Goal: Task Accomplishment & Management: Complete application form

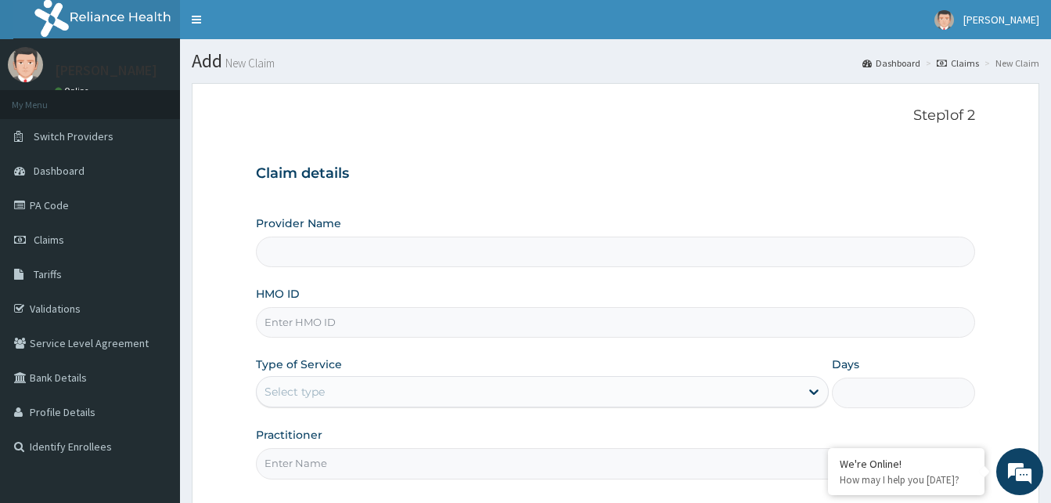
type input "Reliance Family Clinics (RFC) - [GEOGRAPHIC_DATA]"
click at [284, 321] on input "HMO ID" at bounding box center [615, 322] width 719 height 31
paste input "XIM/10040/A"
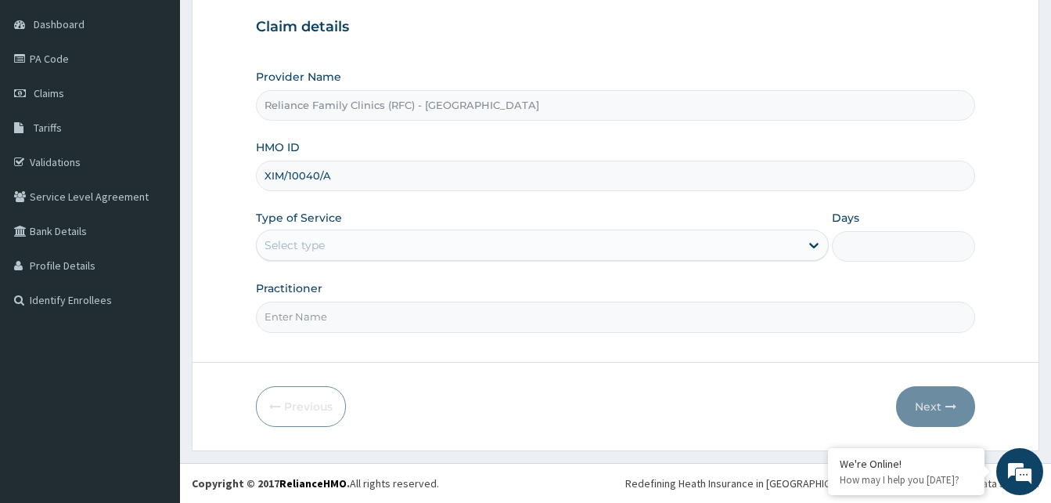
type input "XIM/10040/A"
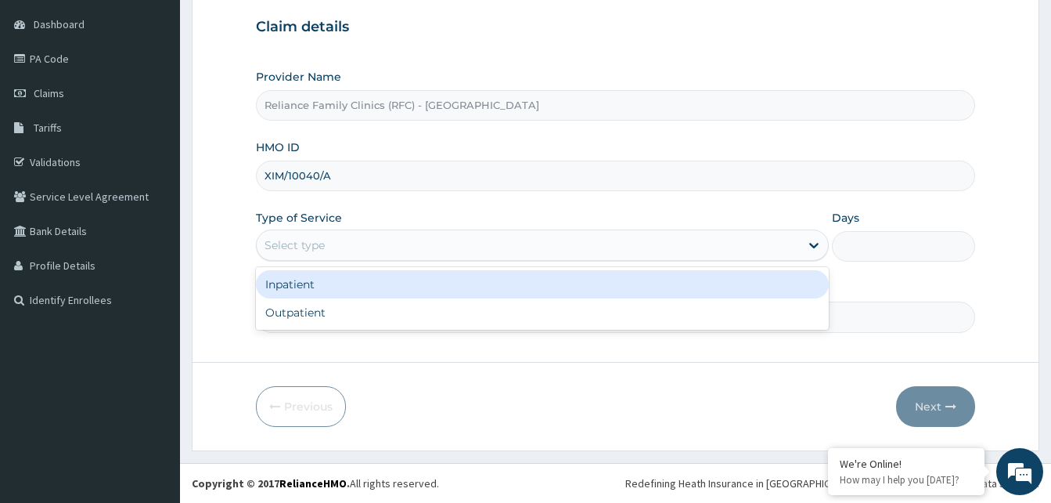
click at [427, 242] on div "Select type" at bounding box center [528, 245] width 543 height 25
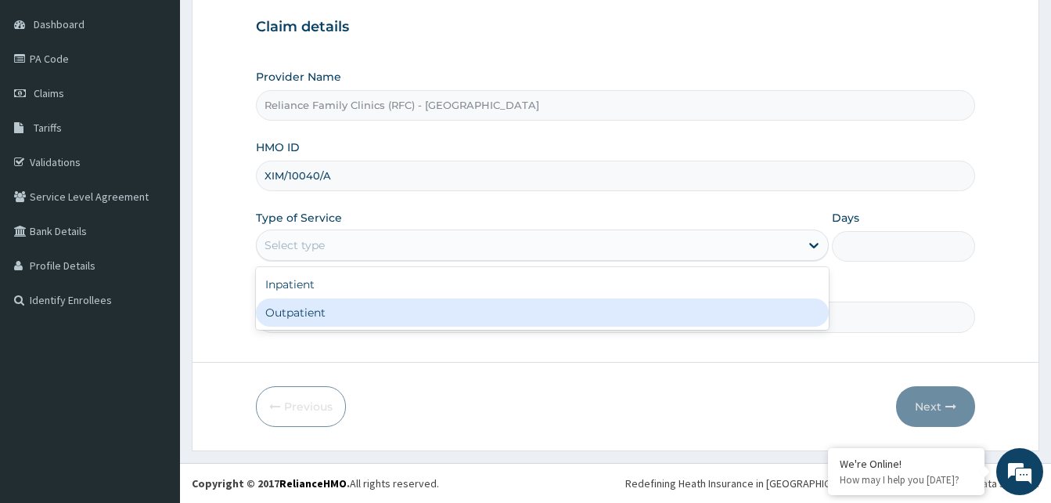
click at [391, 320] on div "Outpatient" at bounding box center [542, 312] width 573 height 28
type input "1"
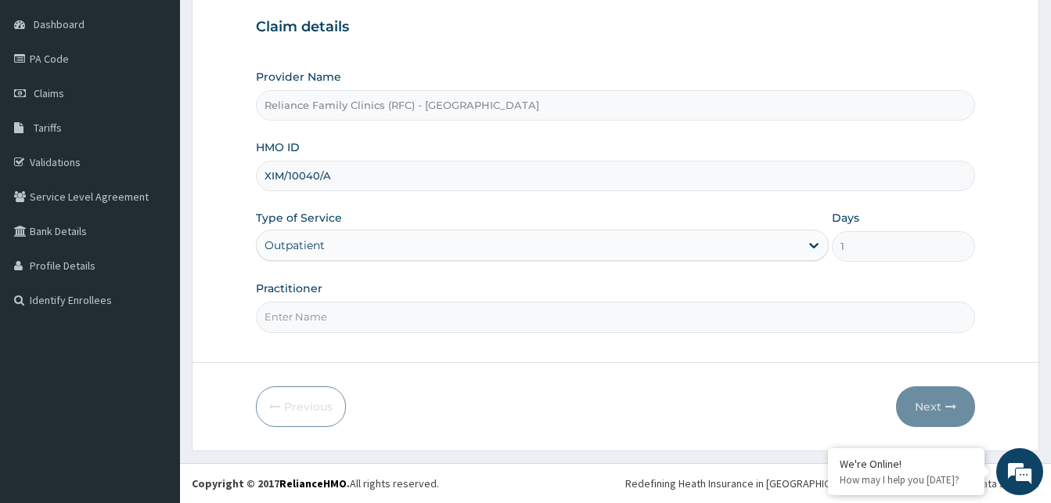
click at [391, 320] on input "Practitioner" at bounding box center [615, 316] width 719 height 31
type input "Dr. Faridah"
click at [894, 391] on div "Previous Next" at bounding box center [615, 406] width 719 height 41
click at [946, 411] on button "Next" at bounding box center [935, 406] width 79 height 41
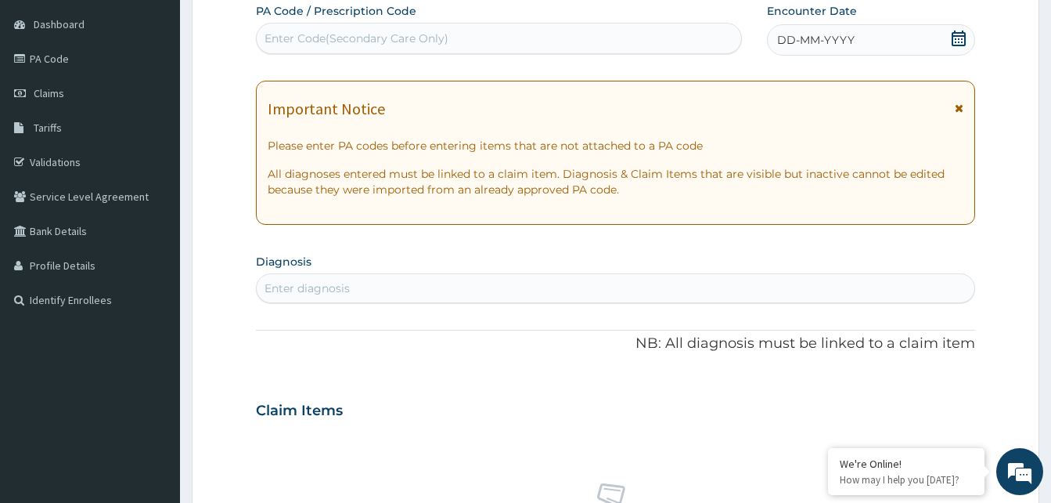
click at [948, 38] on div "DD-MM-YYYY" at bounding box center [871, 39] width 208 height 31
click at [361, 281] on div "Enter diagnosis" at bounding box center [616, 288] width 718 height 25
type input "WELL ADUL"
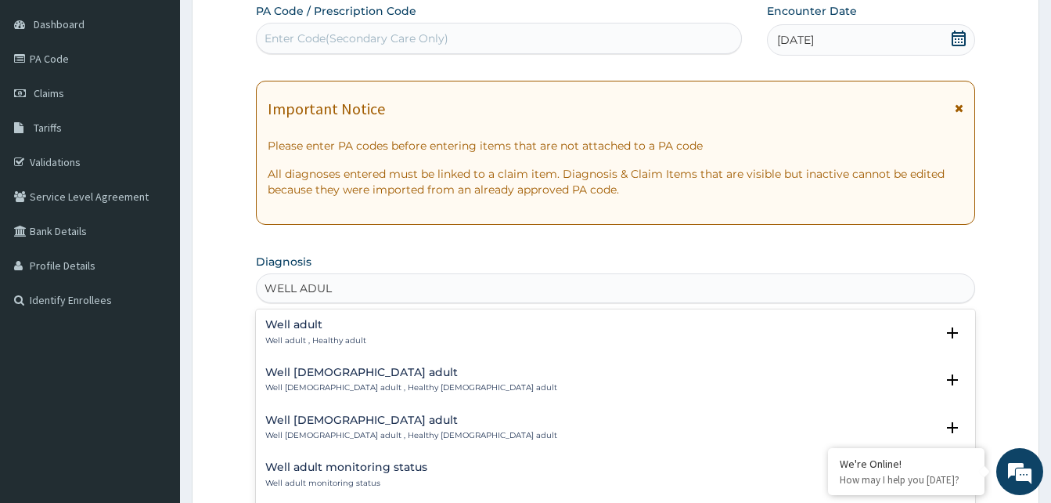
click at [297, 326] on h4 "Well adult" at bounding box center [315, 325] width 101 height 12
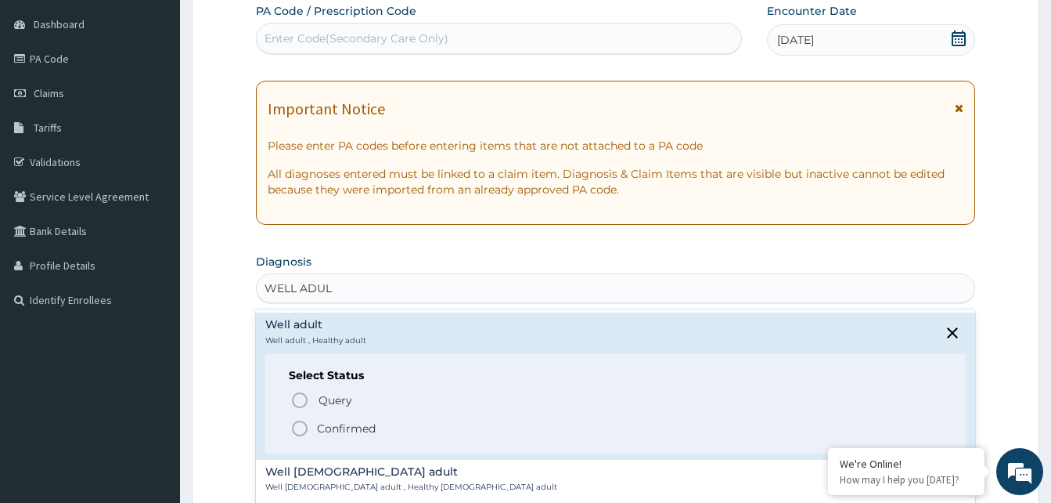
drag, startPoint x: 297, startPoint y: 432, endPoint x: 443, endPoint y: 405, distance: 148.2
click at [298, 431] on icon "status option filled" at bounding box center [299, 428] width 19 height 19
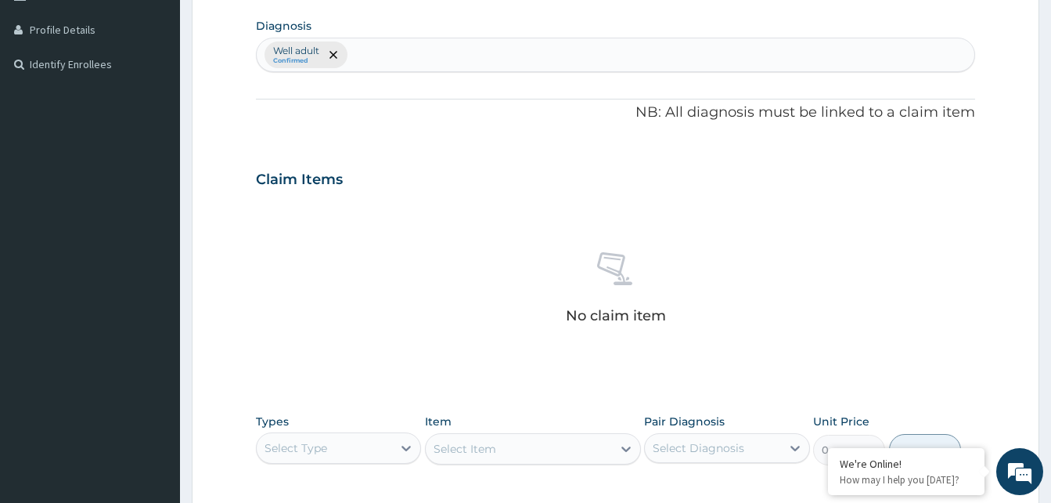
scroll to position [616, 0]
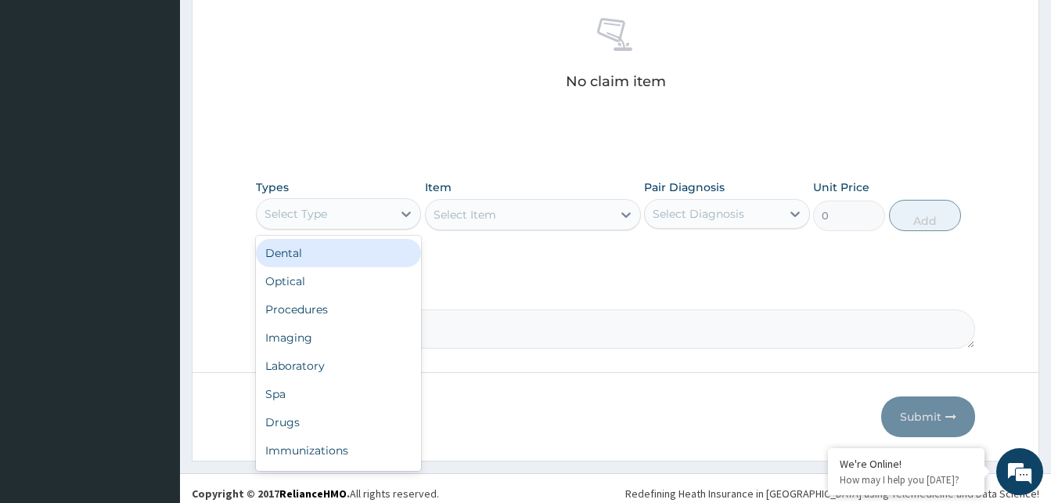
click at [352, 212] on div "Select Type" at bounding box center [324, 213] width 135 height 25
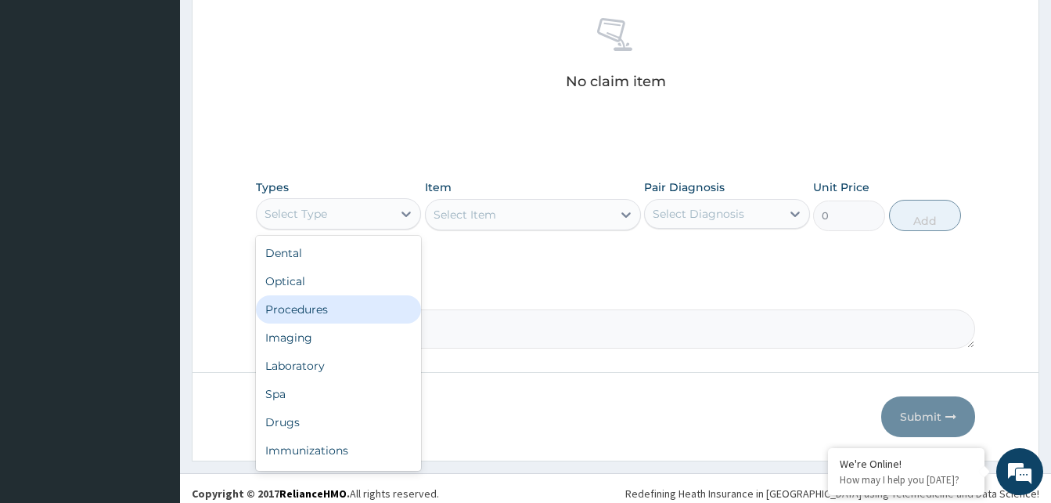
click at [345, 307] on div "Procedures" at bounding box center [338, 309] width 165 height 28
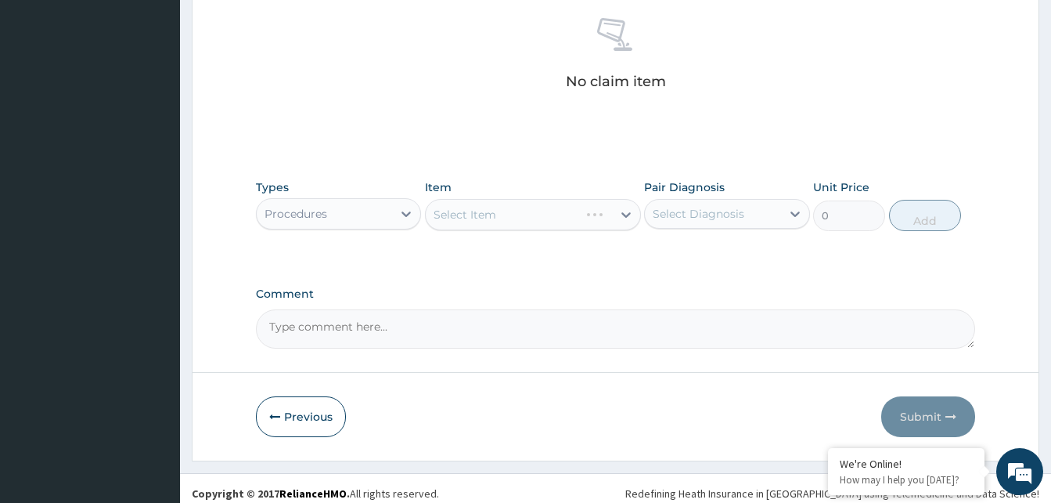
click at [565, 222] on div "Select Item" at bounding box center [533, 214] width 216 height 31
click at [568, 222] on div "Select Item" at bounding box center [533, 214] width 216 height 31
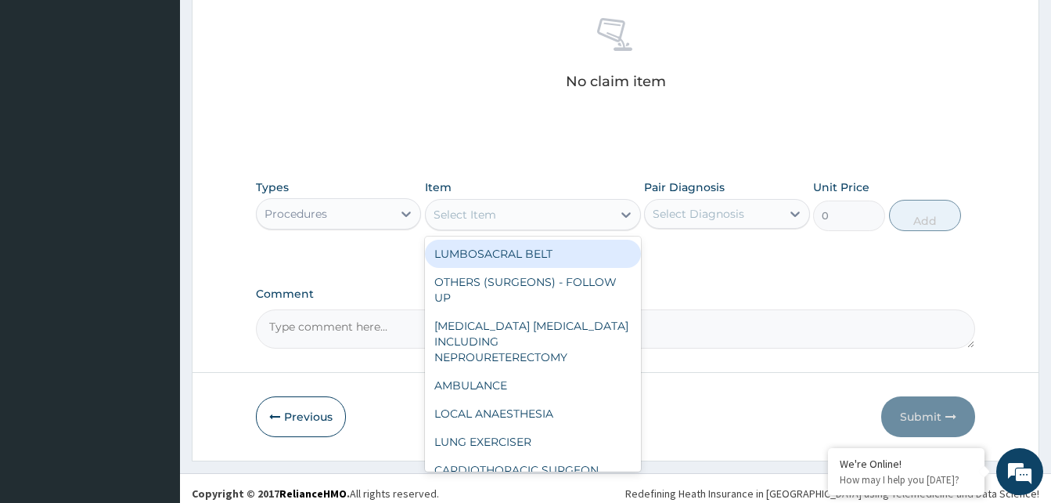
click at [568, 219] on div "Select Item" at bounding box center [519, 214] width 186 height 25
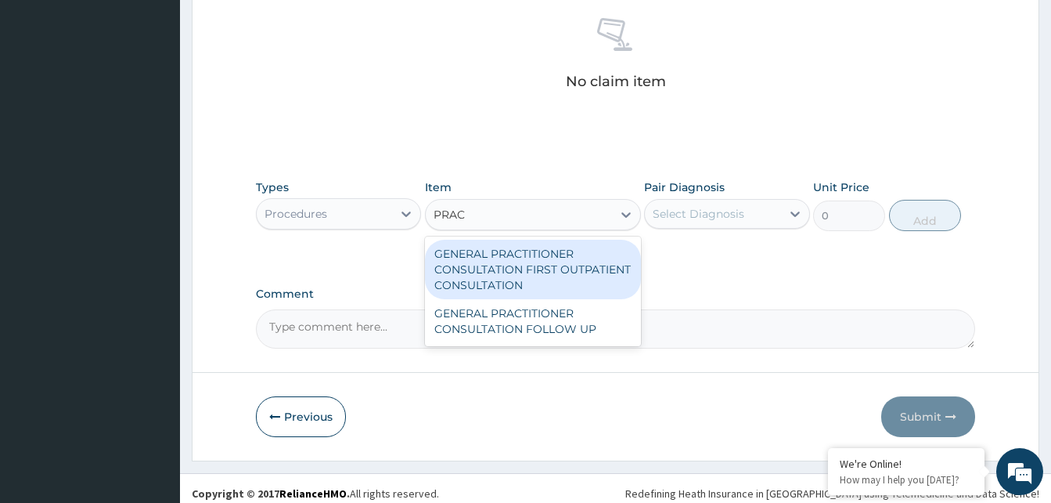
type input "PRACT"
type input "3370.125"
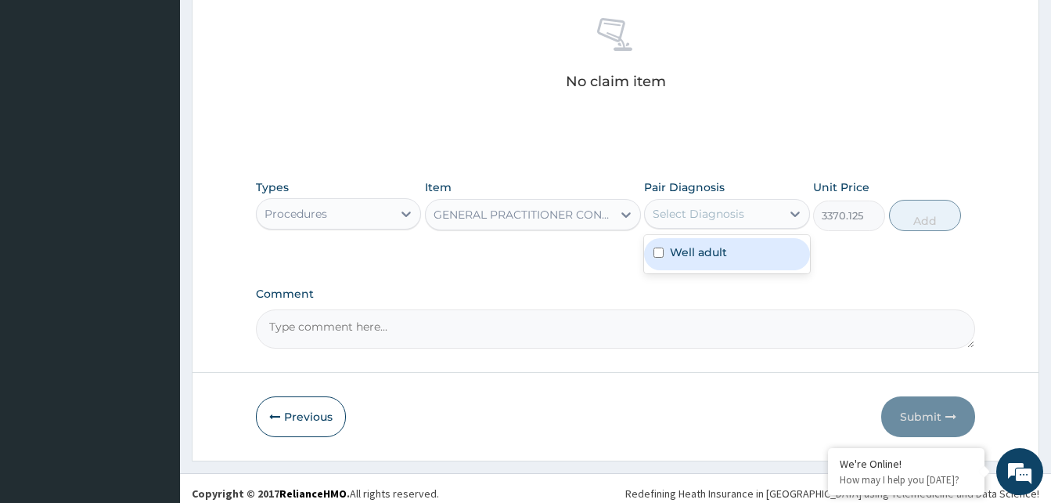
click at [716, 222] on div "Select Diagnosis" at bounding box center [712, 213] width 135 height 25
checkbox input "true"
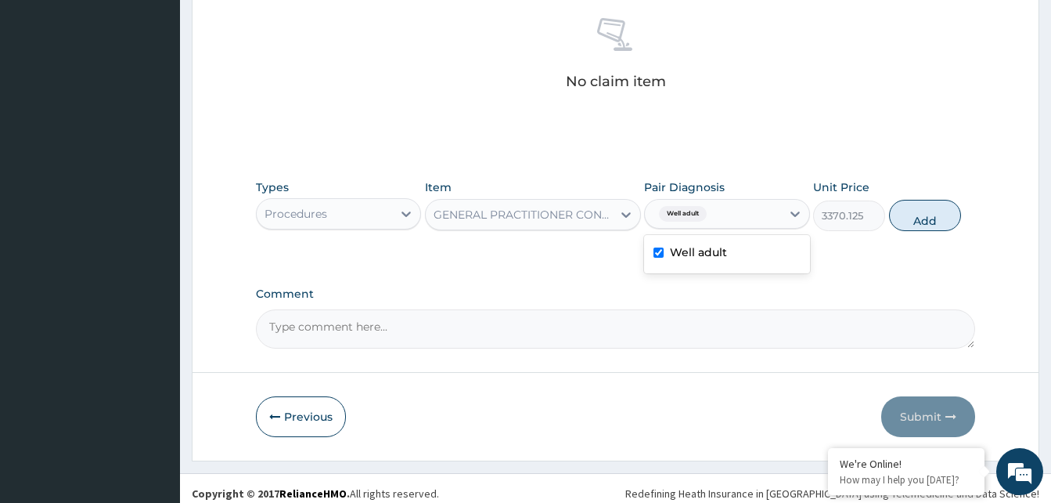
click at [946, 233] on div "Types Procedures Item GENERAL PRACTITIONER CONSULTATION FIRST OUTPATIENT CONSUL…" at bounding box center [615, 204] width 719 height 67
drag, startPoint x: 919, startPoint y: 208, endPoint x: 959, endPoint y: 276, distance: 78.9
click at [919, 209] on button "Add" at bounding box center [925, 215] width 72 height 31
type input "0"
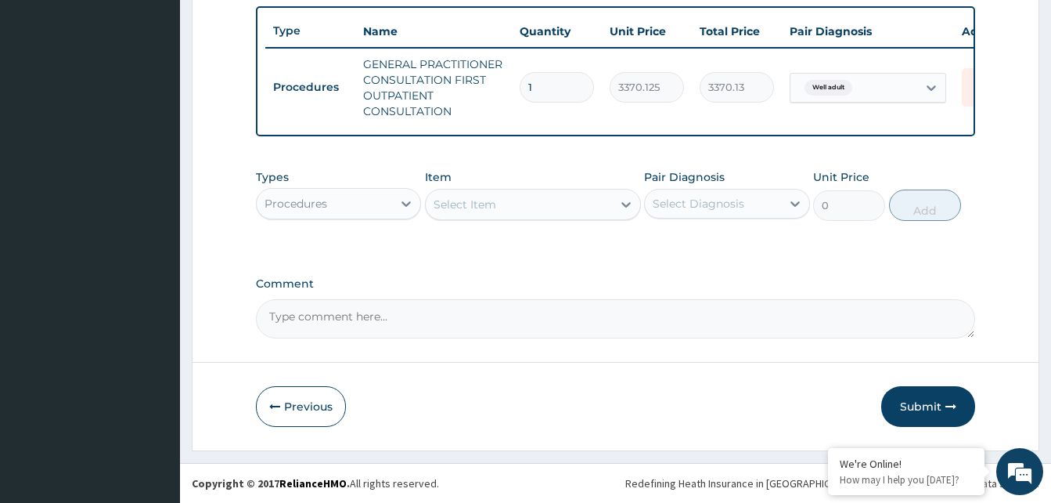
scroll to position [588, 0]
drag, startPoint x: 912, startPoint y: 411, endPoint x: 903, endPoint y: 407, distance: 9.5
click at [913, 411] on button "Submit" at bounding box center [929, 406] width 94 height 41
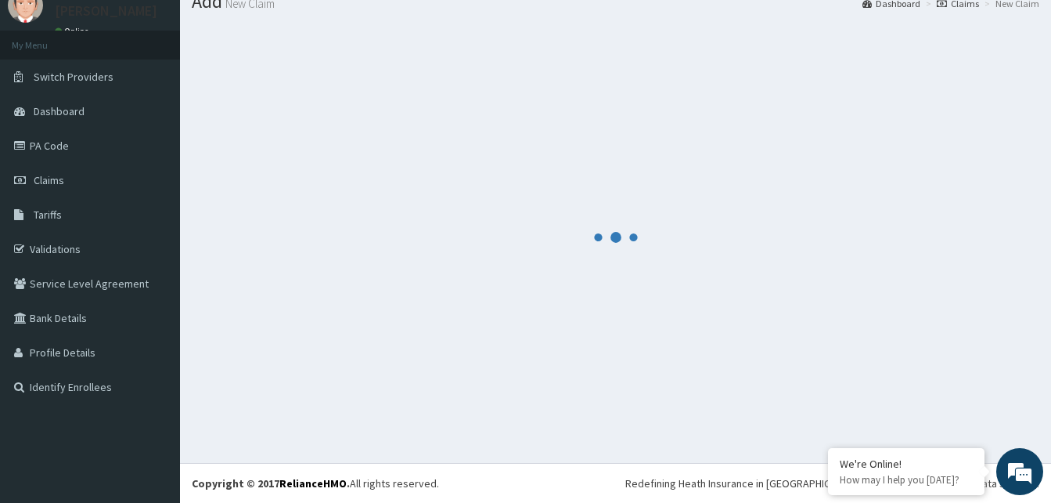
scroll to position [59, 0]
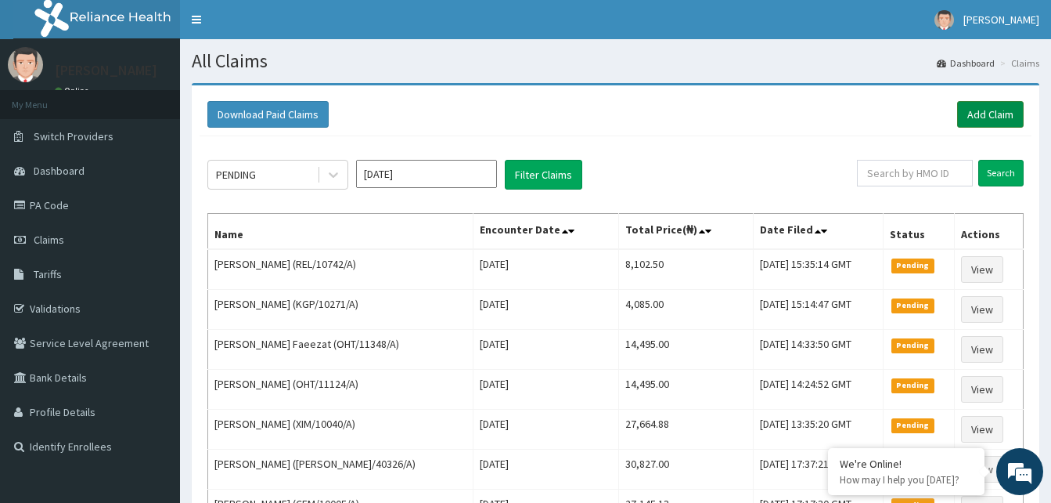
click at [1009, 118] on link "Add Claim" at bounding box center [990, 114] width 67 height 27
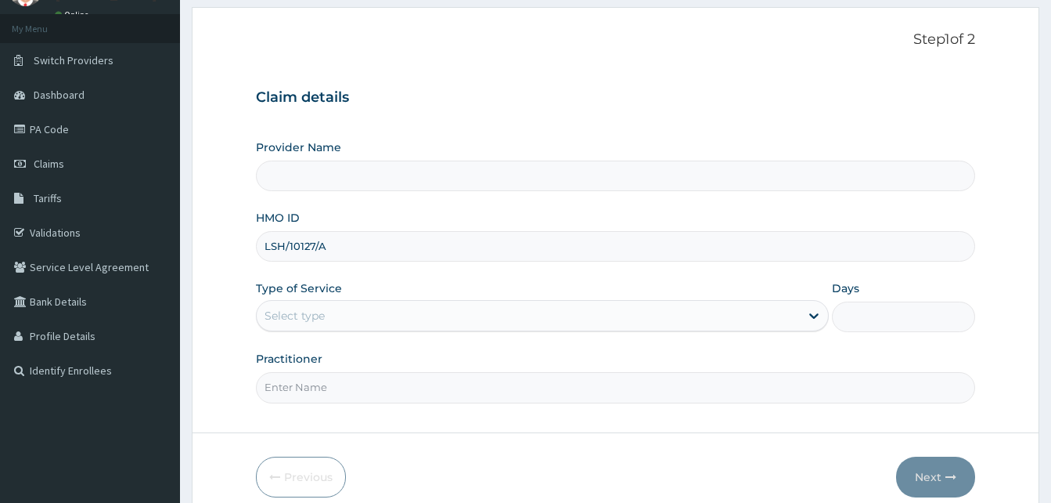
scroll to position [146, 0]
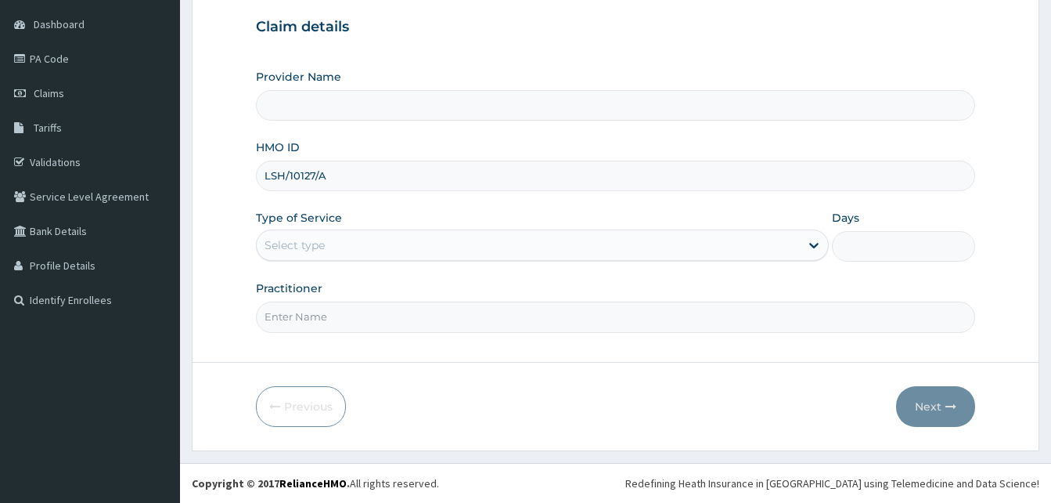
type input "LSH/10127/A"
drag, startPoint x: 408, startPoint y: 238, endPoint x: 373, endPoint y: 300, distance: 71.2
click at [405, 241] on div "Select type" at bounding box center [528, 245] width 543 height 25
click at [411, 247] on div "Select type" at bounding box center [528, 245] width 543 height 25
click at [413, 247] on div "Select type" at bounding box center [528, 245] width 543 height 25
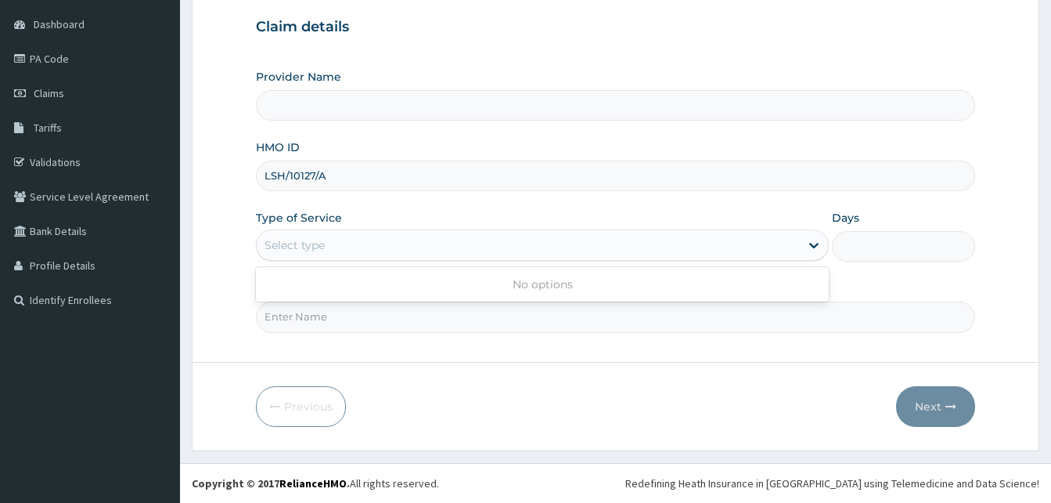
click at [413, 247] on div "Select type" at bounding box center [528, 245] width 543 height 25
type input "Reliance Family Clinics (RFC) - [GEOGRAPHIC_DATA]"
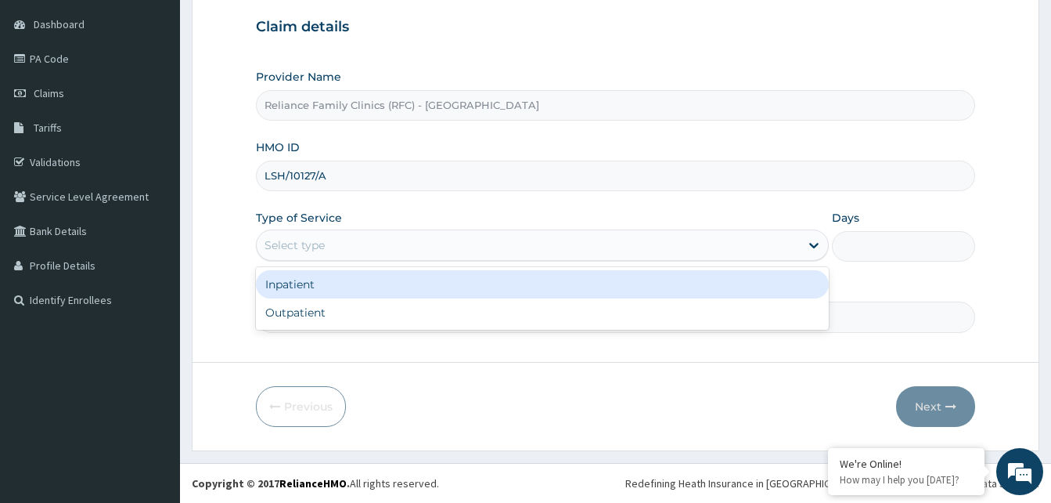
click at [334, 237] on div "Select type" at bounding box center [528, 245] width 543 height 25
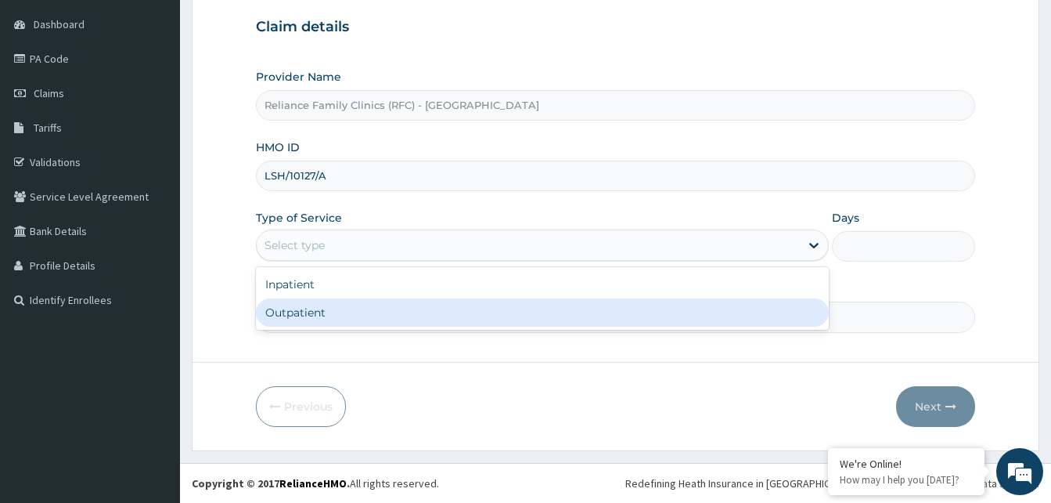
click at [320, 308] on div "Outpatient" at bounding box center [542, 312] width 573 height 28
type input "1"
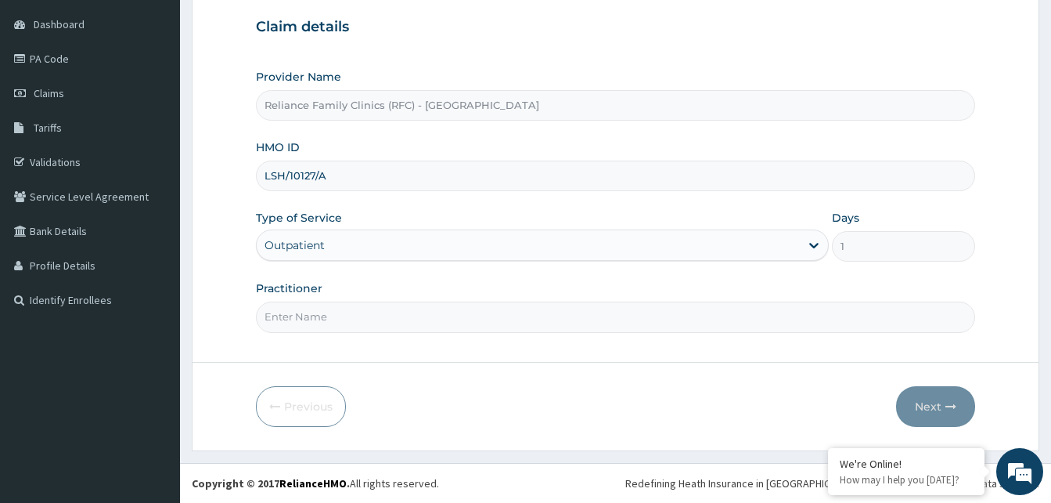
click at [320, 308] on input "Practitioner" at bounding box center [615, 316] width 719 height 31
type input "Dr. Faridah"
click at [946, 409] on icon "button" at bounding box center [951, 406] width 11 height 11
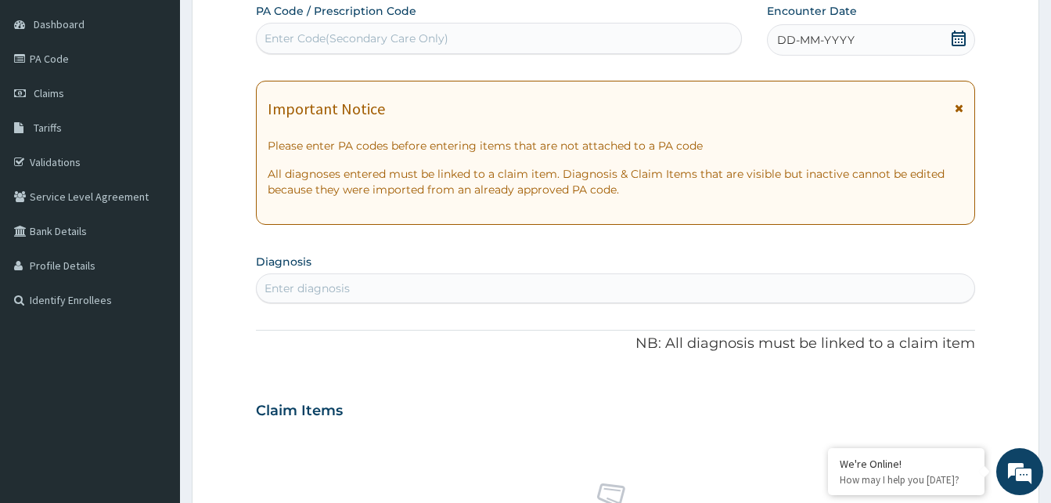
scroll to position [0, 0]
click at [963, 48] on span at bounding box center [959, 41] width 16 height 20
drag, startPoint x: 355, startPoint y: 293, endPoint x: 392, endPoint y: 264, distance: 47.4
click at [365, 289] on div "Enter diagnosis" at bounding box center [616, 288] width 718 height 25
type input "MALA"
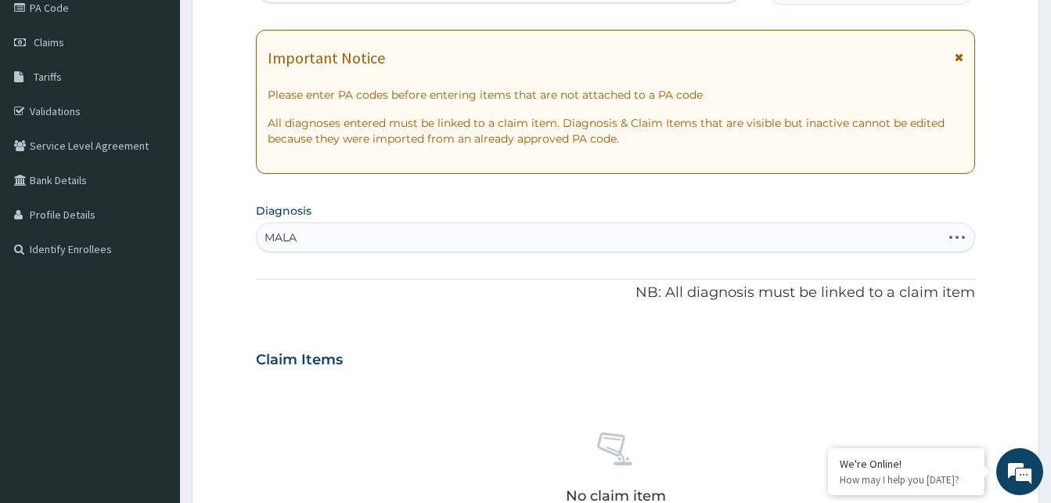
scroll to position [225, 0]
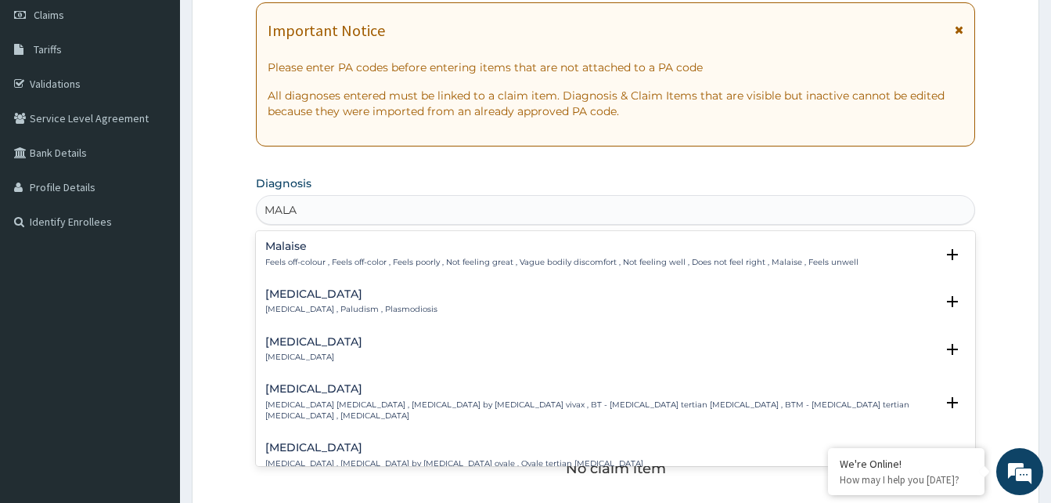
click at [314, 296] on h4 "[MEDICAL_DATA]" at bounding box center [351, 294] width 172 height 12
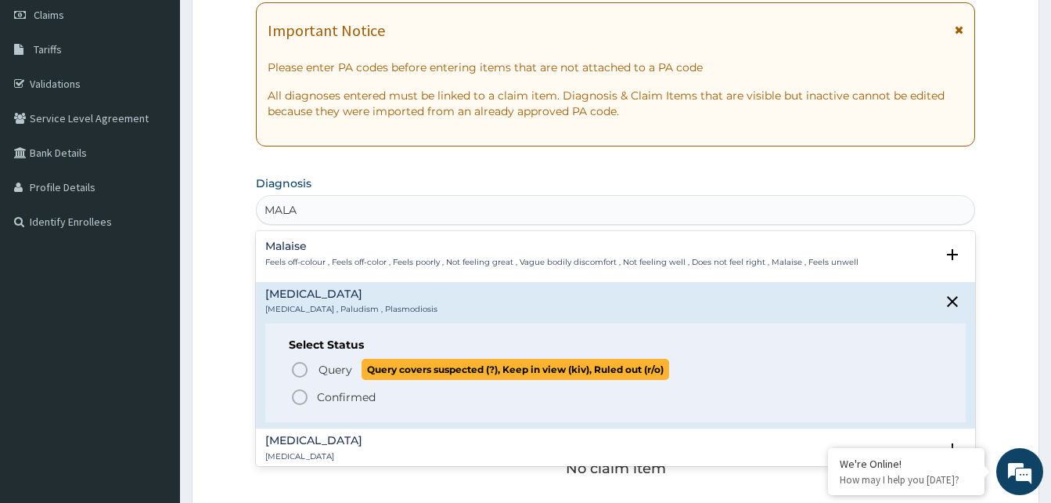
drag, startPoint x: 292, startPoint y: 367, endPoint x: 301, endPoint y: 356, distance: 13.9
click at [296, 366] on icon "status option query" at bounding box center [299, 369] width 19 height 19
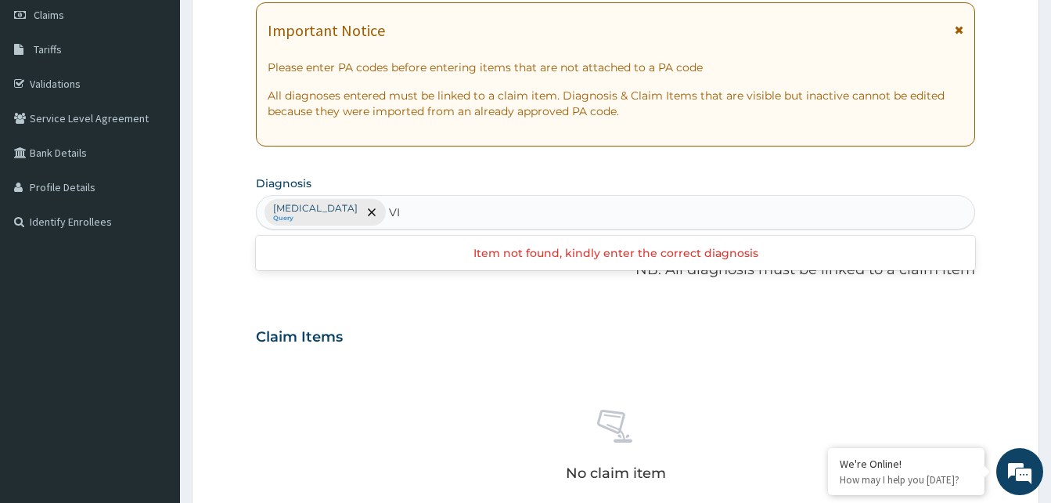
type input "V"
type input "VIRAL PH"
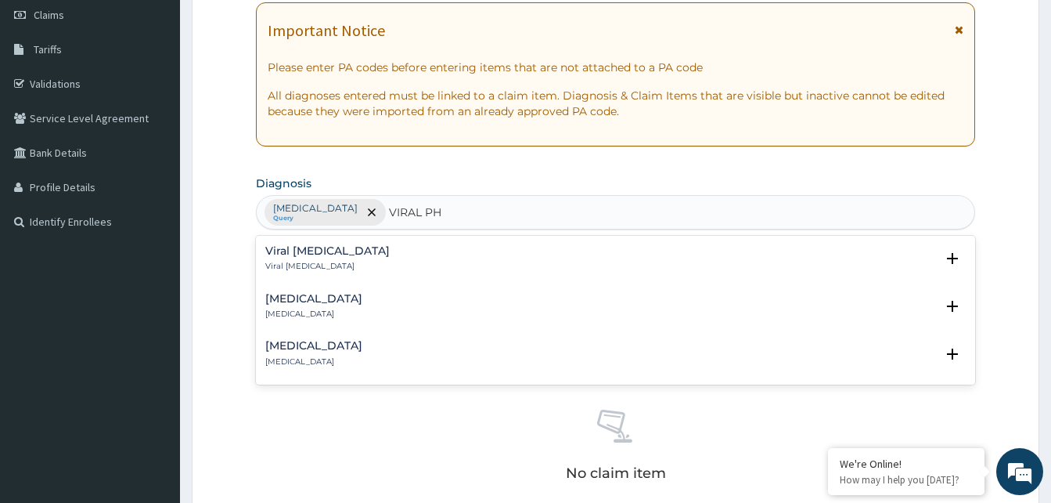
click at [330, 261] on p "Viral pharyngitis" at bounding box center [327, 266] width 124 height 11
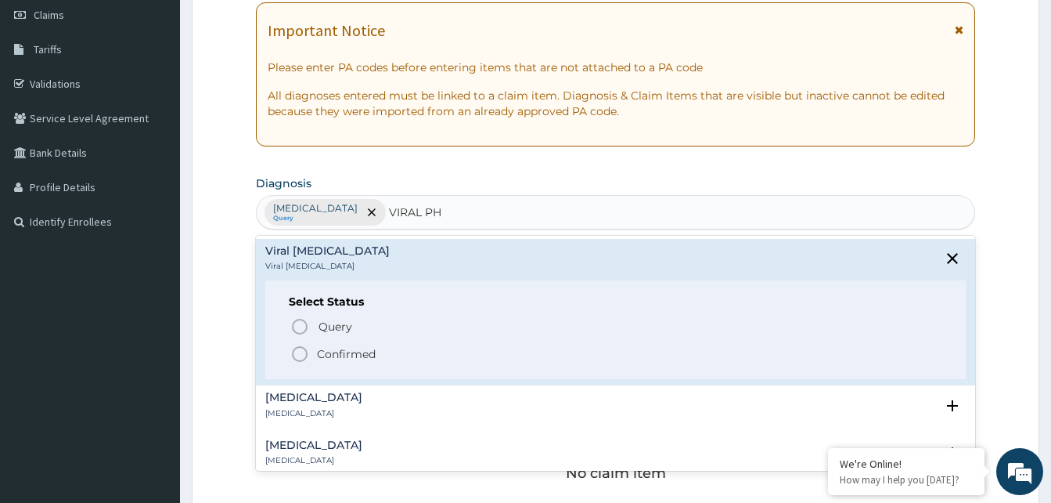
click at [309, 348] on icon "status option filled" at bounding box center [299, 353] width 19 height 19
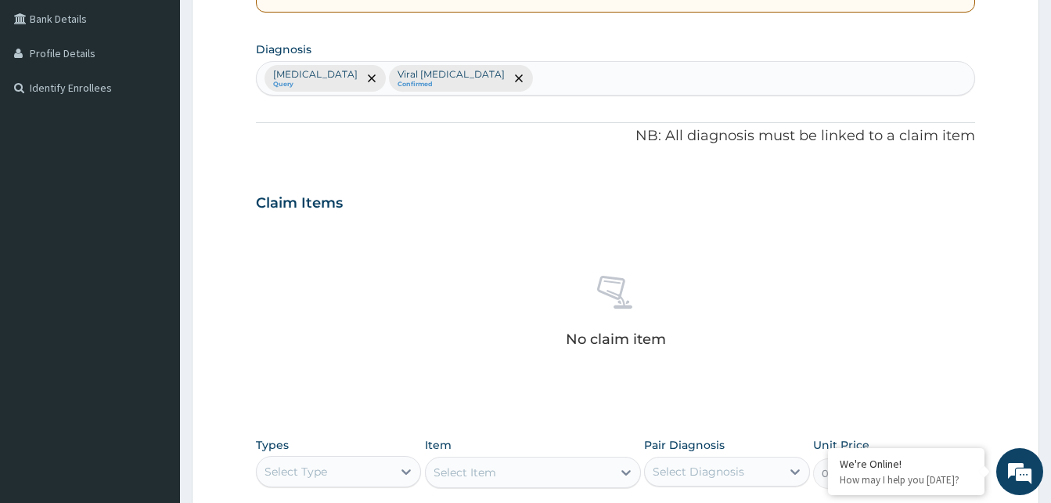
scroll to position [616, 0]
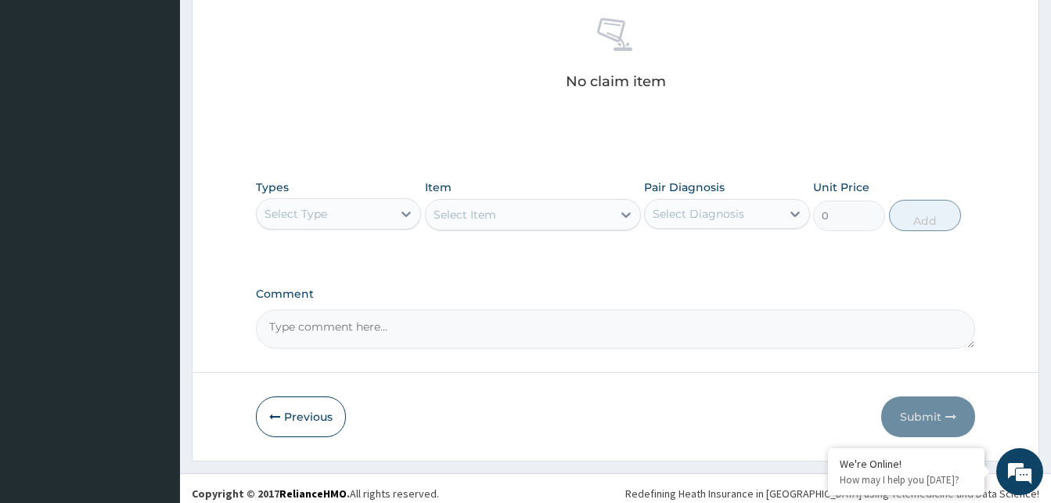
drag, startPoint x: 371, startPoint y: 217, endPoint x: 370, endPoint y: 230, distance: 13.4
click at [371, 218] on div "Select Type" at bounding box center [324, 213] width 135 height 25
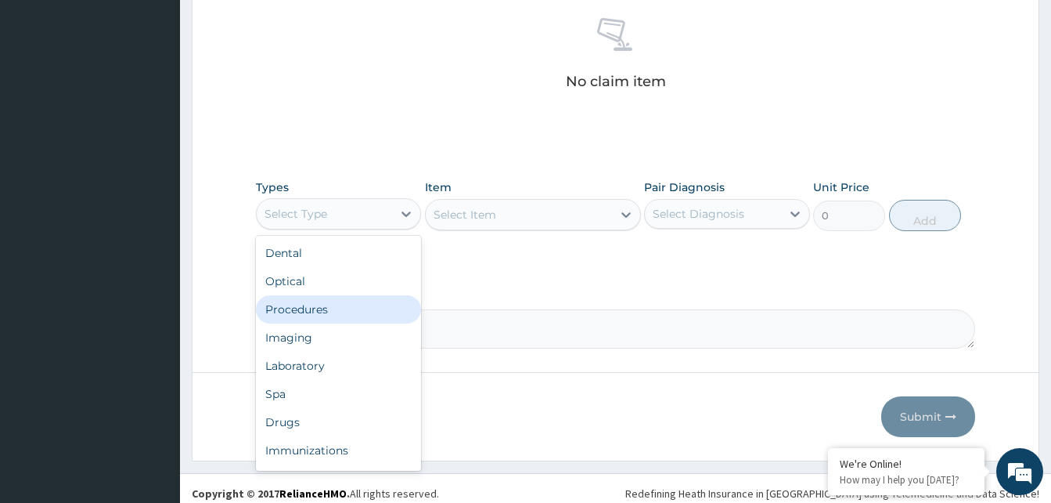
click at [338, 312] on div "Procedures" at bounding box center [338, 309] width 165 height 28
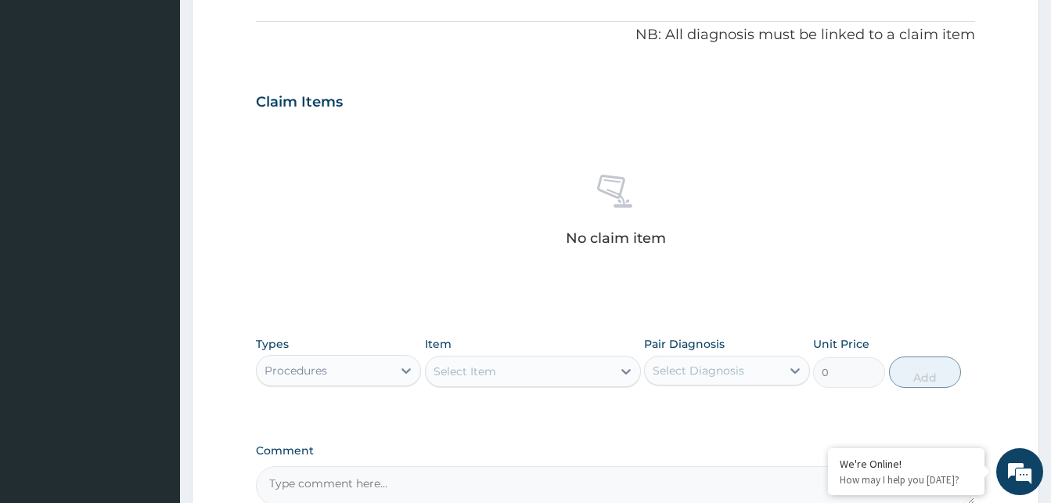
scroll to position [303, 0]
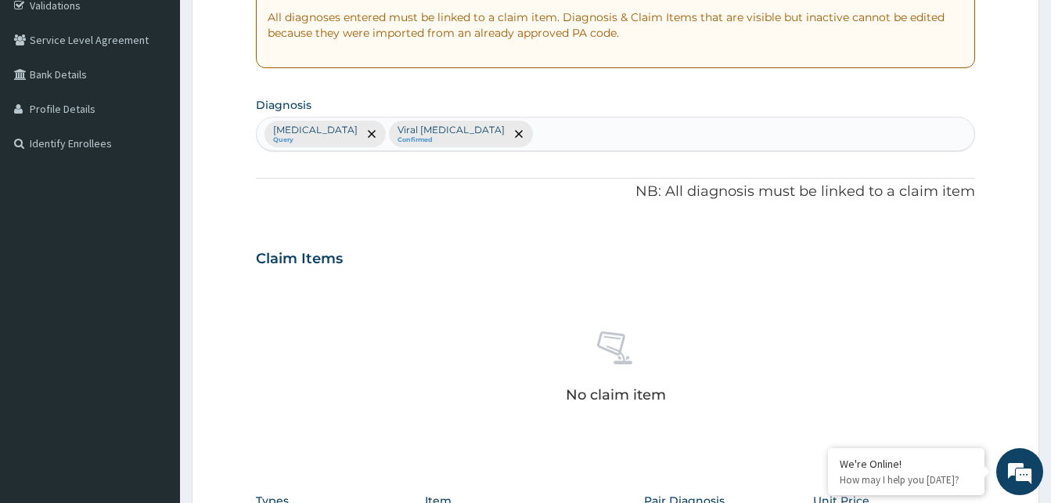
click at [501, 132] on div "Malaria Query Viral pharyngitis Confirmed" at bounding box center [616, 133] width 718 height 33
click at [515, 133] on icon "remove selection option" at bounding box center [519, 134] width 8 height 8
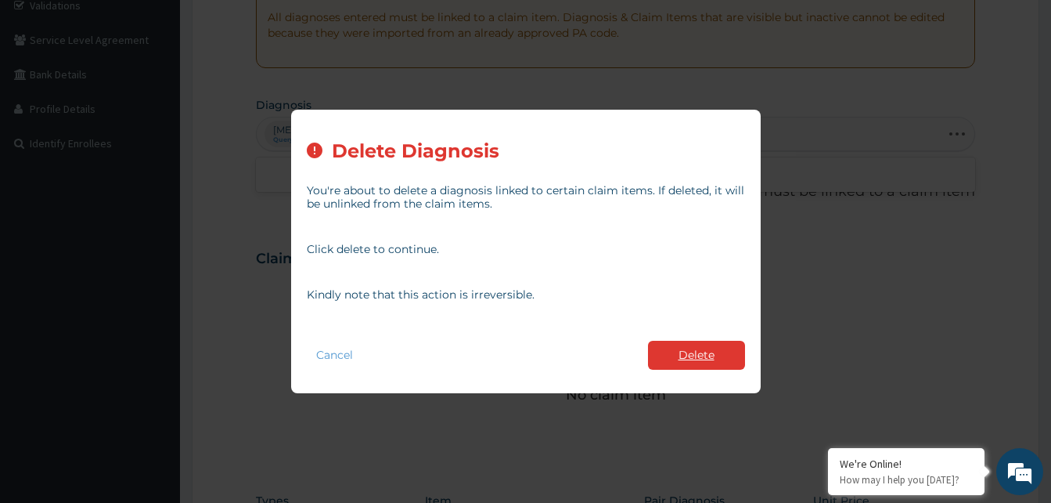
type input "VIRAL TON"
click at [695, 355] on button "Delete" at bounding box center [696, 355] width 97 height 29
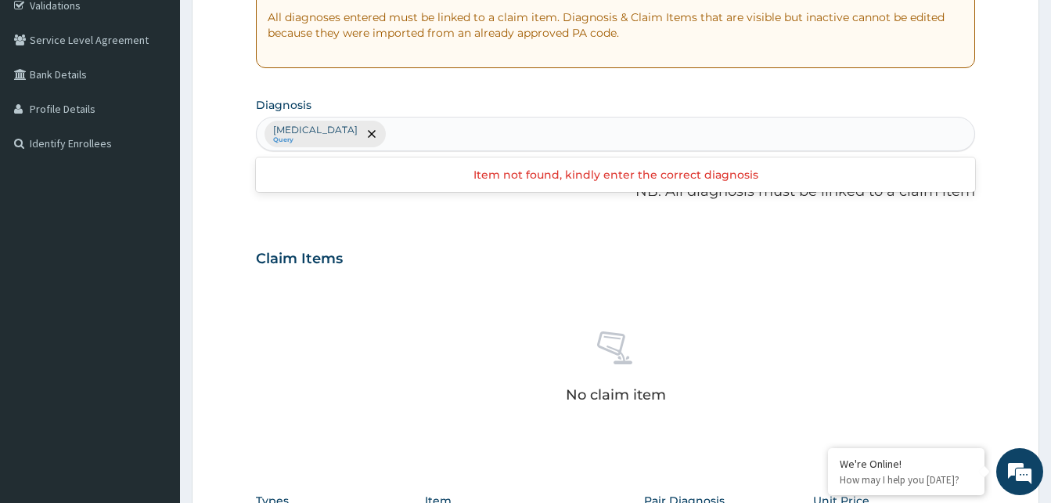
click at [356, 134] on div "Malaria Query" at bounding box center [616, 133] width 718 height 33
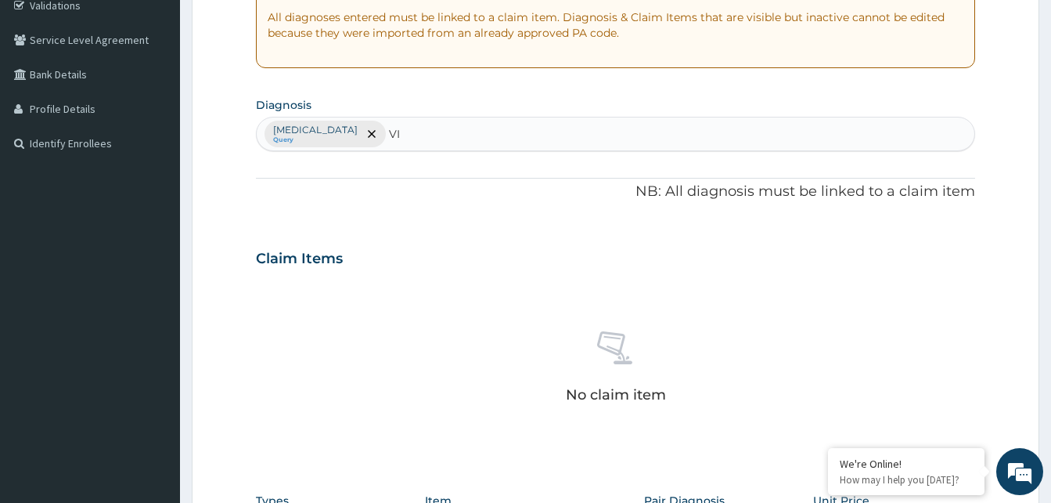
type input "V"
type input "TONSI"
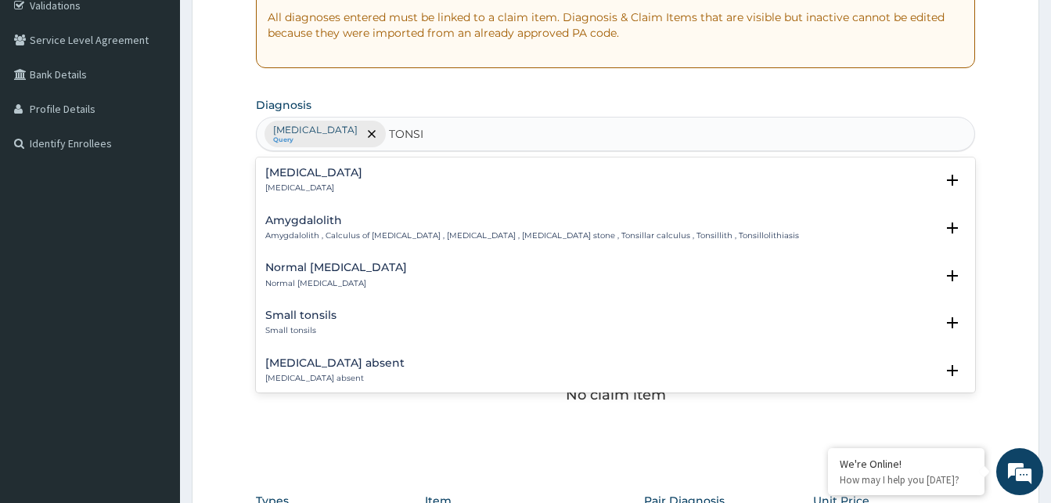
click at [305, 171] on h4 "Tonsillitis" at bounding box center [313, 173] width 97 height 12
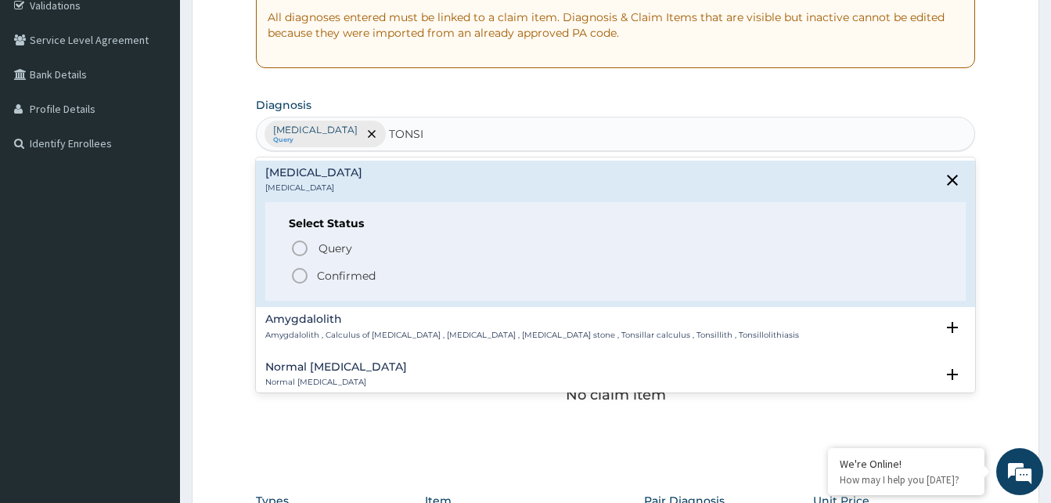
click at [298, 269] on circle "status option filled" at bounding box center [300, 276] width 14 height 14
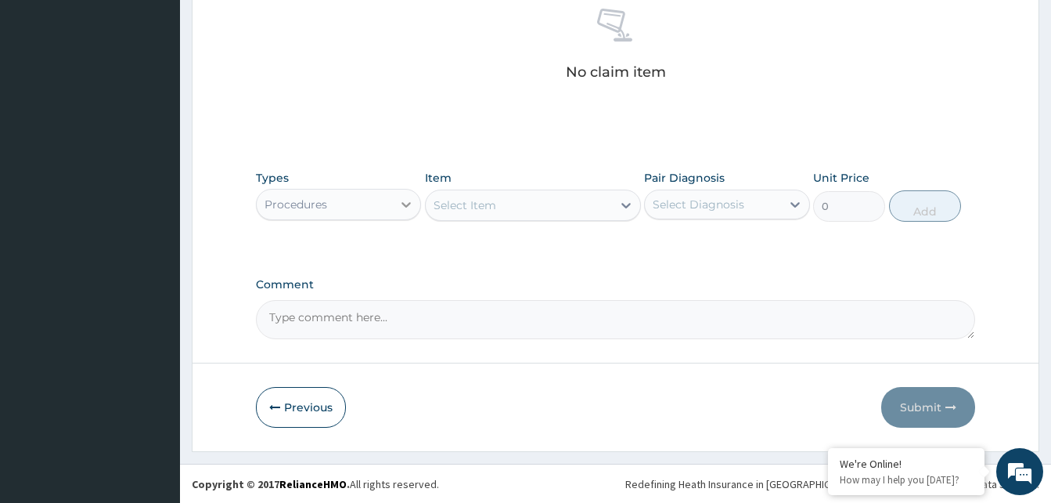
scroll to position [626, 0]
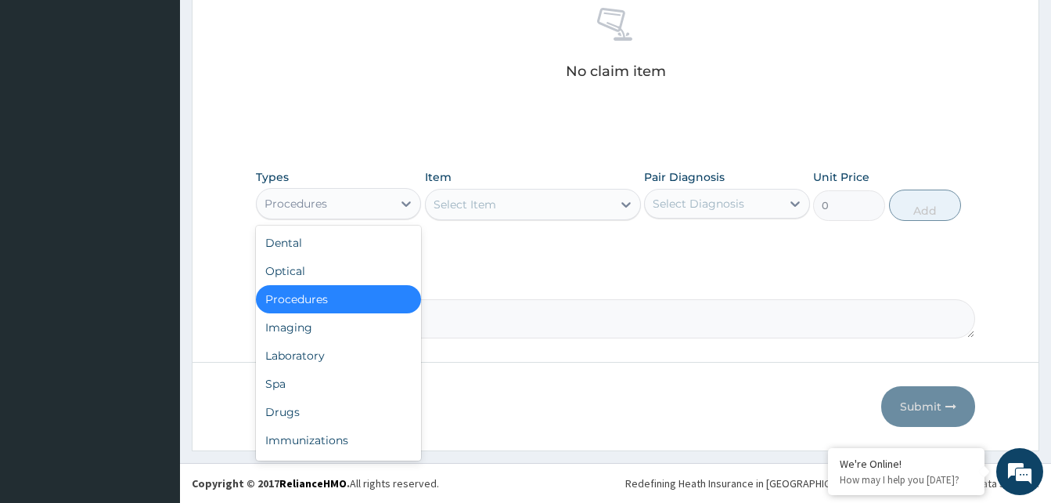
click at [392, 207] on div "Procedures" at bounding box center [324, 203] width 135 height 25
click at [553, 198] on div "Select Item" at bounding box center [519, 204] width 186 height 25
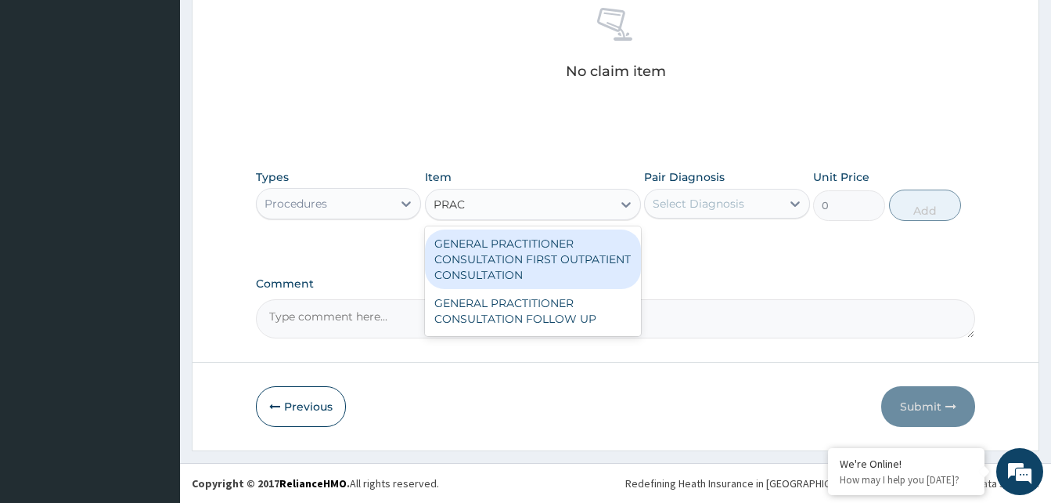
type input "PRACT"
type input "3370.125"
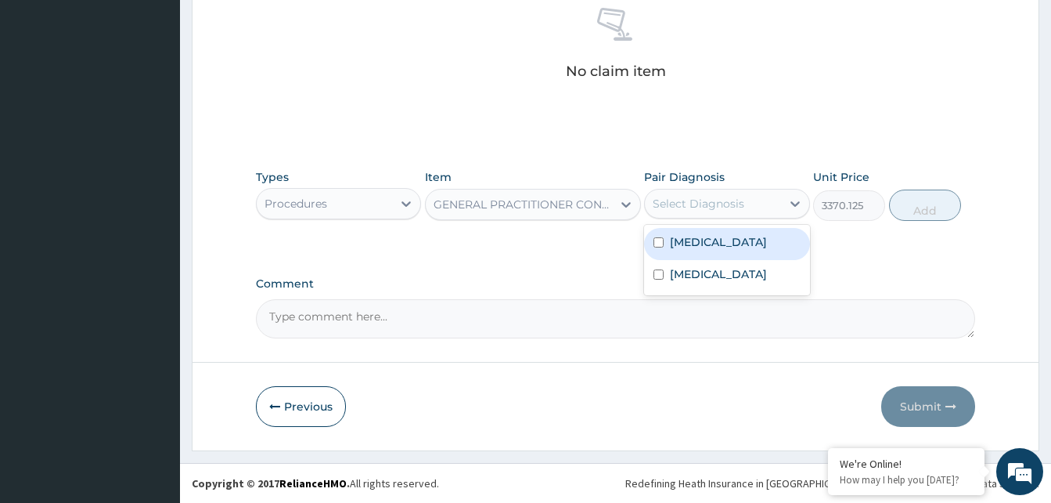
click at [726, 204] on div "Select Diagnosis" at bounding box center [699, 204] width 92 height 16
click at [741, 246] on div "Malaria" at bounding box center [726, 244] width 165 height 32
checkbox input "true"
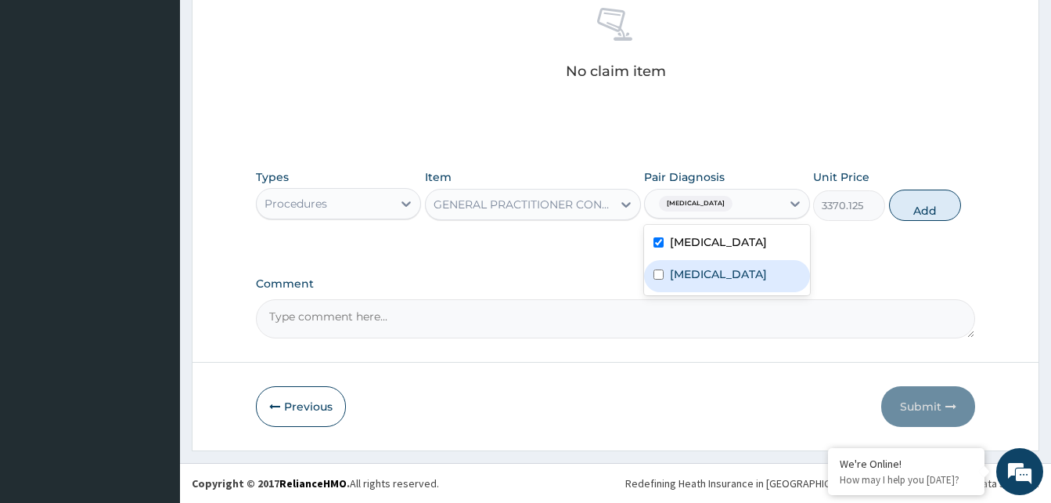
click at [742, 263] on div "Tonsillitis" at bounding box center [726, 276] width 165 height 32
checkbox input "true"
click at [942, 211] on button "Add" at bounding box center [925, 204] width 72 height 31
type input "0"
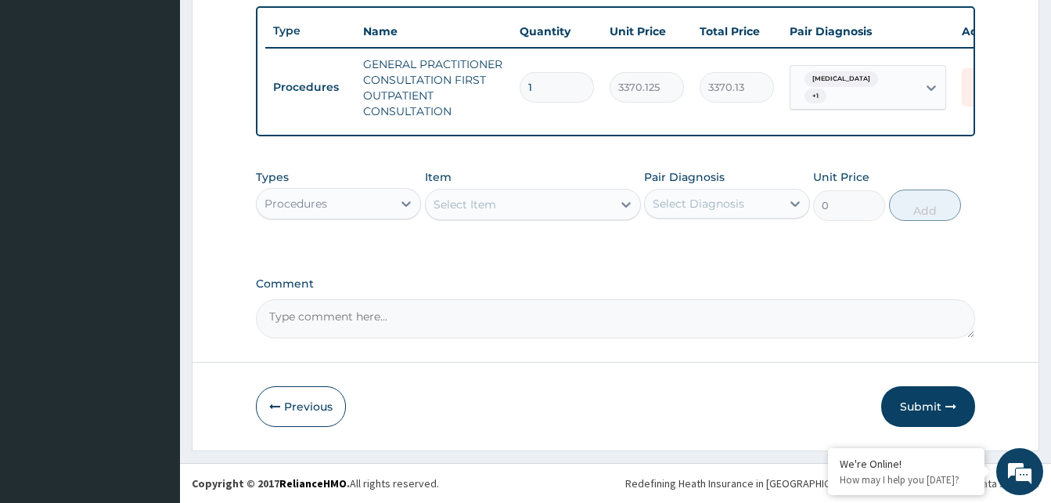
scroll to position [588, 0]
click at [371, 198] on div "Procedures" at bounding box center [324, 203] width 135 height 25
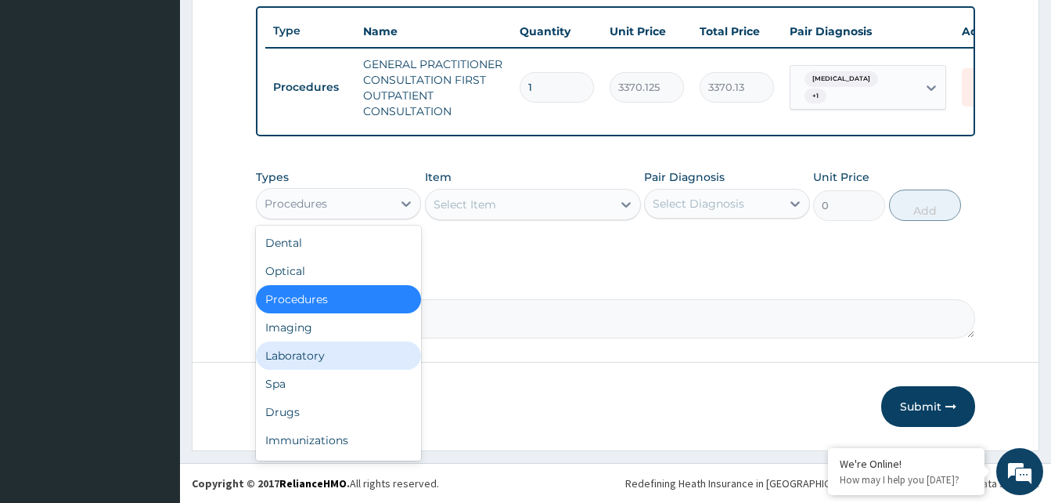
click at [311, 345] on div "Laboratory" at bounding box center [338, 355] width 165 height 28
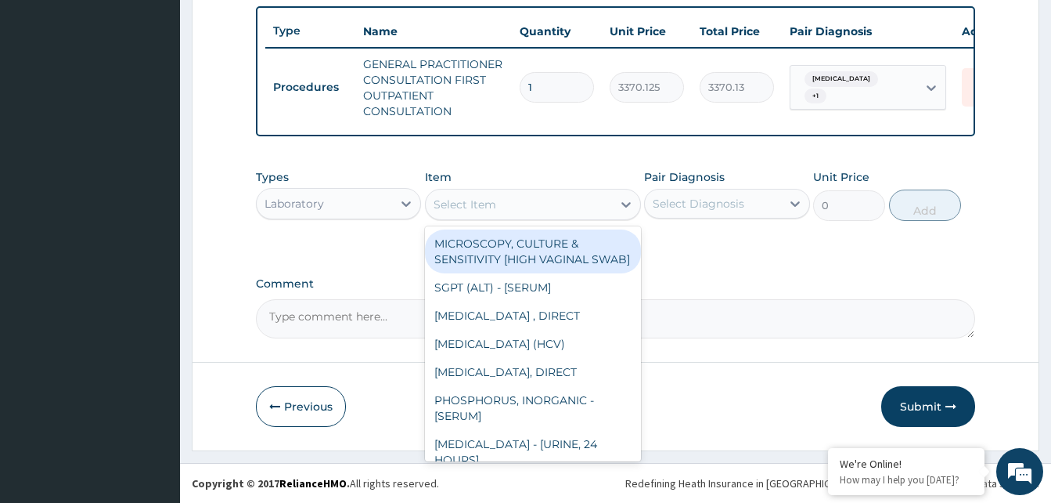
click at [528, 215] on div "Select Item" at bounding box center [519, 204] width 186 height 25
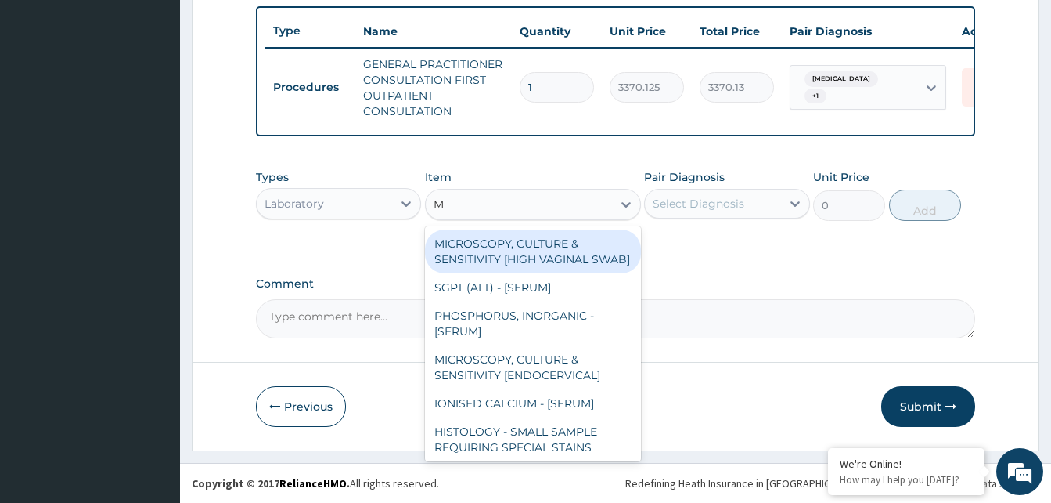
type input "MP"
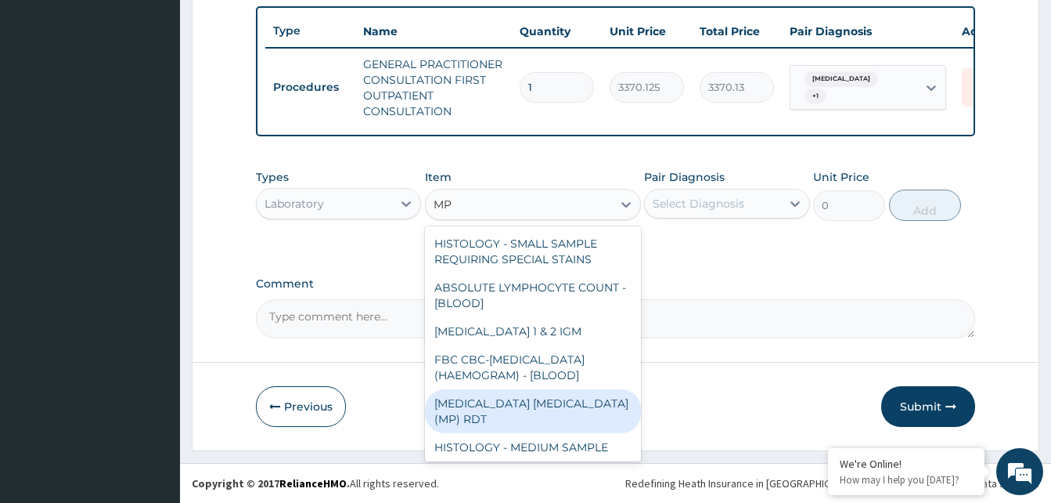
drag, startPoint x: 547, startPoint y: 414, endPoint x: 554, endPoint y: 406, distance: 11.1
click at [548, 414] on div "[MEDICAL_DATA] [MEDICAL_DATA] (MP) RDT" at bounding box center [533, 411] width 216 height 44
type input "1531.875"
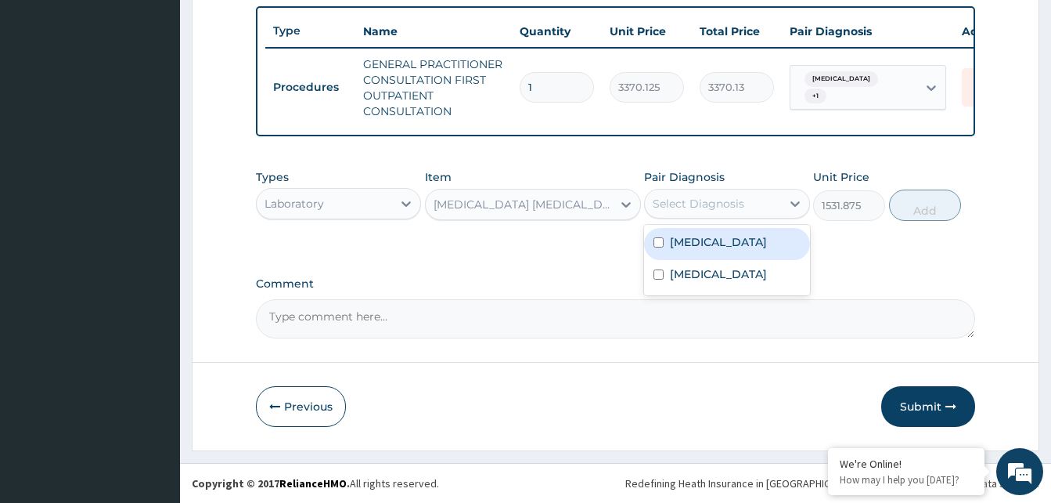
click at [774, 211] on div "Select Diagnosis" at bounding box center [712, 203] width 135 height 25
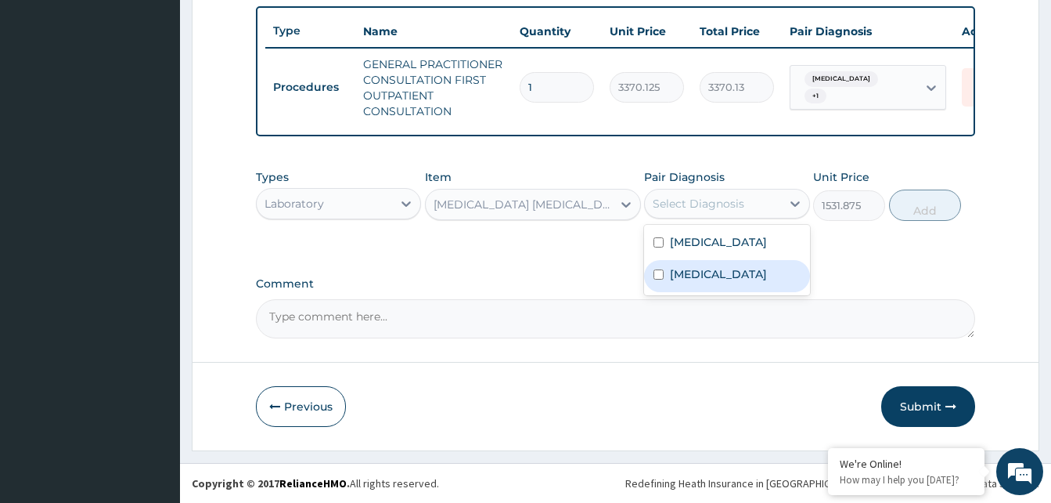
click at [774, 260] on div "Tonsillitis" at bounding box center [726, 276] width 165 height 32
checkbox input "true"
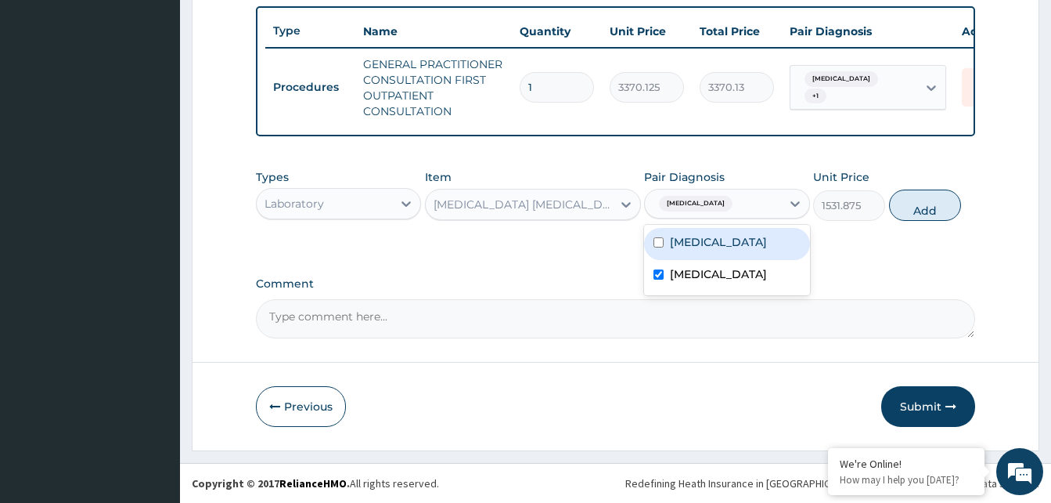
click at [737, 242] on div "Malaria" at bounding box center [726, 244] width 165 height 32
checkbox input "true"
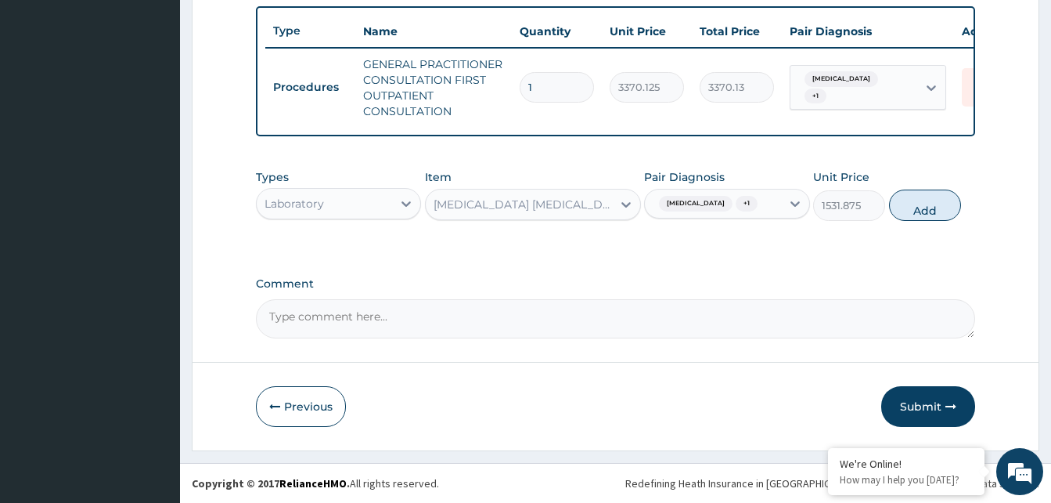
drag, startPoint x: 903, startPoint y: 210, endPoint x: 665, endPoint y: 245, distance: 239.8
click at [903, 212] on button "Add" at bounding box center [925, 204] width 72 height 31
type input "0"
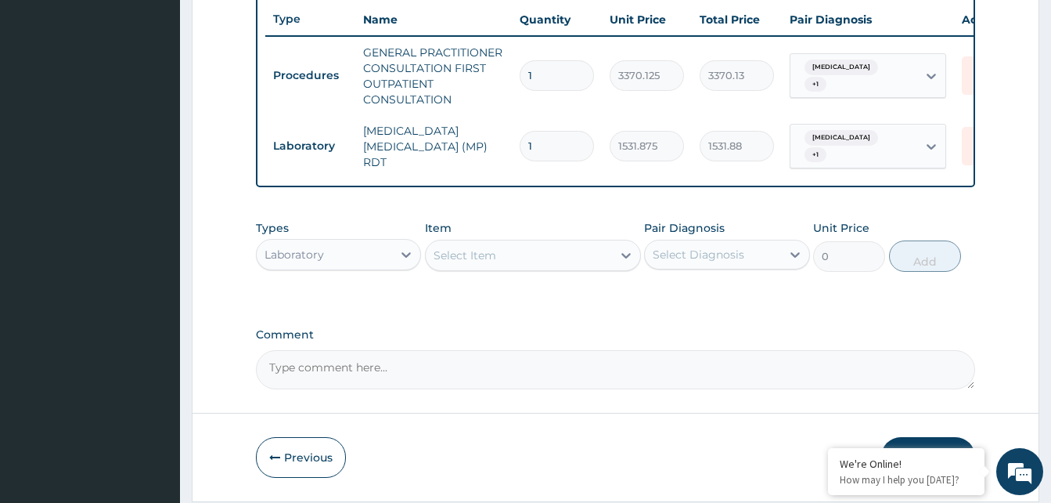
click at [494, 258] on div "Select Item" at bounding box center [465, 255] width 63 height 16
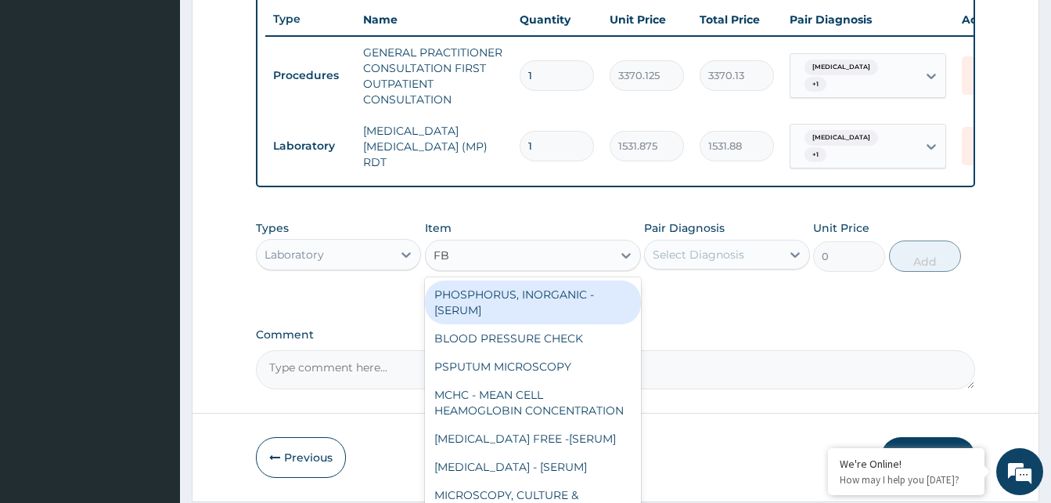
type input "FBC"
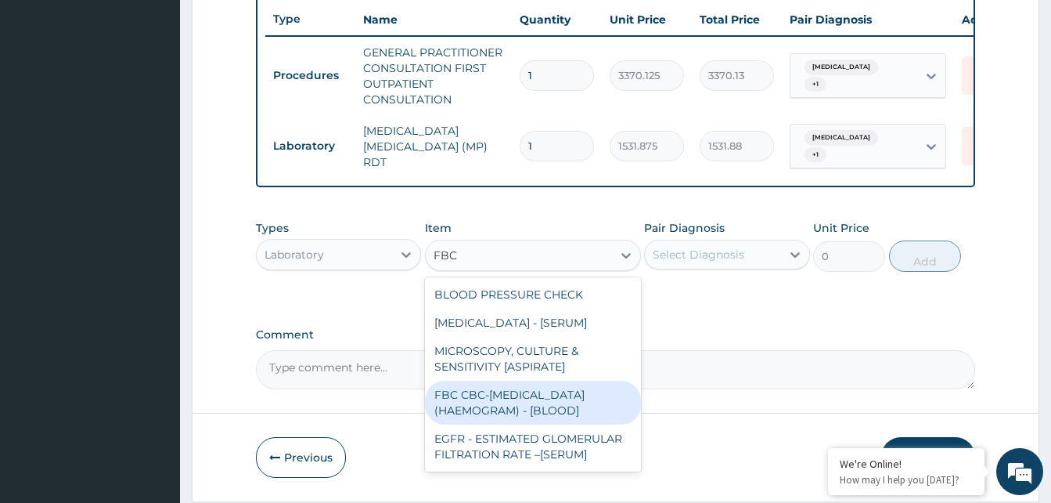
click at [529, 398] on div "FBC CBC-[MEDICAL_DATA] (HAEMOGRAM) - [BLOOD]" at bounding box center [533, 402] width 216 height 44
type input "4085"
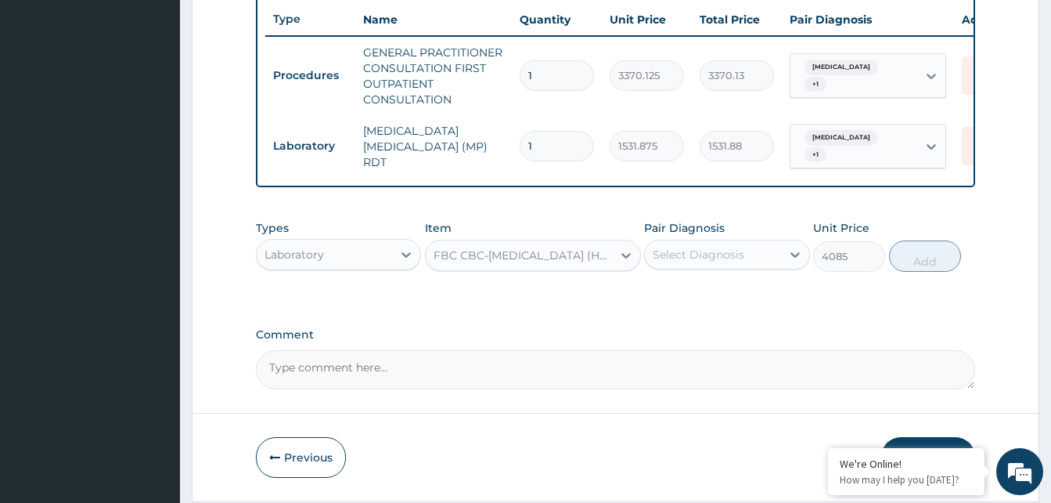
drag, startPoint x: 708, startPoint y: 247, endPoint x: 715, endPoint y: 269, distance: 23.0
click at [713, 250] on div "Select Diagnosis" at bounding box center [712, 254] width 135 height 25
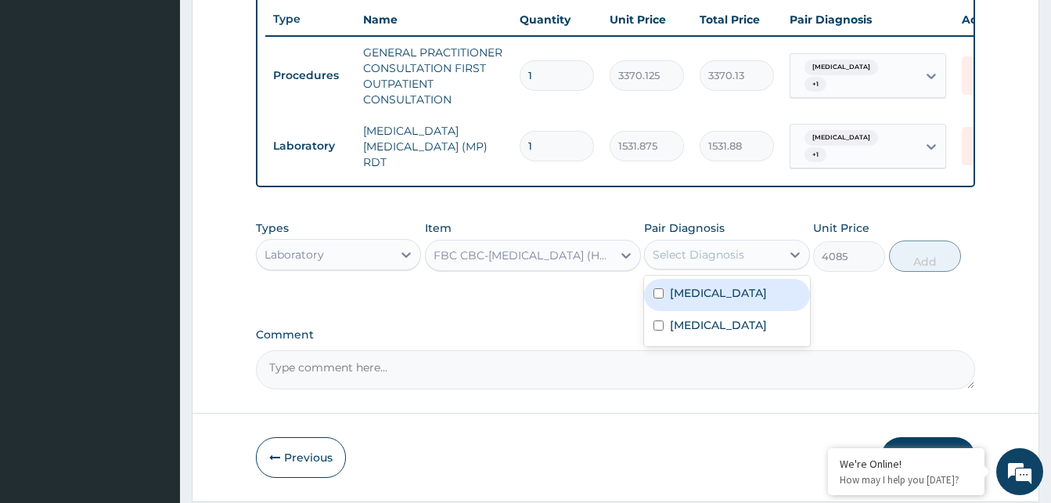
click at [716, 288] on div "Malaria" at bounding box center [726, 295] width 165 height 32
checkbox input "true"
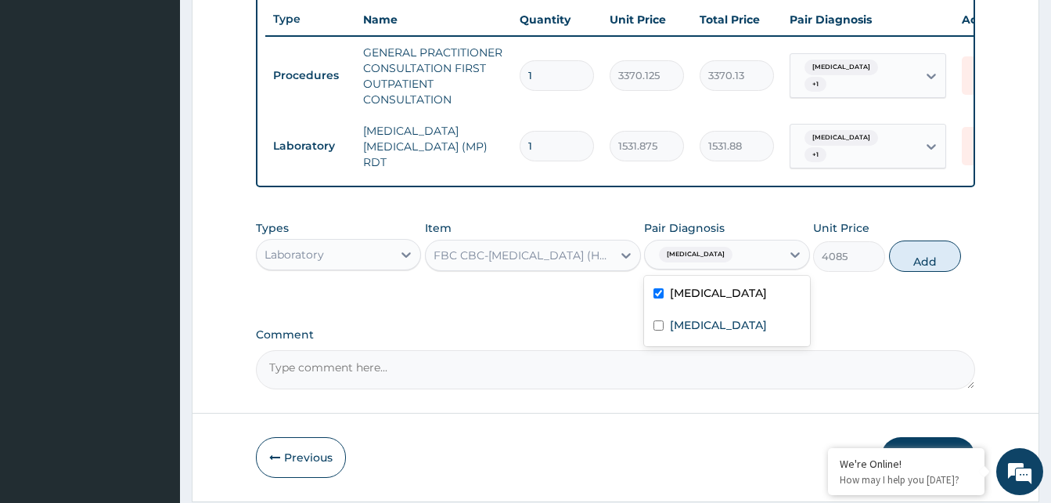
click at [716, 315] on div "Tonsillitis" at bounding box center [726, 327] width 165 height 32
checkbox input "true"
click at [943, 265] on button "Add" at bounding box center [925, 255] width 72 height 31
type input "0"
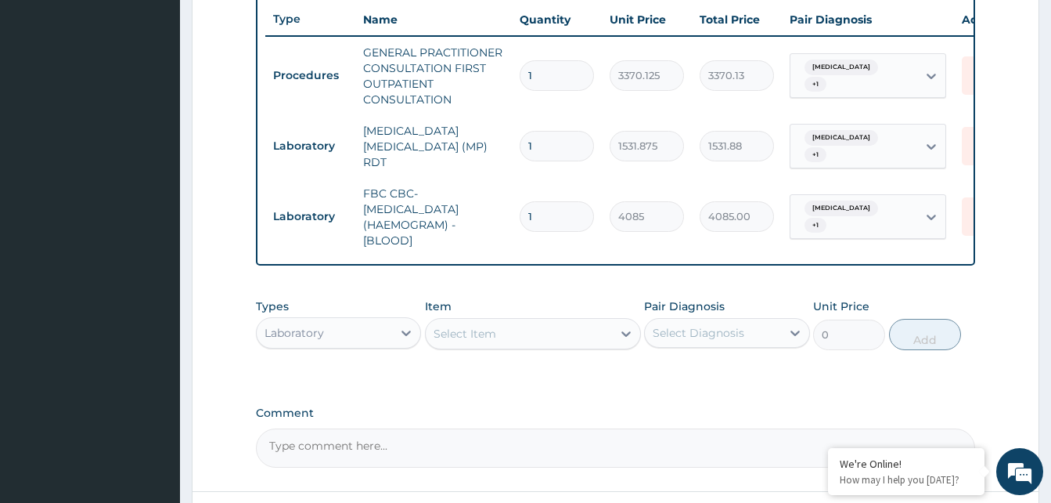
drag, startPoint x: 343, startPoint y: 331, endPoint x: 334, endPoint y: 338, distance: 11.1
click at [343, 332] on div "Laboratory" at bounding box center [324, 332] width 135 height 25
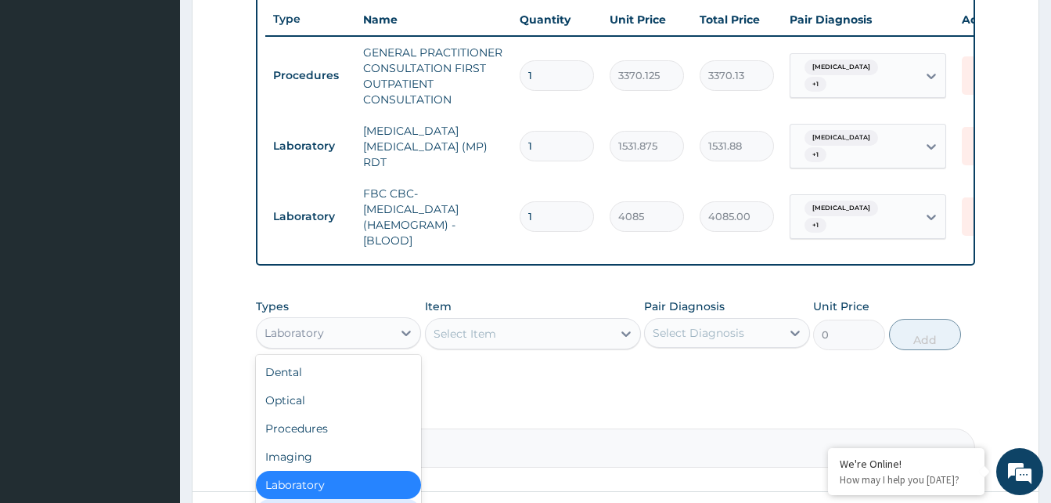
scroll to position [53, 0]
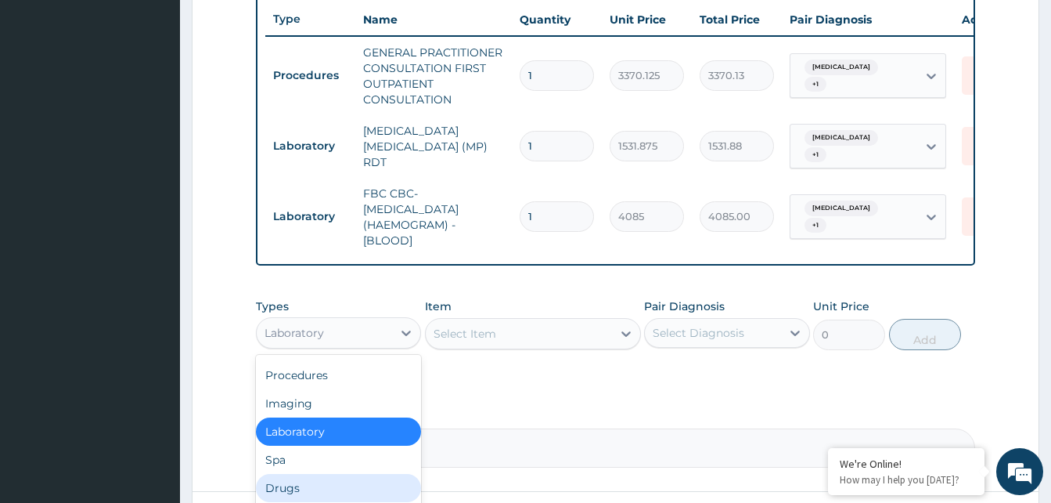
click at [303, 489] on div "Drugs" at bounding box center [338, 488] width 165 height 28
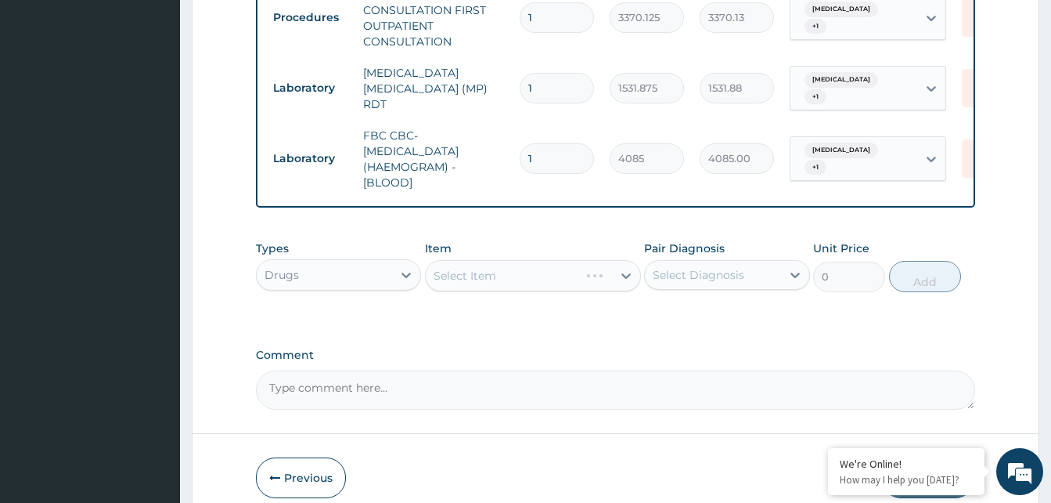
scroll to position [720, 0]
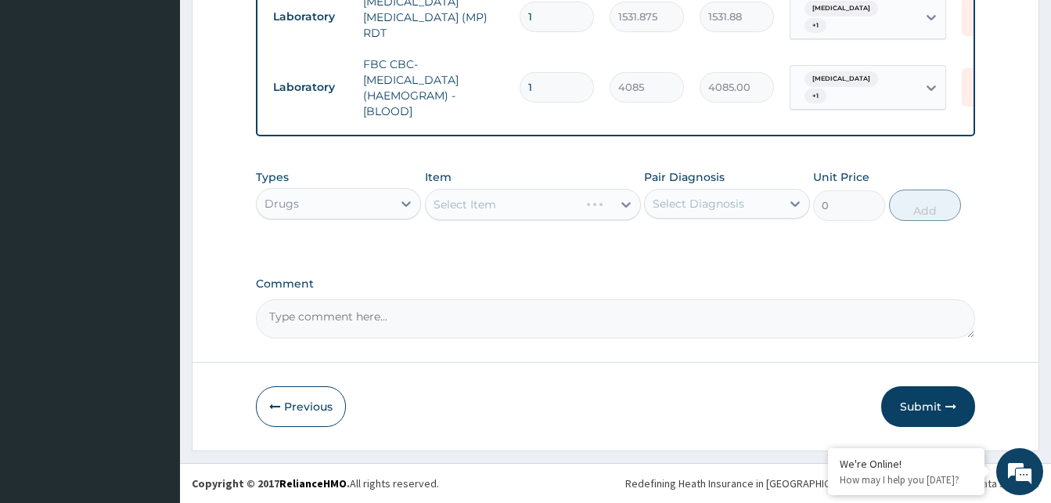
click at [517, 196] on div "Select Item" at bounding box center [533, 204] width 216 height 31
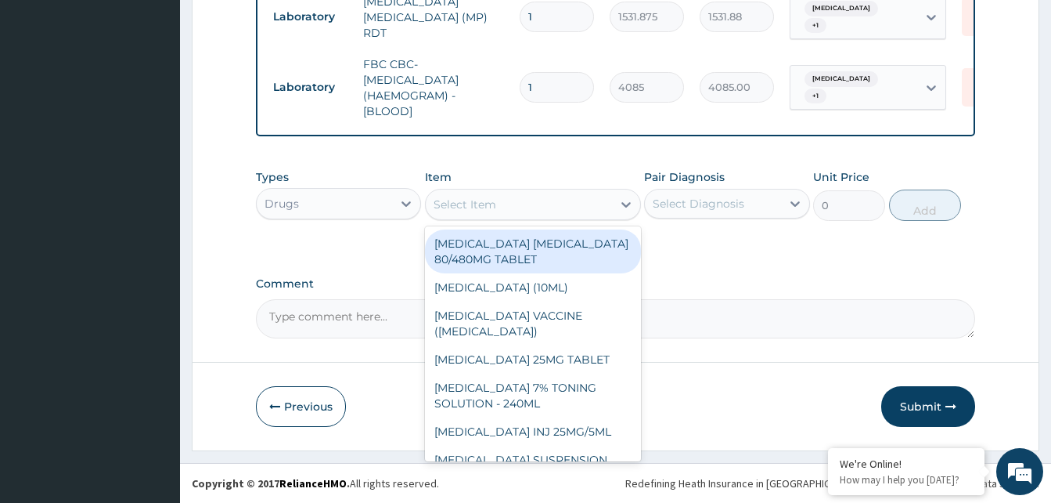
click at [564, 211] on div "Select Item" at bounding box center [519, 204] width 186 height 25
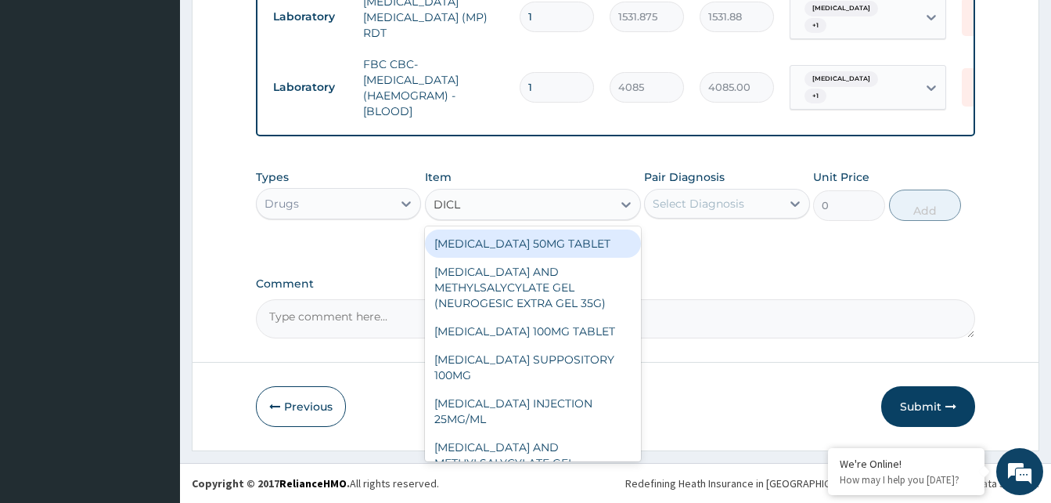
type input "DICLO"
type input "80"
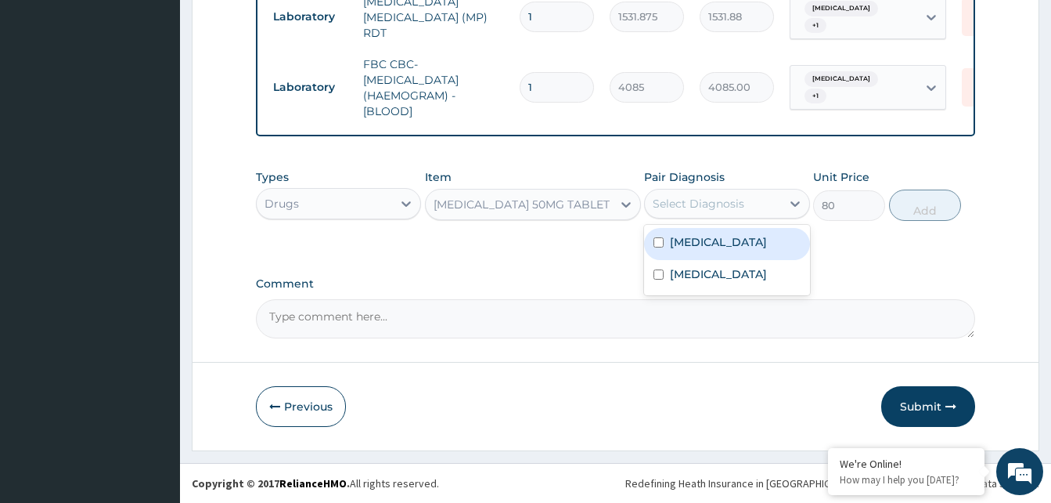
click at [727, 197] on div "Select Diagnosis" at bounding box center [699, 204] width 92 height 16
checkbox input "true"
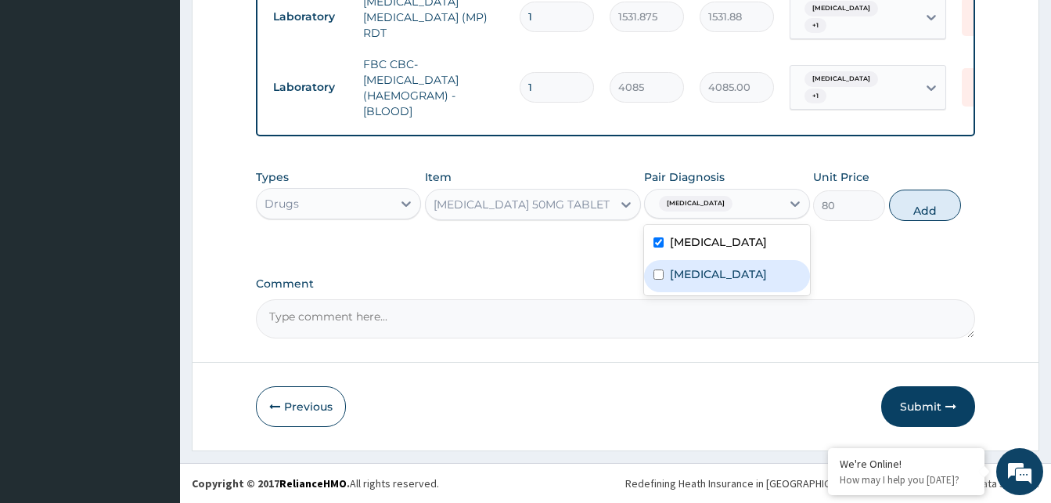
click at [729, 263] on div "Tonsillitis" at bounding box center [726, 276] width 165 height 32
checkbox input "true"
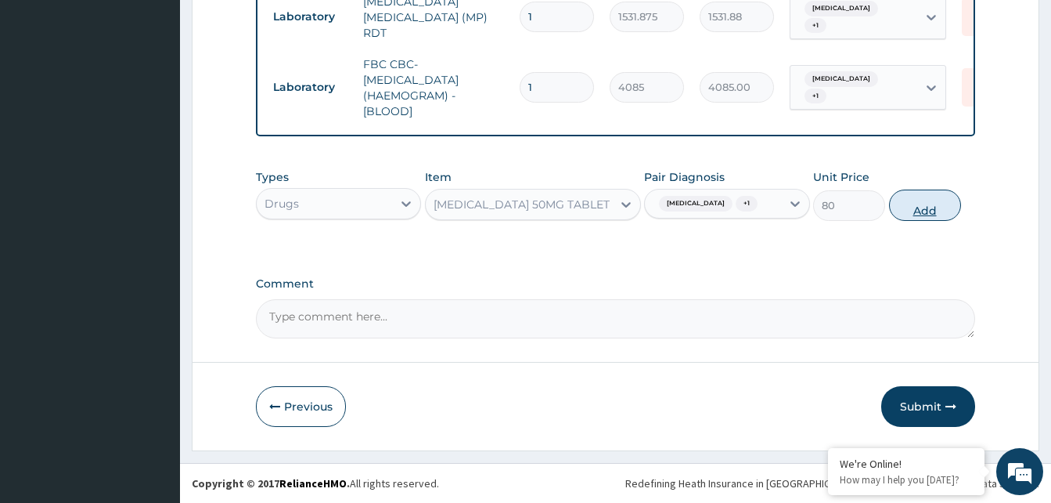
click at [899, 210] on button "Add" at bounding box center [925, 204] width 72 height 31
type input "0"
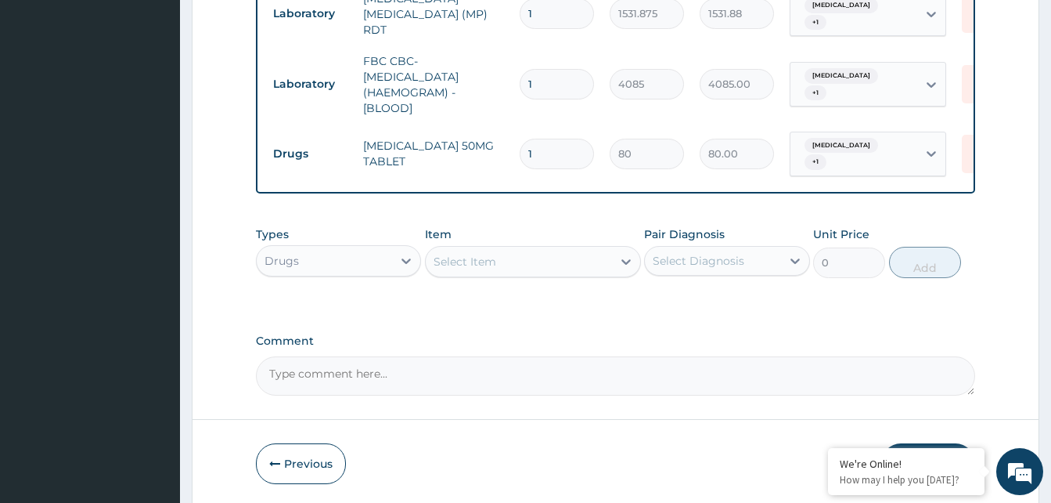
type input "10"
type input "800.00"
type input "10"
click at [546, 260] on div "Select Item" at bounding box center [519, 261] width 186 height 25
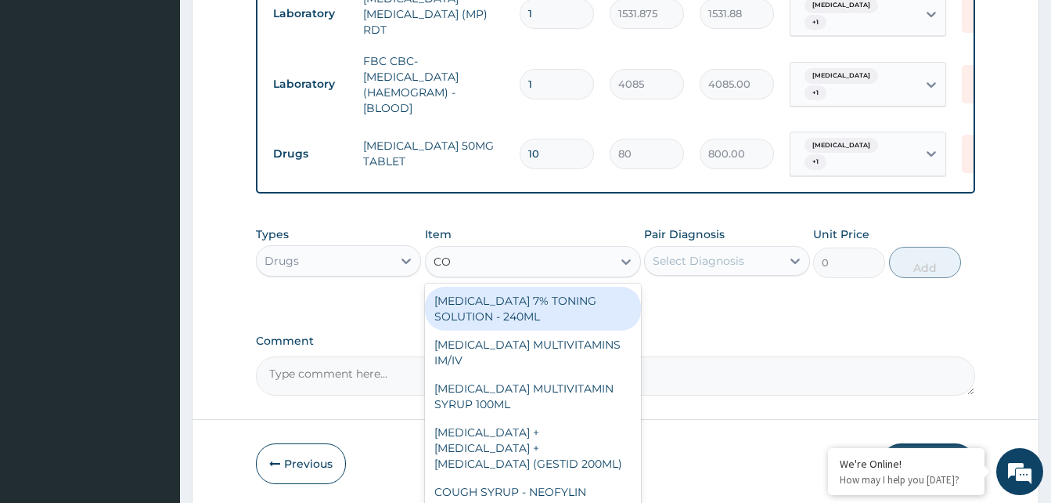
type input "COU"
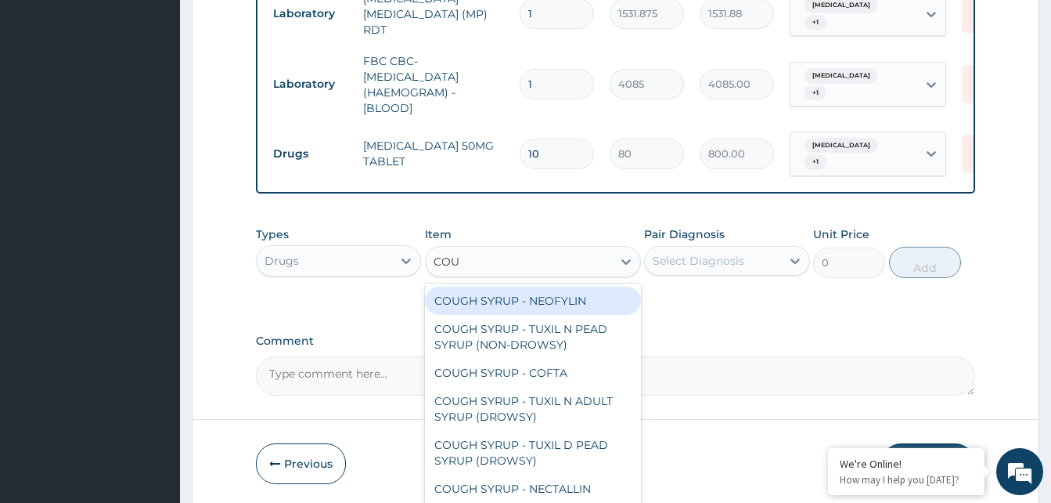
drag, startPoint x: 561, startPoint y: 294, endPoint x: 734, endPoint y: 264, distance: 175.7
click at [571, 293] on div "COUGH SYRUP - NEOFYLIN" at bounding box center [533, 301] width 216 height 28
type input "2000"
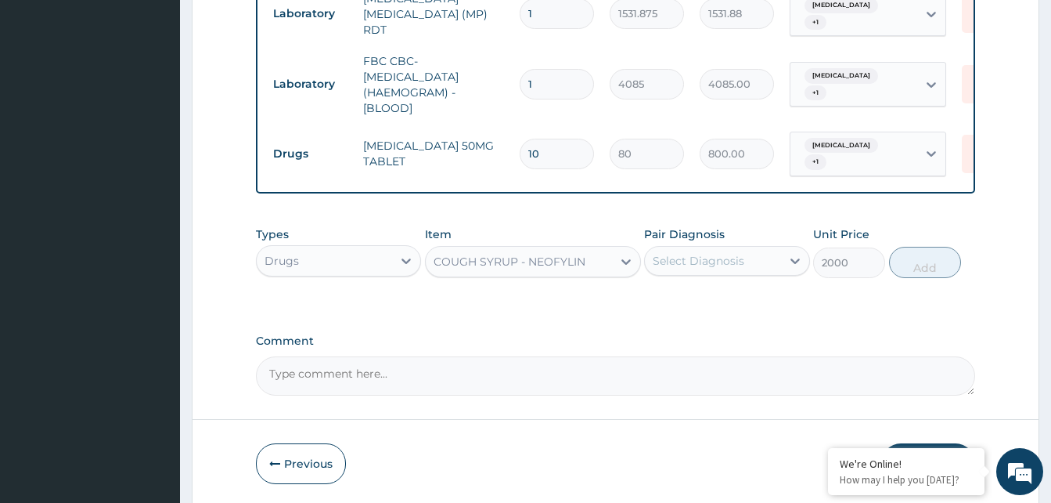
click at [738, 261] on div "Select Diagnosis" at bounding box center [699, 261] width 92 height 16
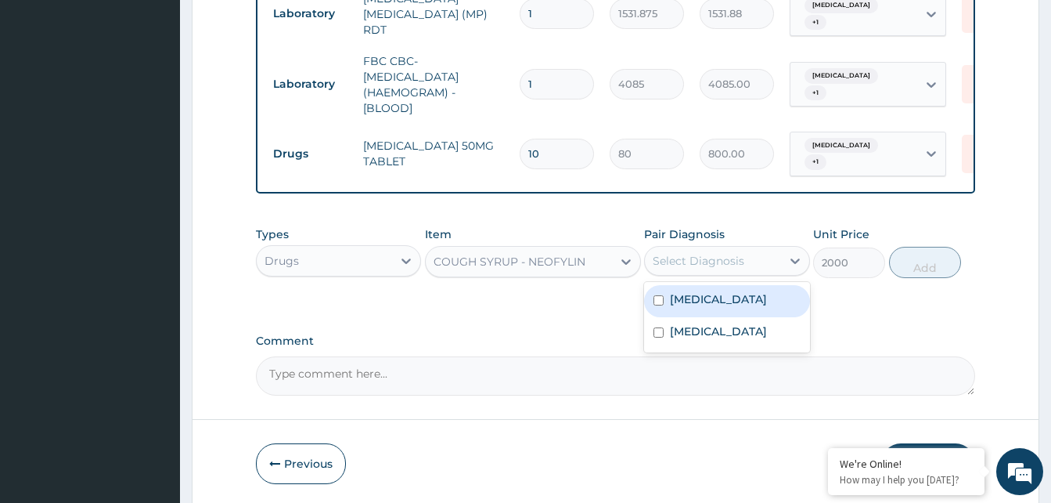
click at [746, 287] on div "Malaria" at bounding box center [726, 301] width 165 height 32
checkbox input "true"
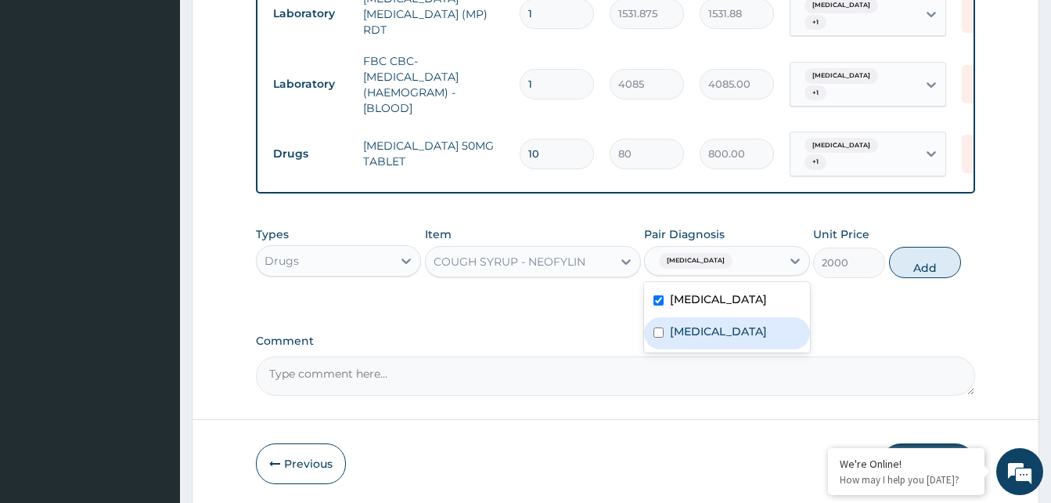
click at [739, 318] on div "Tonsillitis" at bounding box center [726, 333] width 165 height 32
checkbox input "true"
click at [929, 254] on button "Add" at bounding box center [925, 262] width 72 height 31
type input "0"
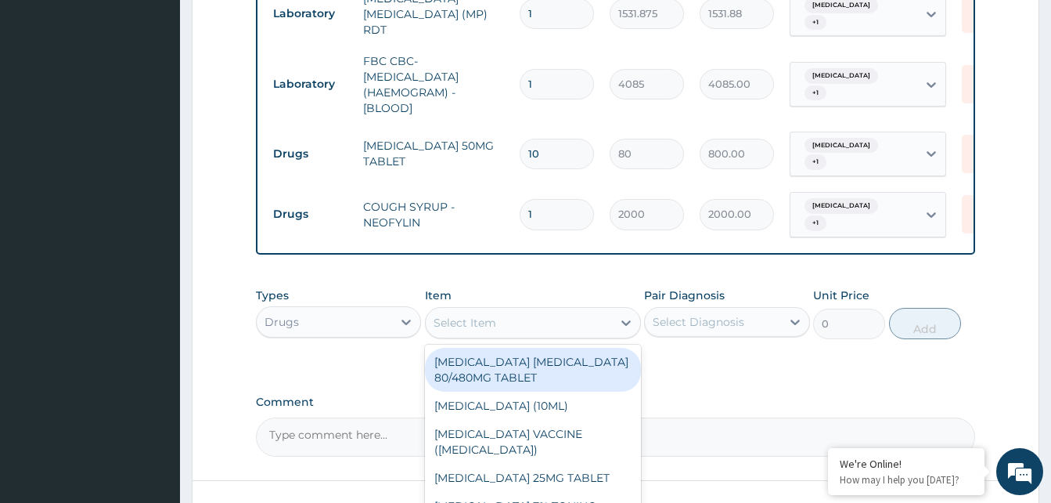
click at [590, 312] on div "Select Item" at bounding box center [519, 322] width 186 height 25
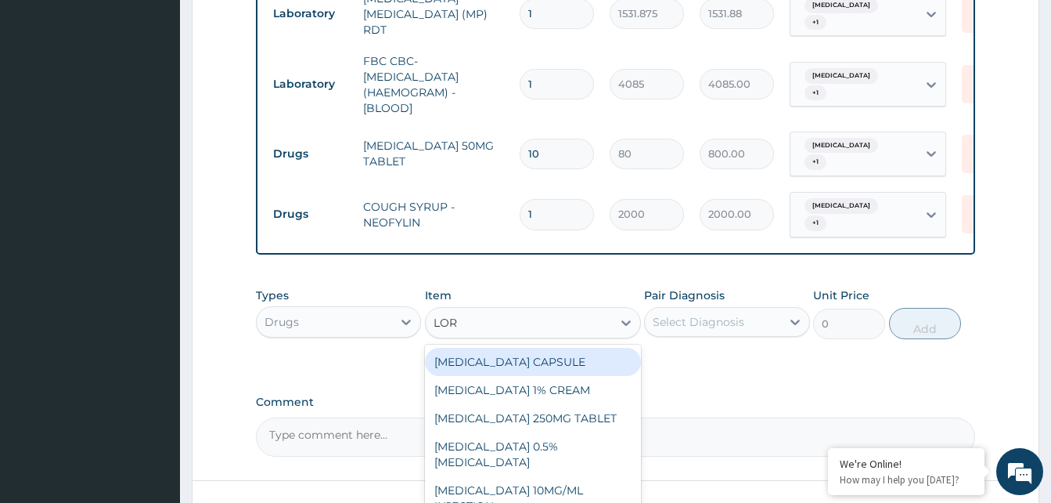
type input "LORA"
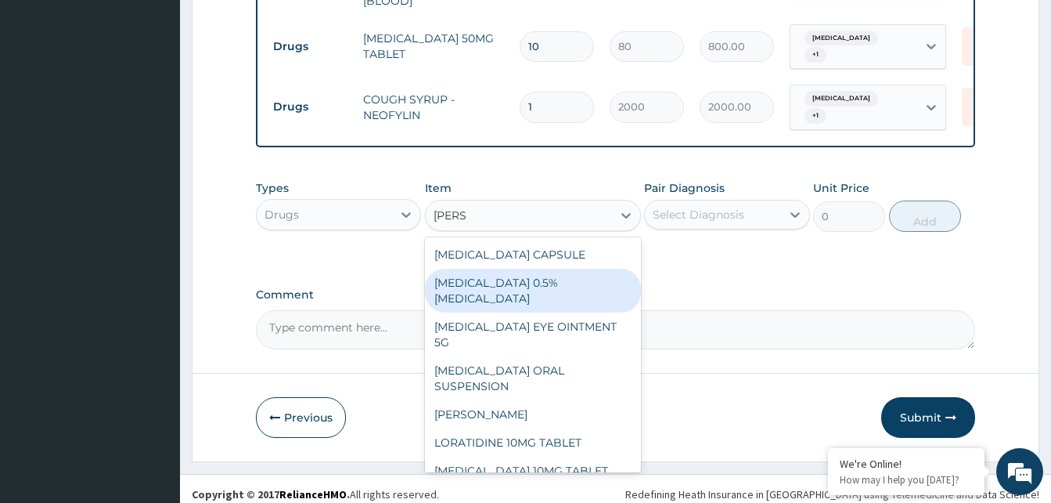
scroll to position [828, 0]
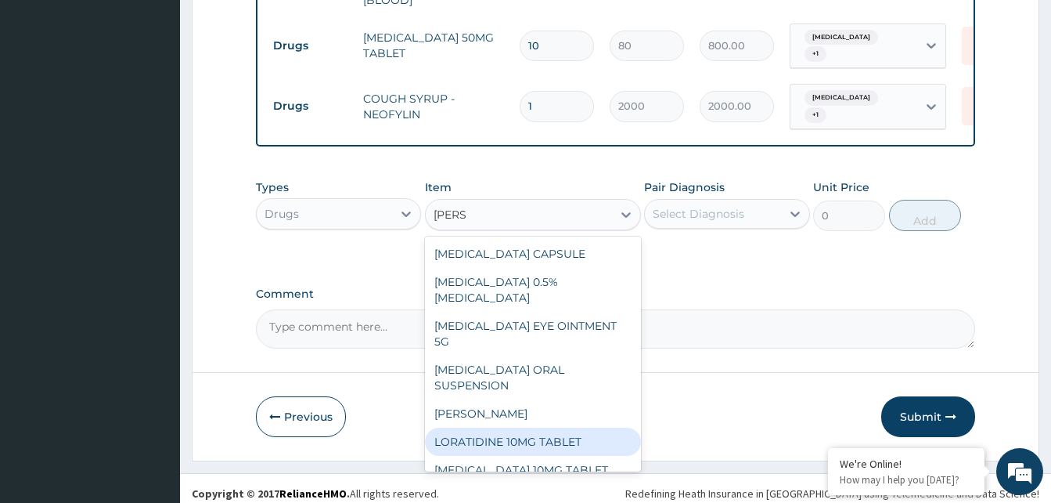
click at [586, 427] on div "LORATIDINE 10MG TABLET" at bounding box center [533, 441] width 216 height 28
type input "96"
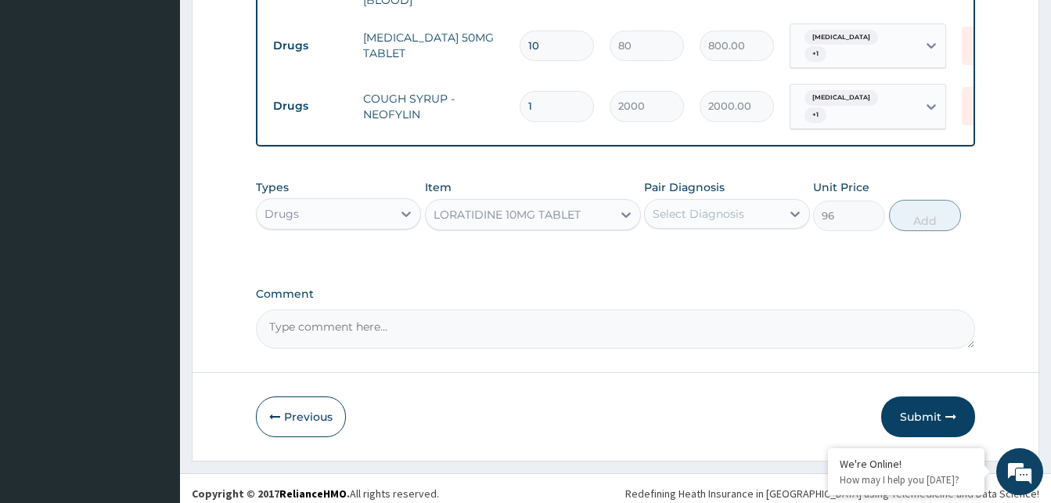
drag, startPoint x: 706, startPoint y: 200, endPoint x: 708, endPoint y: 223, distance: 23.6
click at [706, 216] on div "Select Diagnosis" at bounding box center [726, 214] width 165 height 30
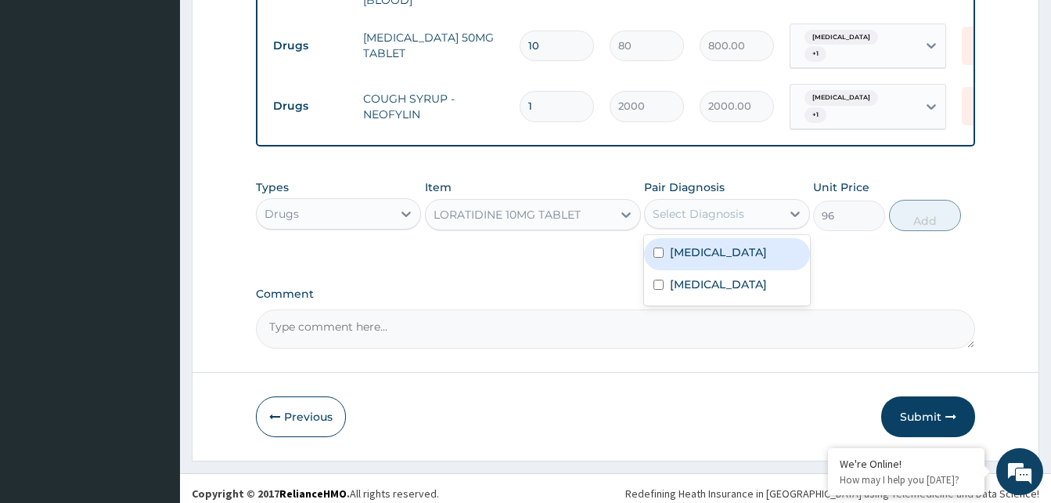
click at [710, 244] on label "Malaria" at bounding box center [718, 252] width 97 height 16
checkbox input "true"
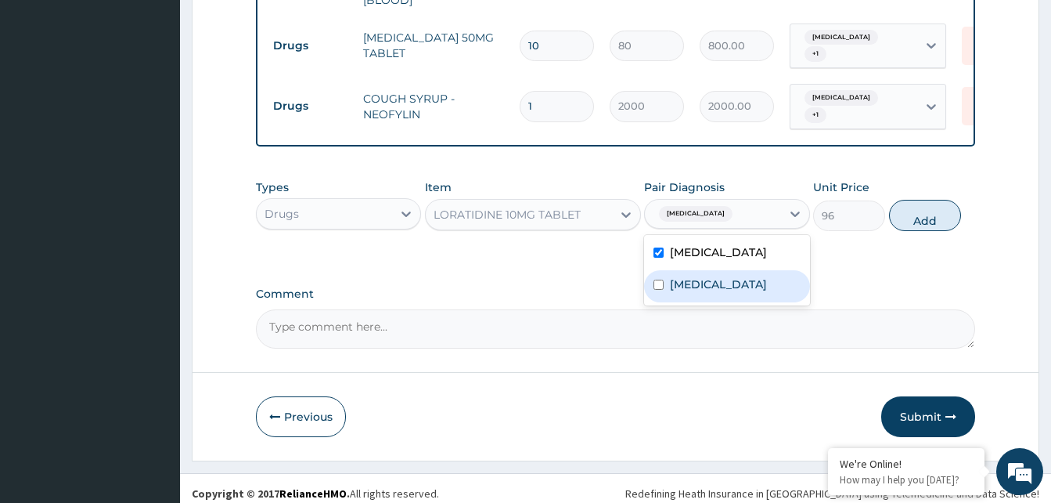
click at [716, 281] on label "Tonsillitis" at bounding box center [718, 284] width 97 height 16
checkbox input "true"
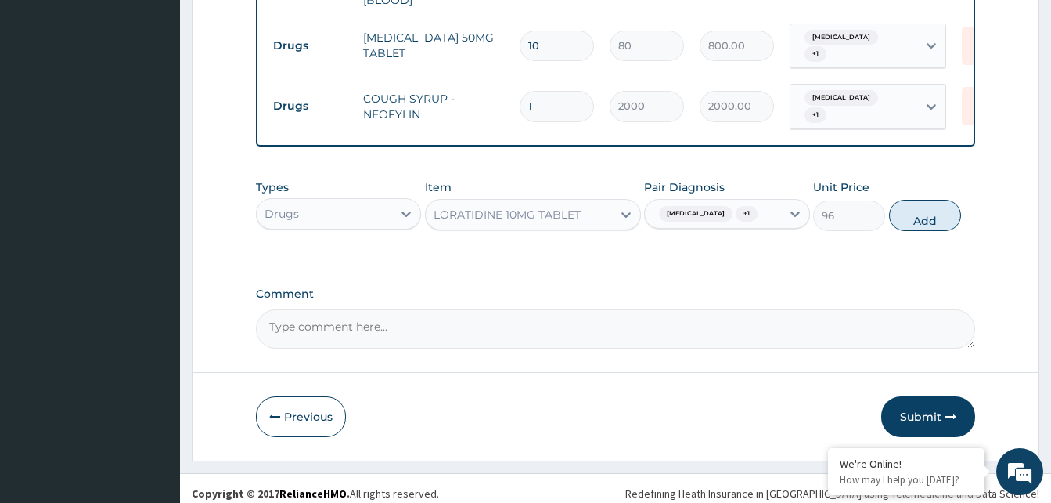
click at [932, 215] on button "Add" at bounding box center [925, 215] width 72 height 31
type input "0"
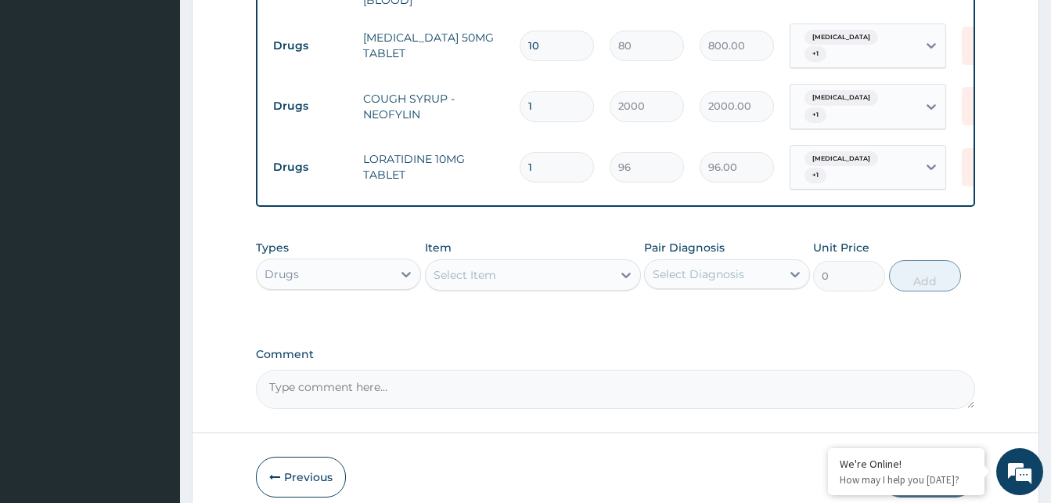
click at [590, 271] on div "Select Item" at bounding box center [533, 274] width 216 height 31
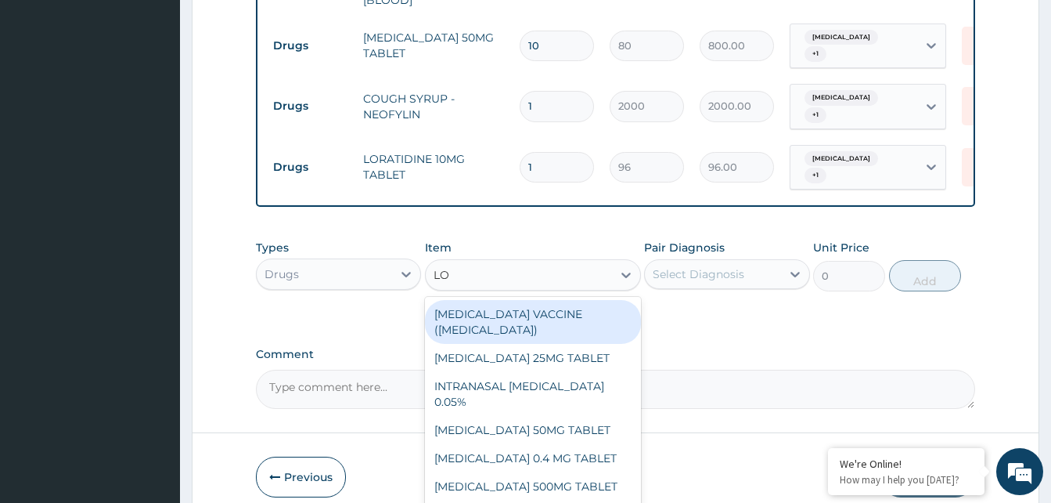
type input "LOZ"
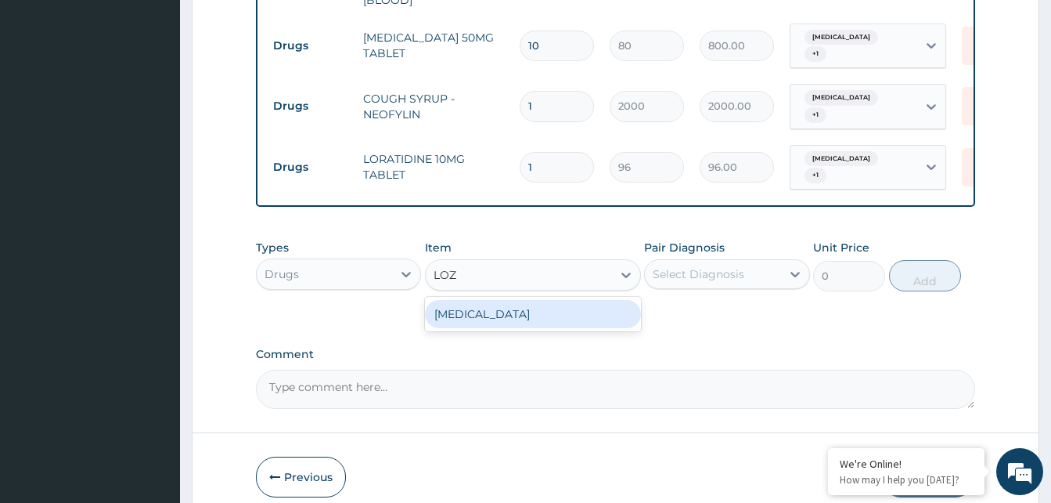
click at [573, 300] on div "[MEDICAL_DATA]" at bounding box center [533, 314] width 216 height 28
type input "96"
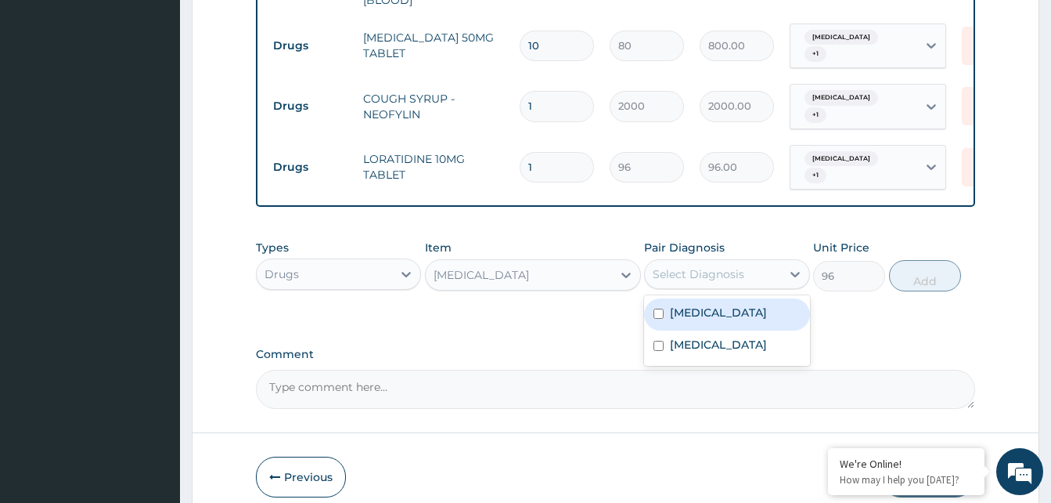
click at [714, 266] on div "Select Diagnosis" at bounding box center [699, 274] width 92 height 16
click at [722, 298] on div "Malaria" at bounding box center [726, 314] width 165 height 32
checkbox input "true"
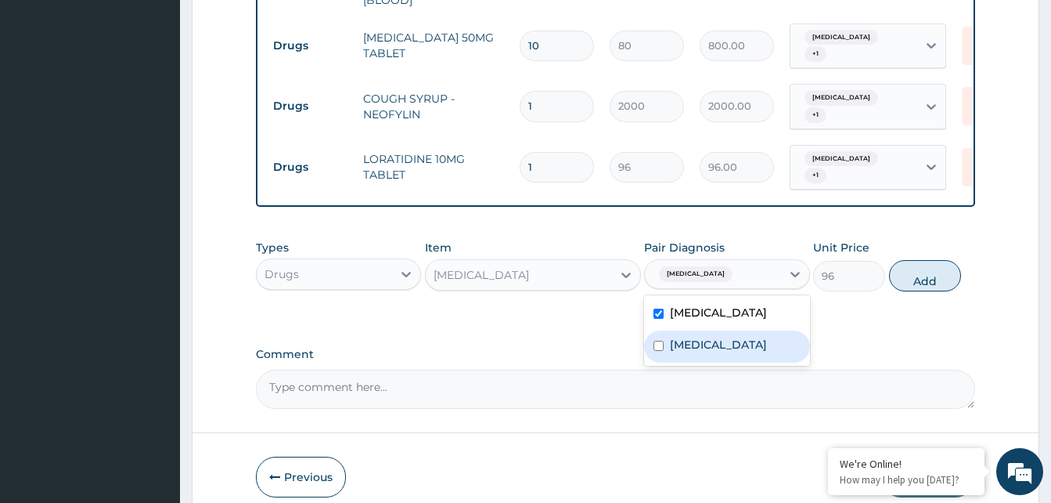
click at [727, 330] on div "Tonsillitis" at bounding box center [726, 346] width 165 height 32
checkbox input "true"
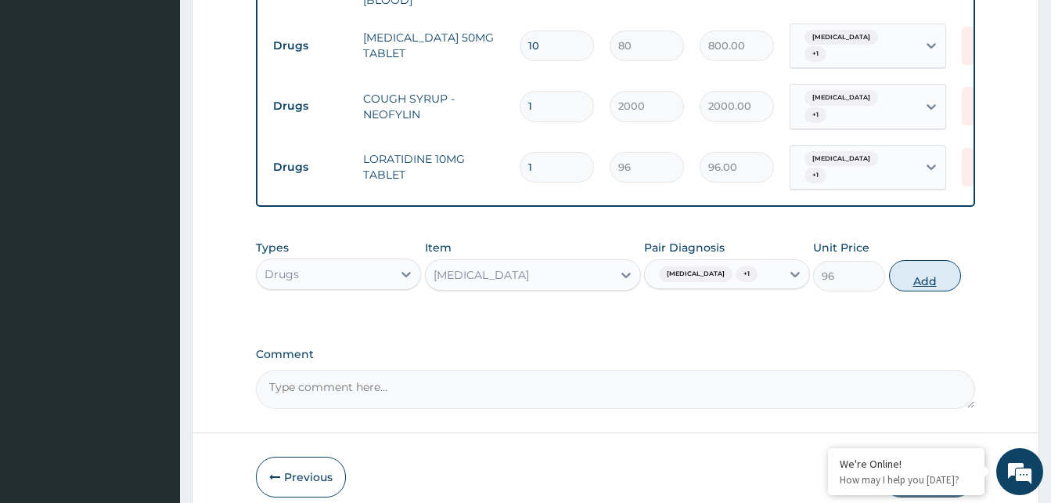
click at [896, 263] on button "Add" at bounding box center [925, 275] width 72 height 31
type input "0"
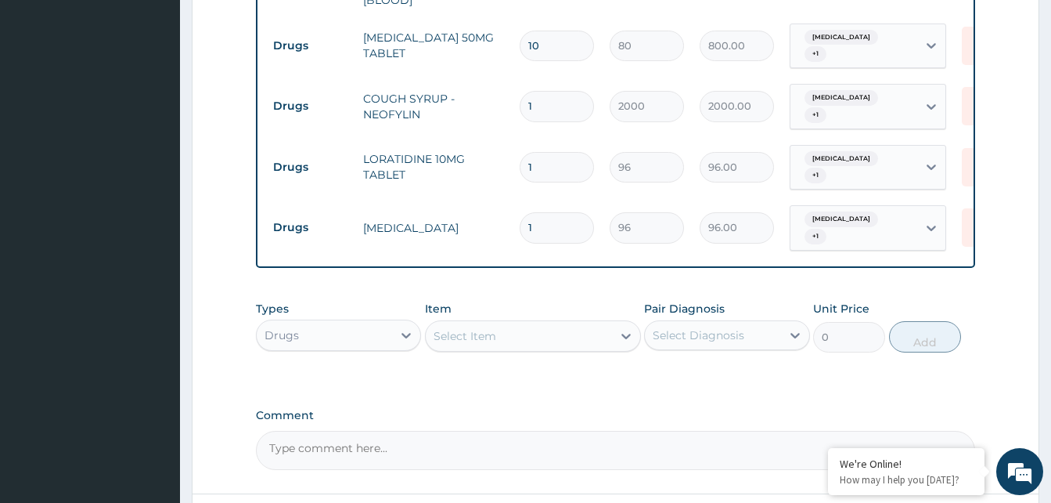
type input "0.00"
type input "9"
type input "864.00"
type input "9"
click at [974, 148] on div "Type Name Quantity Unit Price Total Price Pair Diagnosis Actions Procedures GEN…" at bounding box center [615, 11] width 719 height 514
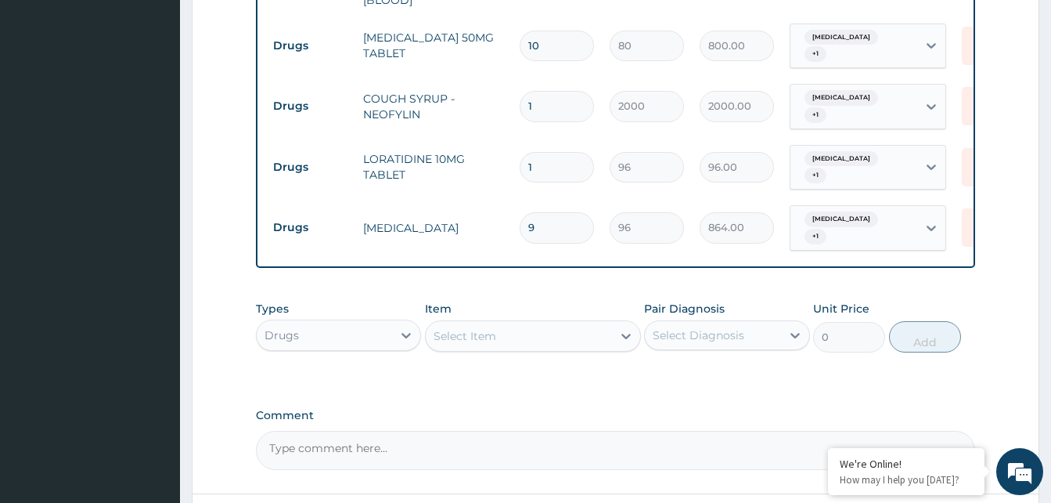
click at [552, 152] on input "1" at bounding box center [557, 167] width 74 height 31
type input "0.00"
type input "5"
type input "480.00"
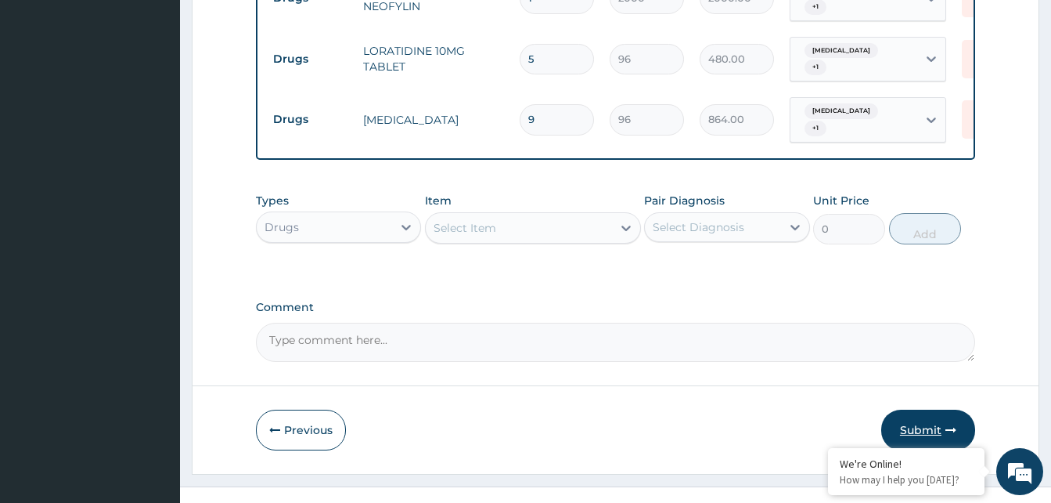
type input "5"
click at [905, 409] on button "Submit" at bounding box center [929, 429] width 94 height 41
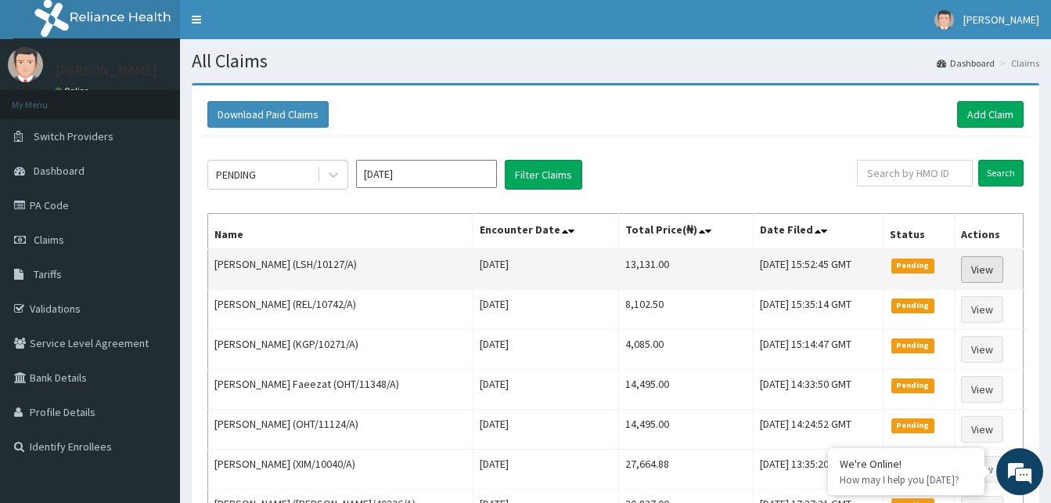
click at [979, 276] on link "View" at bounding box center [982, 269] width 42 height 27
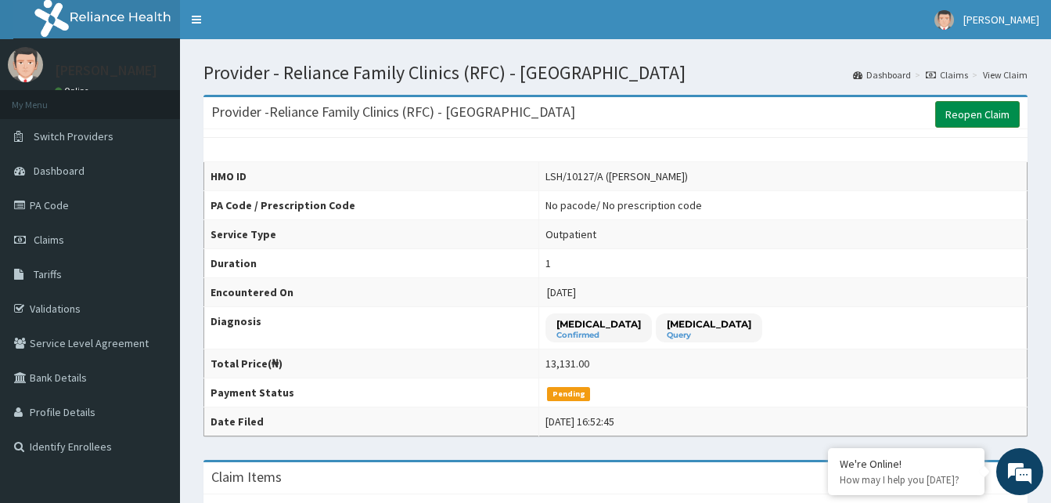
click at [983, 111] on link "Reopen Claim" at bounding box center [978, 114] width 85 height 27
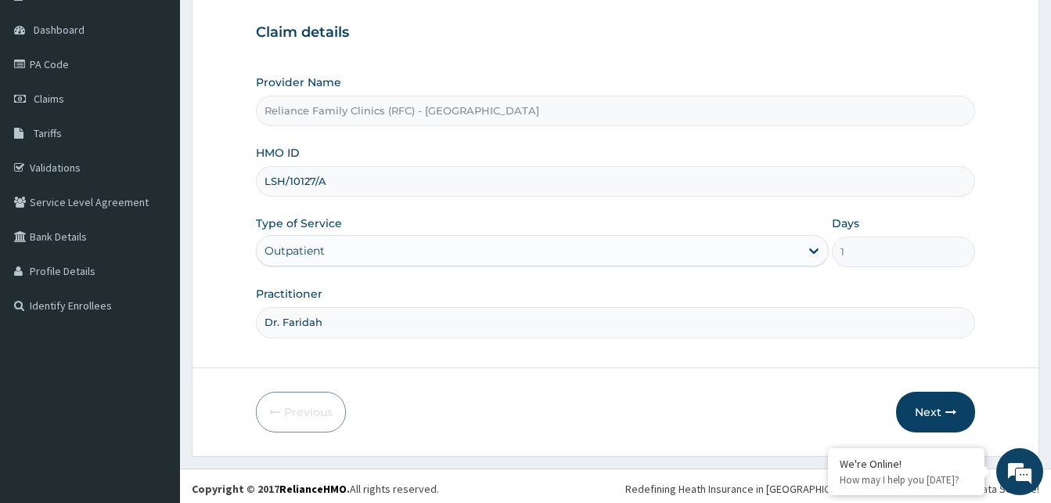
scroll to position [146, 0]
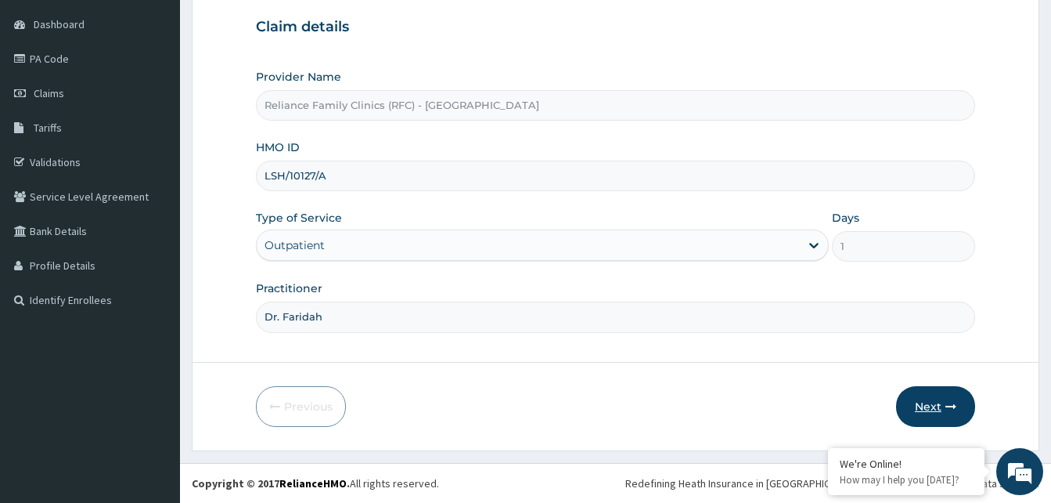
click at [928, 407] on button "Next" at bounding box center [935, 406] width 79 height 41
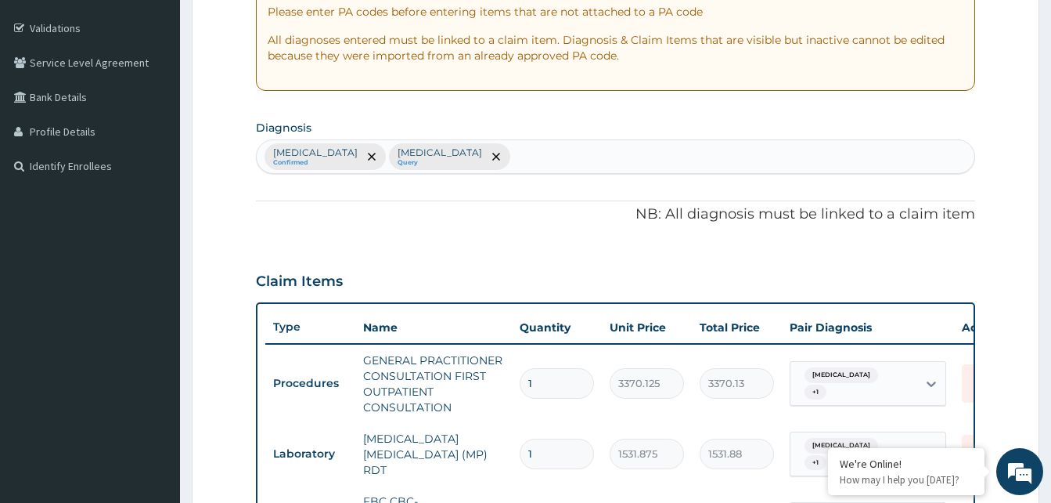
scroll to position [381, 0]
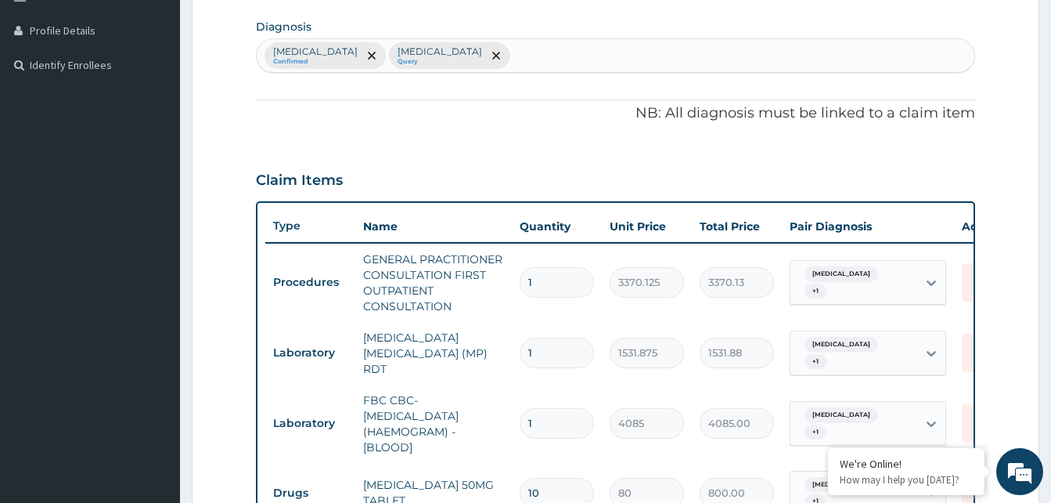
click at [489, 56] on div "Tonsillitis Confirmed Malaria Query" at bounding box center [616, 55] width 718 height 33
type input "RHIN"
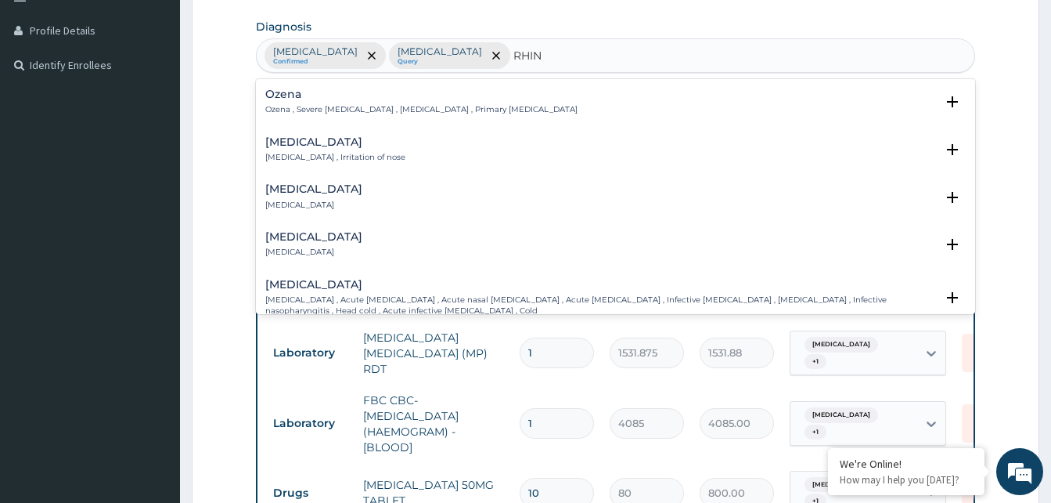
click at [307, 167] on div "Rhinitis Rhinitis , Irritation of nose Select Status Query Query covers suspect…" at bounding box center [615, 153] width 701 height 35
click at [301, 145] on h4 "Rhinitis" at bounding box center [335, 142] width 140 height 12
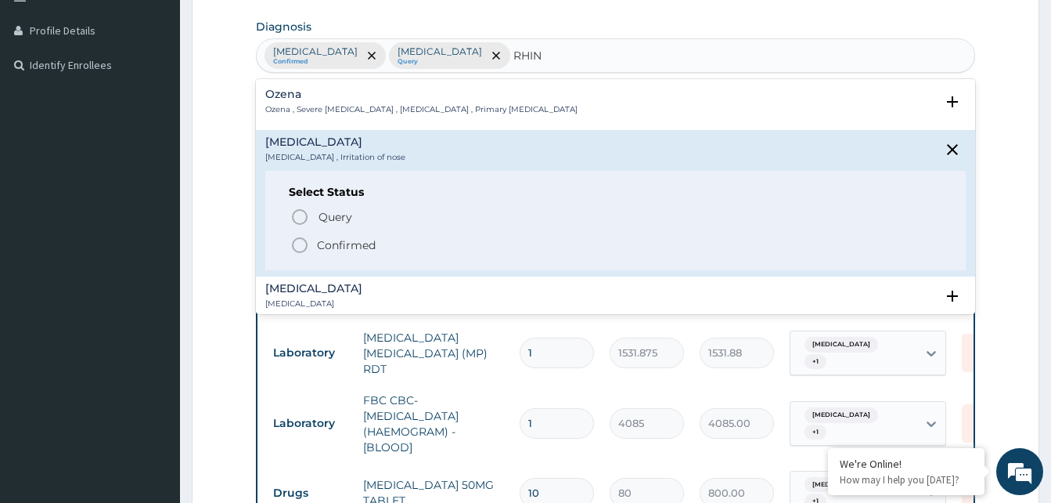
drag, startPoint x: 294, startPoint y: 242, endPoint x: 428, endPoint y: 146, distance: 165.1
click at [294, 241] on circle "status option filled" at bounding box center [300, 245] width 14 height 14
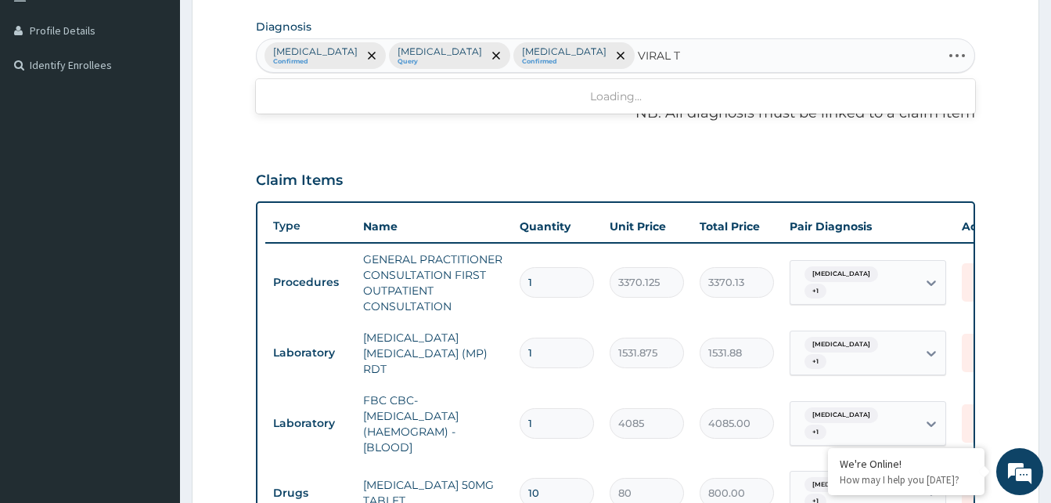
type input "VIRAL TO"
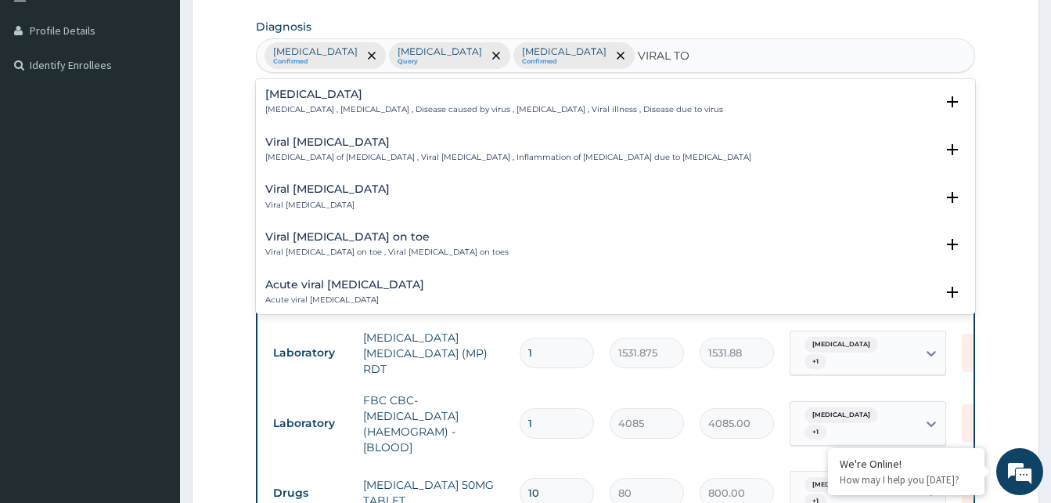
click at [318, 197] on div "Viral tonsillitis Viral tonsillitis" at bounding box center [327, 196] width 124 height 27
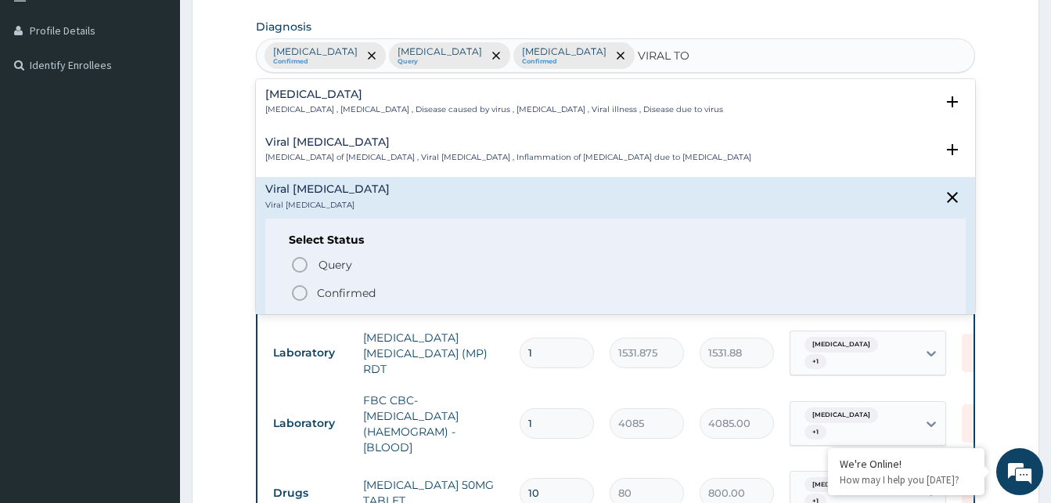
click at [299, 288] on icon "status option filled" at bounding box center [299, 292] width 19 height 19
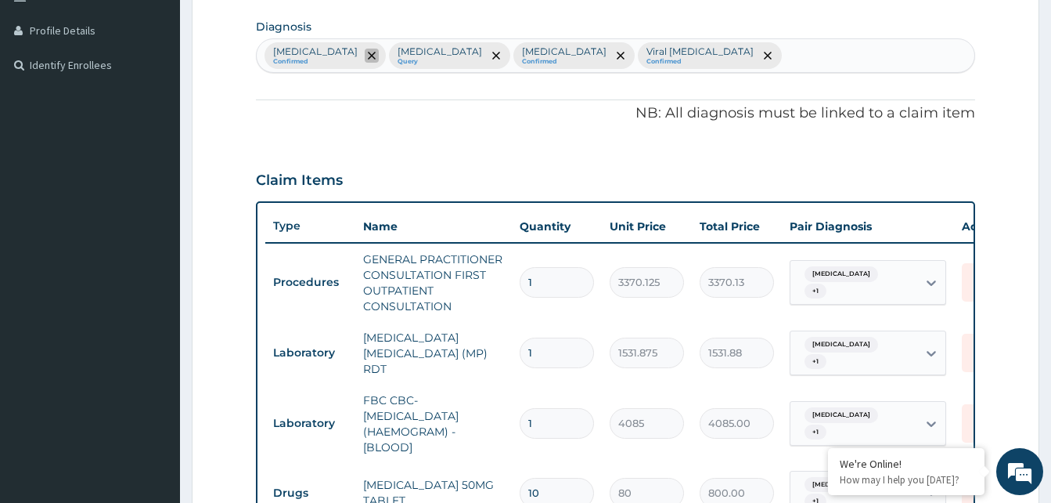
click at [368, 52] on icon "remove selection option" at bounding box center [372, 56] width 8 height 8
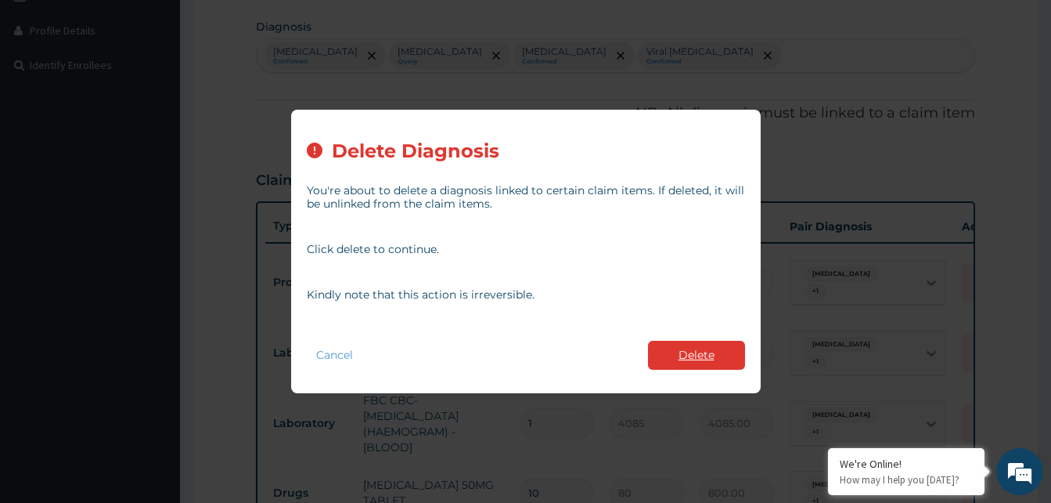
click at [708, 359] on button "Delete" at bounding box center [696, 355] width 97 height 29
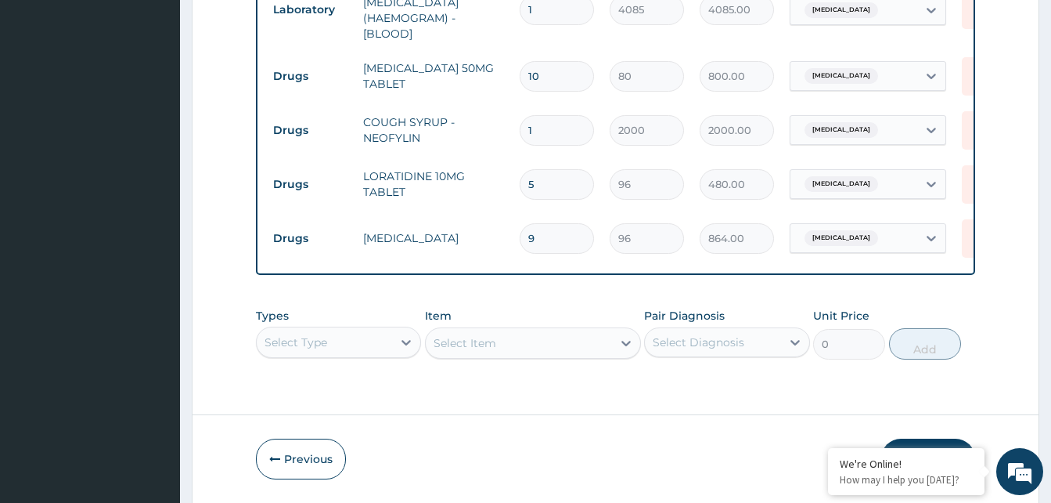
scroll to position [850, 0]
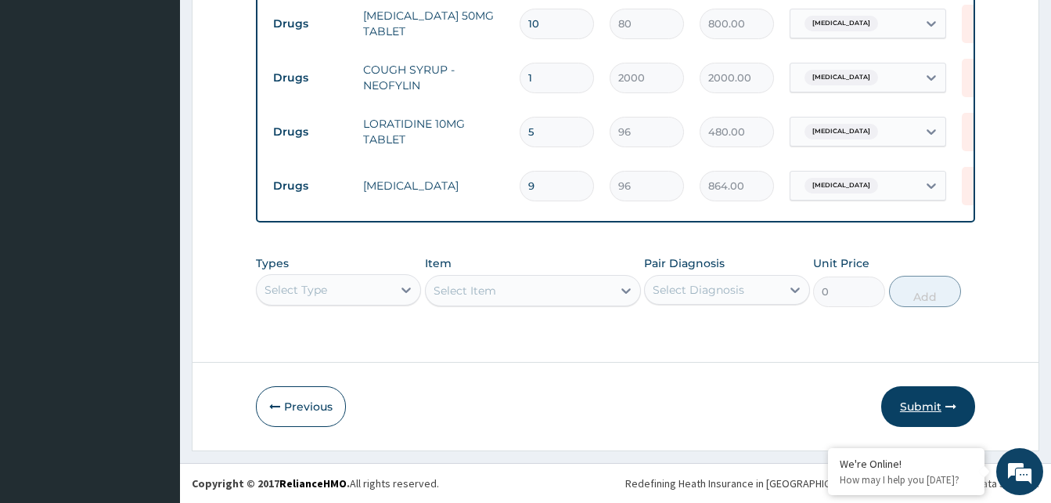
click at [902, 405] on button "Submit" at bounding box center [929, 406] width 94 height 41
click at [911, 407] on button "Submit" at bounding box center [929, 406] width 94 height 41
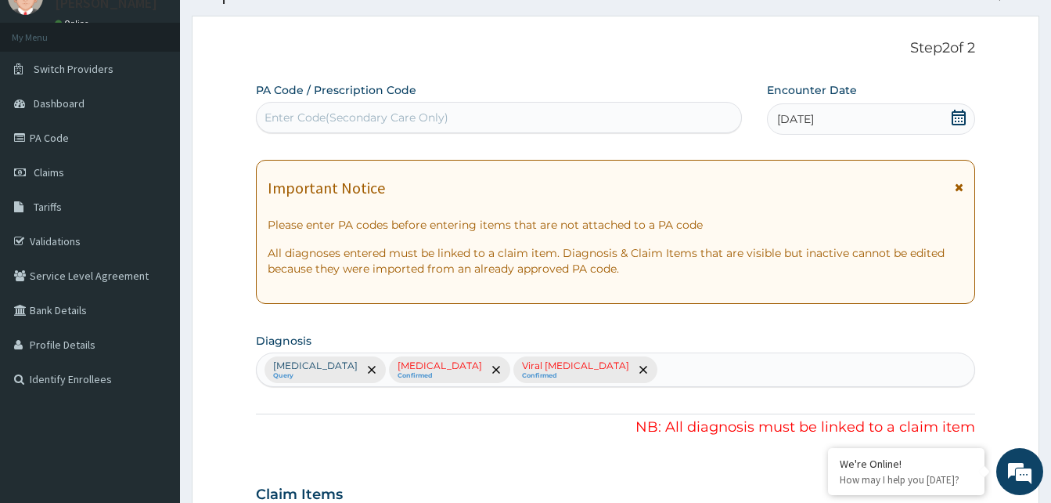
scroll to position [459, 0]
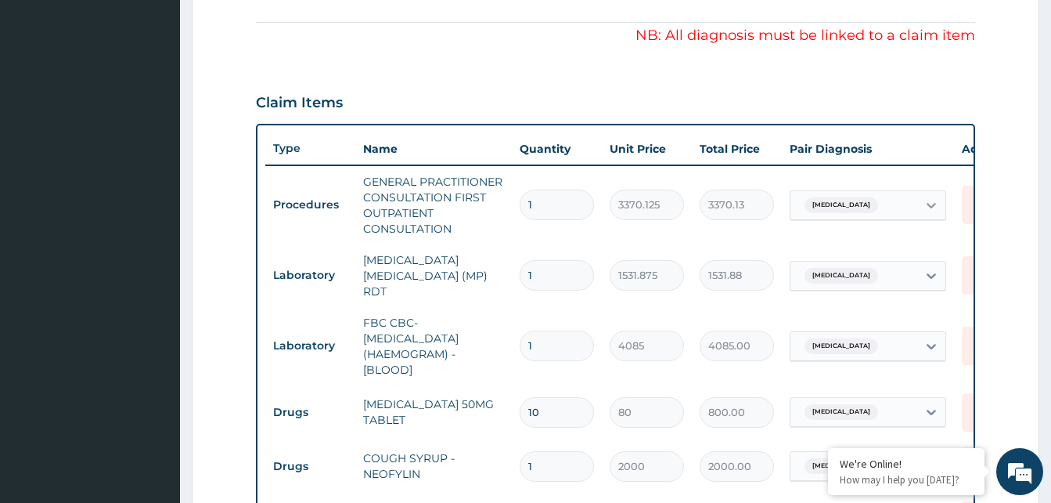
click at [918, 206] on div at bounding box center [932, 205] width 28 height 28
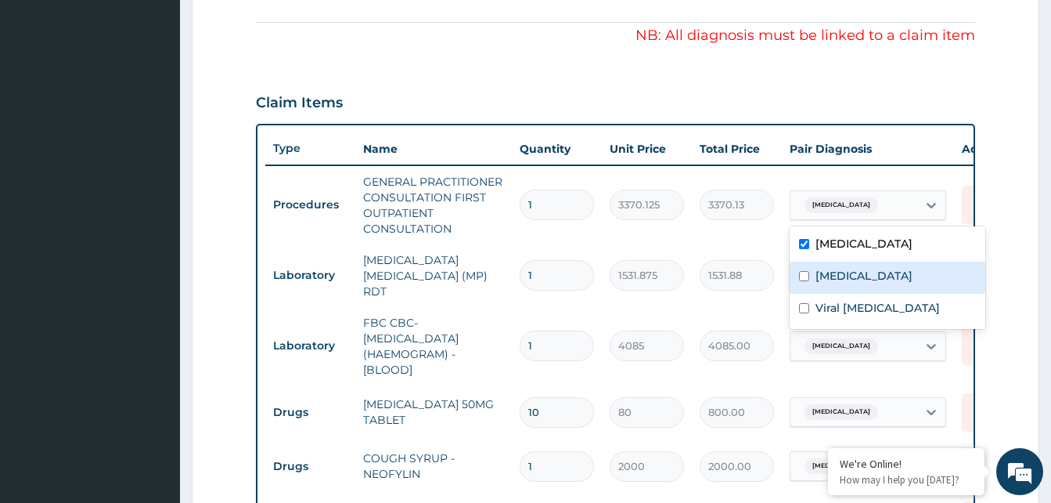
drag, startPoint x: 885, startPoint y: 282, endPoint x: 883, endPoint y: 310, distance: 28.3
click at [885, 287] on div "Rhinitis" at bounding box center [888, 277] width 196 height 32
checkbox input "true"
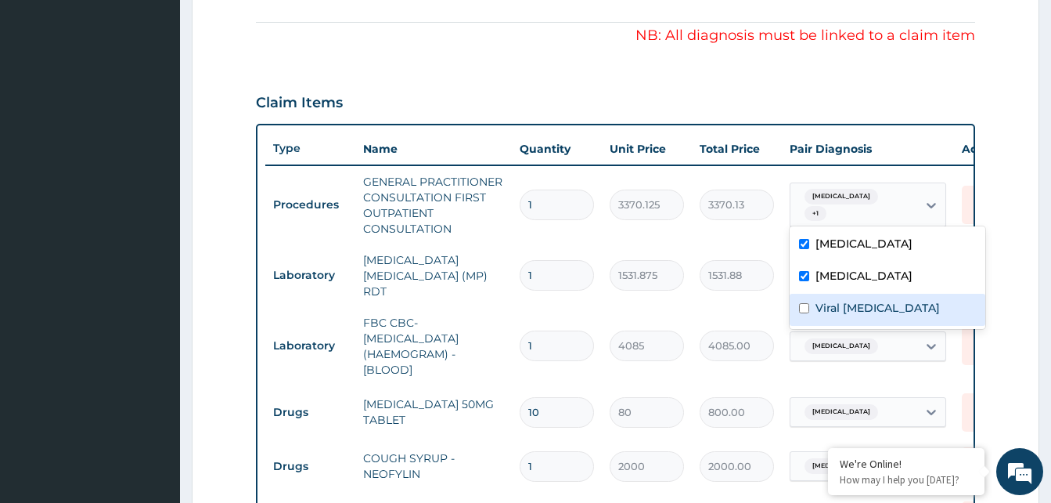
drag, startPoint x: 883, startPoint y: 310, endPoint x: 877, endPoint y: 337, distance: 27.3
click at [882, 311] on label "Viral [MEDICAL_DATA]" at bounding box center [878, 308] width 124 height 16
checkbox input "true"
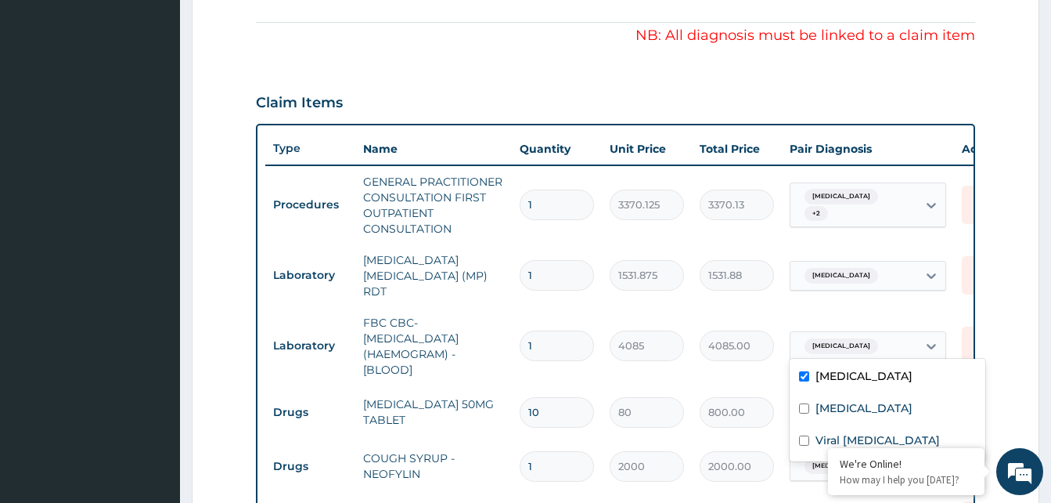
click at [877, 338] on div "Malaria" at bounding box center [854, 346] width 127 height 27
click at [856, 408] on label "Rhinitis" at bounding box center [864, 408] width 97 height 16
checkbox input "true"
click at [848, 432] on label "Viral [MEDICAL_DATA]" at bounding box center [878, 440] width 124 height 16
checkbox input "true"
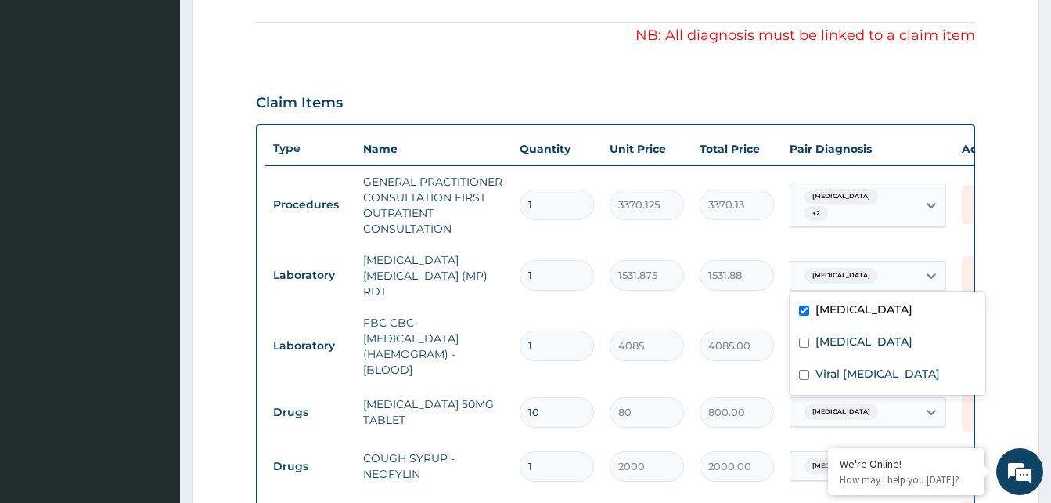
drag, startPoint x: 867, startPoint y: 265, endPoint x: 872, endPoint y: 323, distance: 58.9
click at [869, 273] on div "Malaria" at bounding box center [854, 275] width 127 height 27
drag, startPoint x: 869, startPoint y: 349, endPoint x: 869, endPoint y: 374, distance: 25.1
click at [869, 358] on div "Rhinitis" at bounding box center [888, 343] width 196 height 32
checkbox input "true"
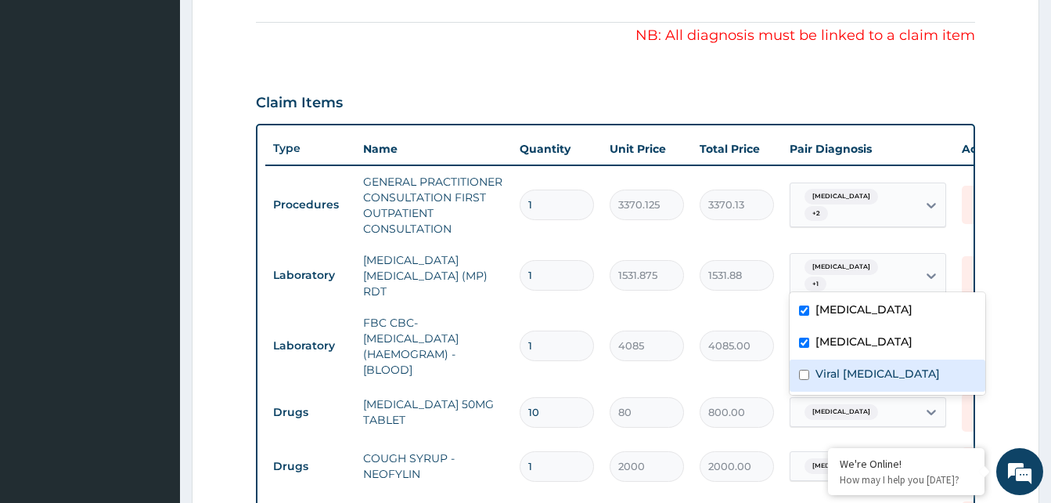
click at [869, 379] on label "Viral [MEDICAL_DATA]" at bounding box center [878, 374] width 124 height 16
checkbox input "true"
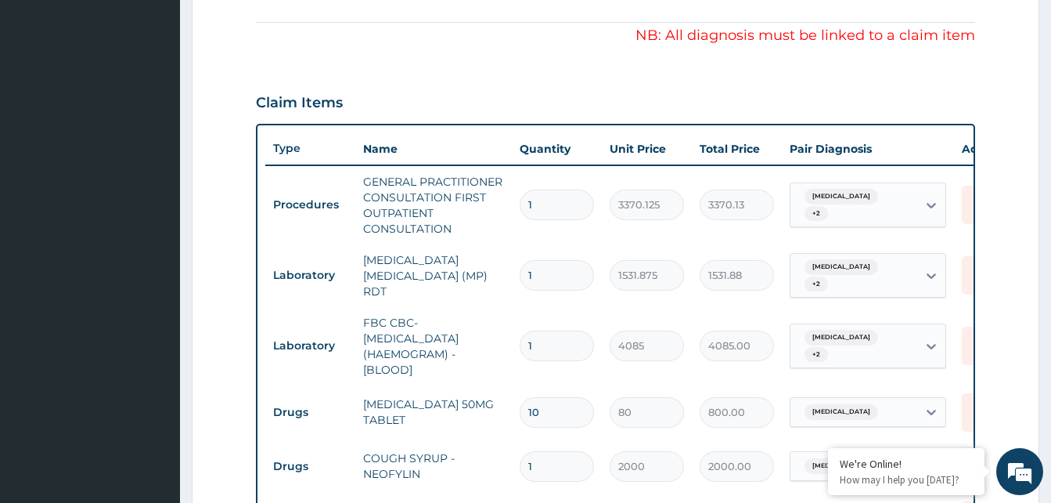
click at [1002, 251] on form "Step 2 of 2 PA Code / Prescription Code Enter Code(Secondary Care Only) Encount…" at bounding box center [616, 231] width 848 height 1214
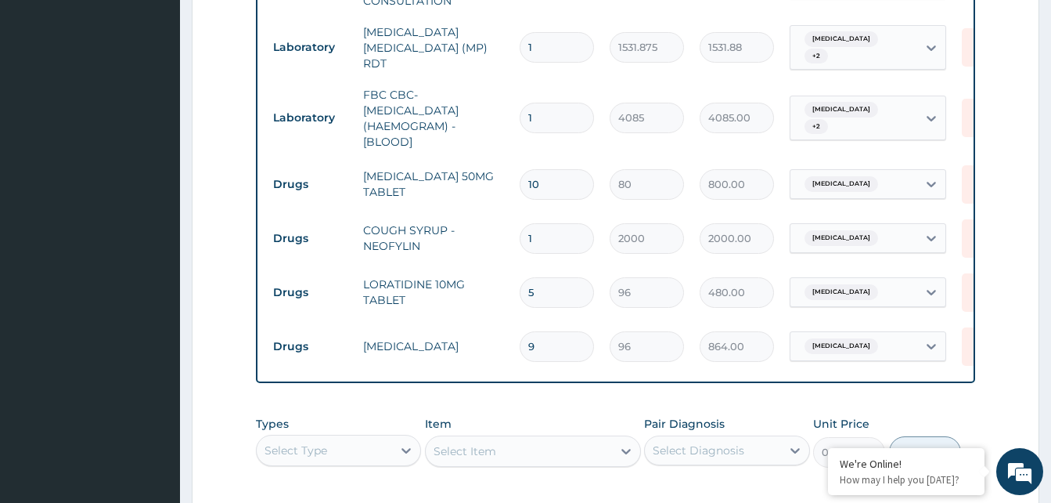
scroll to position [694, 0]
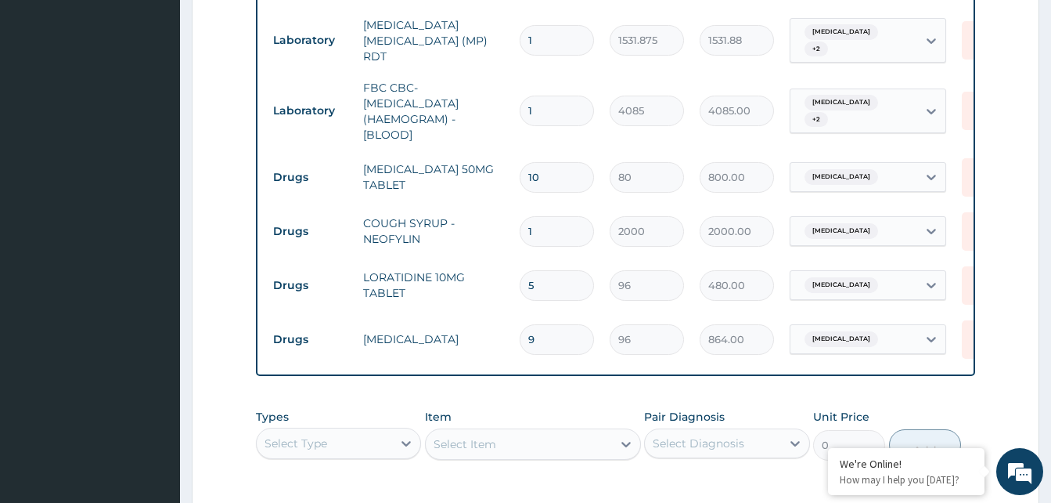
click at [854, 178] on div "Malaria" at bounding box center [854, 177] width 127 height 27
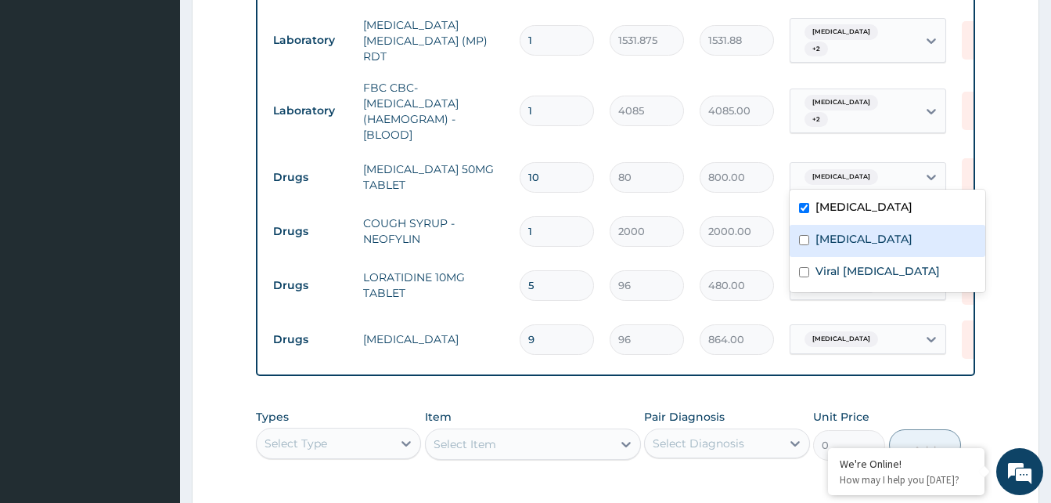
click at [848, 243] on label "Rhinitis" at bounding box center [864, 239] width 97 height 16
checkbox input "true"
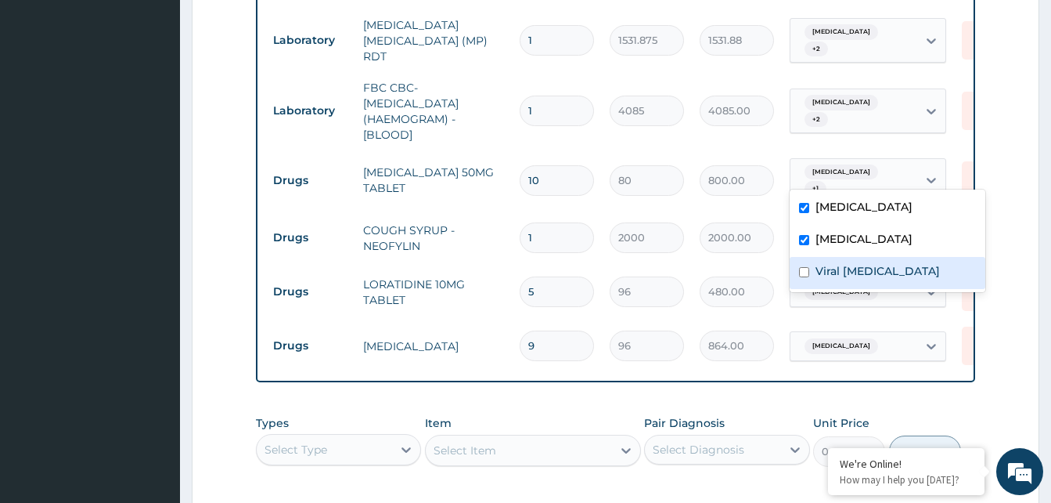
click at [848, 275] on label "Viral [MEDICAL_DATA]" at bounding box center [878, 271] width 124 height 16
checkbox input "true"
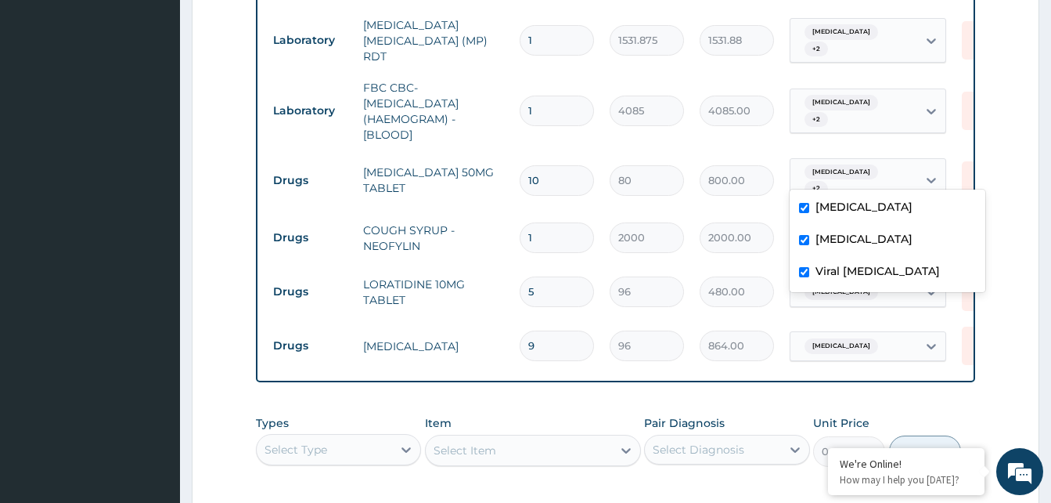
drag, startPoint x: 843, startPoint y: 317, endPoint x: 843, endPoint y: 332, distance: 14.9
click at [843, 333] on div "Malaria" at bounding box center [854, 346] width 127 height 27
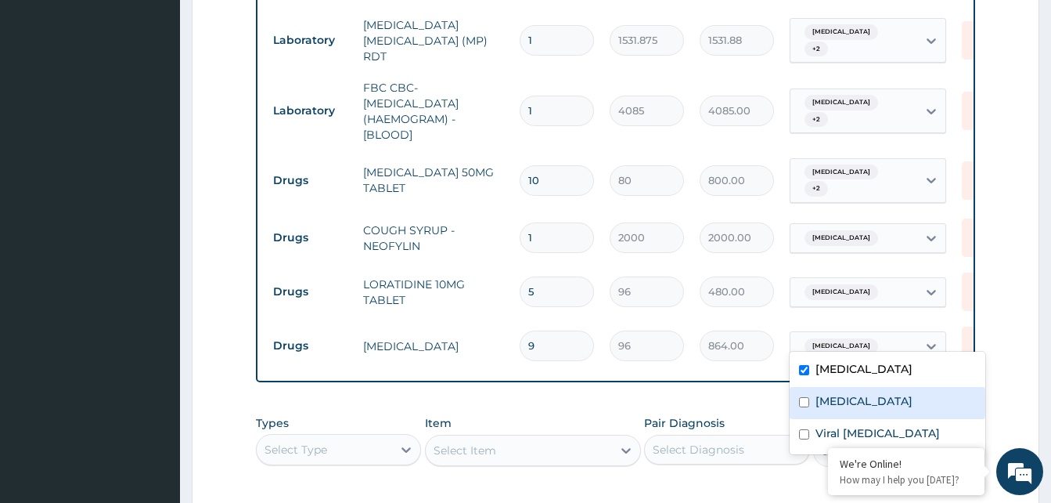
drag, startPoint x: 845, startPoint y: 397, endPoint x: 842, endPoint y: 430, distance: 33.0
click at [845, 404] on label "Rhinitis" at bounding box center [864, 401] width 97 height 16
checkbox input "true"
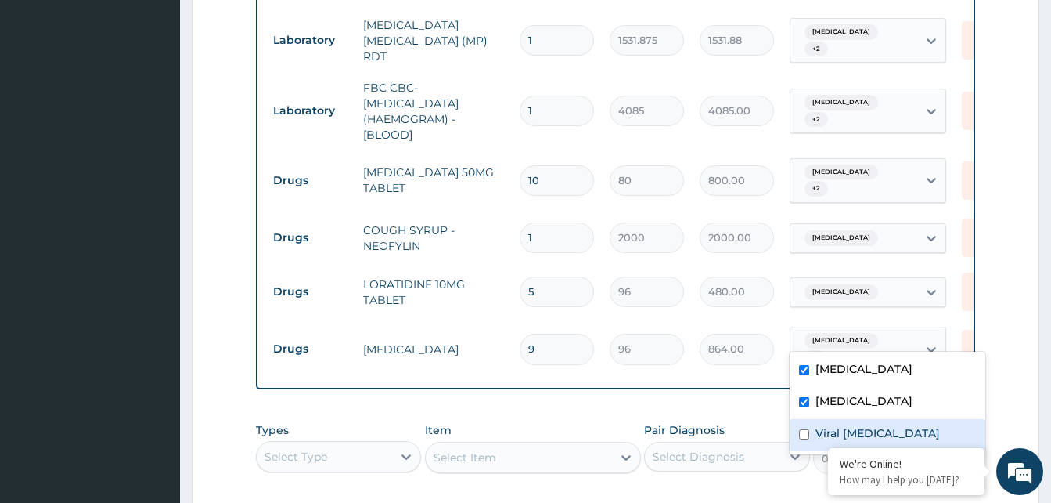
drag, startPoint x: 839, startPoint y: 437, endPoint x: 830, endPoint y: 347, distance: 90.5
click at [838, 438] on label "Viral [MEDICAL_DATA]" at bounding box center [878, 433] width 124 height 16
checkbox input "true"
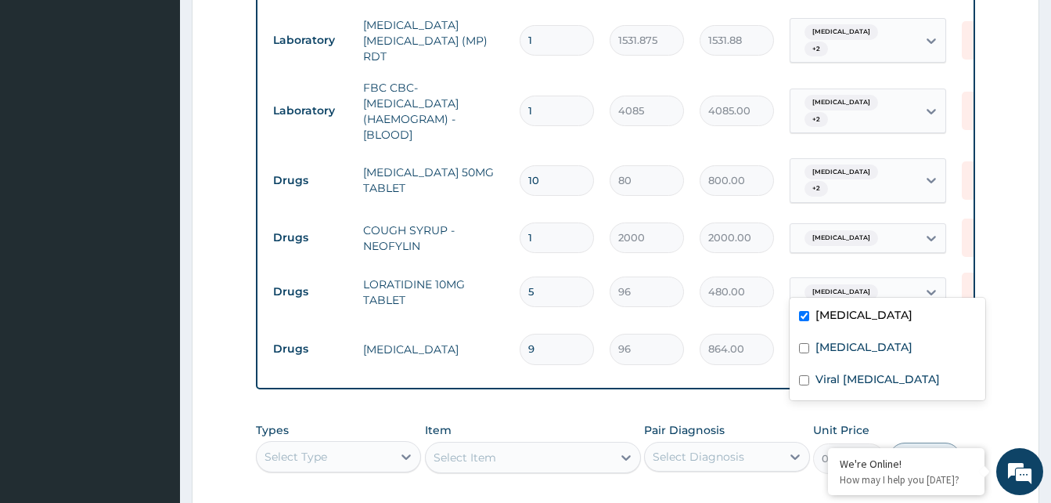
drag, startPoint x: 876, startPoint y: 284, endPoint x: 879, endPoint y: 296, distance: 12.2
click at [878, 287] on div "Malaria" at bounding box center [854, 292] width 127 height 27
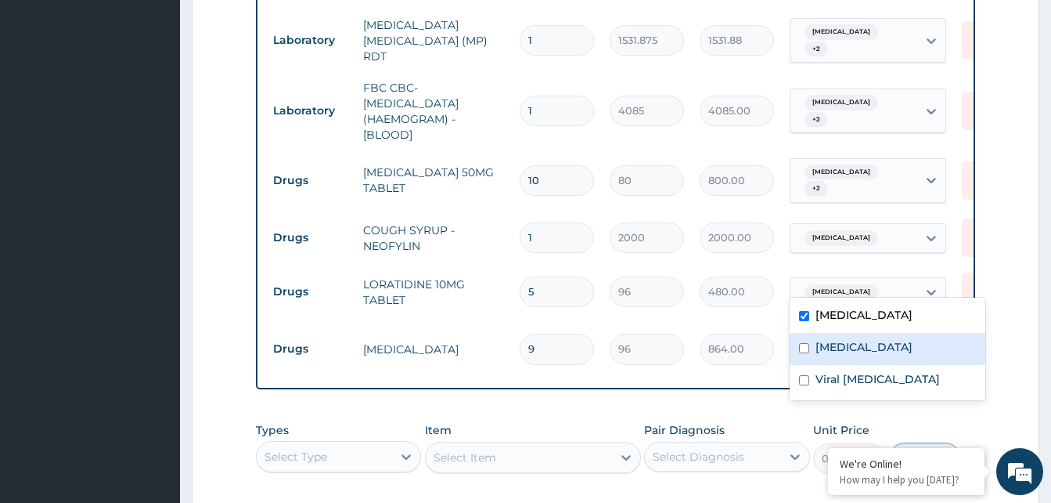
click at [870, 345] on div "Rhinitis" at bounding box center [888, 349] width 196 height 32
checkbox input "true"
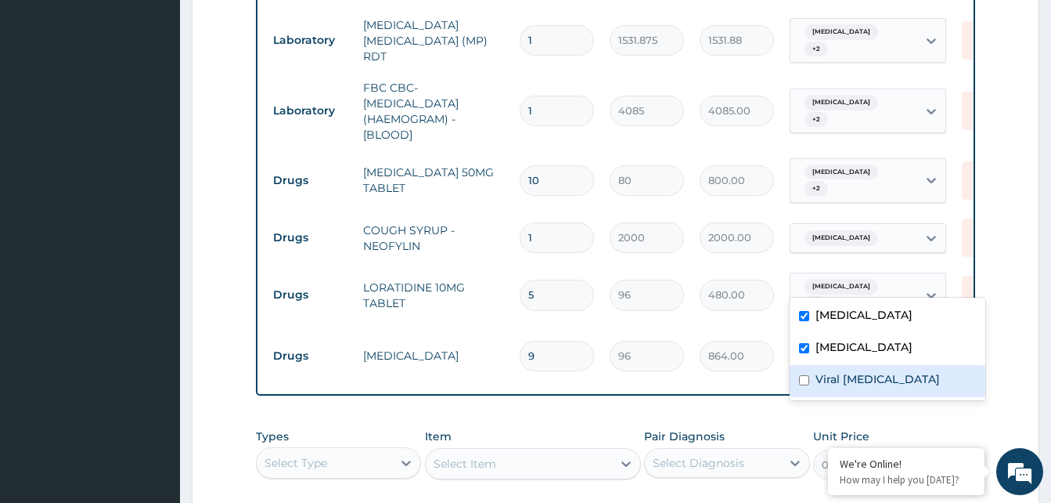
click at [870, 368] on div "Viral [MEDICAL_DATA]" at bounding box center [888, 381] width 196 height 32
checkbox input "true"
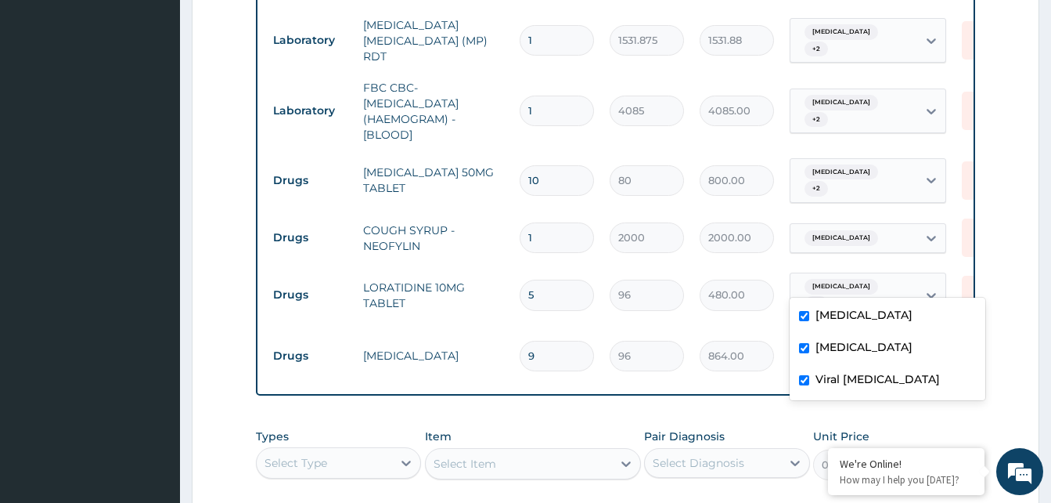
click at [860, 228] on div "Malaria" at bounding box center [854, 238] width 127 height 27
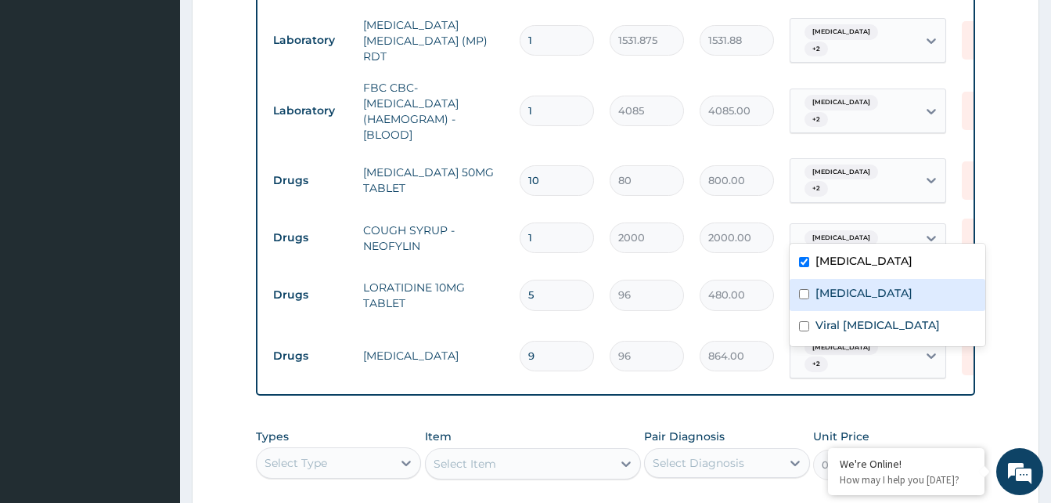
drag, startPoint x: 870, startPoint y: 297, endPoint x: 877, endPoint y: 326, distance: 29.8
click at [870, 299] on div "Rhinitis" at bounding box center [888, 295] width 196 height 32
checkbox input "true"
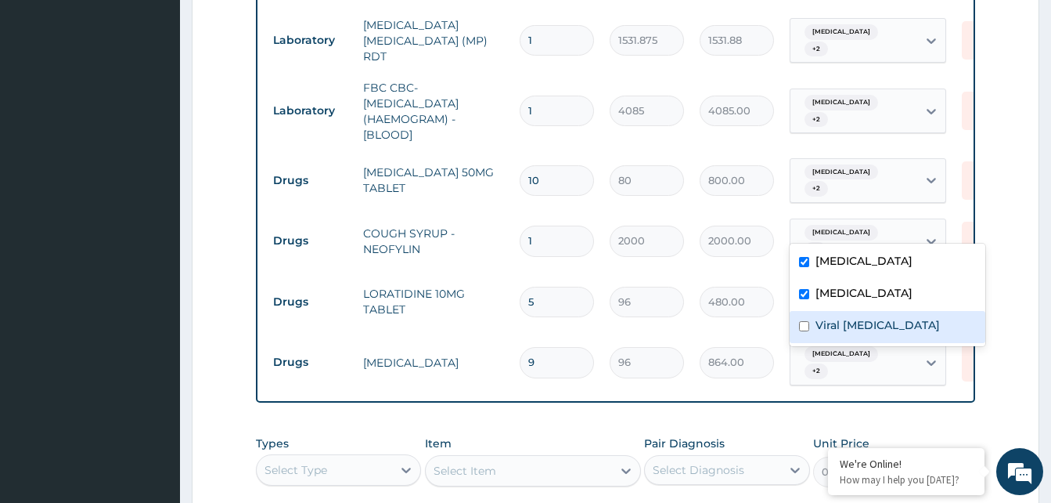
click at [878, 331] on label "Viral [MEDICAL_DATA]" at bounding box center [878, 325] width 124 height 16
checkbox input "true"
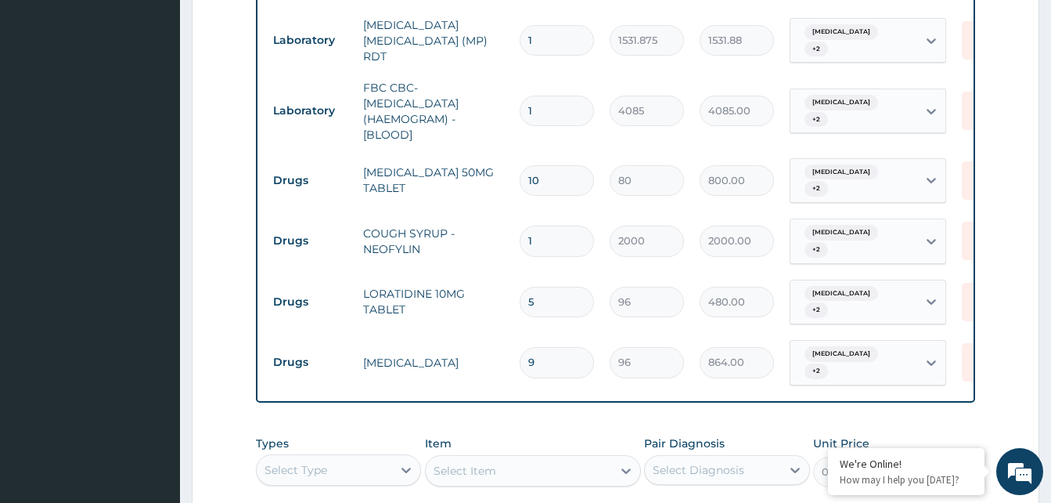
drag, startPoint x: 993, startPoint y: 205, endPoint x: 983, endPoint y: 251, distance: 47.3
click at [994, 205] on form "Step 2 of 2 PA Code / Prescription Code Enter Code(Secondary Care Only) Encount…" at bounding box center [616, 9] width 848 height 1241
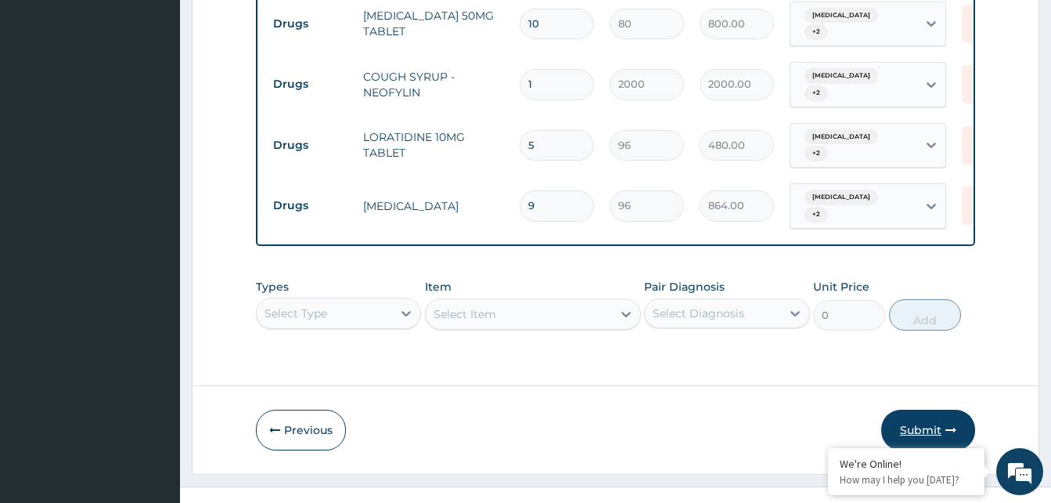
click at [942, 409] on button "Submit" at bounding box center [929, 429] width 94 height 41
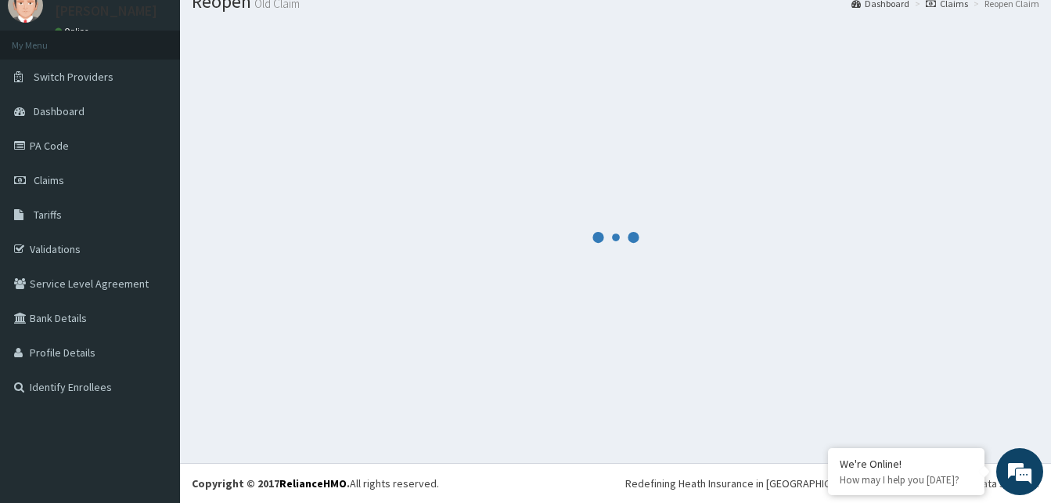
scroll to position [850, 0]
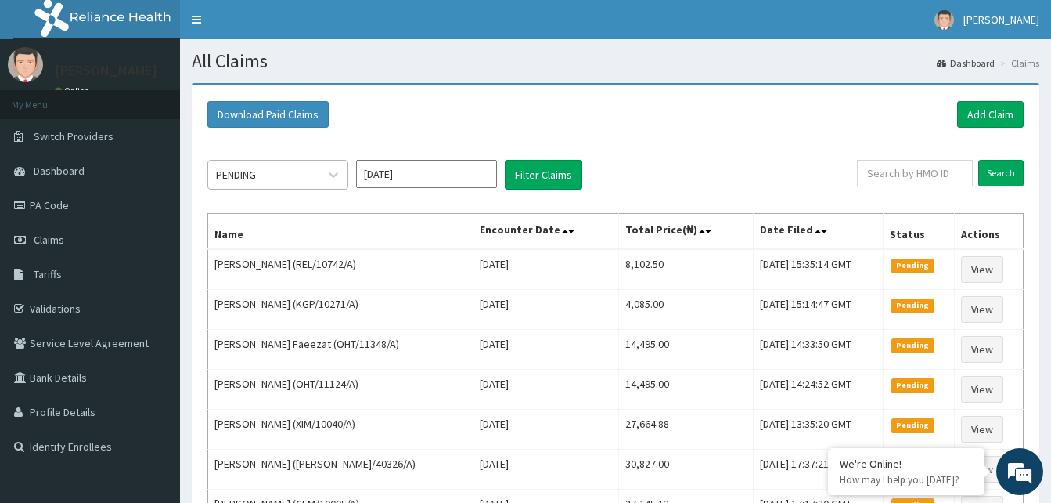
click at [318, 173] on div at bounding box center [332, 174] width 31 height 28
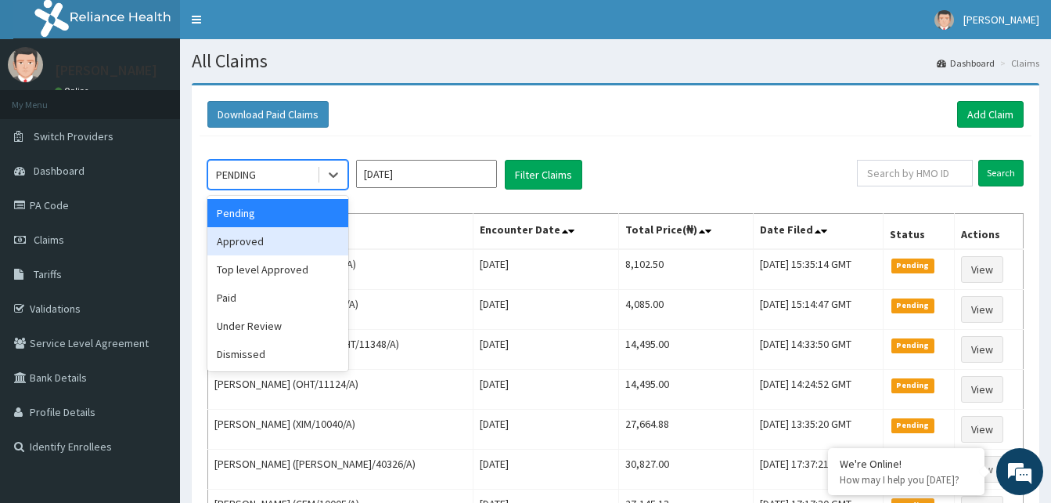
drag, startPoint x: 293, startPoint y: 244, endPoint x: 320, endPoint y: 226, distance: 32.8
click at [294, 242] on div "Approved" at bounding box center [277, 241] width 141 height 28
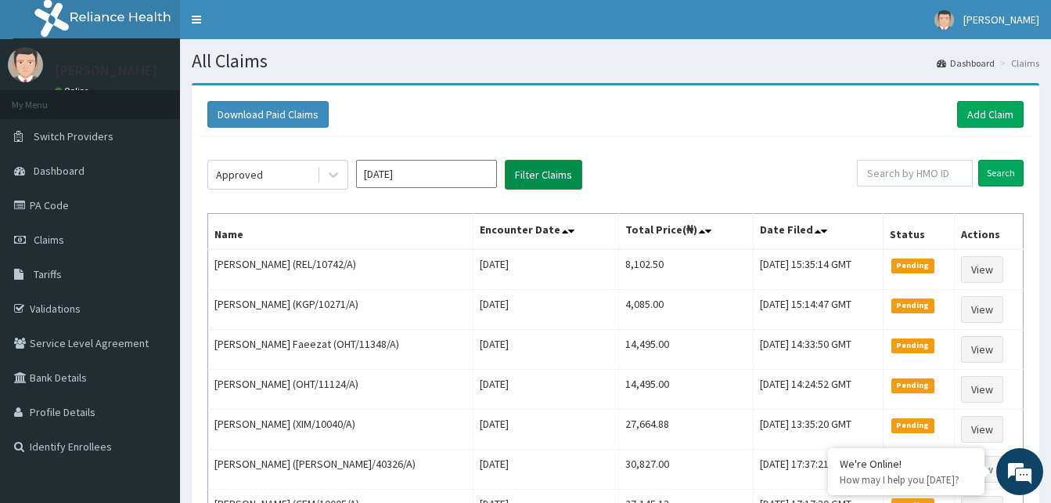
click at [546, 167] on button "Filter Claims" at bounding box center [544, 175] width 78 height 30
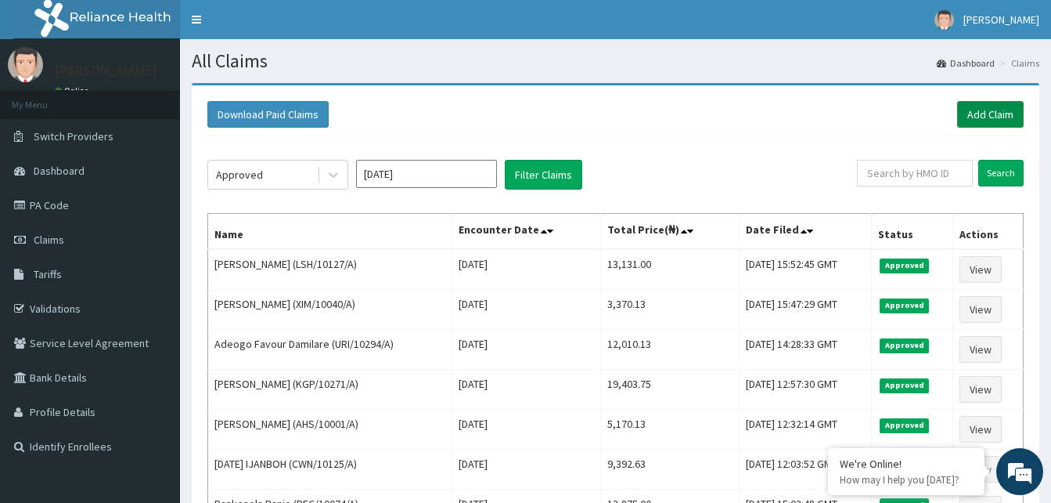
click at [993, 113] on link "Add Claim" at bounding box center [990, 114] width 67 height 27
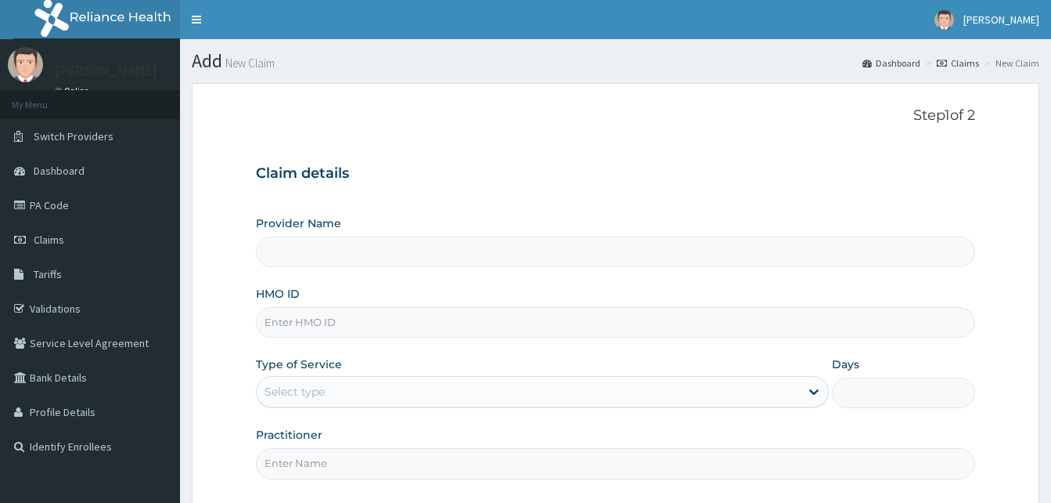
click at [312, 315] on input "HMO ID" at bounding box center [615, 322] width 719 height 31
paste input "PNG/10134/A"
type input "PNG/10134/A"
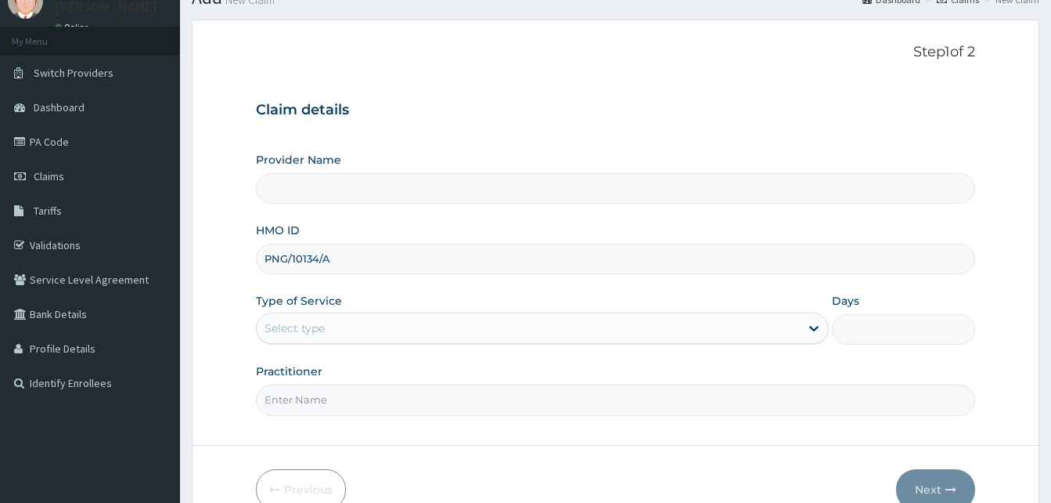
scroll to position [146, 0]
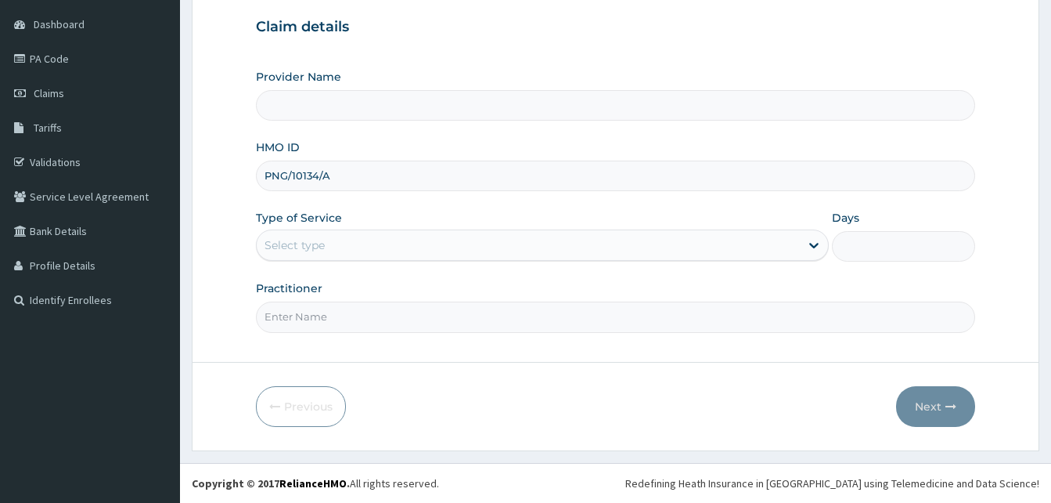
type input "Reliance Family Clinics (RFC) - [GEOGRAPHIC_DATA]"
type input "PNG/10134/A"
click at [412, 245] on div "Select type" at bounding box center [528, 245] width 543 height 25
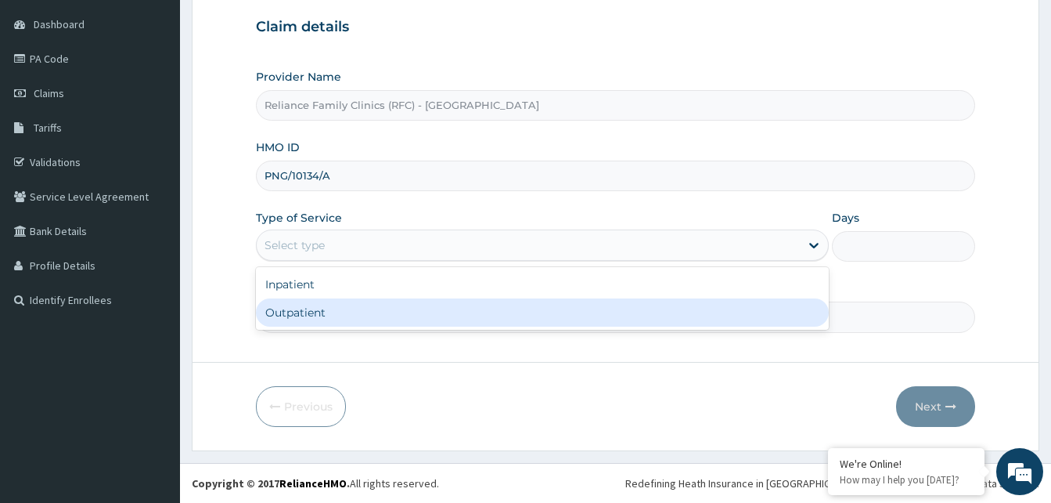
click at [377, 303] on div "Outpatient" at bounding box center [542, 312] width 573 height 28
type input "1"
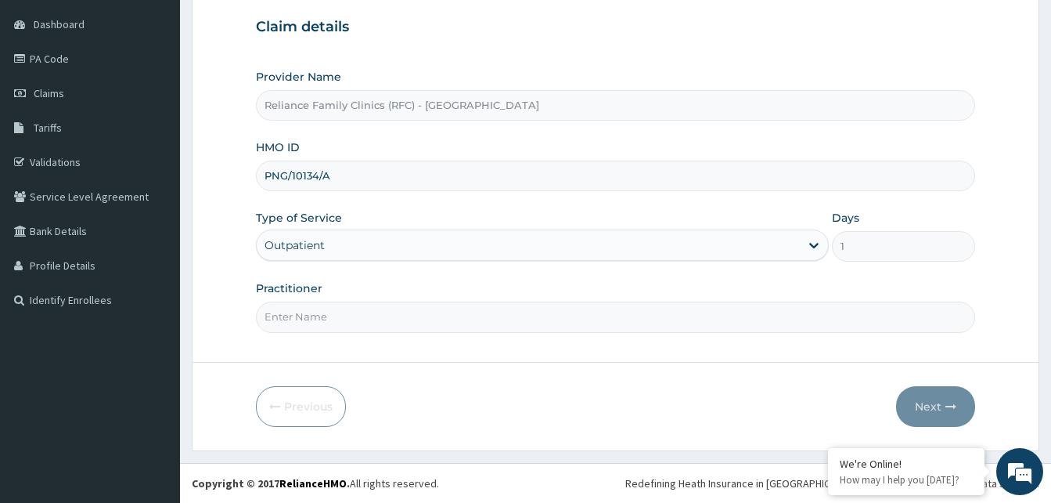
click at [377, 303] on input "Practitioner" at bounding box center [615, 316] width 719 height 31
type input "FARIDAT"
click at [954, 413] on button "Next" at bounding box center [935, 406] width 79 height 41
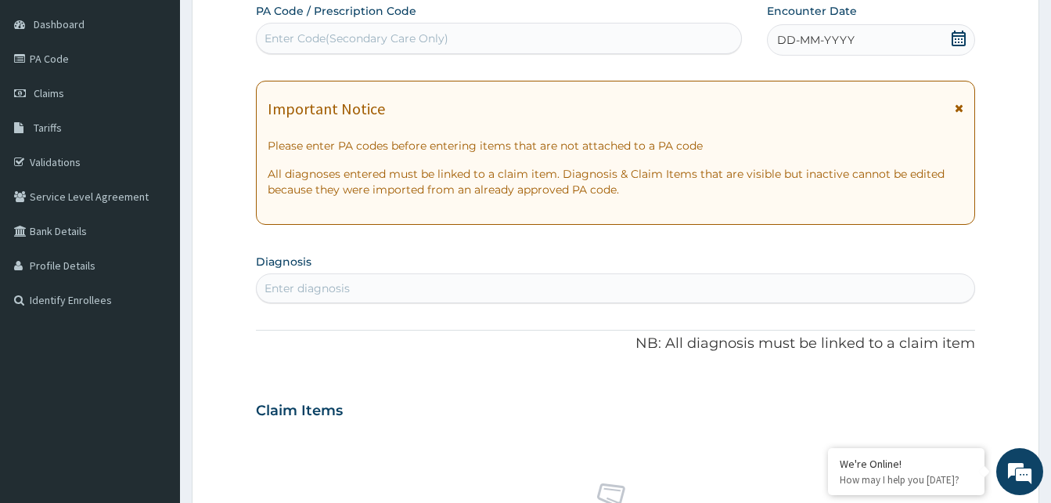
click at [970, 38] on div "DD-MM-YYYY" at bounding box center [871, 39] width 208 height 31
click at [330, 288] on div "Enter diagnosis" at bounding box center [307, 288] width 85 height 16
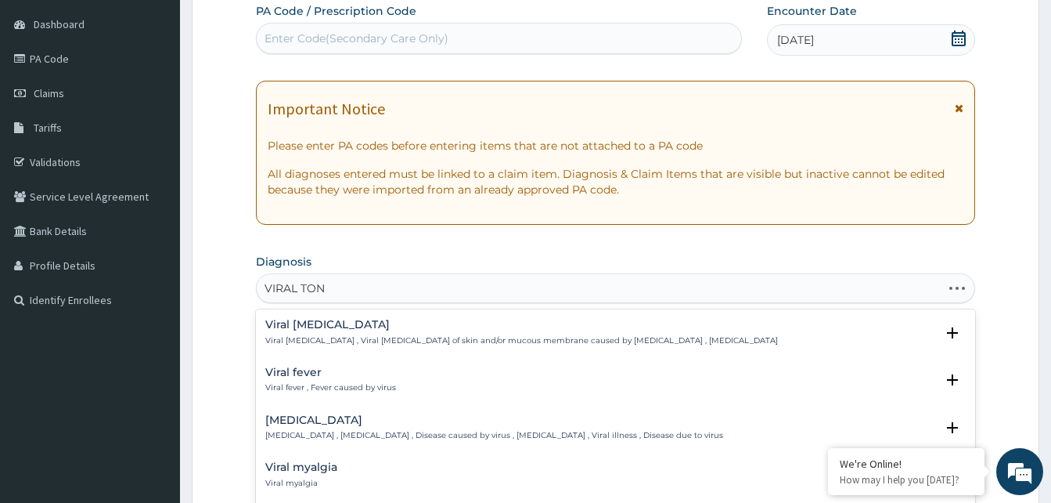
type input "VIRAL TONS"
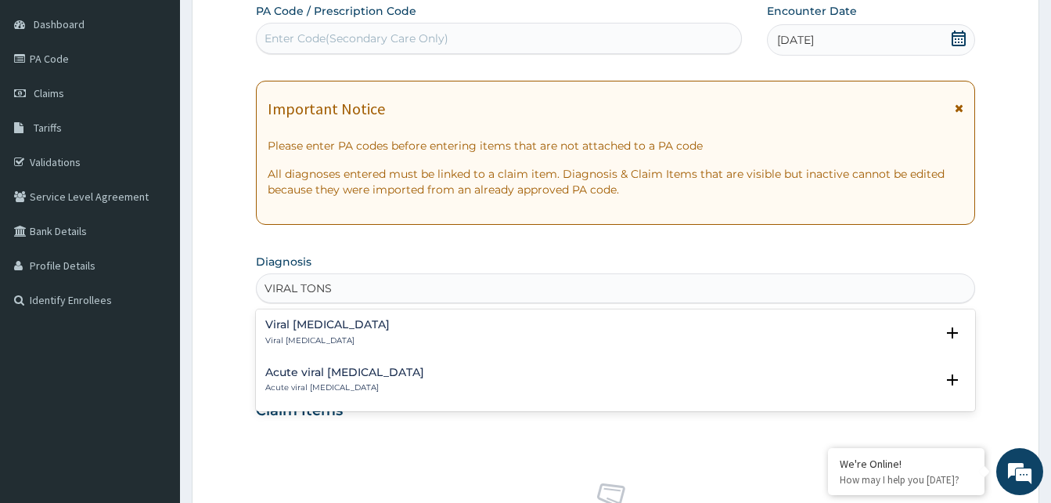
click at [311, 326] on h4 "Viral [MEDICAL_DATA]" at bounding box center [327, 325] width 124 height 12
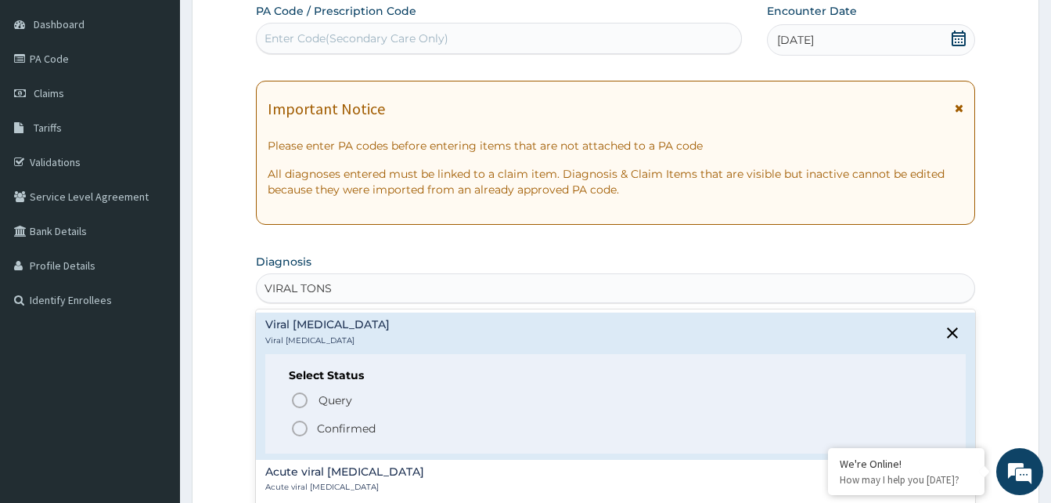
click at [302, 423] on icon "status option filled" at bounding box center [299, 428] width 19 height 19
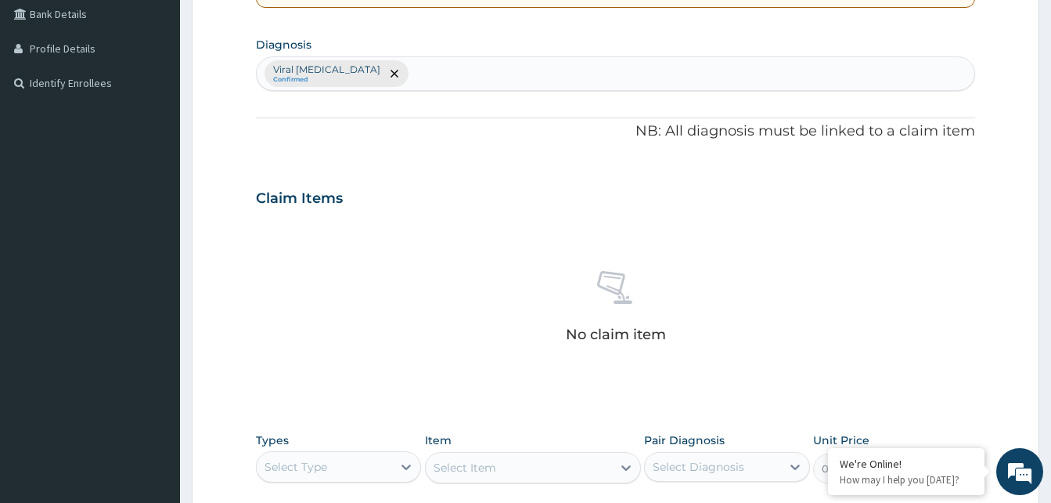
scroll to position [538, 0]
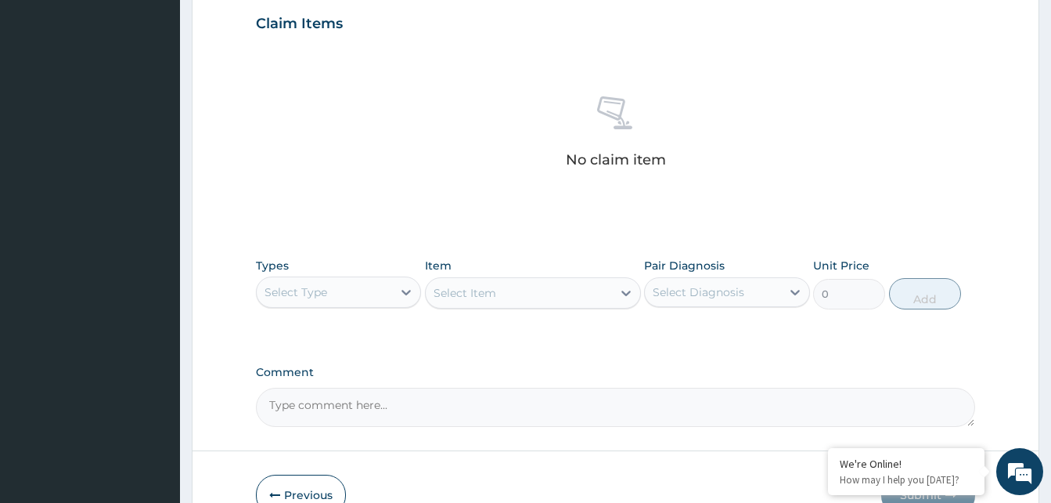
drag, startPoint x: 382, startPoint y: 291, endPoint x: 380, endPoint y: 312, distance: 21.3
click at [383, 298] on div "Select Type" at bounding box center [324, 291] width 135 height 25
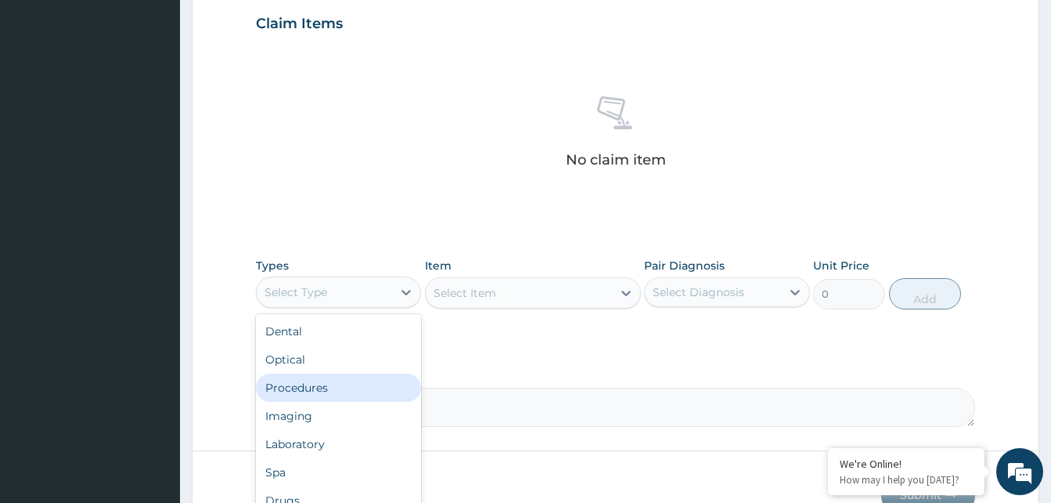
click at [355, 395] on div "Procedures" at bounding box center [338, 387] width 165 height 28
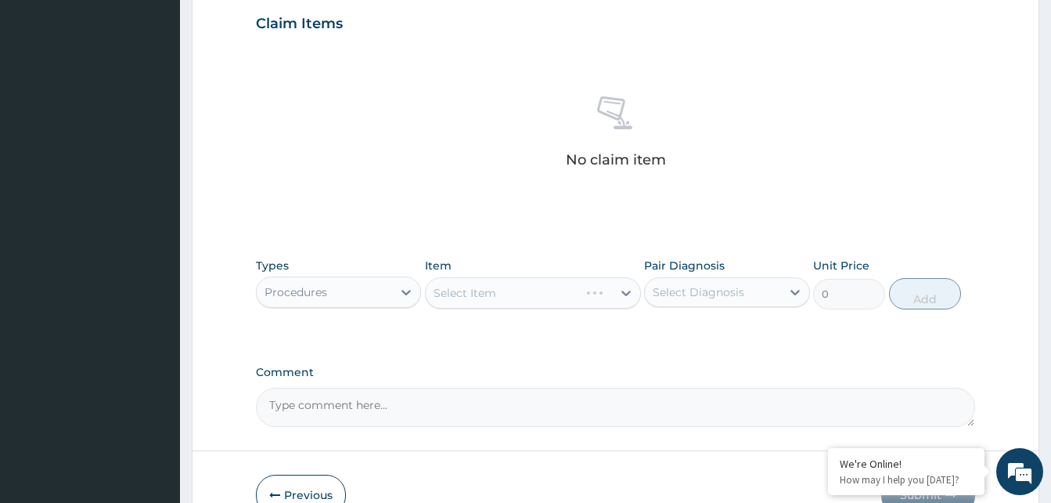
click at [556, 295] on div "Select Item" at bounding box center [533, 292] width 216 height 31
click at [556, 295] on div "Select Item" at bounding box center [519, 292] width 186 height 25
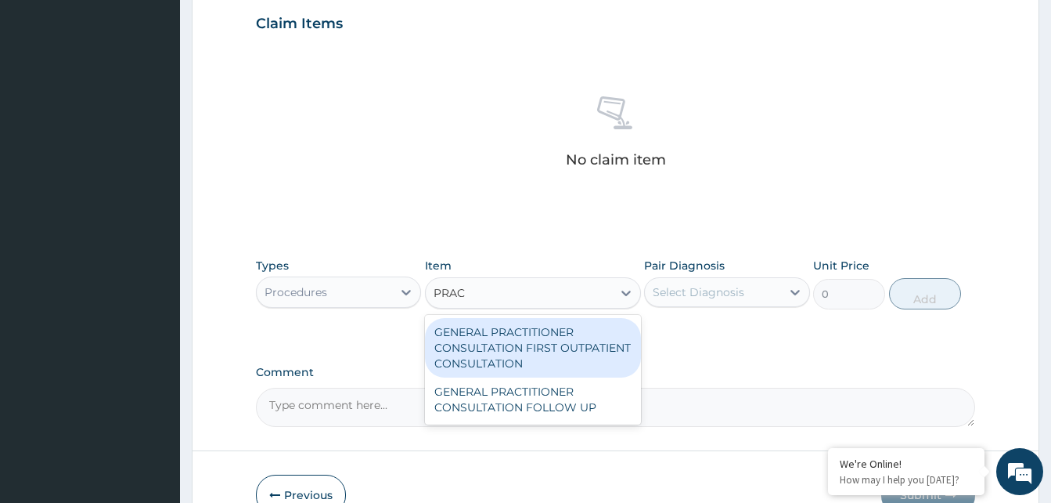
type input "PRACT"
type input "3370.125"
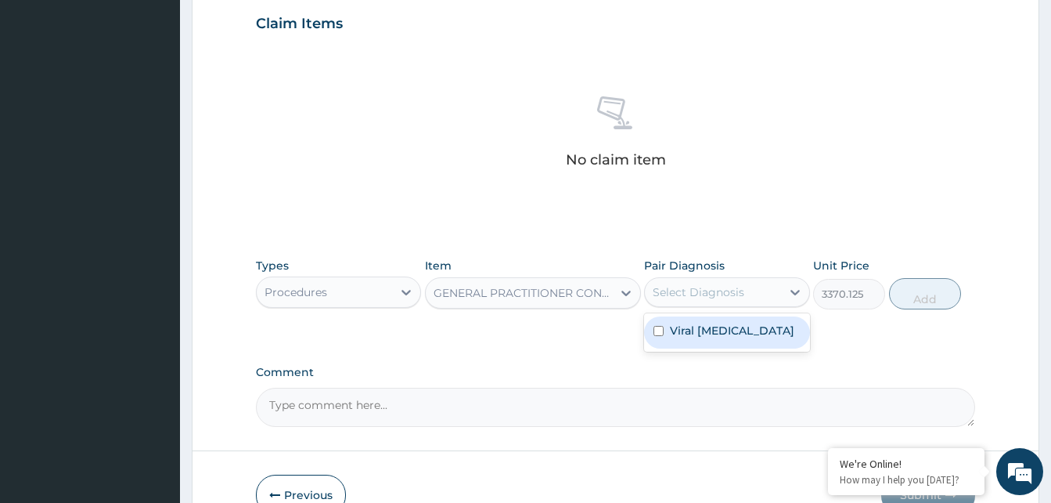
click at [734, 295] on div "Select Diagnosis" at bounding box center [699, 292] width 92 height 16
drag, startPoint x: 743, startPoint y: 325, endPoint x: 772, endPoint y: 316, distance: 30.2
click at [743, 326] on label "Viral [MEDICAL_DATA]" at bounding box center [732, 331] width 124 height 16
checkbox input "true"
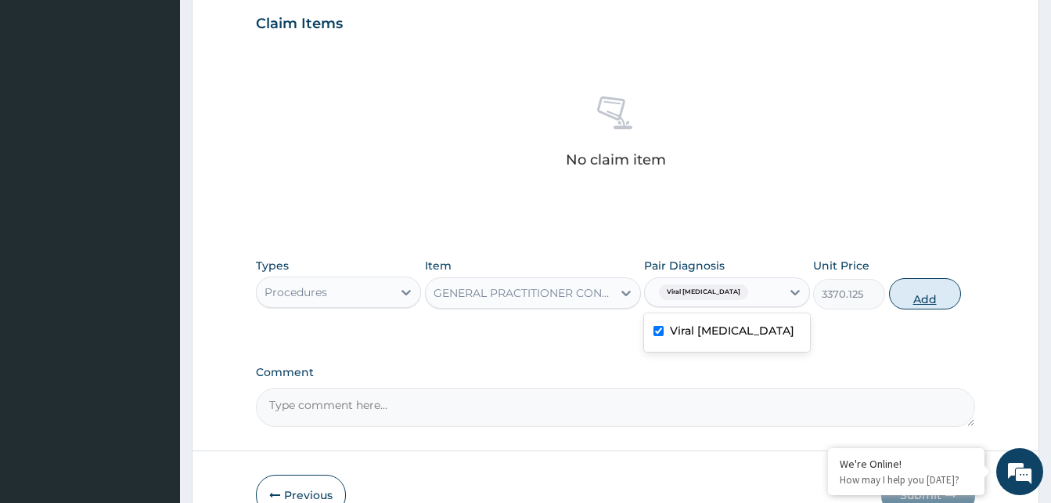
click at [925, 290] on button "Add" at bounding box center [925, 293] width 72 height 31
type input "0"
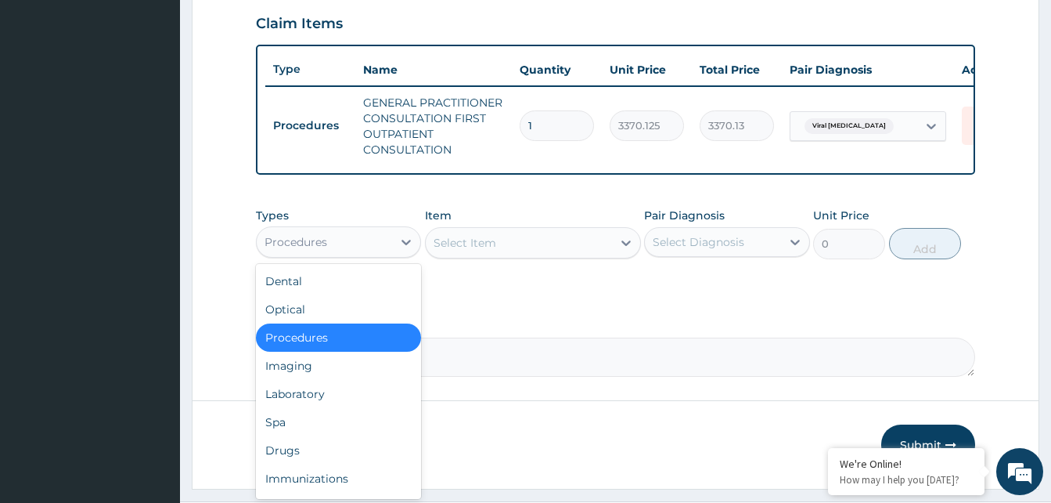
drag, startPoint x: 349, startPoint y: 247, endPoint x: 337, endPoint y: 343, distance: 97.1
click at [350, 248] on div "Procedures" at bounding box center [324, 241] width 135 height 25
click at [302, 450] on div "Drugs" at bounding box center [338, 450] width 165 height 28
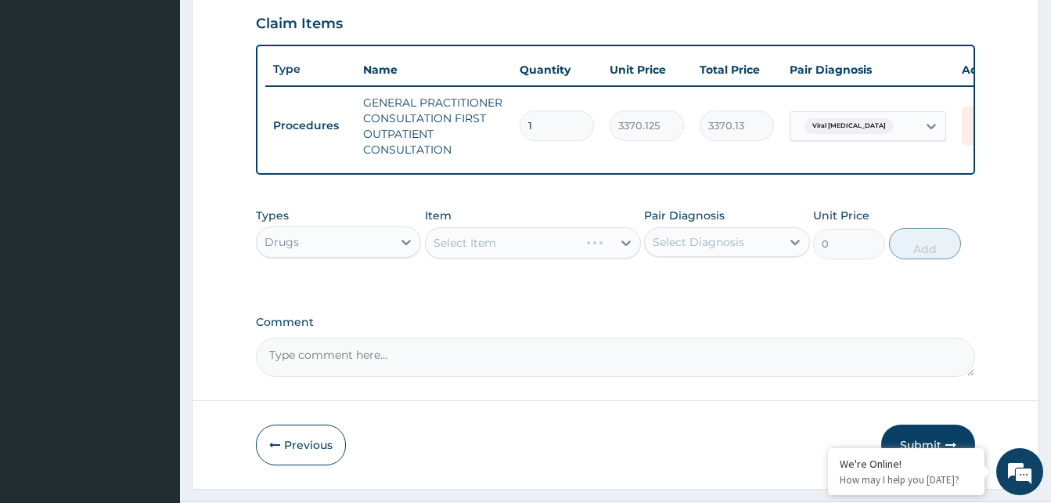
click at [513, 258] on div "Select Item" at bounding box center [533, 242] width 216 height 31
click at [516, 257] on div "Select Item" at bounding box center [533, 242] width 216 height 31
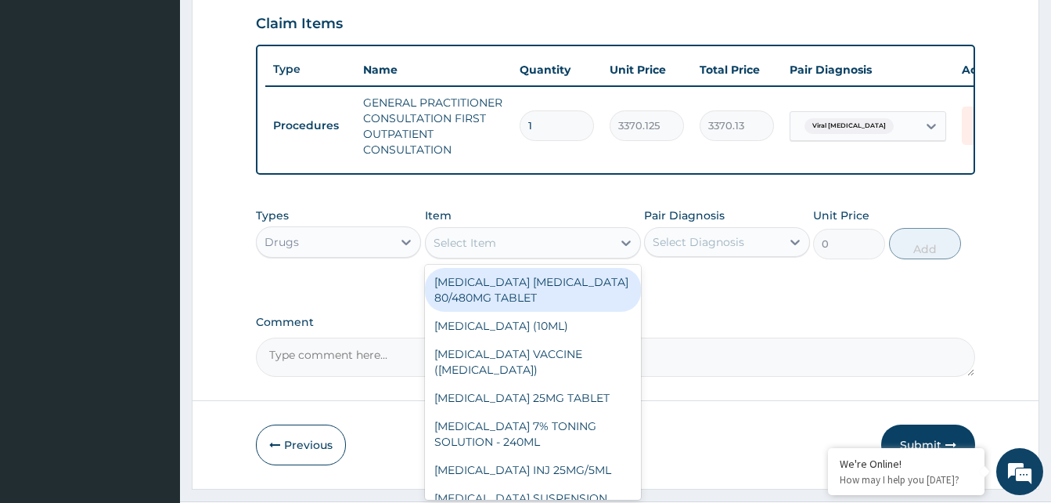
click at [518, 255] on div "Select Item" at bounding box center [519, 242] width 186 height 25
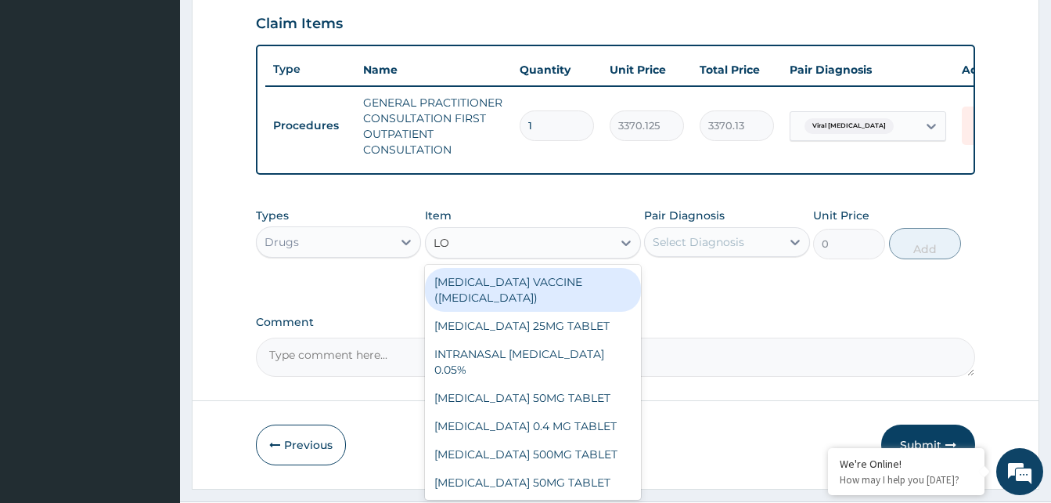
type input "LOZ"
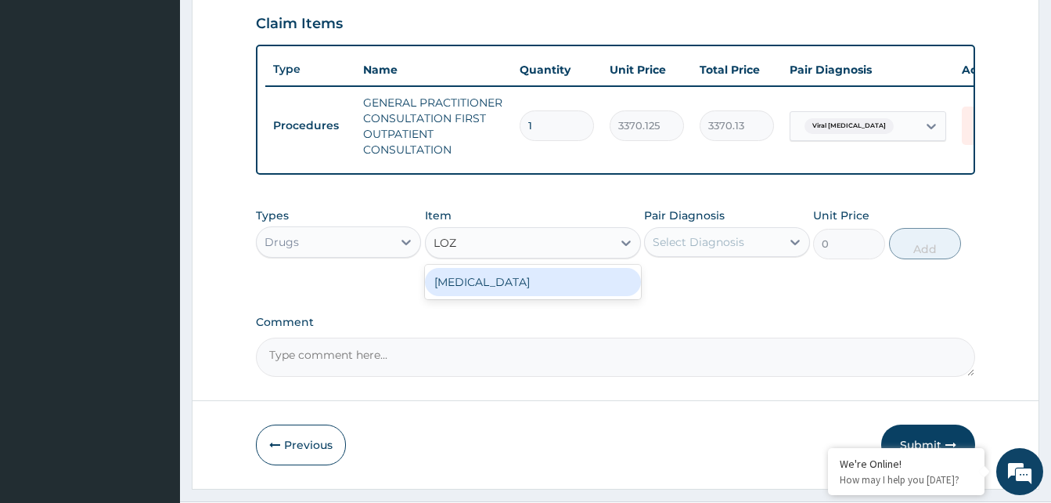
drag, startPoint x: 561, startPoint y: 298, endPoint x: 604, endPoint y: 287, distance: 43.7
click at [585, 293] on div "[MEDICAL_DATA]" at bounding box center [533, 282] width 216 height 28
type input "96"
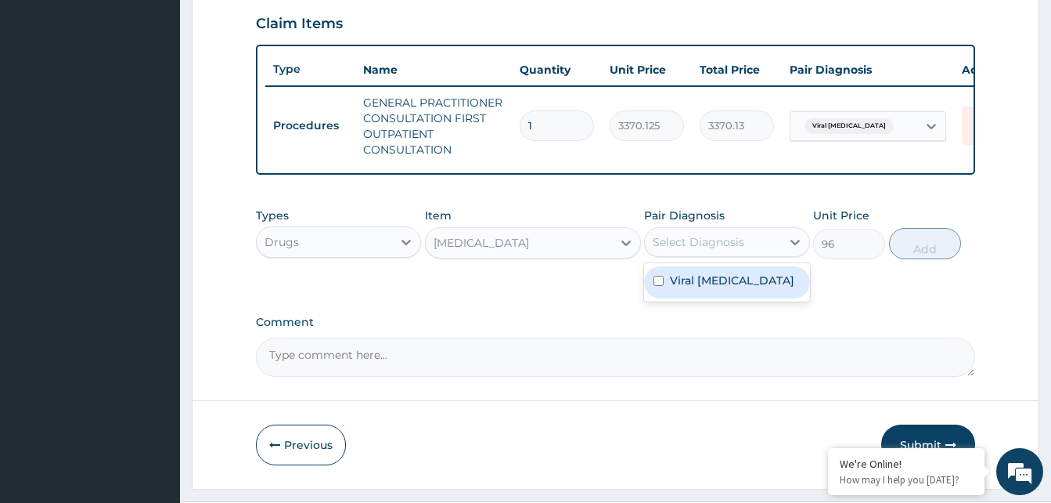
click at [697, 250] on div "Select Diagnosis" at bounding box center [699, 242] width 92 height 16
drag, startPoint x: 713, startPoint y: 289, endPoint x: 857, endPoint y: 280, distance: 144.3
click at [715, 288] on label "Viral [MEDICAL_DATA]" at bounding box center [732, 280] width 124 height 16
checkbox input "true"
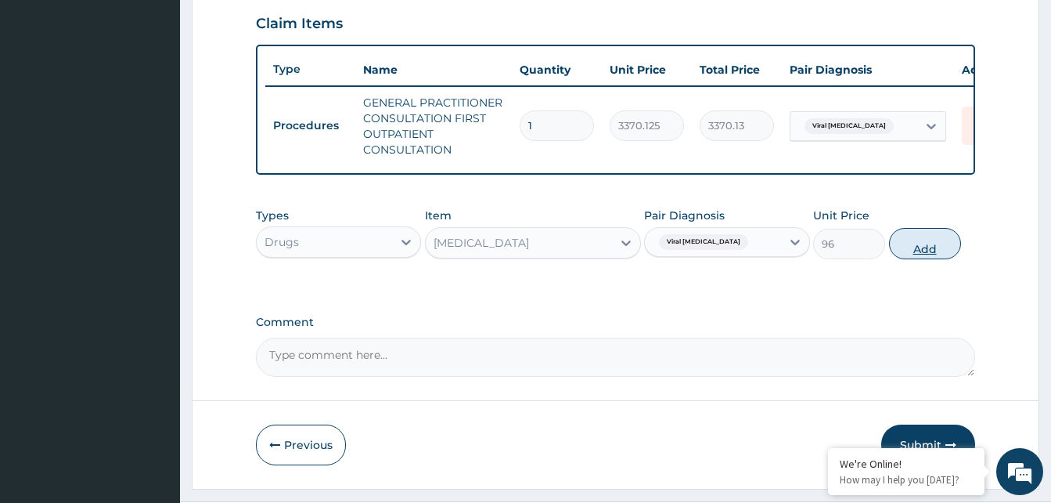
click at [903, 259] on button "Add" at bounding box center [925, 243] width 72 height 31
type input "0"
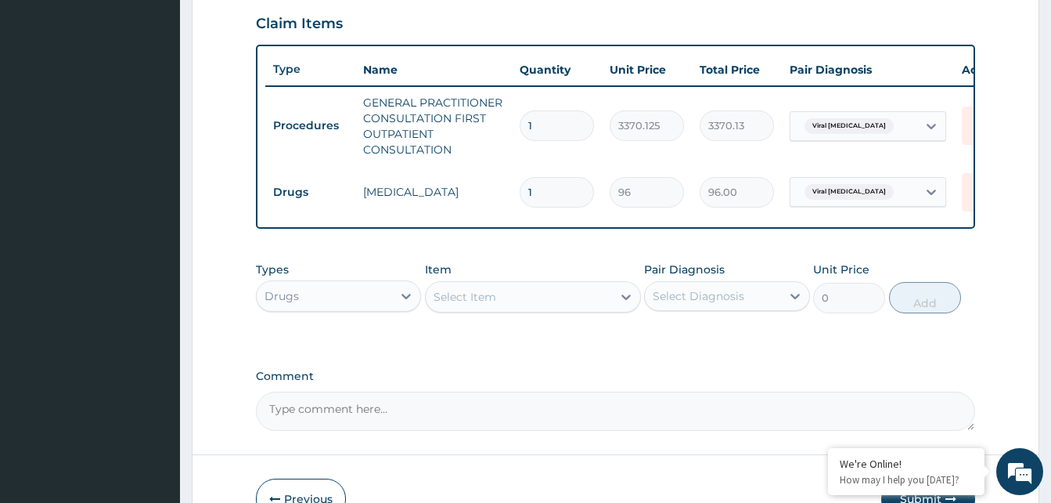
type input "0.00"
type input "9"
type input "864.00"
type input "9"
click at [490, 309] on div "Select Item" at bounding box center [519, 296] width 186 height 25
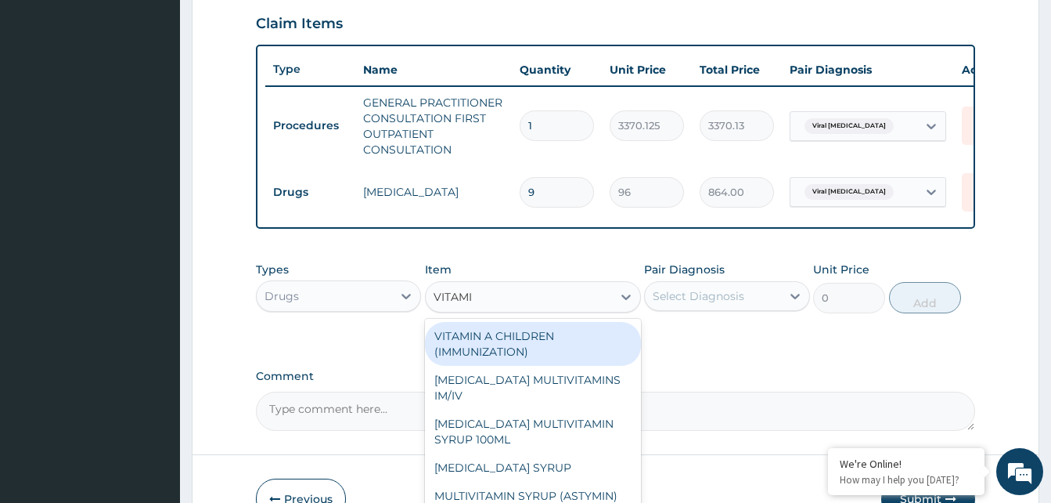
type input "VITAMIN"
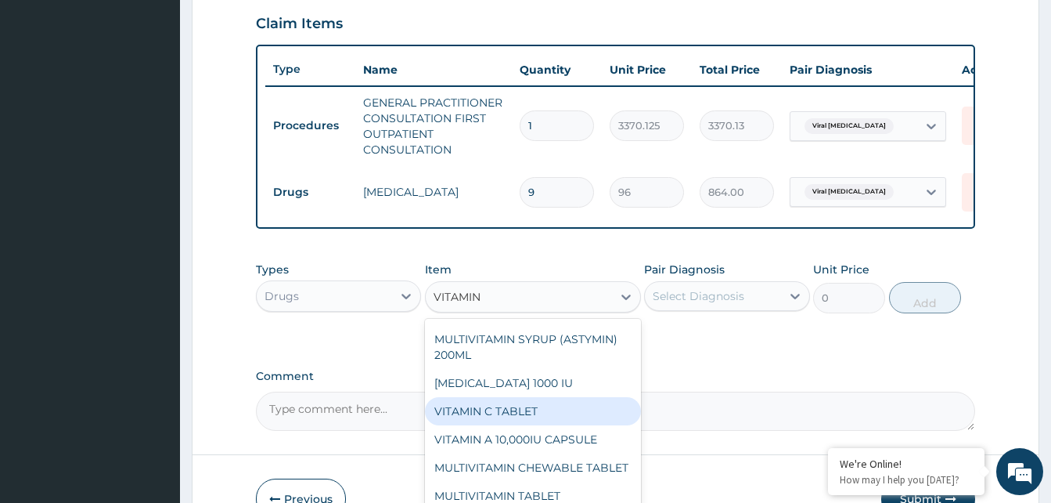
drag, startPoint x: 514, startPoint y: 418, endPoint x: 583, endPoint y: 352, distance: 95.2
click at [525, 412] on div "VITAMIN C TABLET" at bounding box center [533, 411] width 216 height 28
type input "20"
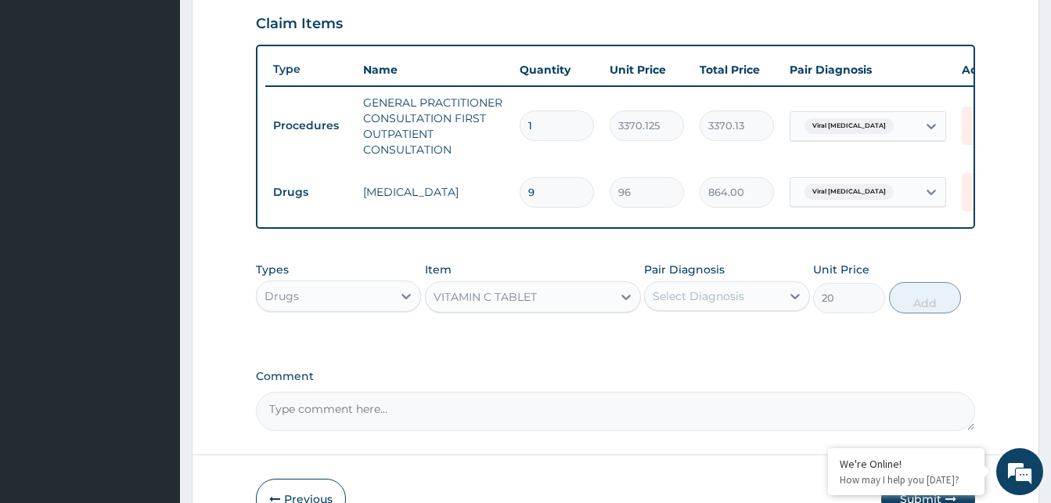
drag, startPoint x: 694, startPoint y: 309, endPoint x: 705, endPoint y: 327, distance: 21.1
click at [696, 304] on div "Select Diagnosis" at bounding box center [699, 296] width 92 height 16
click at [711, 352] on div "Viral [MEDICAL_DATA]" at bounding box center [726, 336] width 165 height 32
checkbox input "true"
click at [936, 313] on button "Add" at bounding box center [925, 297] width 72 height 31
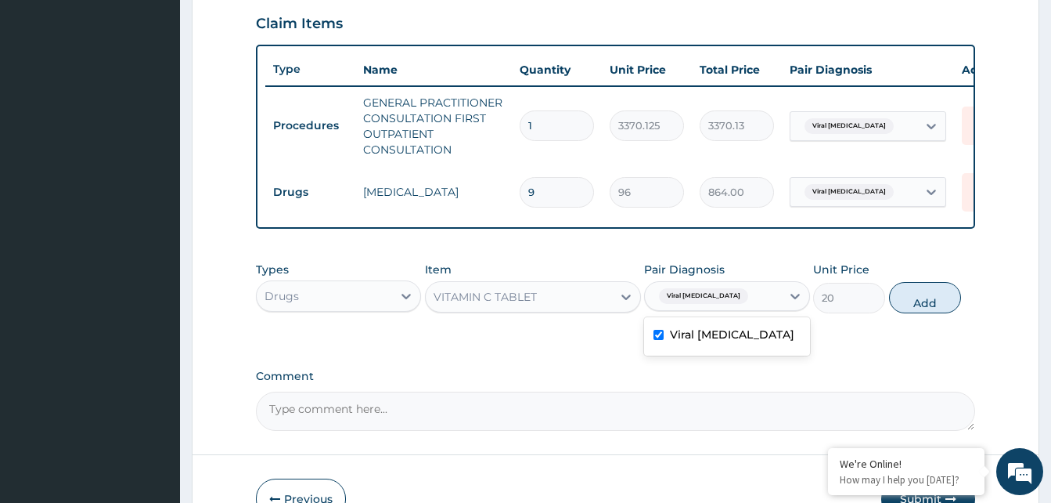
type input "0"
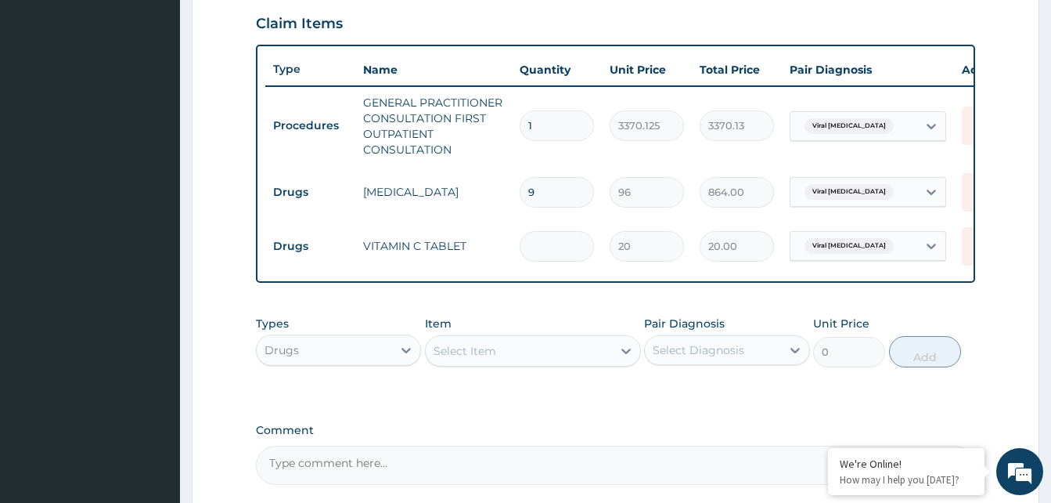
type input "0.00"
type input "3"
type input "60.00"
type input "30"
type input "600.00"
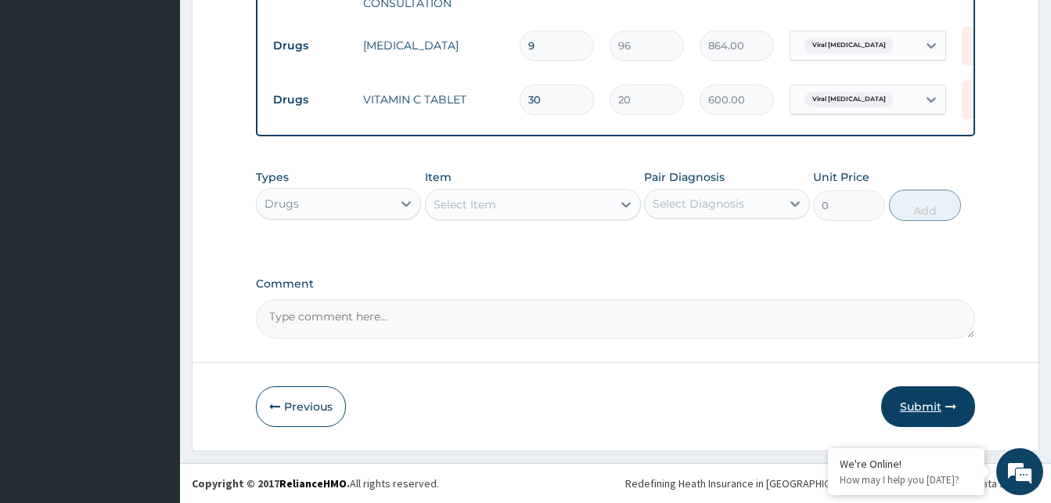
type input "30"
click at [915, 396] on button "Submit" at bounding box center [929, 406] width 94 height 41
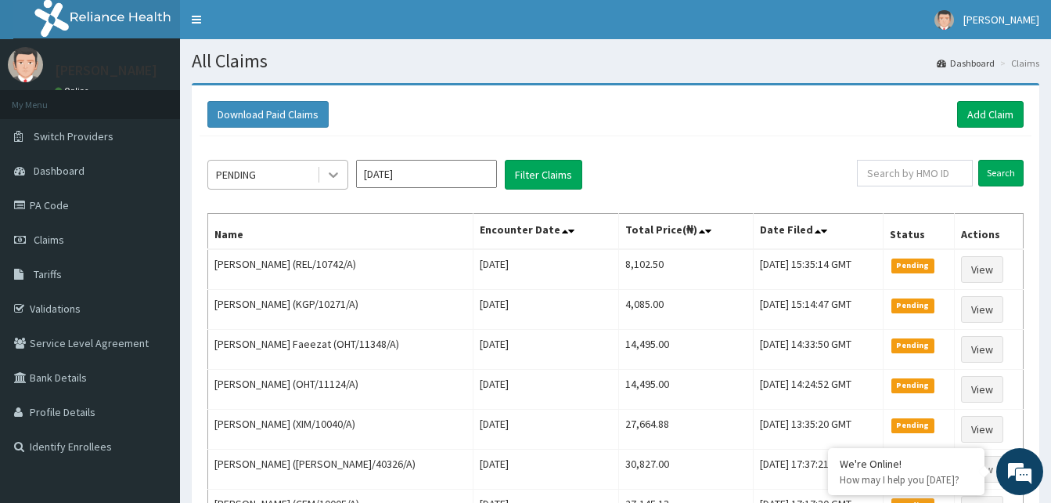
click at [325, 177] on div at bounding box center [333, 174] width 28 height 28
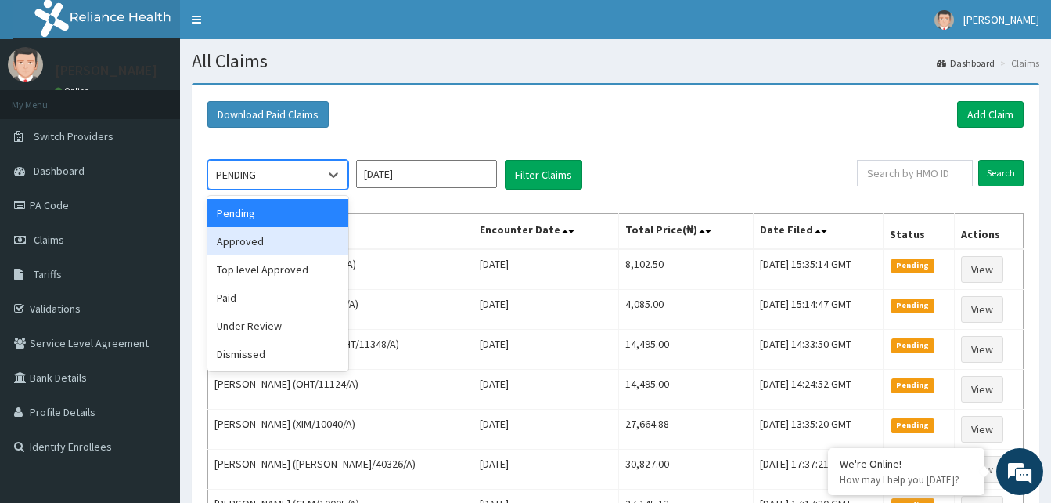
click at [268, 233] on div "Approved" at bounding box center [277, 241] width 141 height 28
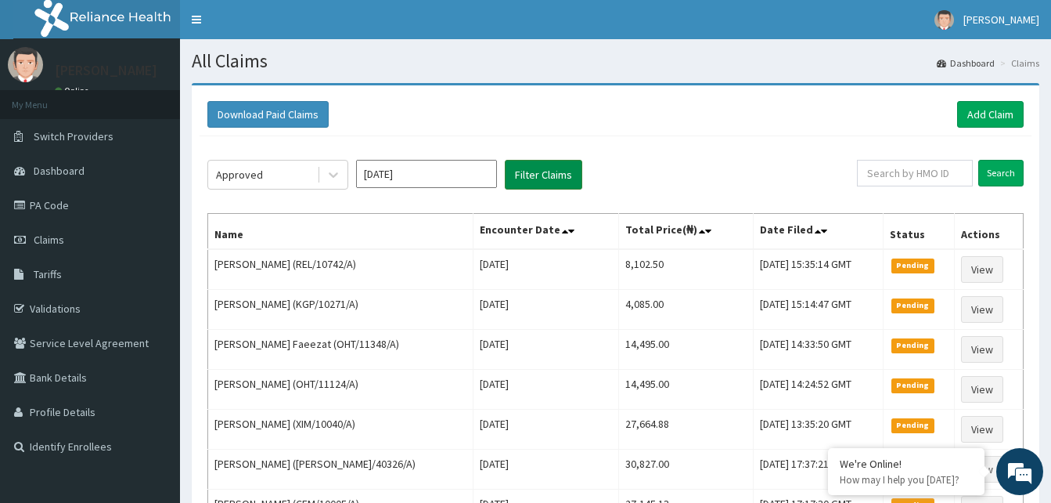
click at [539, 174] on button "Filter Claims" at bounding box center [544, 175] width 78 height 30
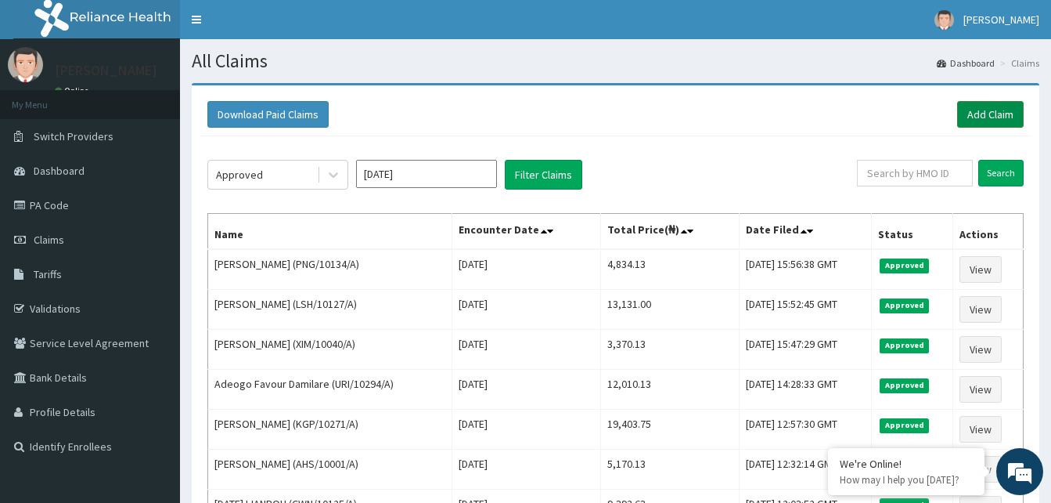
click at [1001, 125] on link "Add Claim" at bounding box center [990, 114] width 67 height 27
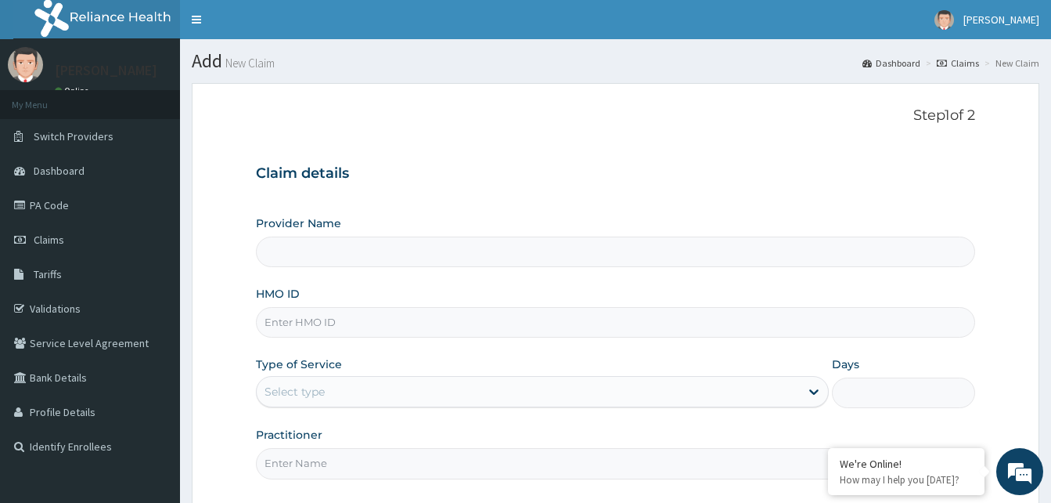
type input "Reliance Family Clinics (RFC) - [GEOGRAPHIC_DATA]"
click at [311, 326] on input "HMO ID" at bounding box center [615, 322] width 719 height 31
paste input "PNG/10134/B"
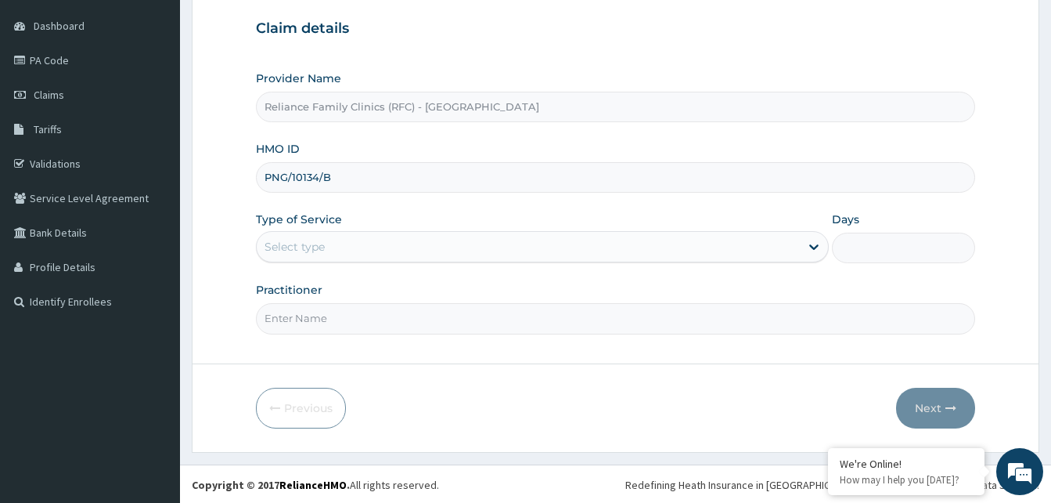
scroll to position [146, 0]
type input "PNG/10134/B"
drag, startPoint x: 352, startPoint y: 238, endPoint x: 352, endPoint y: 256, distance: 18.0
click at [352, 256] on div "Select type" at bounding box center [528, 245] width 543 height 25
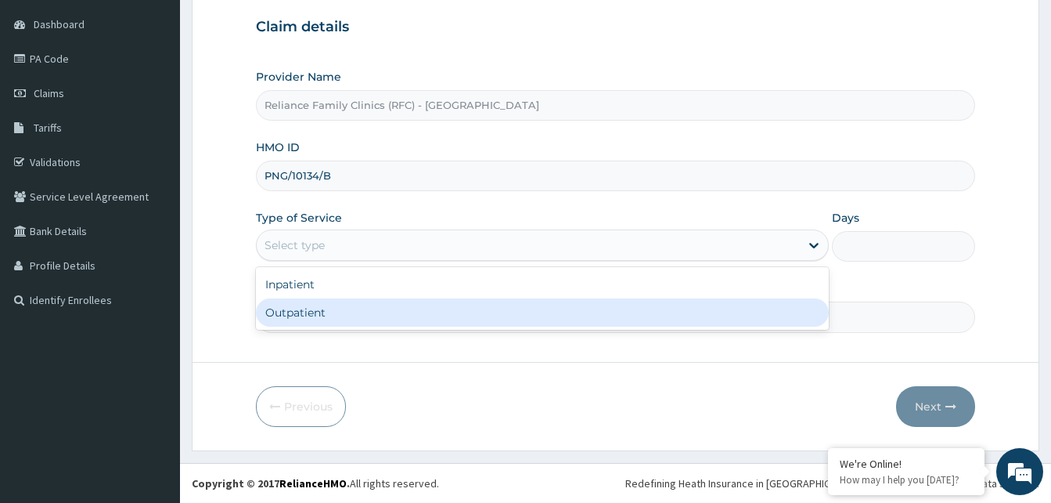
click at [362, 321] on div "Outpatient" at bounding box center [542, 312] width 573 height 28
type input "1"
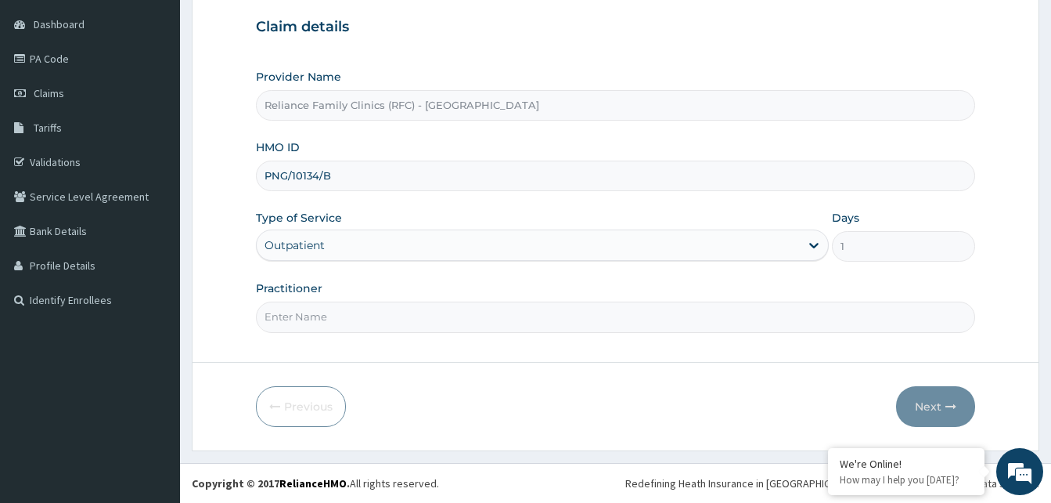
click at [362, 323] on input "Practitioner" at bounding box center [615, 316] width 719 height 31
type input "FARIDAT"
click at [936, 406] on button "Next" at bounding box center [935, 406] width 79 height 41
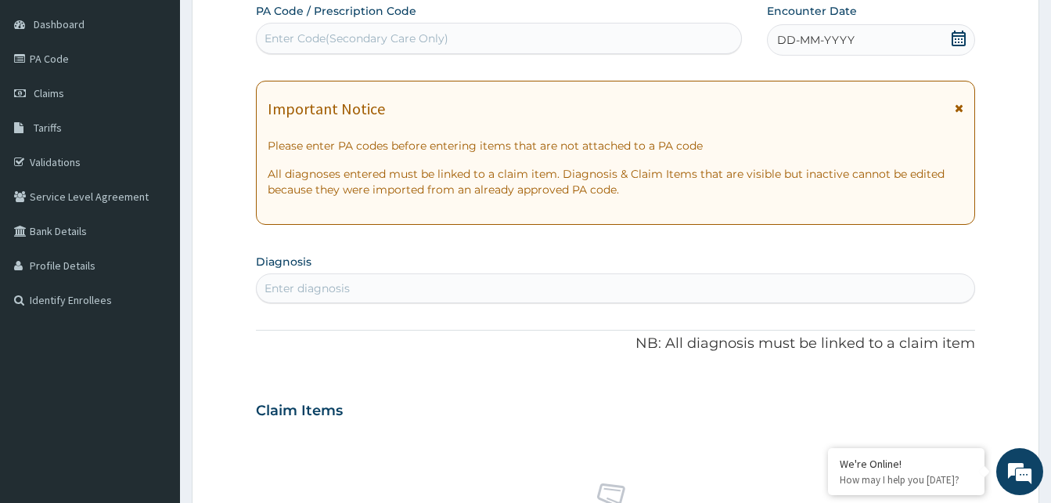
click at [964, 39] on icon at bounding box center [959, 39] width 16 height 16
click at [315, 286] on div "Enter diagnosis" at bounding box center [307, 288] width 85 height 16
type input "F"
type input "MALA"
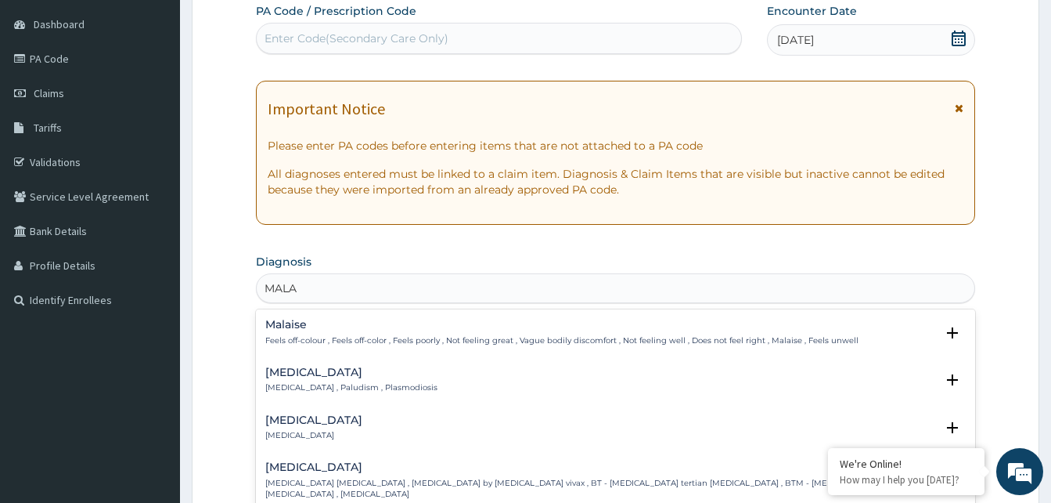
click at [307, 379] on div "Malaria Malaria , Paludism , Plasmodiosis" at bounding box center [351, 379] width 172 height 27
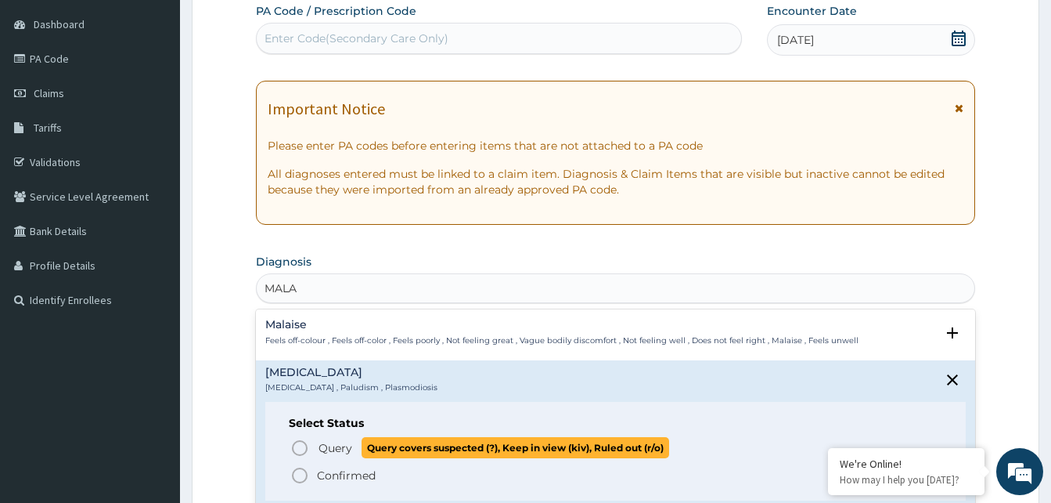
click at [298, 442] on icon "status option query" at bounding box center [299, 447] width 19 height 19
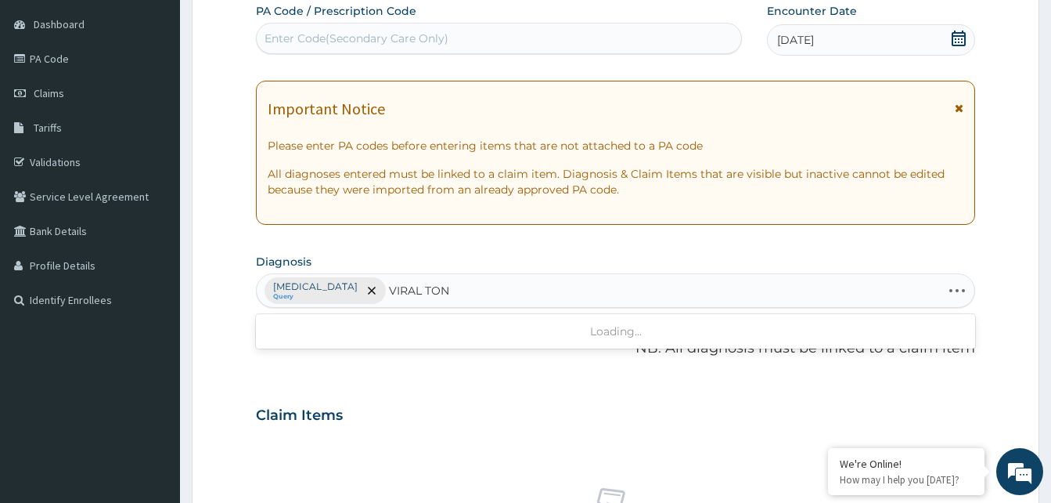
type input "VIRAL TONS"
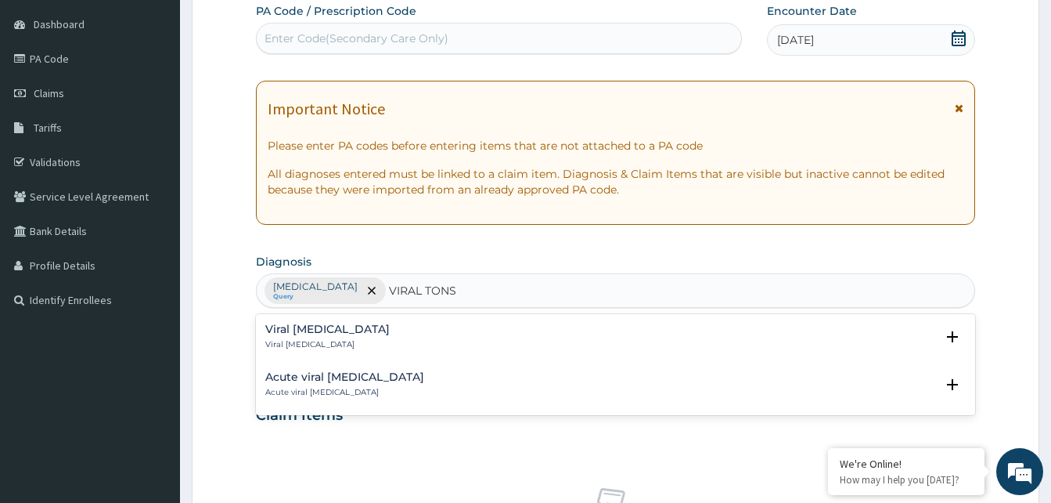
click at [337, 337] on div "Viral tonsillitis Viral tonsillitis" at bounding box center [327, 336] width 124 height 27
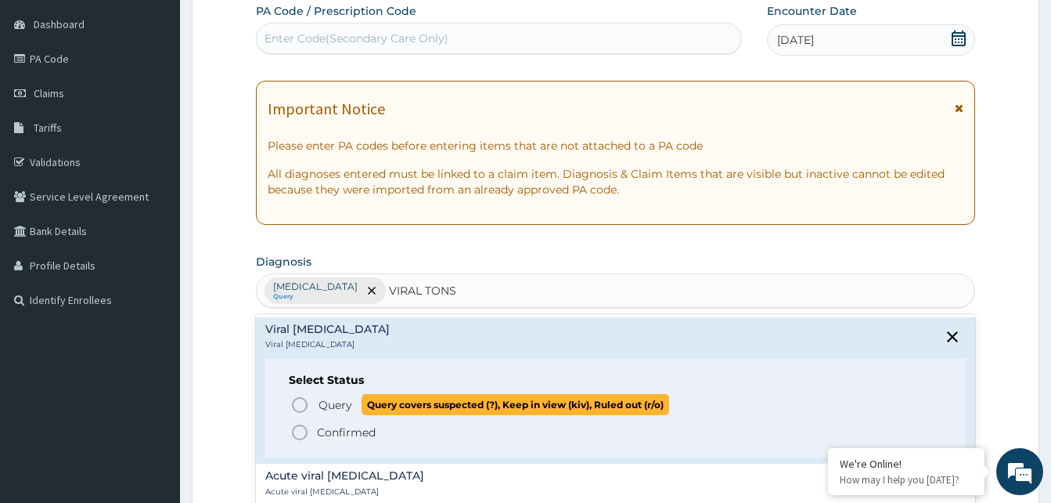
click at [305, 401] on icon "status option query" at bounding box center [299, 404] width 19 height 19
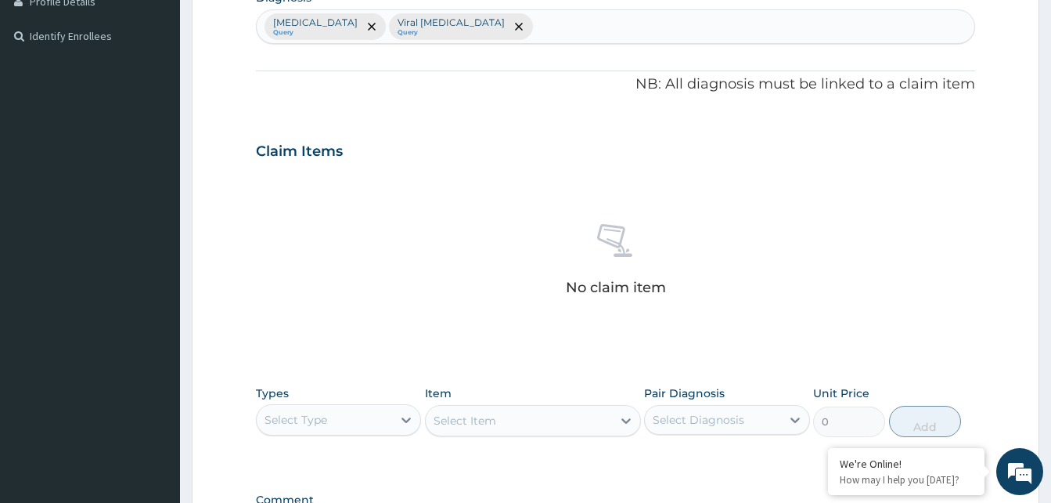
scroll to position [616, 0]
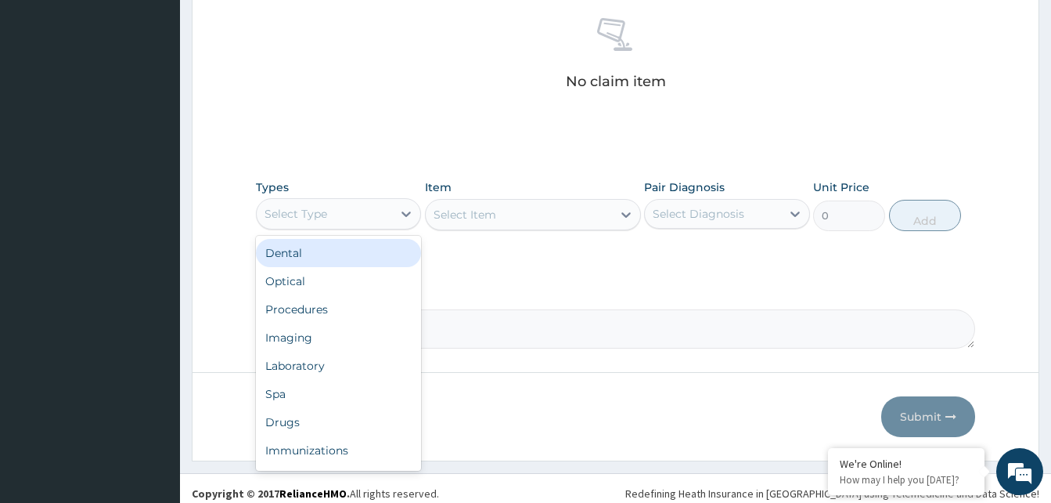
drag, startPoint x: 369, startPoint y: 202, endPoint x: 355, endPoint y: 259, distance: 58.7
click at [366, 204] on div "Select Type" at bounding box center [324, 213] width 135 height 25
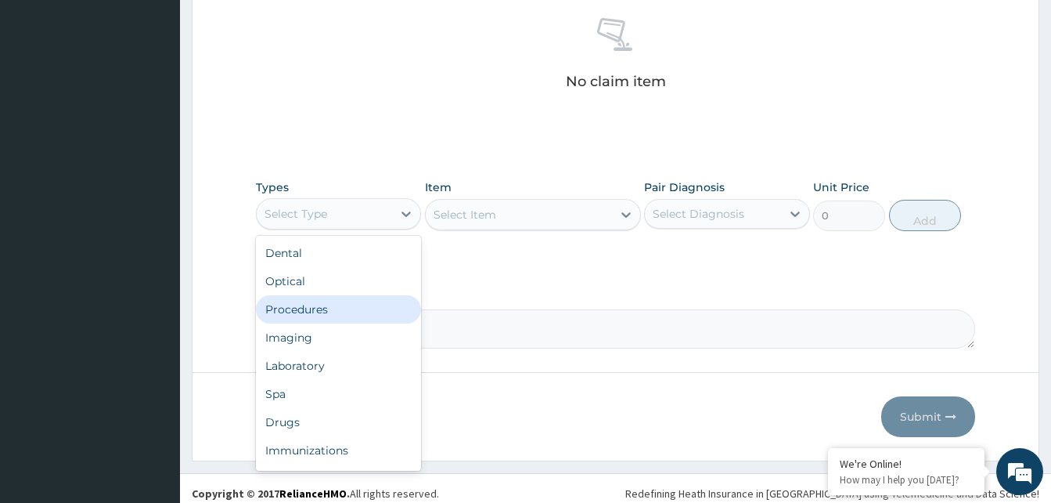
click at [324, 308] on div "Procedures" at bounding box center [338, 309] width 165 height 28
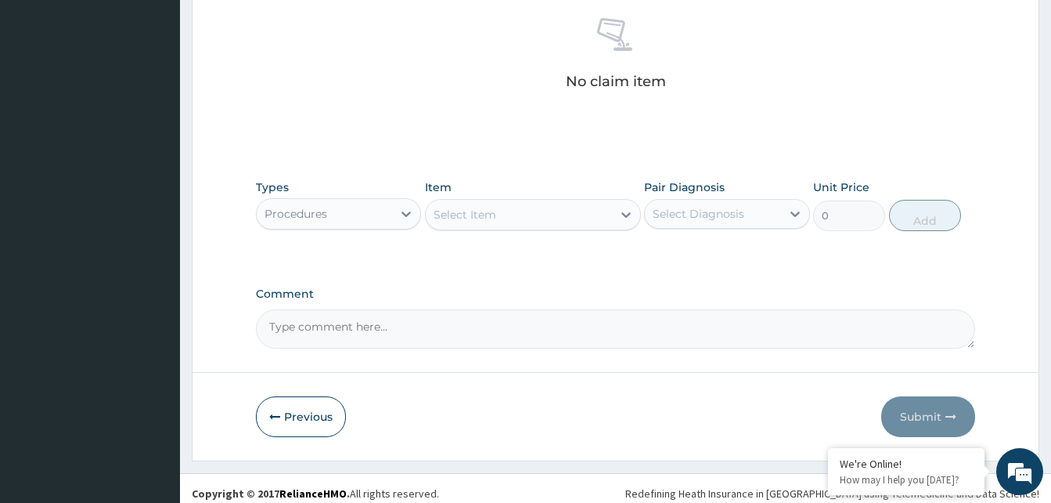
click at [510, 220] on div "Select Item" at bounding box center [519, 214] width 186 height 25
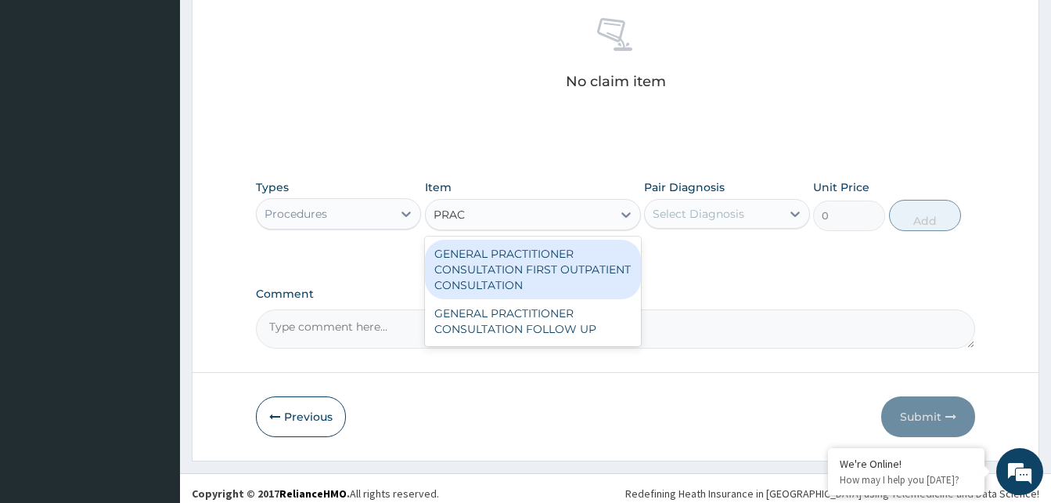
type input "PRACT"
type input "3370.125"
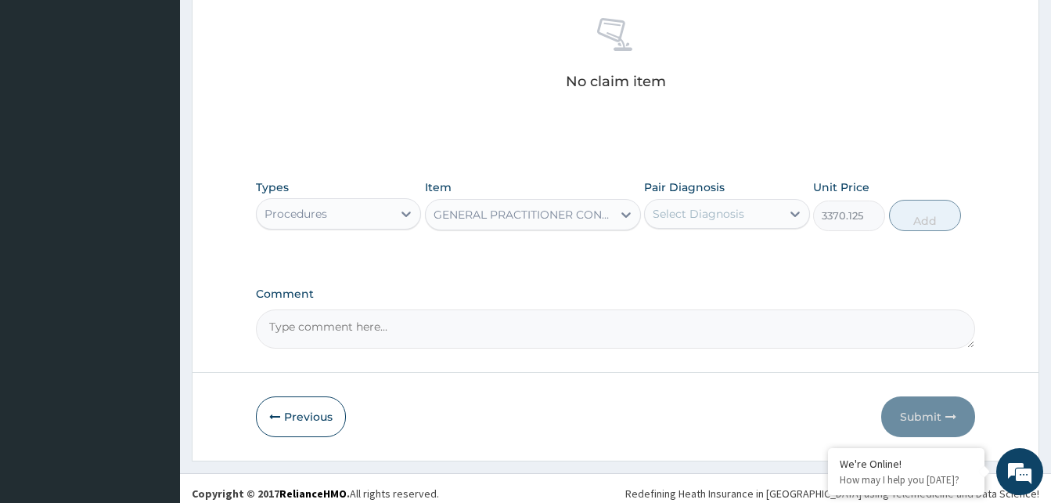
click at [704, 208] on div "Select Diagnosis" at bounding box center [699, 214] width 92 height 16
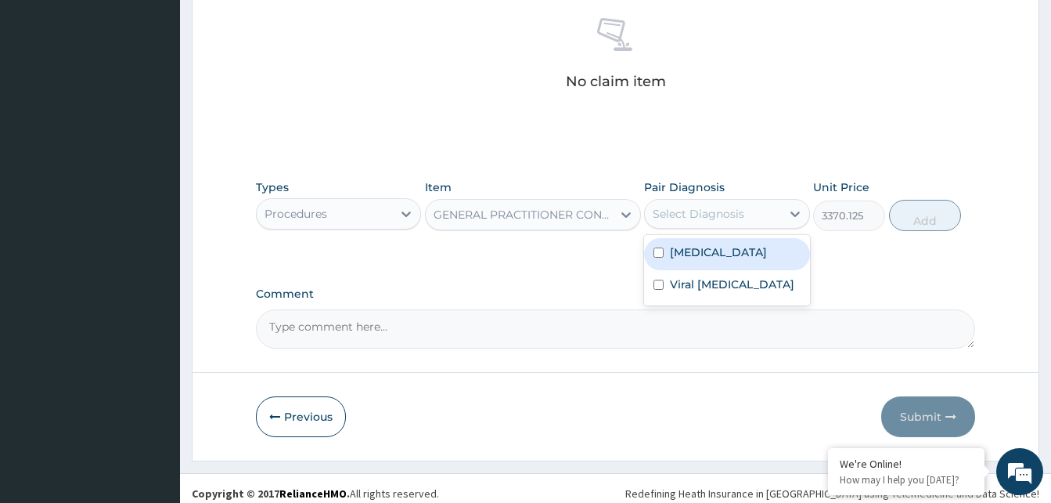
drag, startPoint x: 723, startPoint y: 252, endPoint x: 723, endPoint y: 267, distance: 14.9
click at [723, 254] on div "Malaria" at bounding box center [726, 254] width 165 height 32
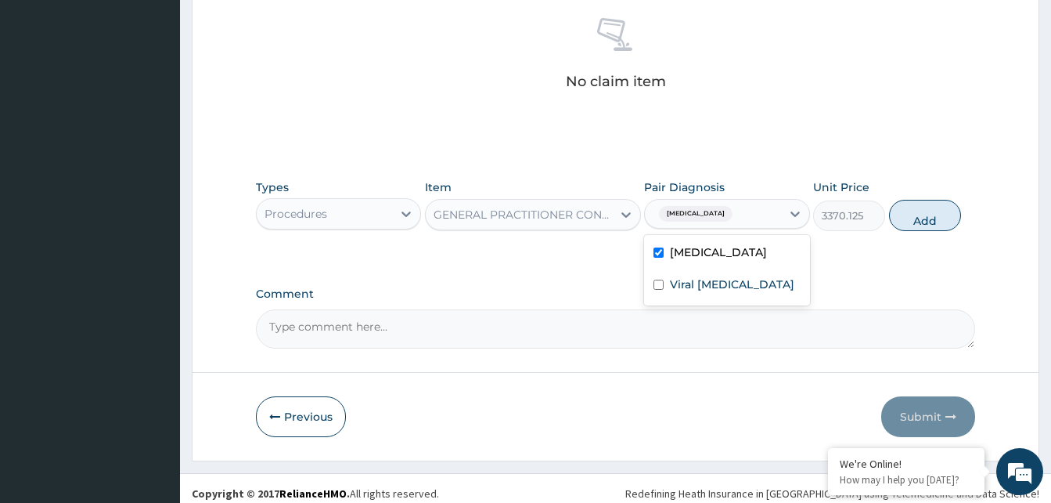
click at [723, 267] on div "Malaria" at bounding box center [726, 254] width 165 height 32
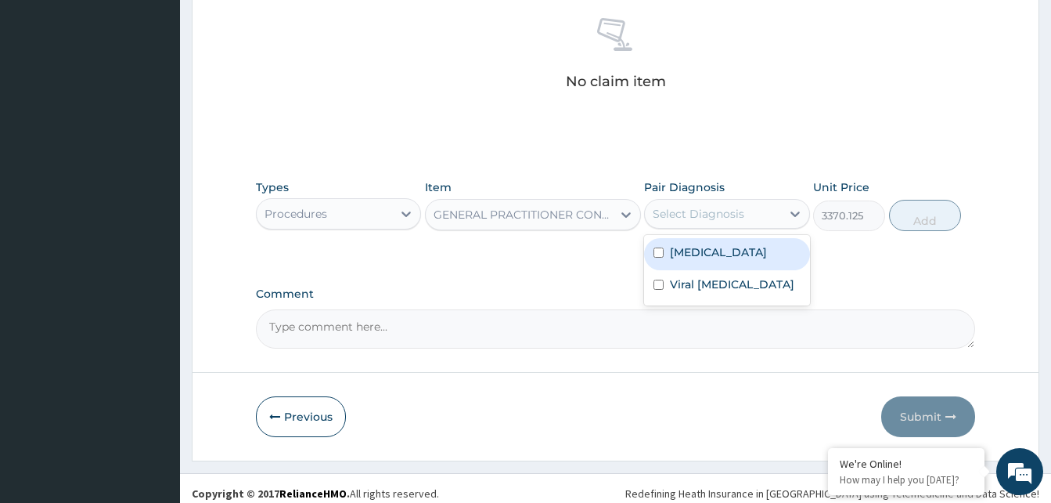
click at [722, 269] on div "Malaria" at bounding box center [726, 254] width 165 height 32
checkbox input "true"
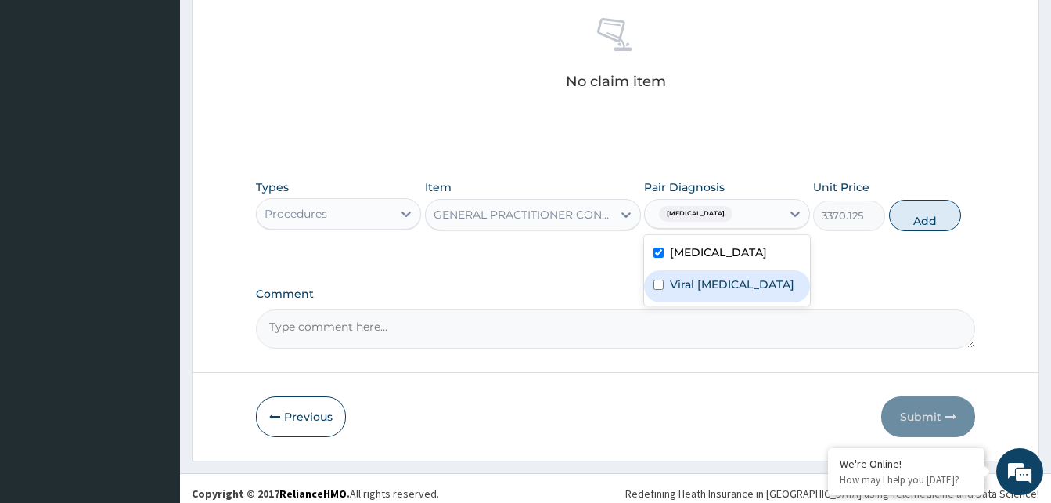
click at [728, 284] on label "Viral tonsillitis" at bounding box center [732, 284] width 124 height 16
checkbox input "true"
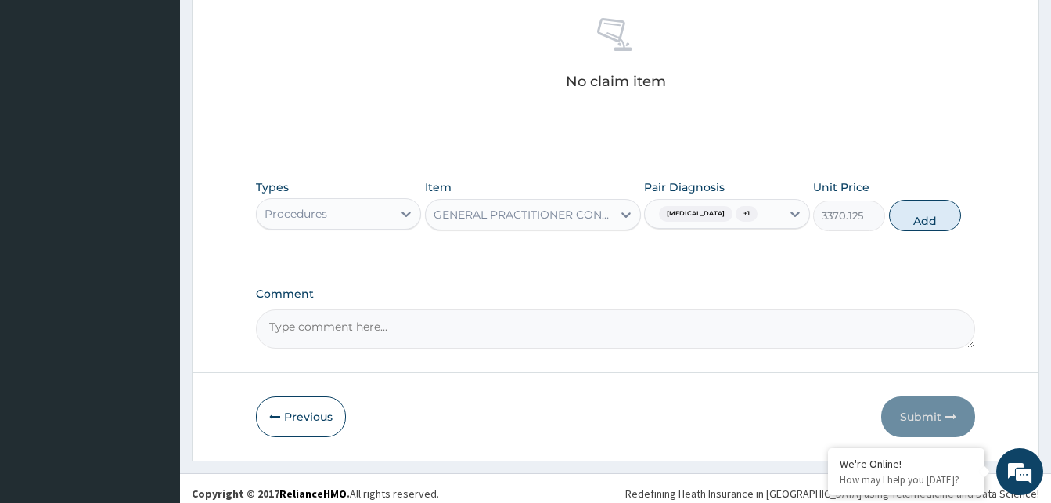
click at [913, 219] on button "Add" at bounding box center [925, 215] width 72 height 31
type input "0"
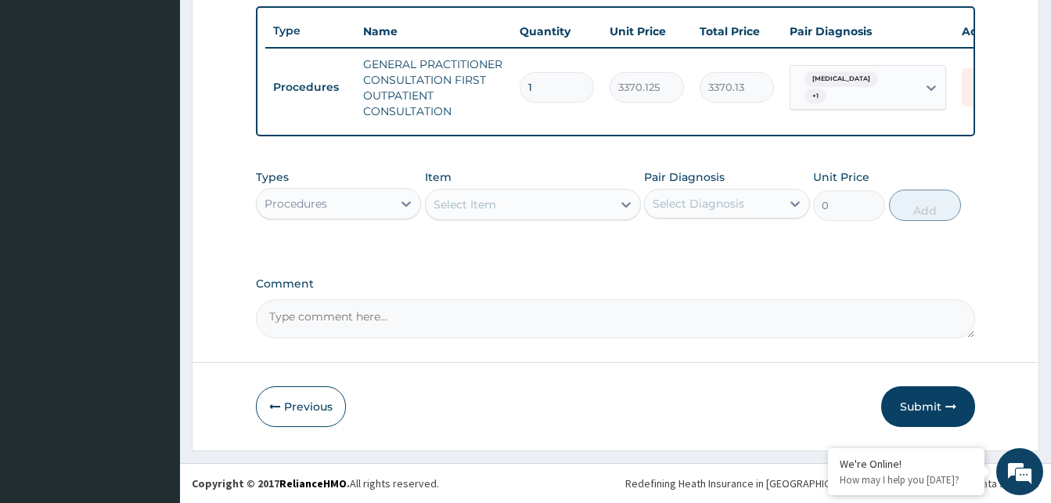
click at [331, 202] on div "Procedures" at bounding box center [324, 203] width 135 height 25
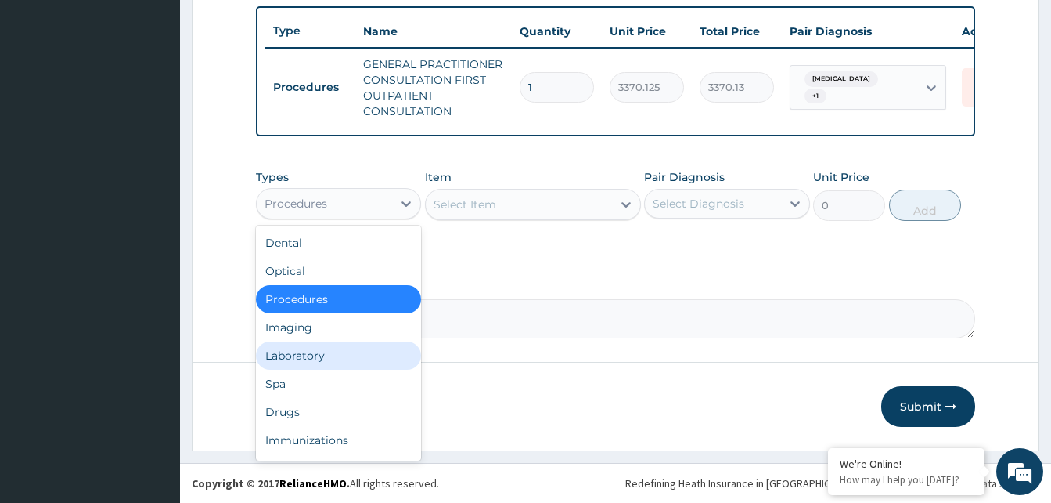
click at [335, 355] on div "Laboratory" at bounding box center [338, 355] width 165 height 28
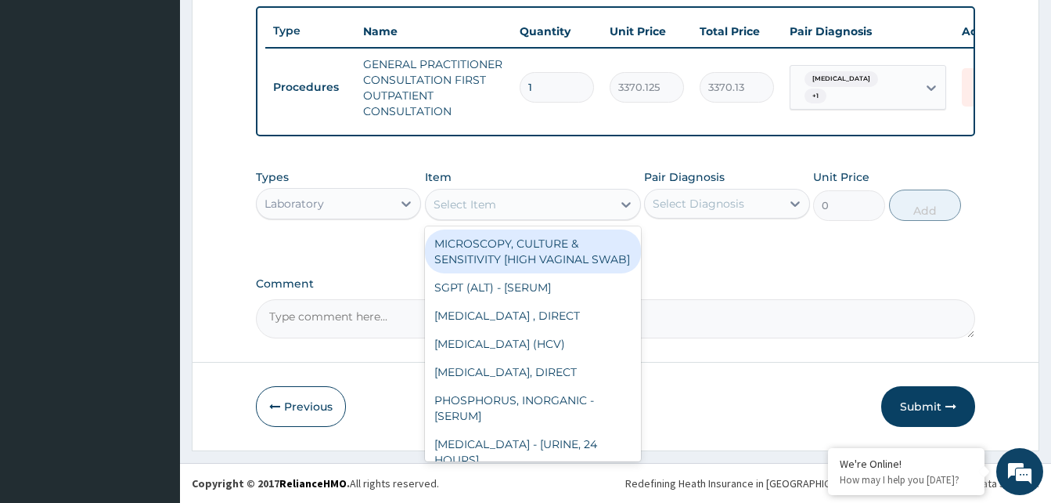
click at [600, 202] on div "Select Item" at bounding box center [519, 204] width 186 height 25
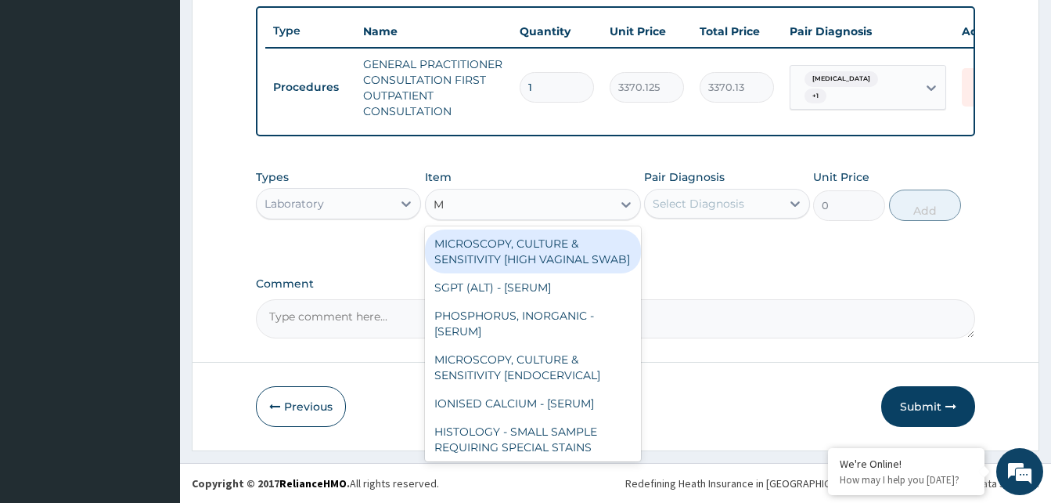
type input "MP"
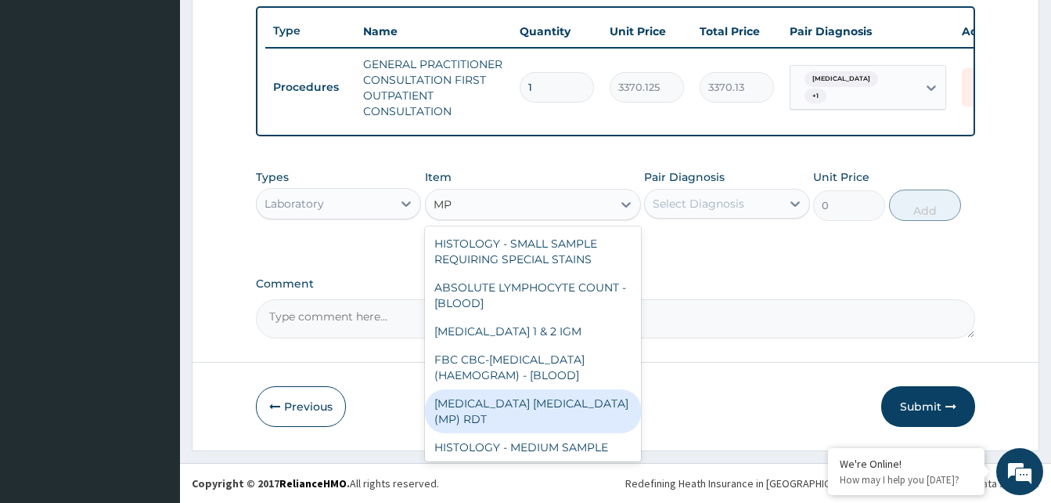
click at [522, 411] on div "MALARIA PARASITE (MP) RDT" at bounding box center [533, 411] width 216 height 44
type input "1531.875"
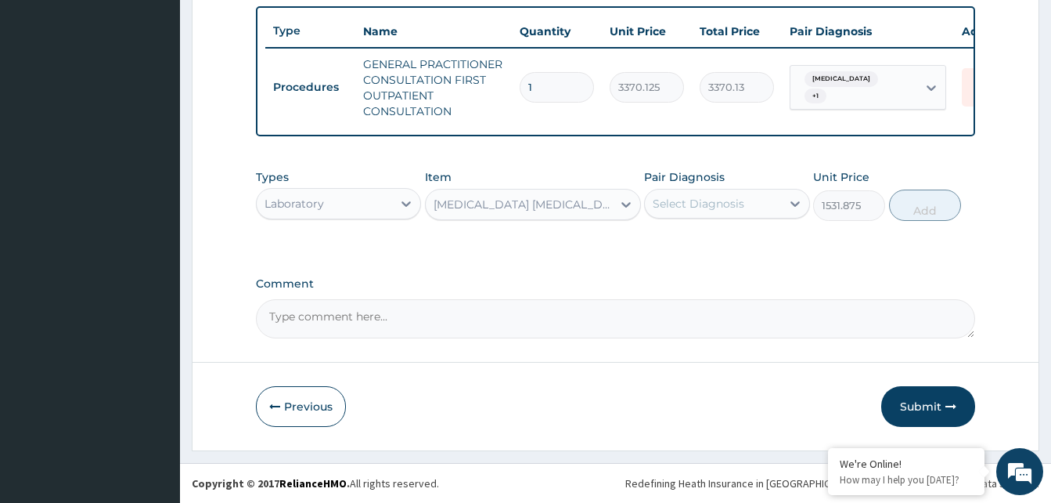
click at [759, 206] on div "Select Diagnosis" at bounding box center [712, 203] width 135 height 25
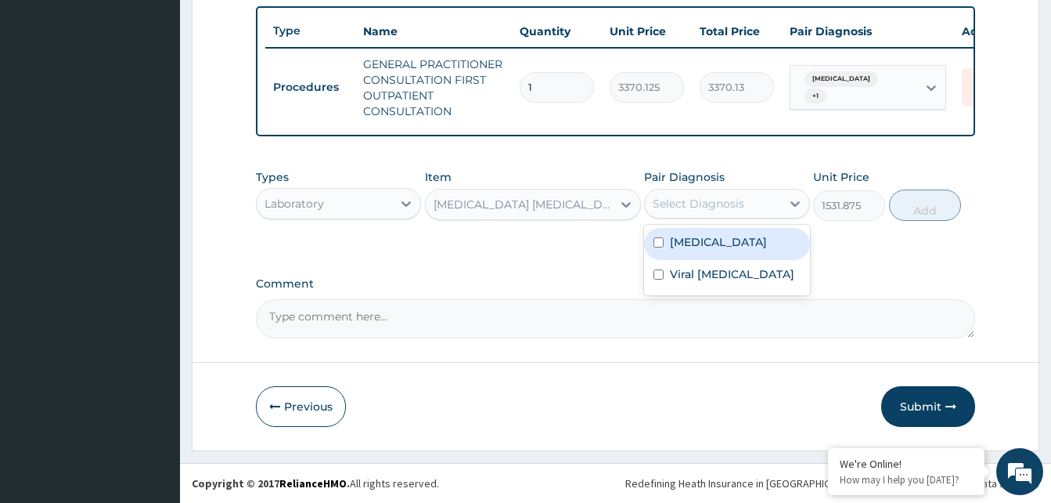
drag, startPoint x: 759, startPoint y: 233, endPoint x: 745, endPoint y: 260, distance: 30.8
click at [758, 235] on div "Malaria" at bounding box center [726, 244] width 165 height 32
checkbox input "true"
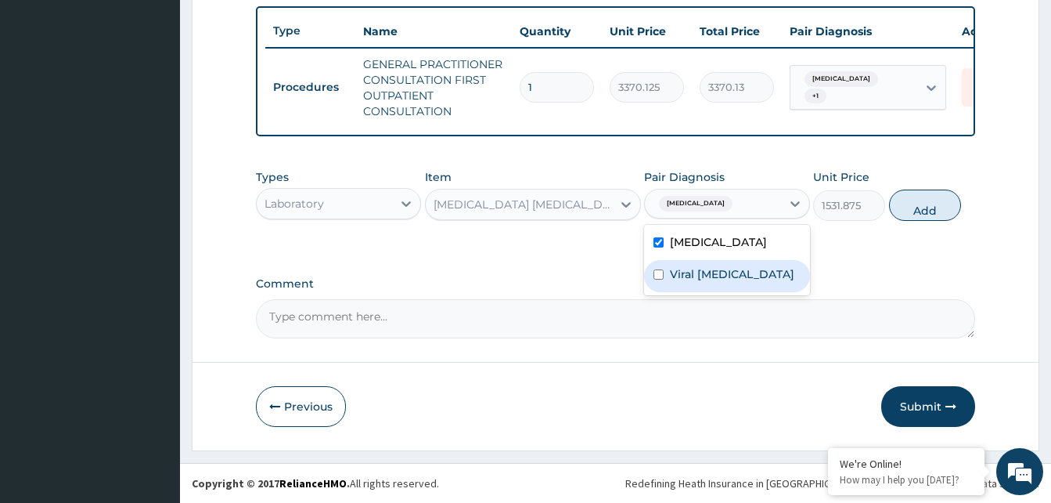
click at [745, 260] on div "Viral tonsillitis" at bounding box center [726, 276] width 165 height 32
checkbox input "true"
click at [900, 204] on button "Add" at bounding box center [925, 204] width 72 height 31
type input "0"
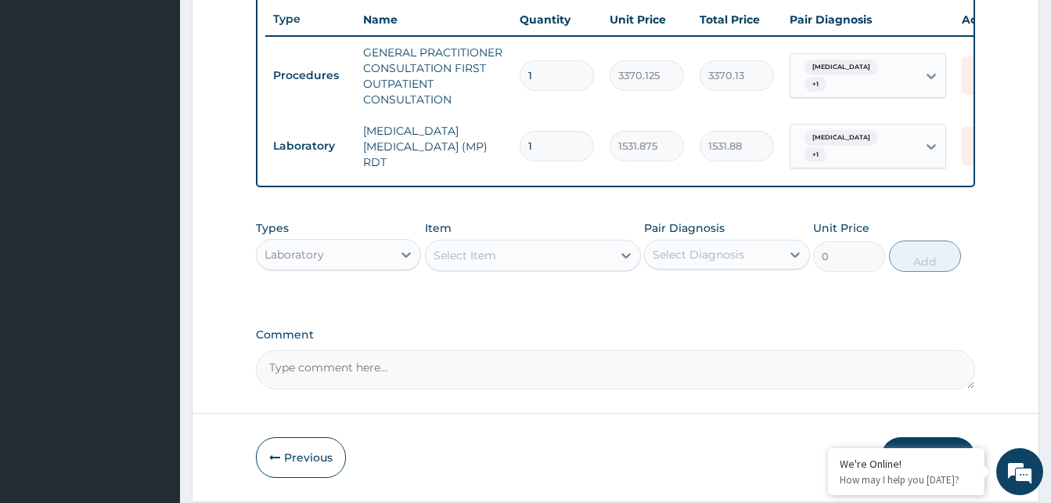
click at [549, 252] on div "Select Item" at bounding box center [519, 255] width 186 height 25
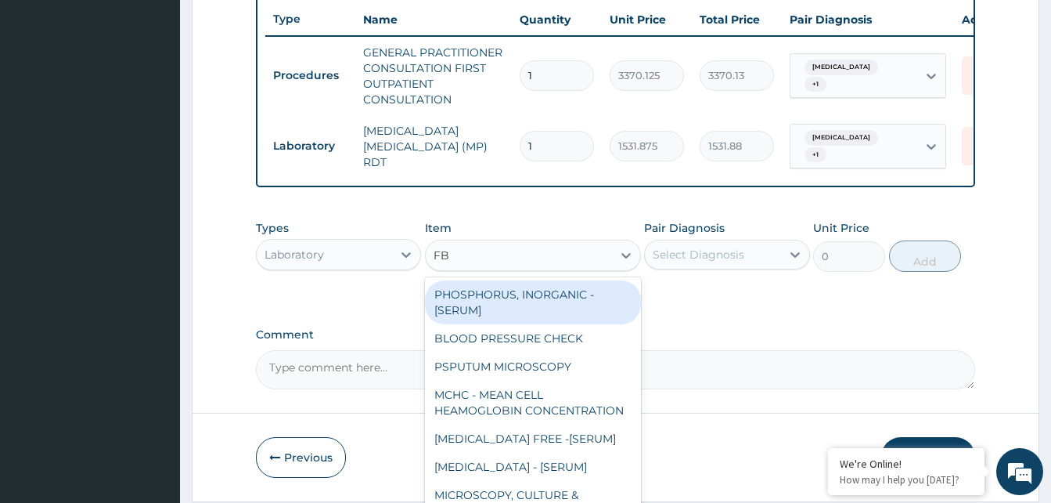
type input "FBC"
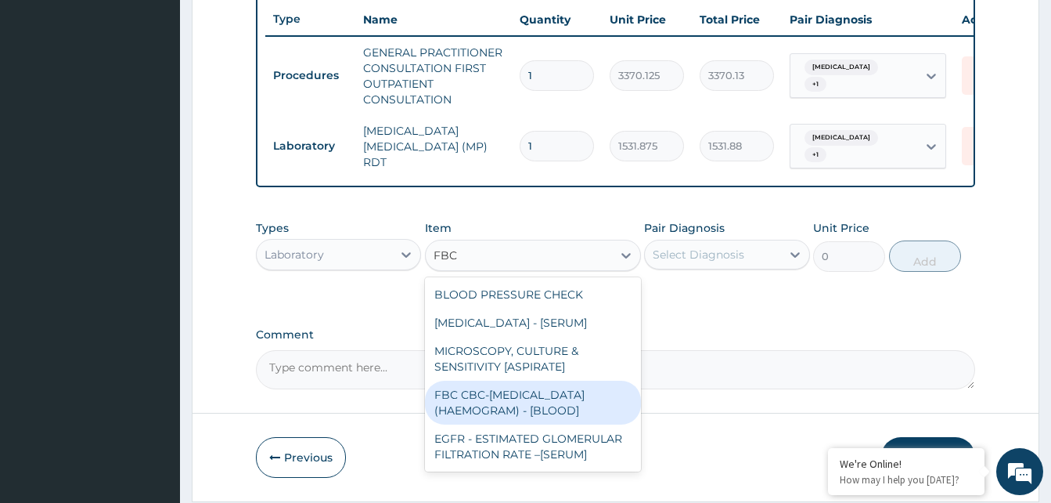
click at [552, 389] on div "FBC CBC-COMPLETE BLOOD COUNT (HAEMOGRAM) - [BLOOD]" at bounding box center [533, 402] width 216 height 44
type input "4085"
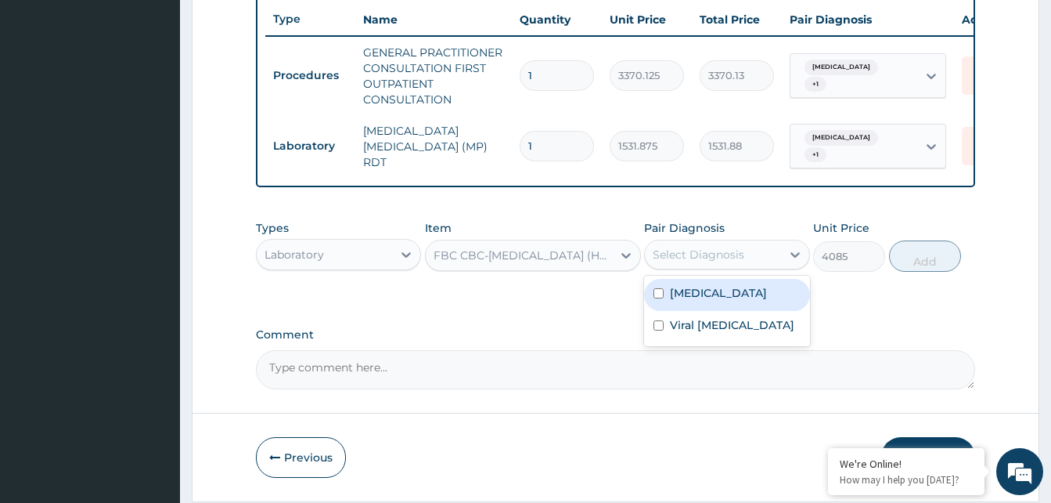
drag, startPoint x: 728, startPoint y: 254, endPoint x: 729, endPoint y: 295, distance: 41.5
click at [729, 267] on div "Select Diagnosis" at bounding box center [712, 254] width 135 height 25
click at [729, 295] on div "Malaria" at bounding box center [726, 295] width 165 height 32
checkbox input "true"
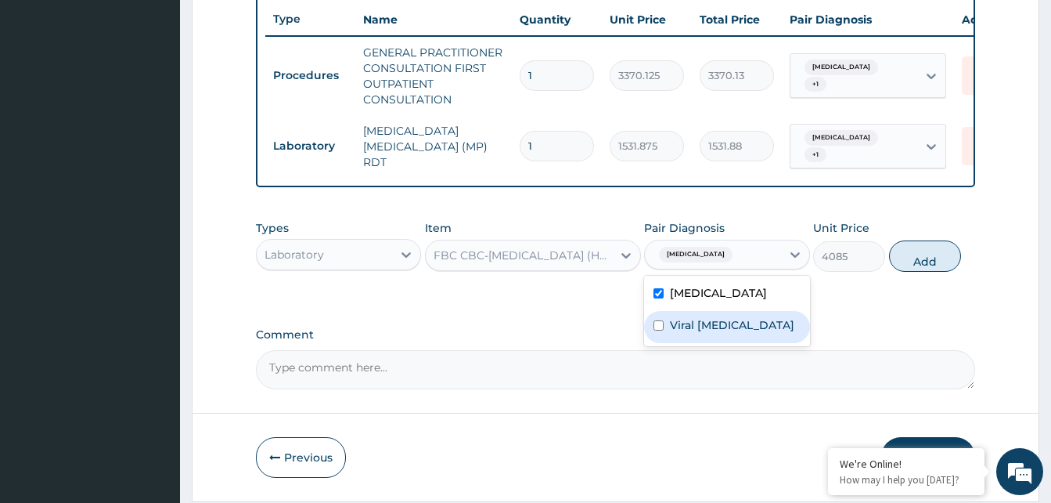
click at [727, 315] on div "Viral tonsillitis" at bounding box center [726, 327] width 165 height 32
checkbox input "true"
drag, startPoint x: 948, startPoint y: 266, endPoint x: 749, endPoint y: 299, distance: 201.5
click at [947, 266] on button "Add" at bounding box center [925, 255] width 72 height 31
type input "0"
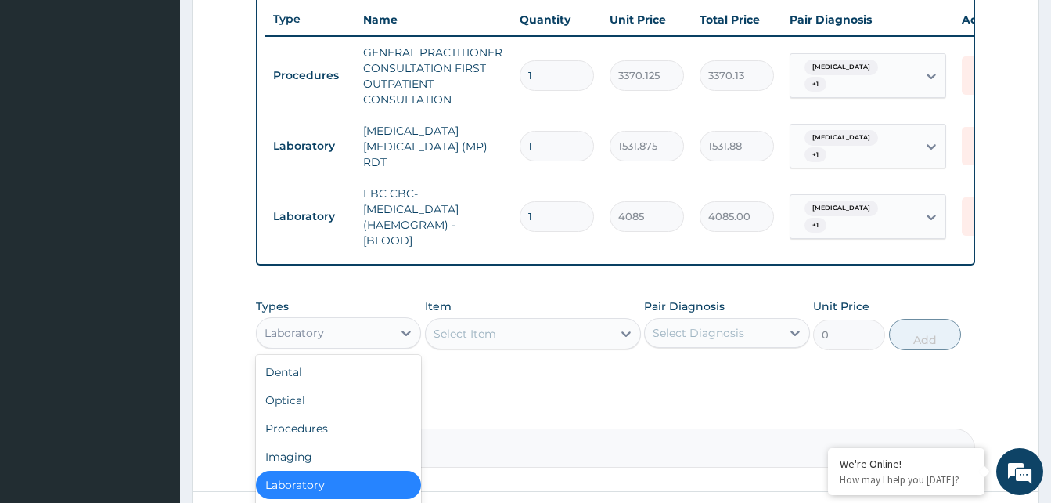
drag, startPoint x: 290, startPoint y: 331, endPoint x: 299, endPoint y: 424, distance: 92.9
click at [290, 337] on div "Laboratory" at bounding box center [294, 333] width 59 height 16
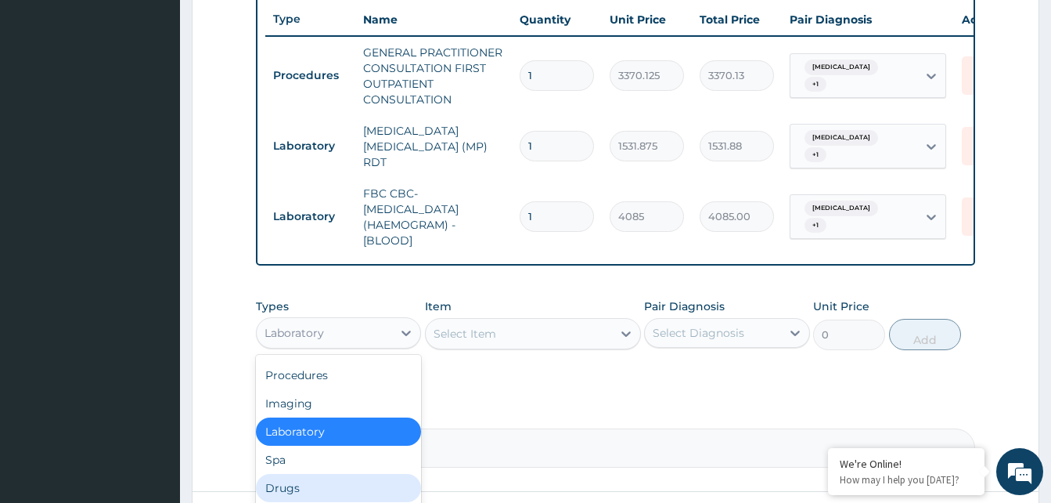
drag, startPoint x: 301, startPoint y: 487, endPoint x: 353, endPoint y: 403, distance: 98.4
click at [301, 488] on div "Drugs" at bounding box center [338, 488] width 165 height 28
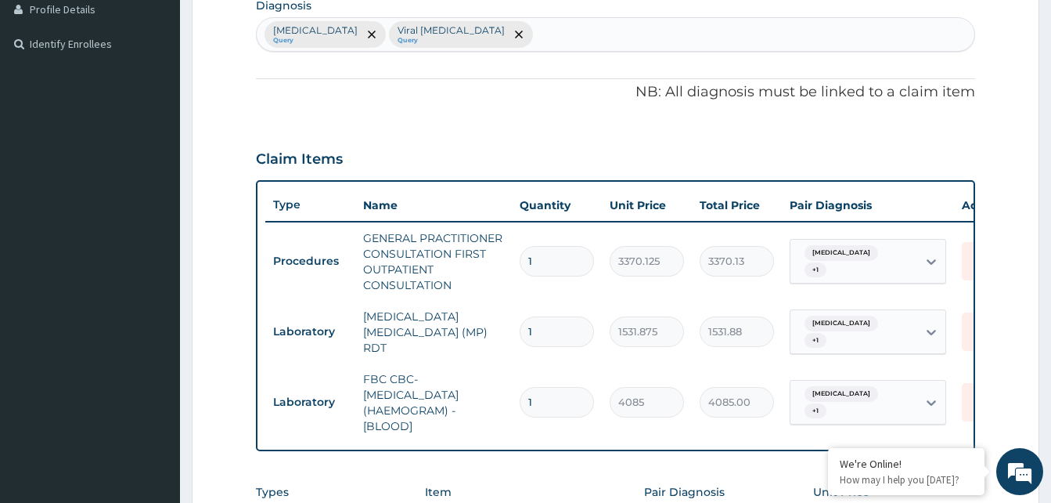
scroll to position [329, 0]
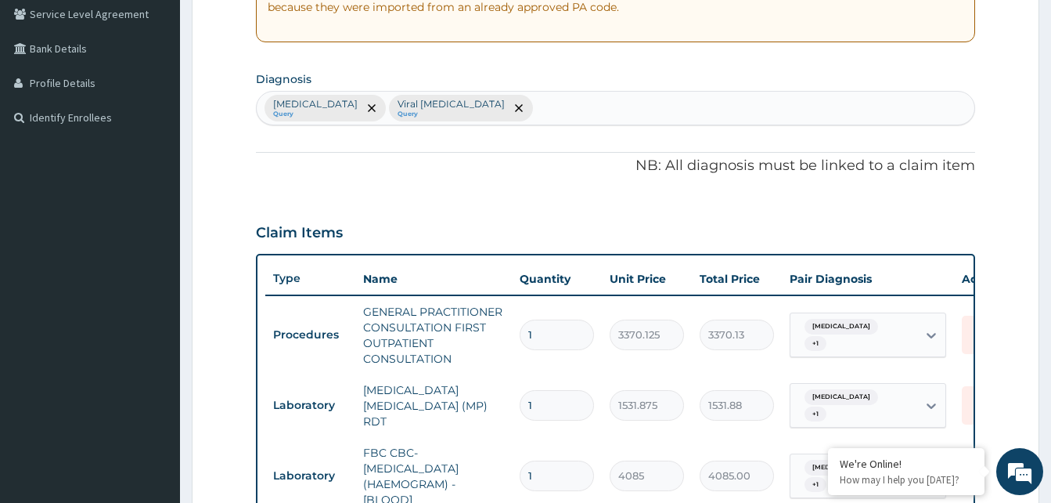
click at [503, 100] on div "Malaria Query Viral tonsillitis Query" at bounding box center [616, 108] width 718 height 33
type input "SEP"
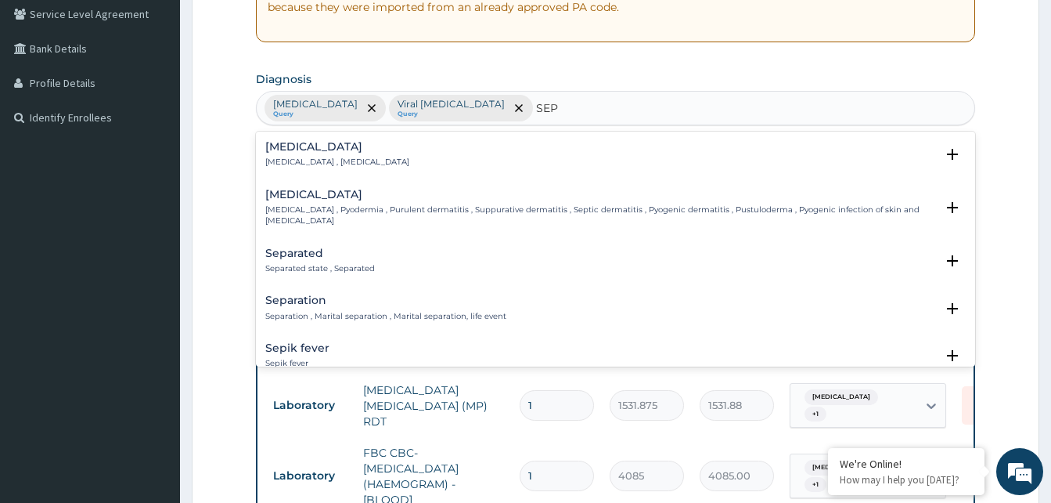
click at [318, 158] on p "Systemic infection , Sepsis" at bounding box center [337, 162] width 144 height 11
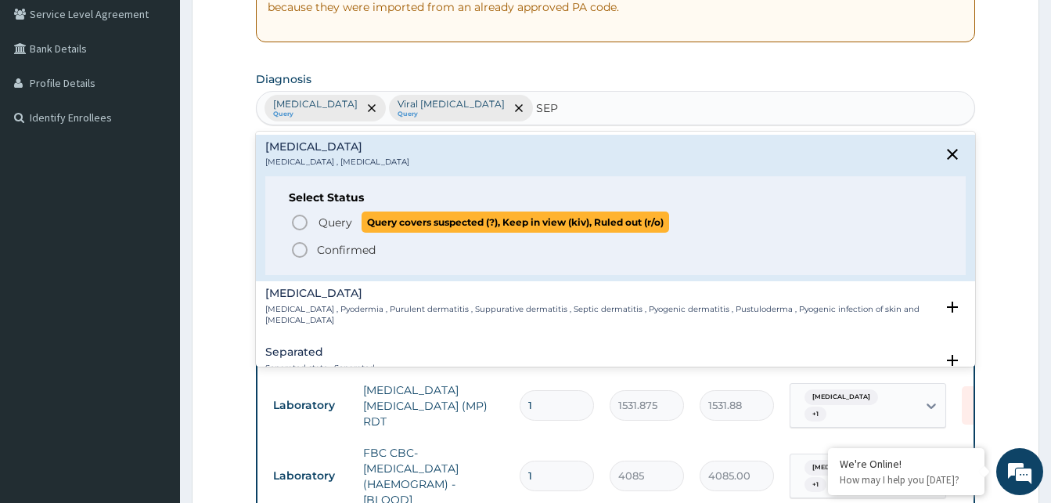
click at [301, 223] on icon "status option query" at bounding box center [299, 222] width 19 height 19
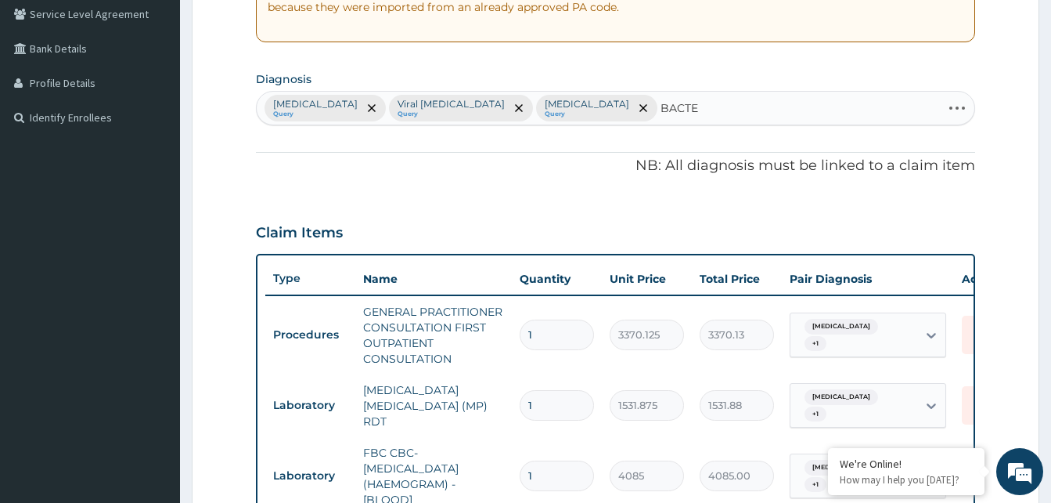
type input "BACTER"
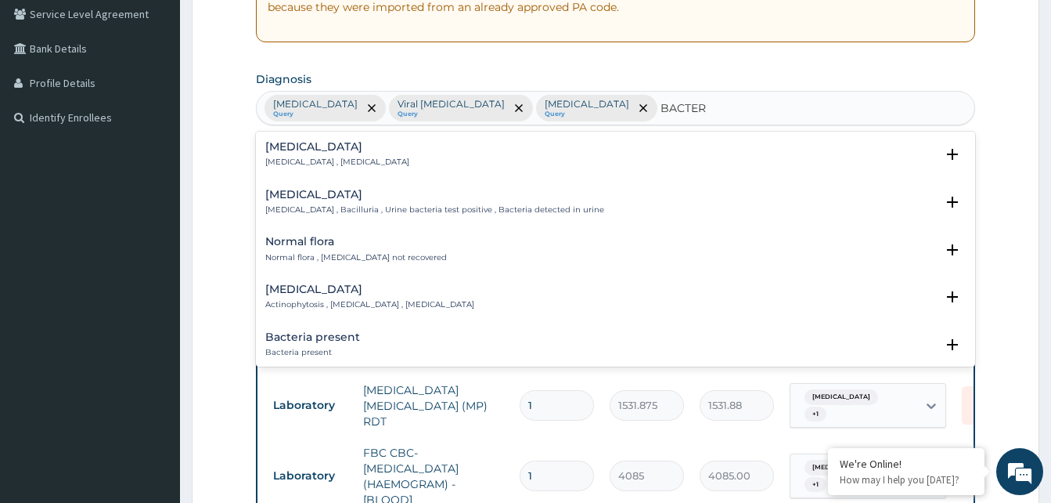
click at [311, 157] on p "Bacteremia , Bacteraemia" at bounding box center [337, 162] width 144 height 11
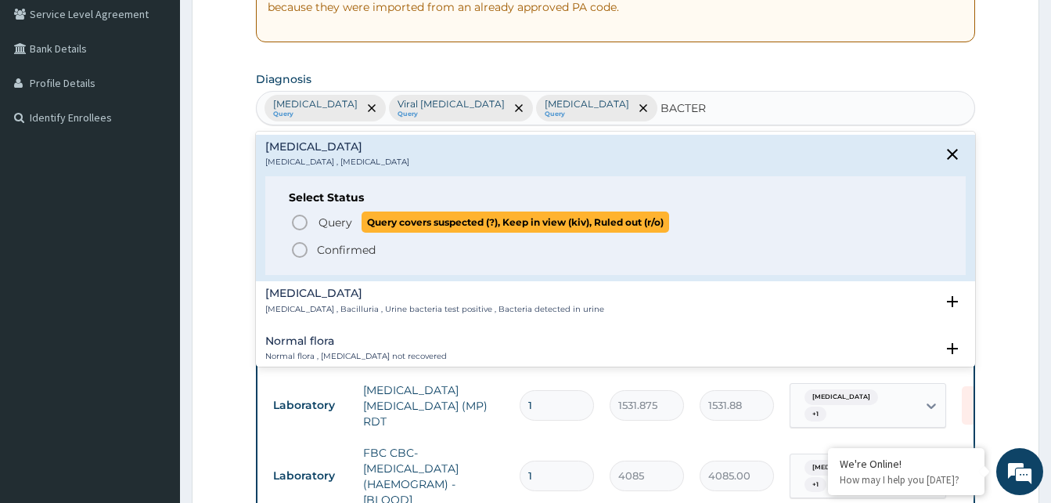
click at [302, 221] on icon "status option query" at bounding box center [299, 222] width 19 height 19
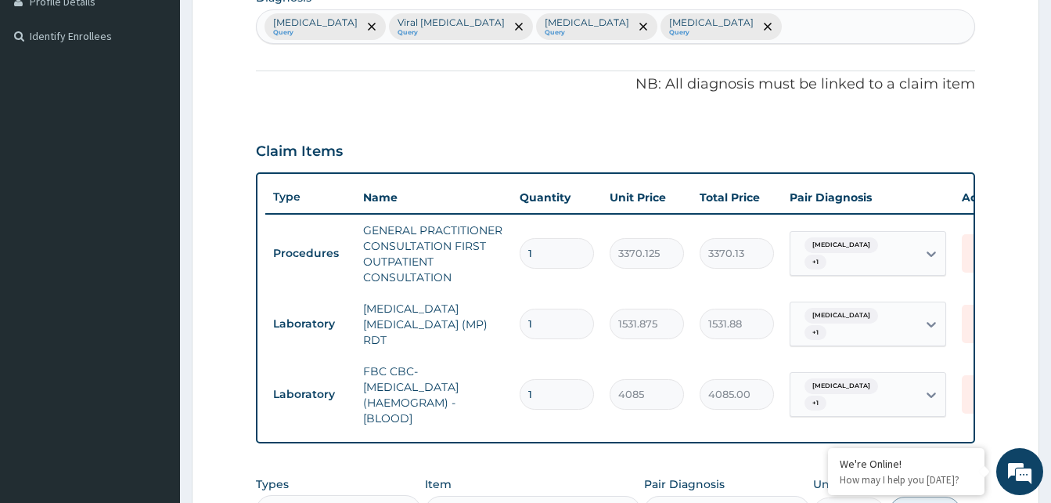
scroll to position [485, 0]
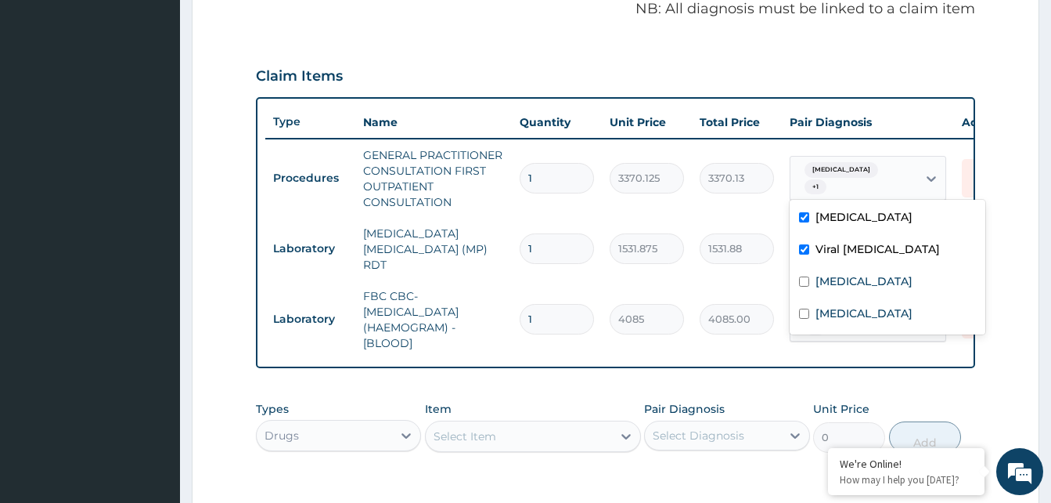
drag, startPoint x: 917, startPoint y: 185, endPoint x: 904, endPoint y: 219, distance: 36.7
click at [917, 189] on div "Malaria + 1" at bounding box center [854, 179] width 127 height 44
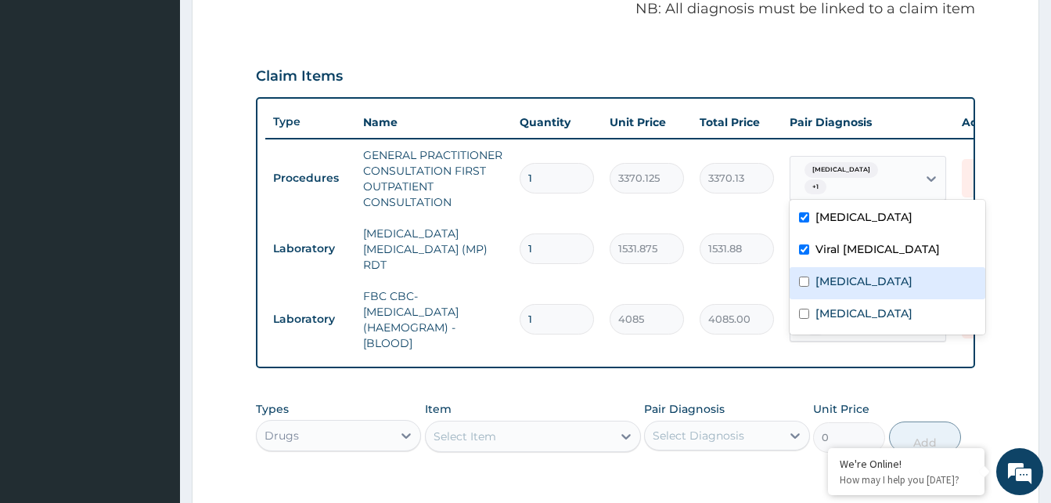
drag, startPoint x: 872, startPoint y: 272, endPoint x: 848, endPoint y: 322, distance: 55.0
click at [871, 274] on div "Sepsis" at bounding box center [888, 283] width 196 height 32
checkbox input "true"
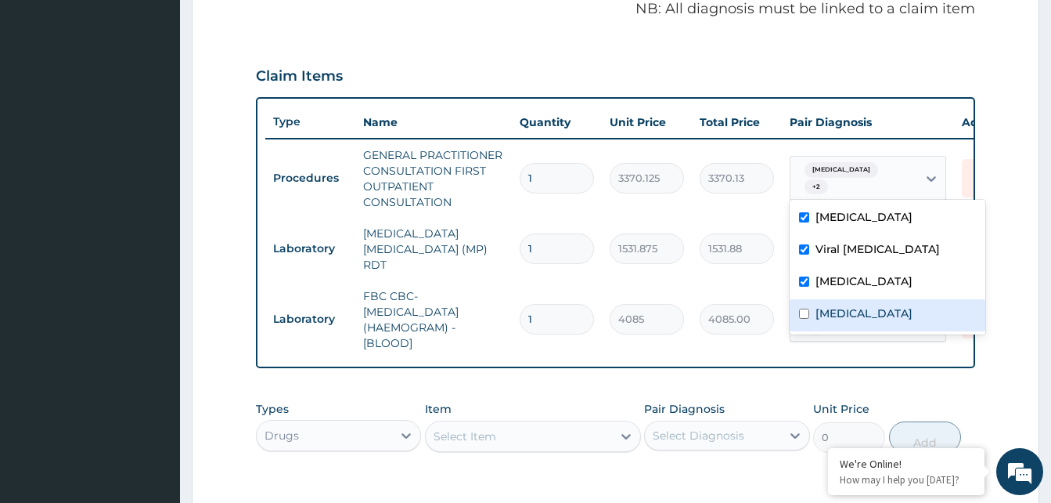
drag, startPoint x: 848, startPoint y: 322, endPoint x: 854, endPoint y: 314, distance: 10.0
click at [853, 315] on div "Bacteremia" at bounding box center [888, 315] width 196 height 32
checkbox input "true"
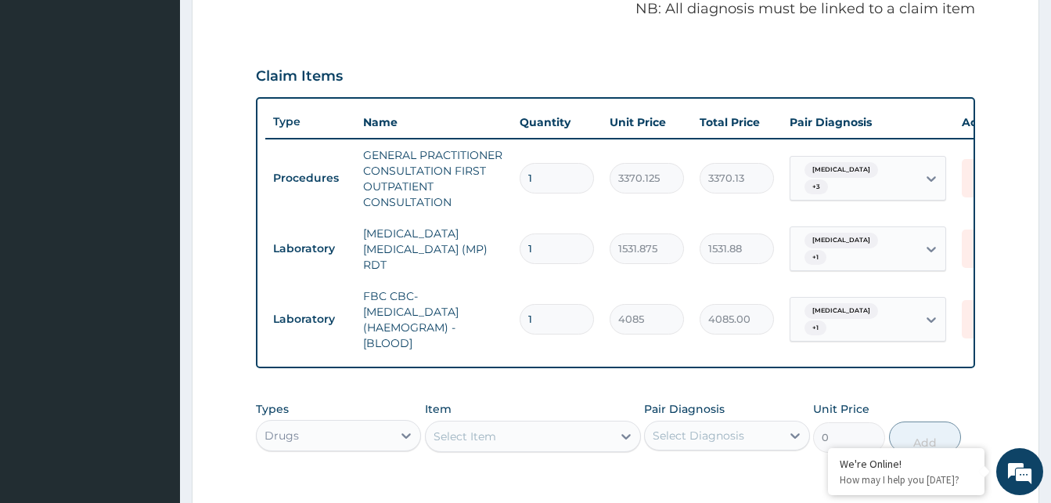
click at [840, 349] on tr "Laboratory FBC CBC-COMPLETE BLOOD COUNT (HAEMOGRAM) - [BLOOD] 1 4085 4085.00 Ma…" at bounding box center [648, 319] width 767 height 78
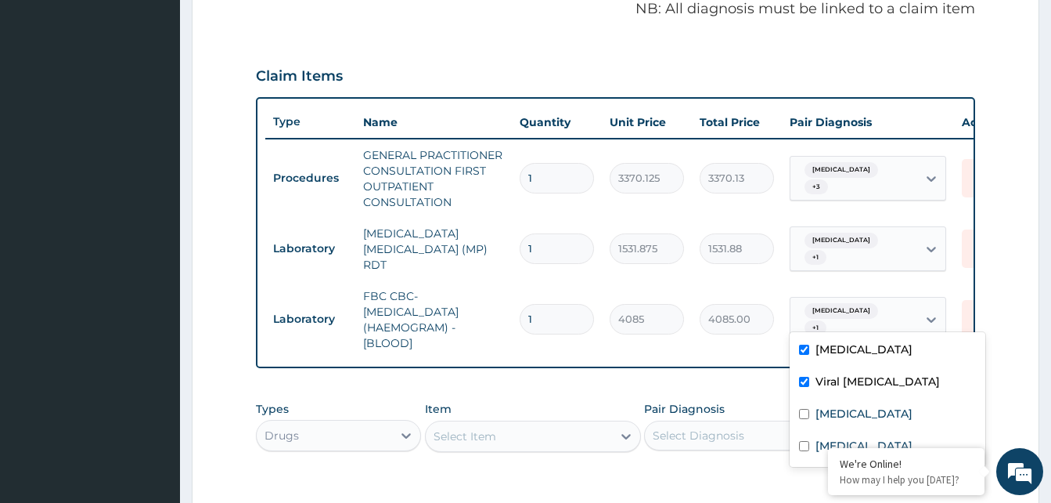
drag, startPoint x: 857, startPoint y: 306, endPoint x: 872, endPoint y: 319, distance: 20.0
click at [827, 320] on span "+ 1" at bounding box center [816, 328] width 22 height 16
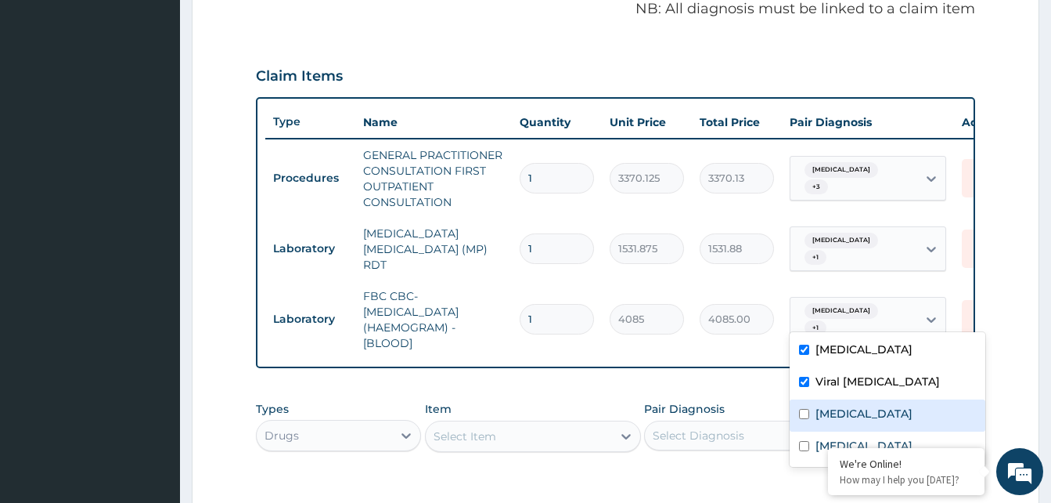
drag, startPoint x: 838, startPoint y: 410, endPoint x: 831, endPoint y: 442, distance: 32.9
click at [838, 418] on label "Sepsis" at bounding box center [864, 414] width 97 height 16
checkbox input "true"
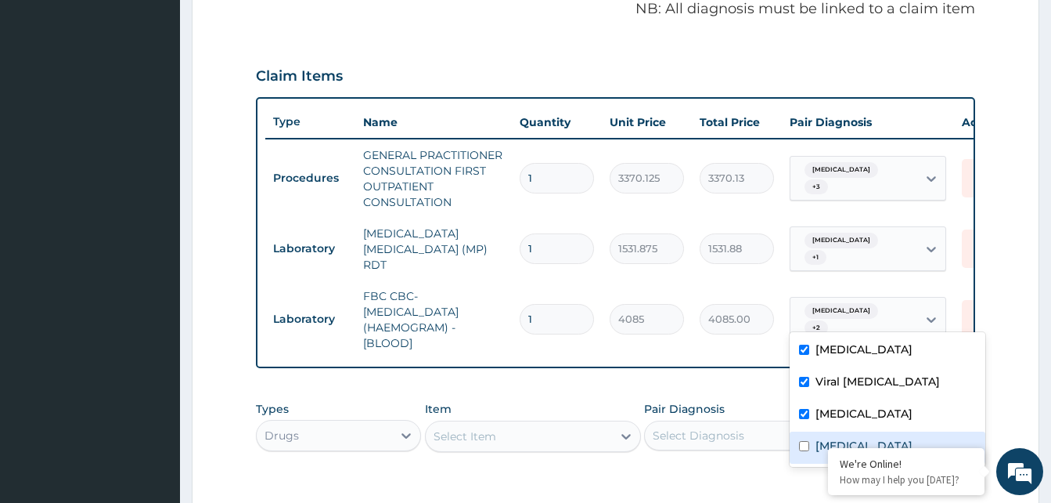
click at [831, 442] on label "Bacteremia" at bounding box center [864, 446] width 97 height 16
checkbox input "true"
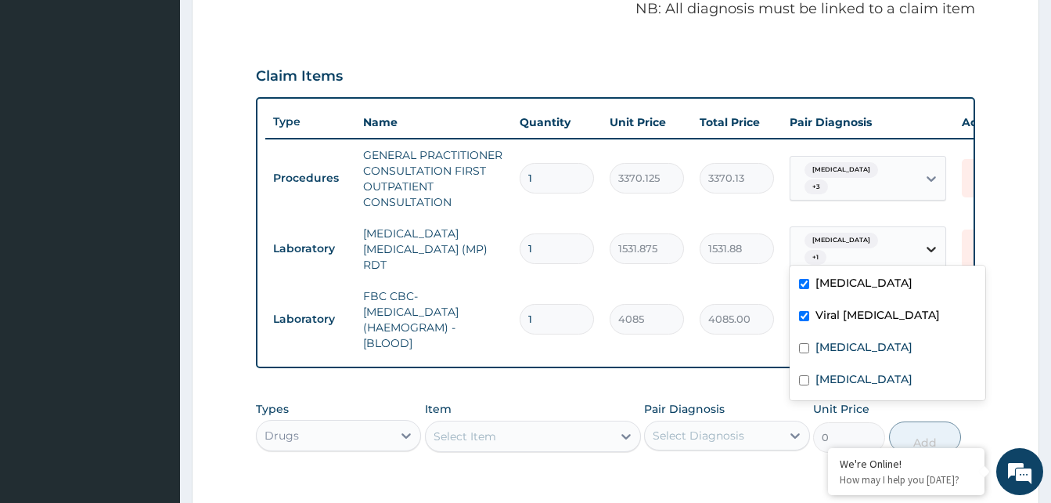
click at [919, 249] on div at bounding box center [932, 249] width 28 height 28
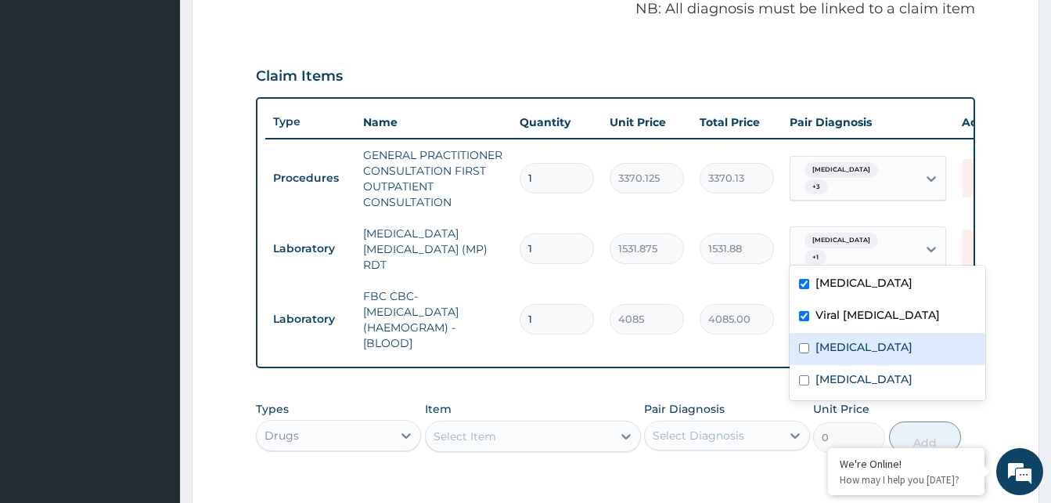
click at [849, 349] on label "Sepsis" at bounding box center [864, 347] width 97 height 16
checkbox input "true"
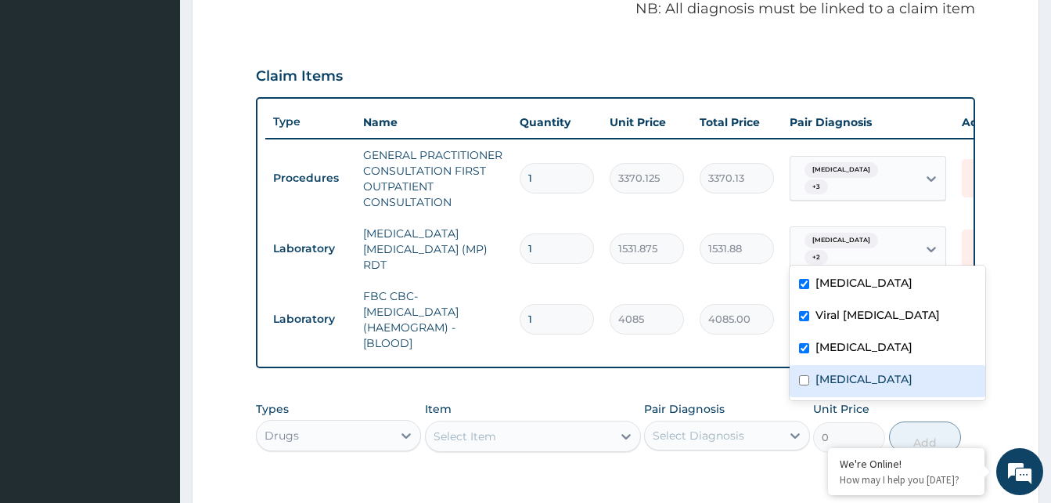
click at [844, 368] on div "Bacteremia" at bounding box center [888, 381] width 196 height 32
checkbox input "true"
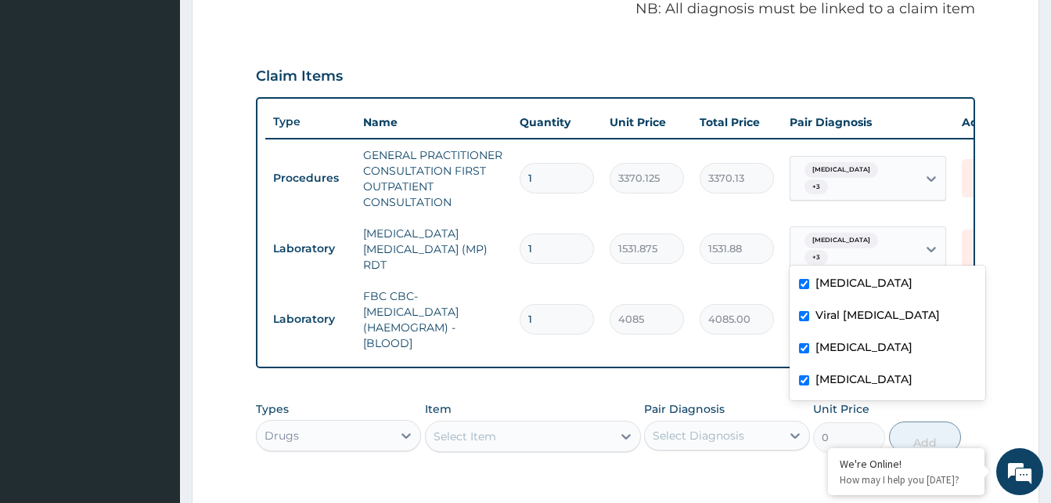
click at [992, 207] on form "Step 2 of 2 PA Code / Prescription Code Enter Code(Secondary Care Only) Encount…" at bounding box center [616, 140] width 848 height 1084
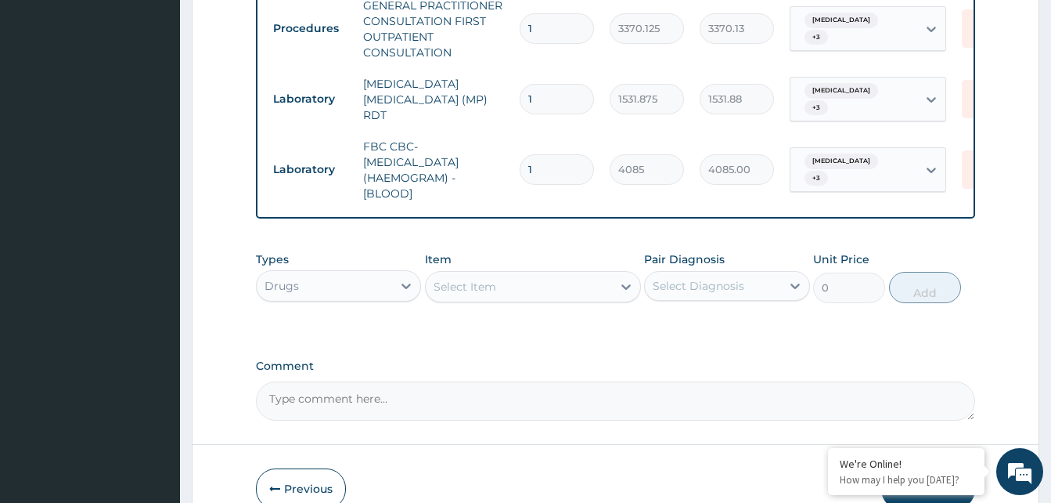
scroll to position [642, 0]
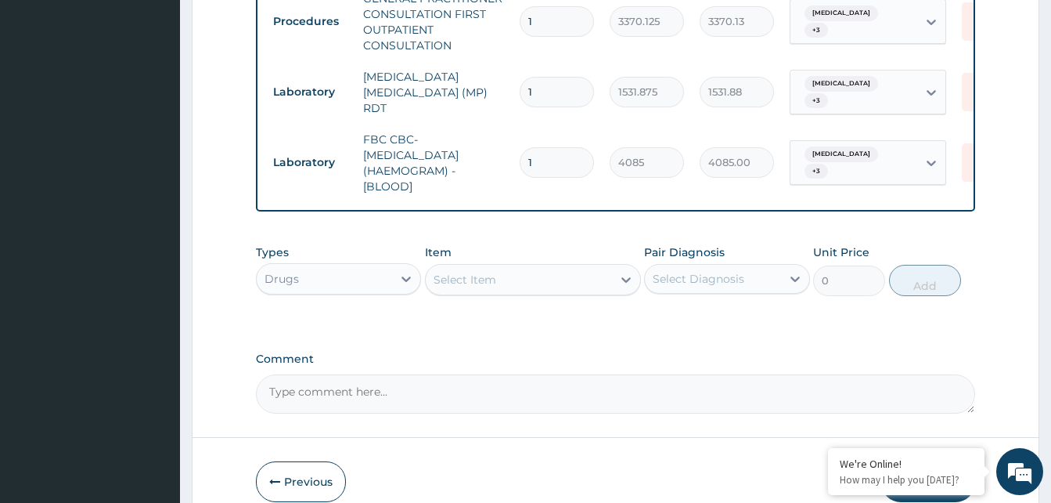
click at [498, 286] on div "Select Item" at bounding box center [519, 279] width 186 height 25
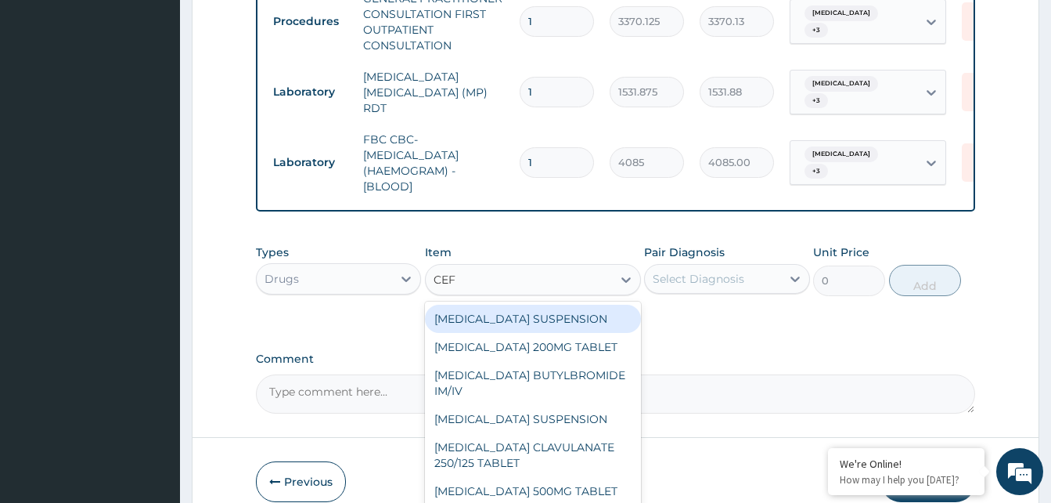
type input "CEFU"
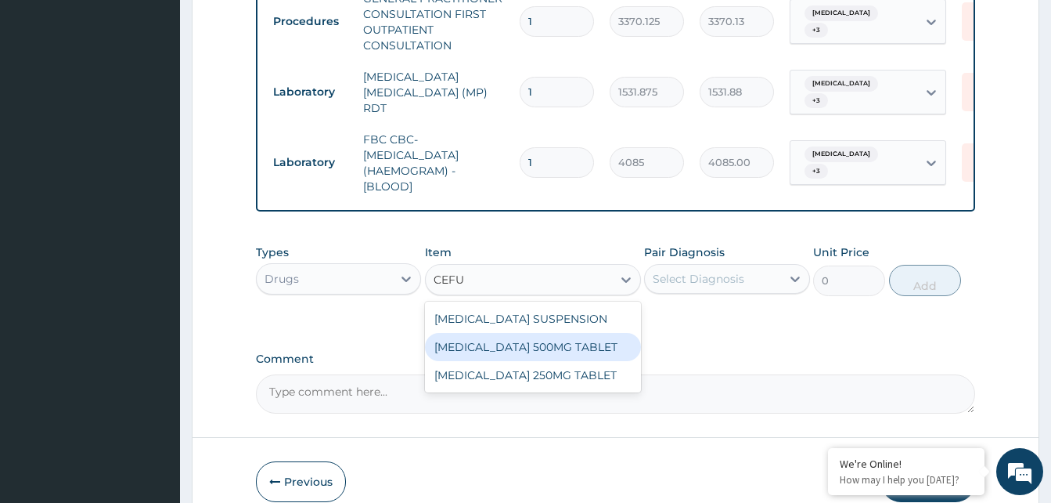
click at [479, 341] on div "[MEDICAL_DATA] 500MG TABLET" at bounding box center [533, 347] width 216 height 28
type input "448.5"
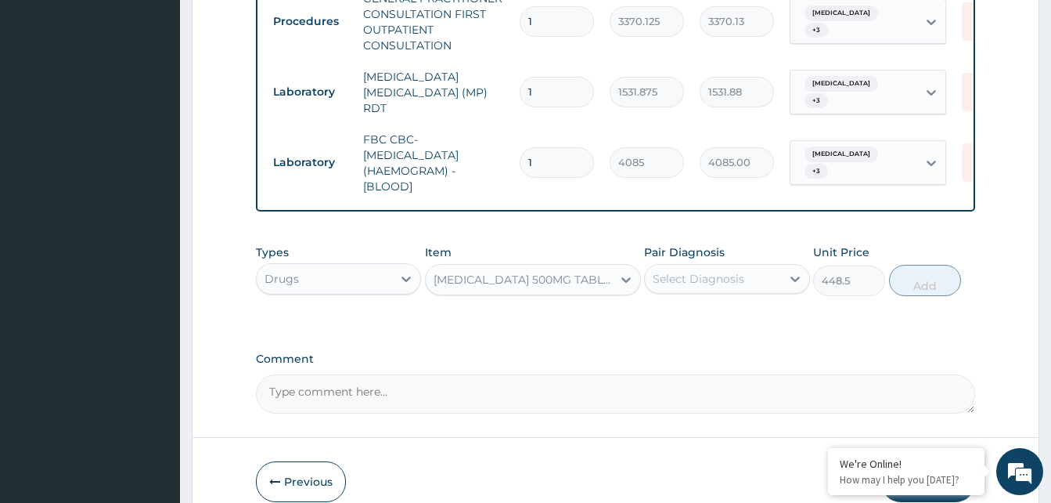
drag, startPoint x: 689, startPoint y: 280, endPoint x: 698, endPoint y: 293, distance: 15.2
click at [696, 287] on div "Select Diagnosis" at bounding box center [699, 279] width 92 height 16
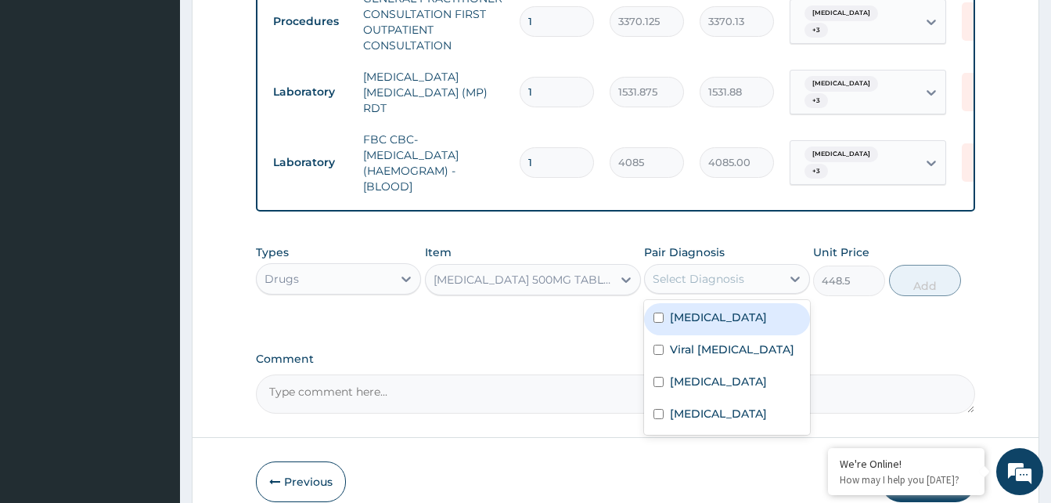
drag, startPoint x: 703, startPoint y: 314, endPoint x: 707, endPoint y: 346, distance: 32.3
click at [703, 315] on label "Malaria" at bounding box center [718, 317] width 97 height 16
checkbox input "true"
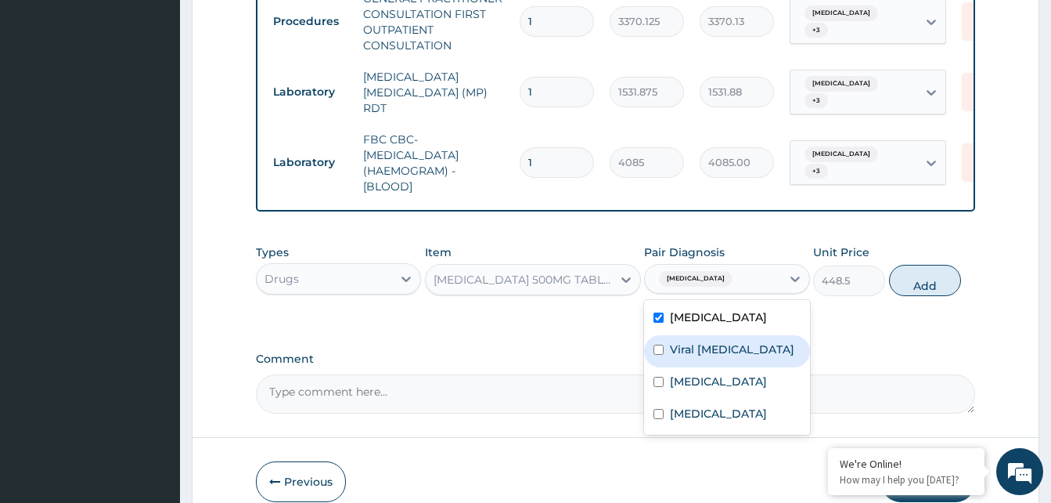
drag, startPoint x: 707, startPoint y: 348, endPoint x: 707, endPoint y: 365, distance: 17.2
click at [707, 352] on label "Viral tonsillitis" at bounding box center [732, 349] width 124 height 16
checkbox input "true"
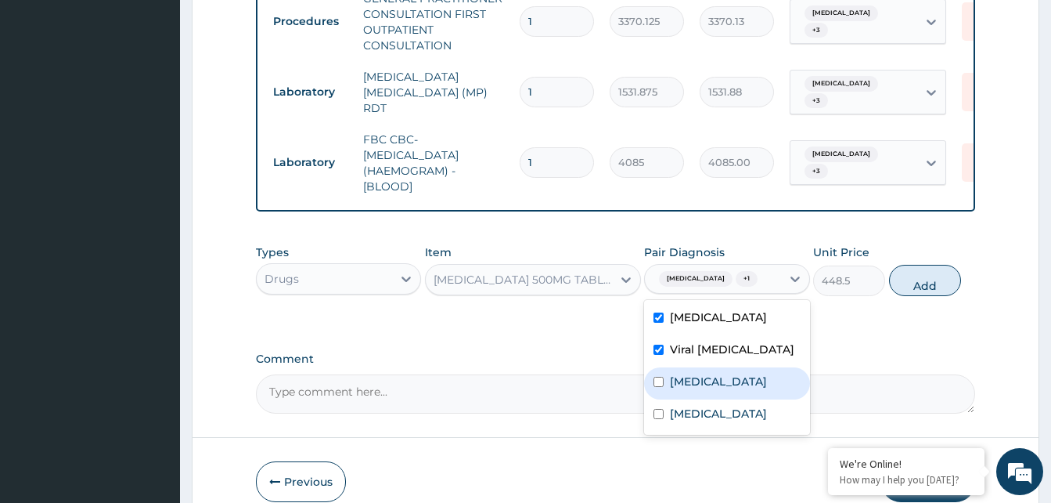
drag, startPoint x: 701, startPoint y: 378, endPoint x: 698, endPoint y: 406, distance: 28.4
click at [701, 379] on label "Sepsis" at bounding box center [718, 381] width 97 height 16
checkbox input "true"
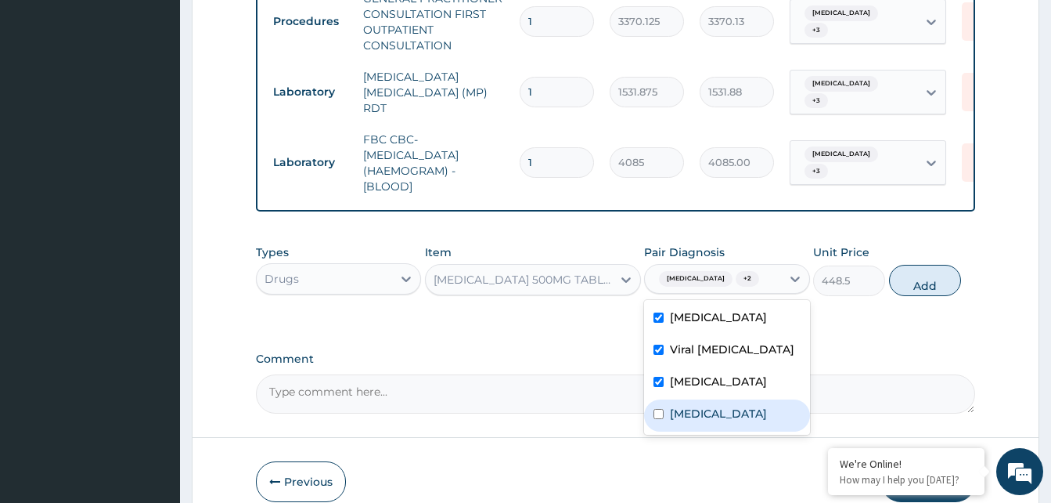
drag, startPoint x: 698, startPoint y: 406, endPoint x: 801, endPoint y: 337, distance: 123.5
click at [699, 406] on div "Bacteremia" at bounding box center [726, 415] width 165 height 32
checkbox input "true"
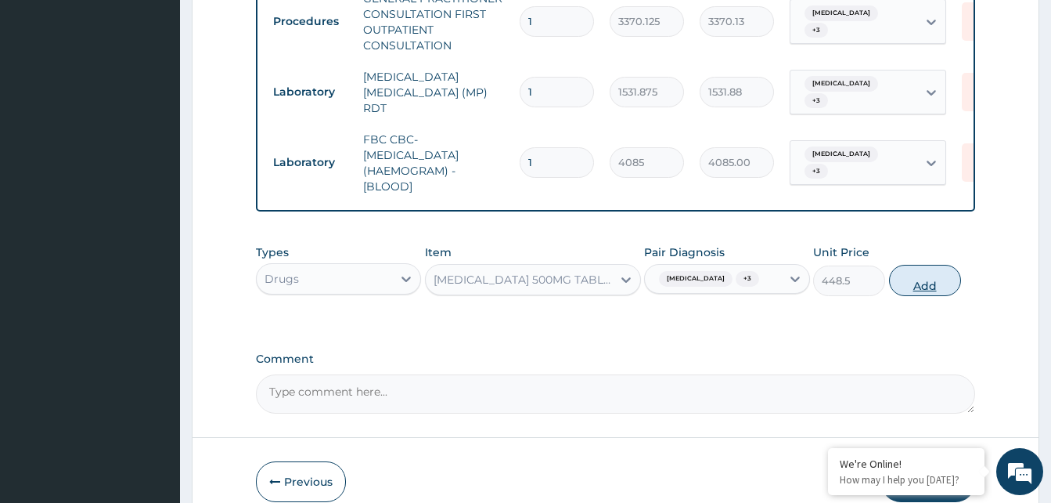
click at [936, 288] on button "Add" at bounding box center [925, 280] width 72 height 31
type input "0"
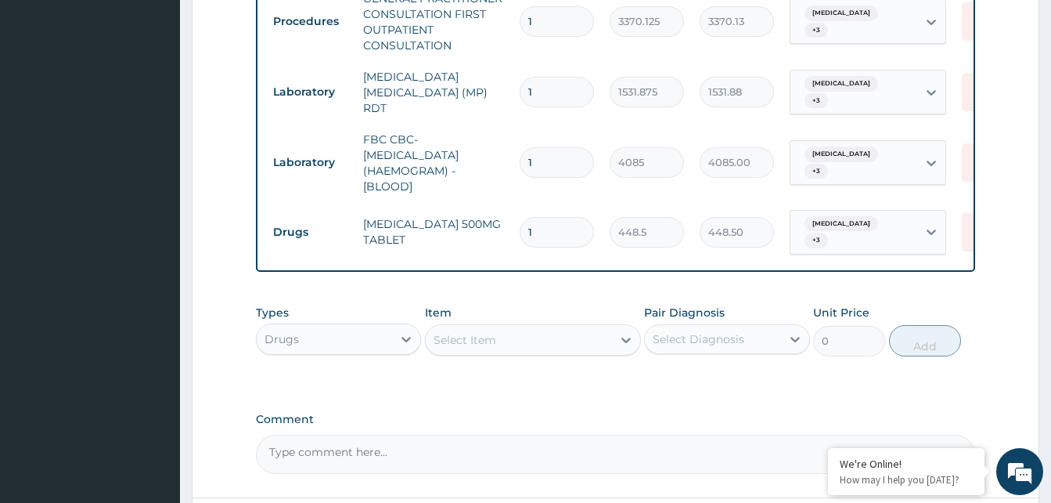
type input "14"
type input "6279.00"
type input "14"
click at [553, 346] on div "Select Item" at bounding box center [519, 339] width 186 height 25
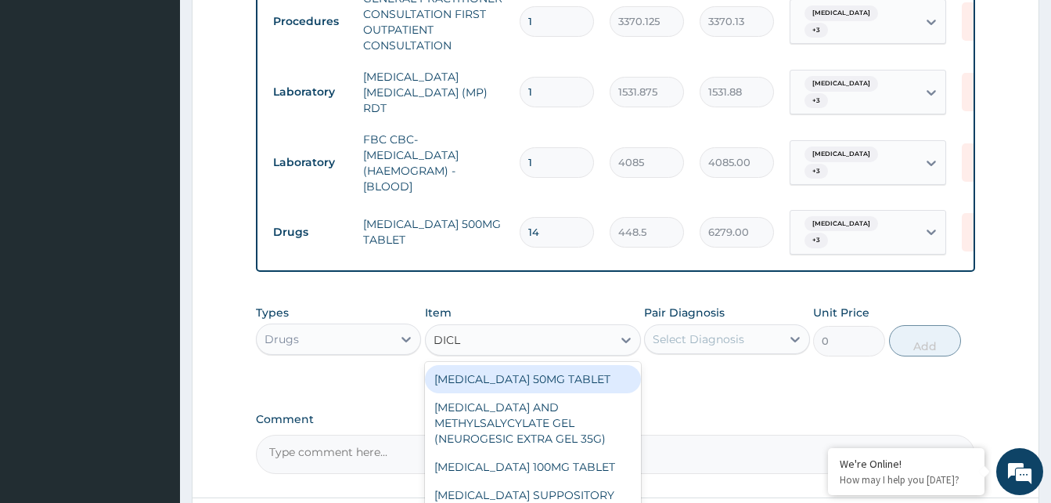
type input "DICLO"
type input "80"
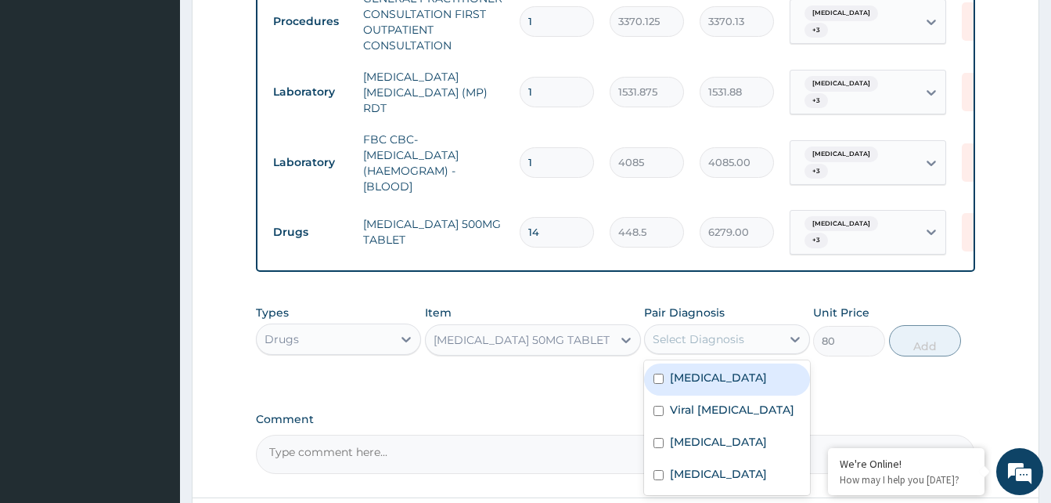
drag, startPoint x: 701, startPoint y: 323, endPoint x: 705, endPoint y: 344, distance: 21.5
click at [701, 326] on div "Select Diagnosis" at bounding box center [712, 338] width 135 height 25
checkbox input "true"
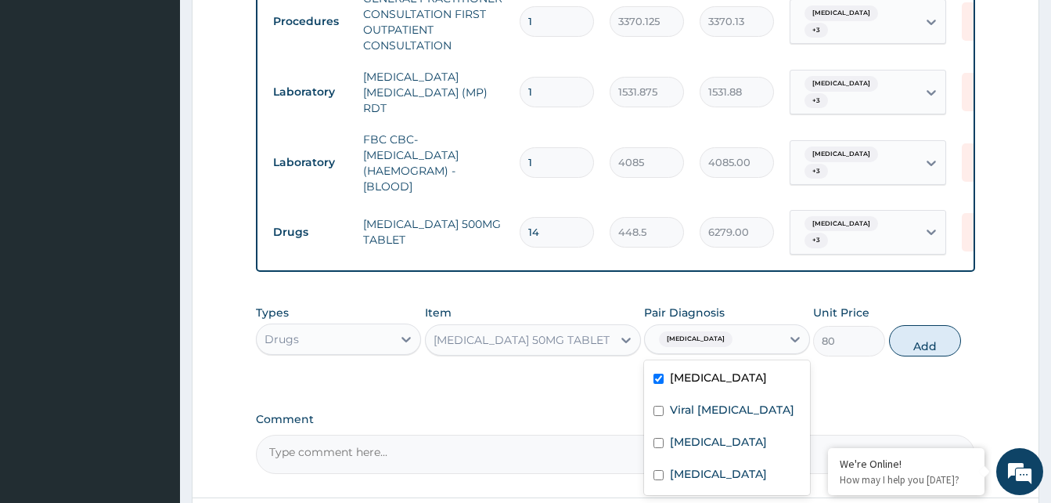
drag, startPoint x: 708, startPoint y: 390, endPoint x: 704, endPoint y: 437, distance: 47.2
click at [708, 412] on div "Malaria Viral tonsillitis Sepsis Bacteremia" at bounding box center [726, 427] width 165 height 135
click at [702, 427] on div "Sepsis" at bounding box center [726, 443] width 165 height 32
checkbox input "true"
drag, startPoint x: 709, startPoint y: 401, endPoint x: 710, endPoint y: 409, distance: 7.9
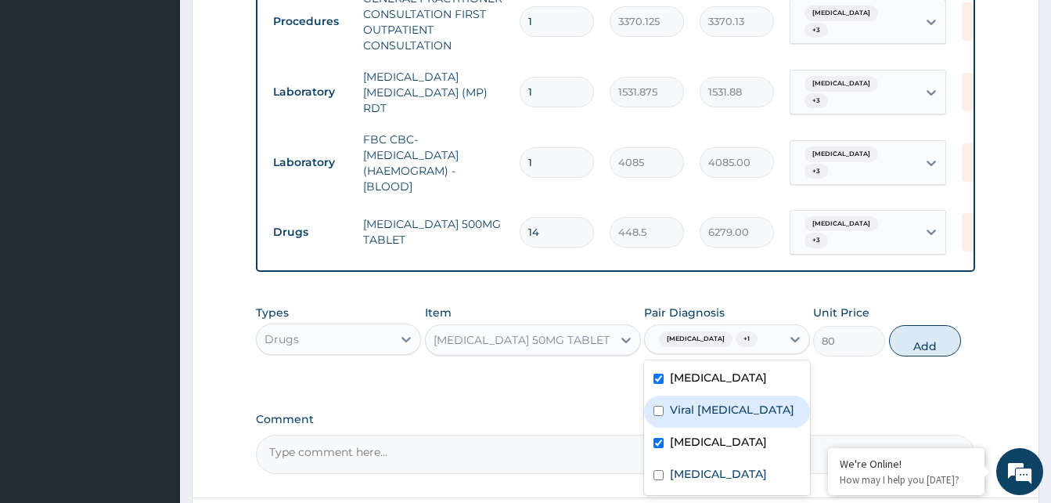
click at [710, 402] on label "Viral tonsillitis" at bounding box center [732, 410] width 124 height 16
checkbox input "true"
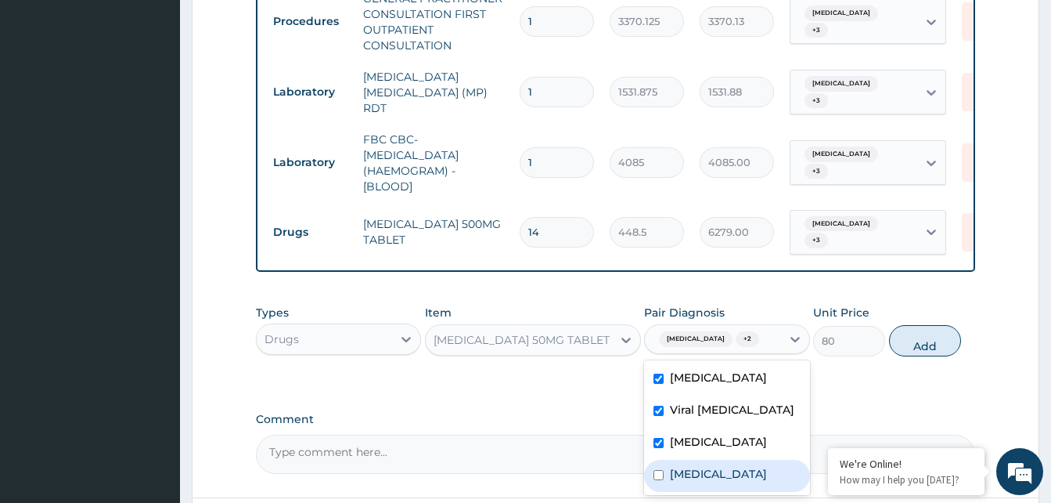
drag, startPoint x: 705, startPoint y: 467, endPoint x: 749, endPoint y: 424, distance: 62.0
click at [716, 466] on label "Bacteremia" at bounding box center [718, 474] width 97 height 16
checkbox input "true"
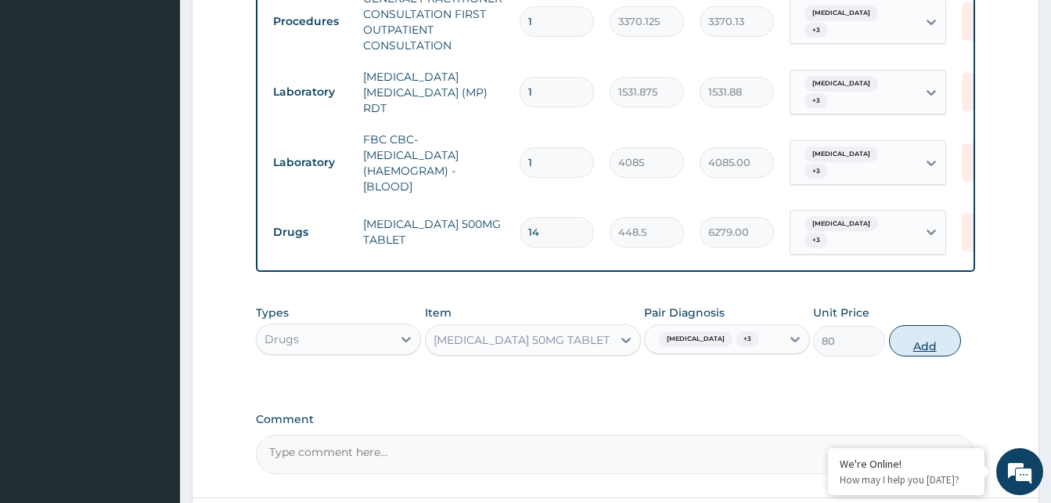
click at [911, 343] on button "Add" at bounding box center [925, 340] width 72 height 31
type input "0"
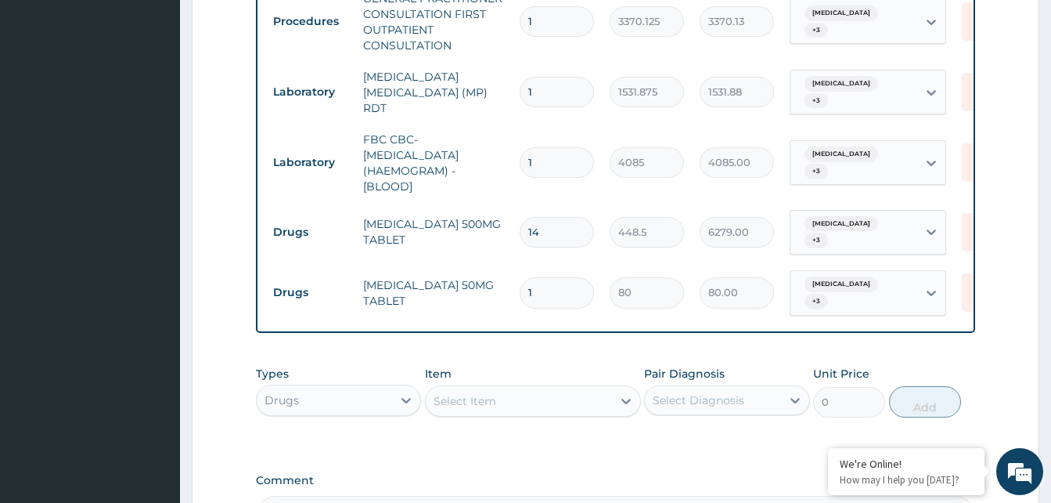
type input "10"
type input "800.00"
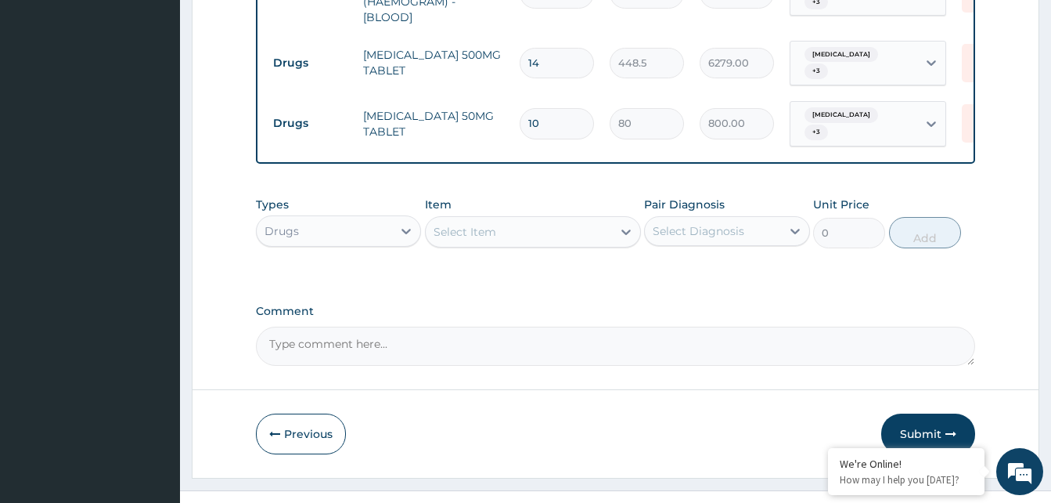
scroll to position [828, 0]
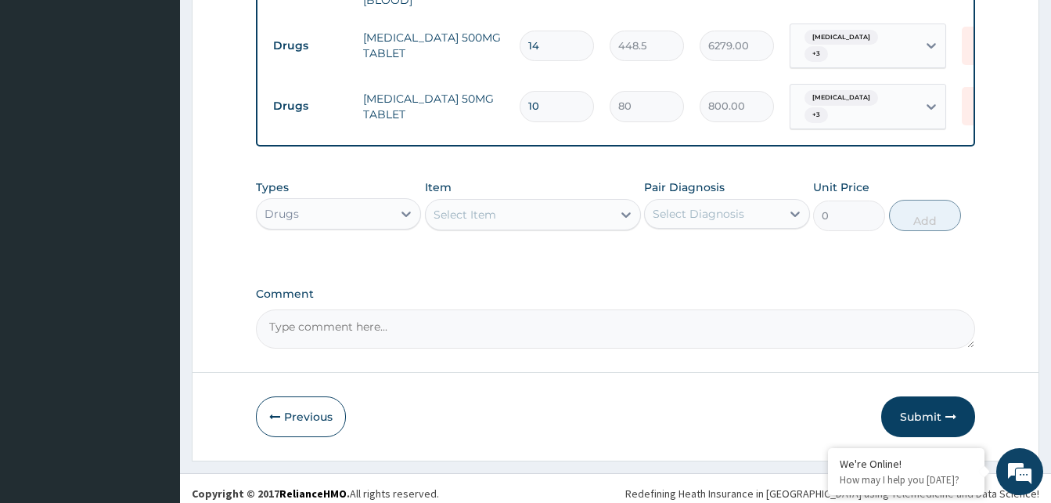
type input "10"
click at [482, 207] on div "Select Item" at bounding box center [465, 215] width 63 height 16
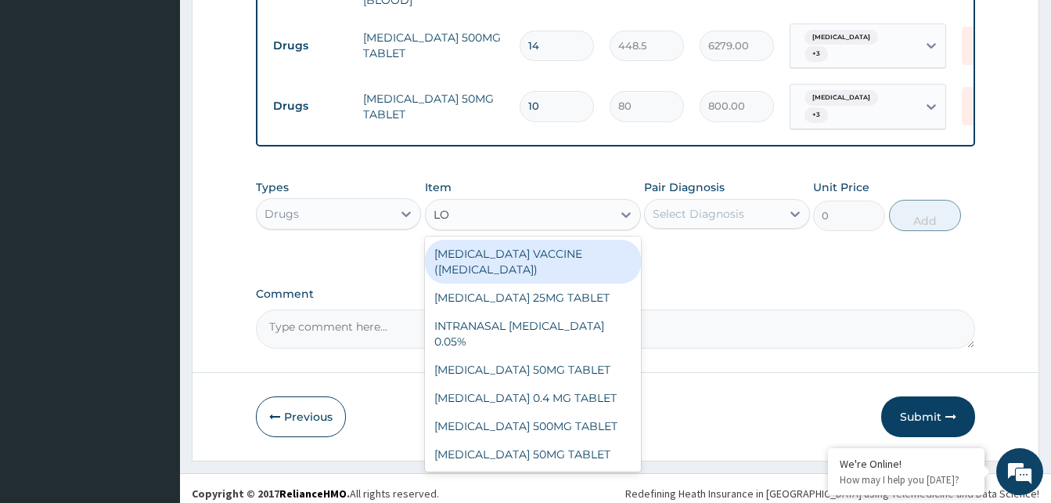
type input "LOZ"
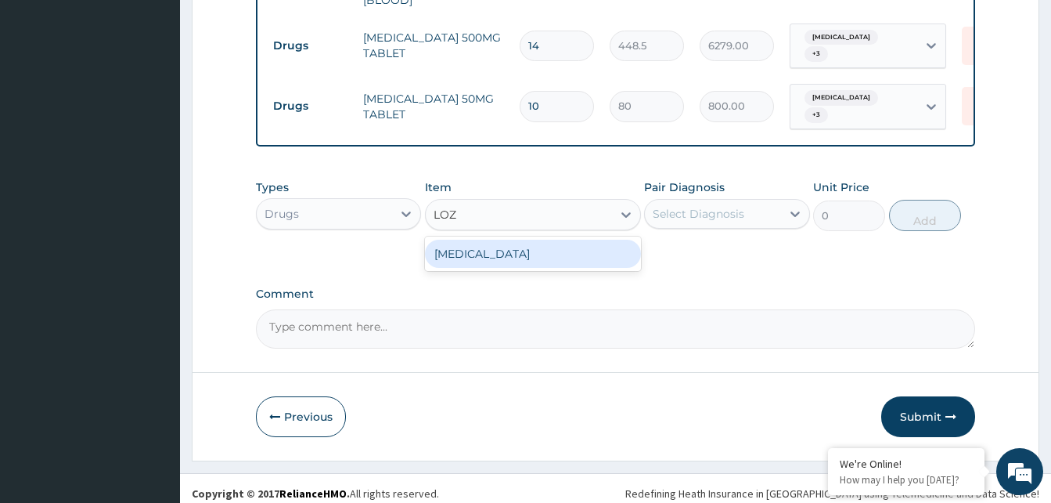
type input "96"
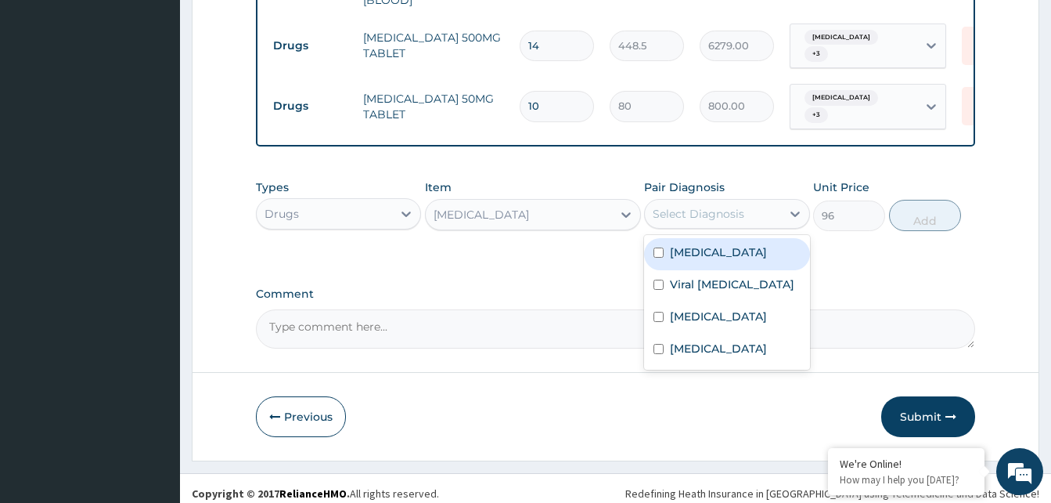
drag, startPoint x: 744, startPoint y: 206, endPoint x: 744, endPoint y: 237, distance: 31.3
click at [745, 209] on div "Select Diagnosis" at bounding box center [712, 213] width 135 height 25
drag, startPoint x: 743, startPoint y: 246, endPoint x: 745, endPoint y: 267, distance: 21.3
click at [743, 247] on div "Malaria" at bounding box center [726, 254] width 165 height 32
checkbox input "true"
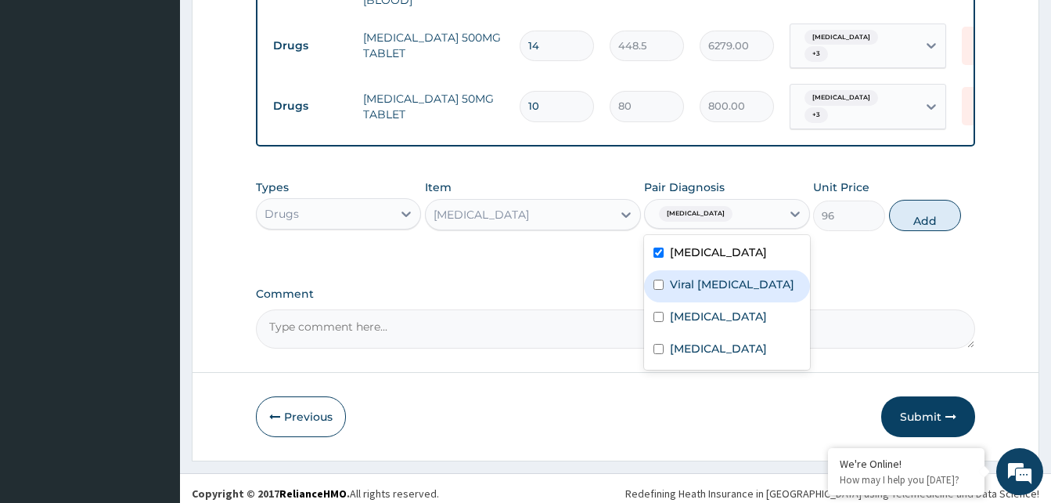
click at [745, 279] on label "Viral tonsillitis" at bounding box center [732, 284] width 124 height 16
checkbox input "true"
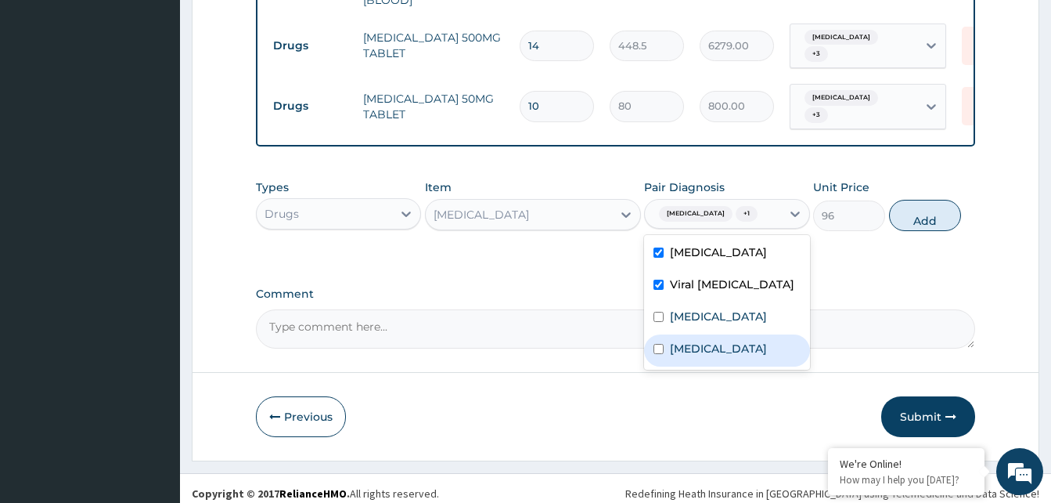
click at [728, 341] on label "Bacteremia" at bounding box center [718, 349] width 97 height 16
checkbox input "true"
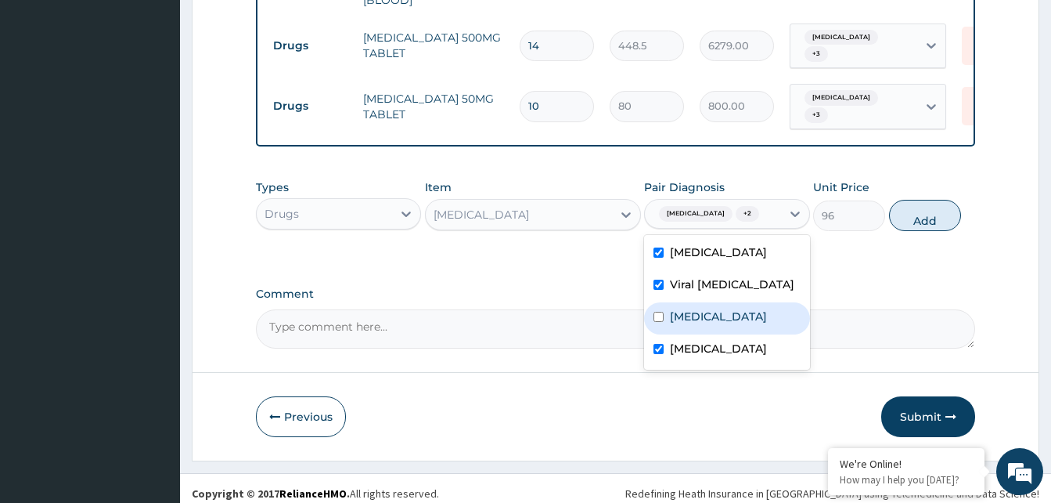
click at [743, 303] on div "Sepsis" at bounding box center [726, 318] width 165 height 32
checkbox input "true"
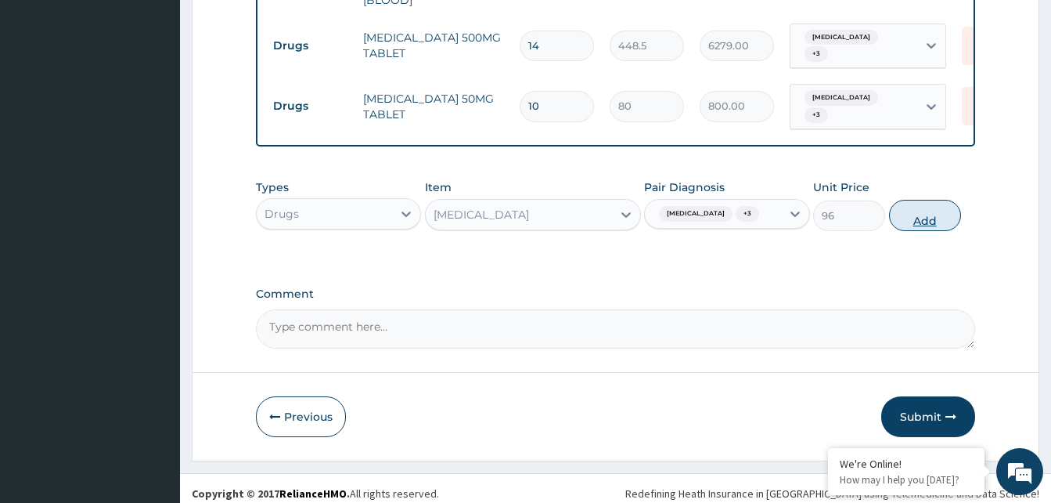
click at [916, 210] on button "Add" at bounding box center [925, 215] width 72 height 31
type input "0"
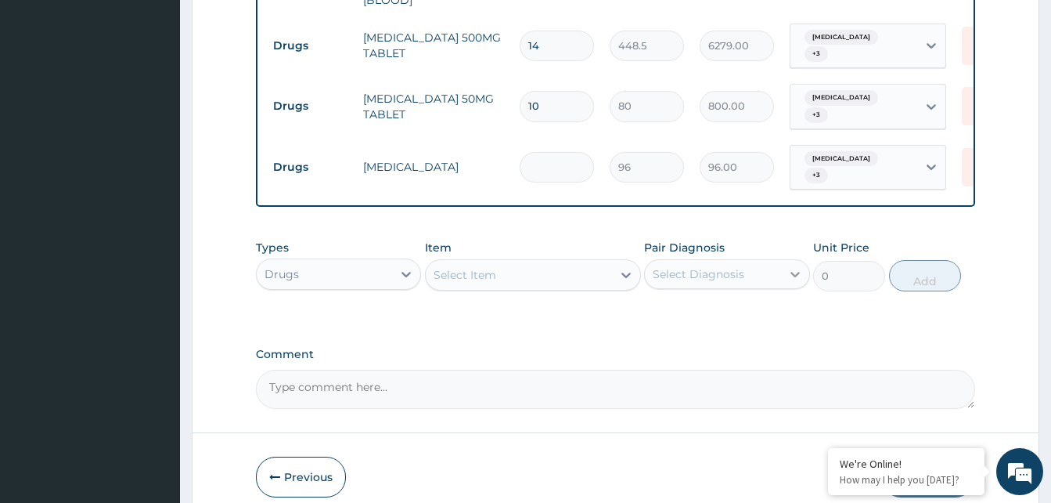
type input "0.00"
type input "9"
type input "864.00"
type input "9"
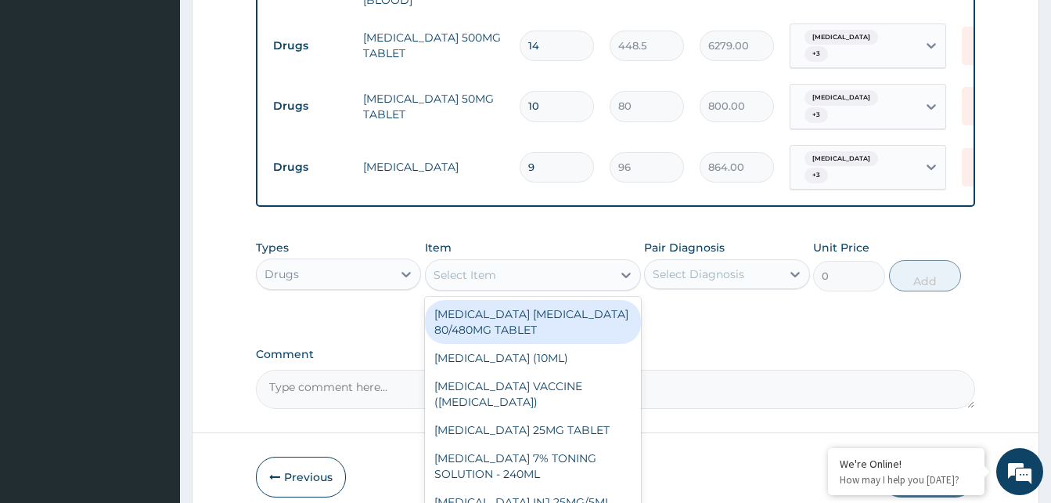
click at [463, 267] on div "Select Item" at bounding box center [465, 275] width 63 height 16
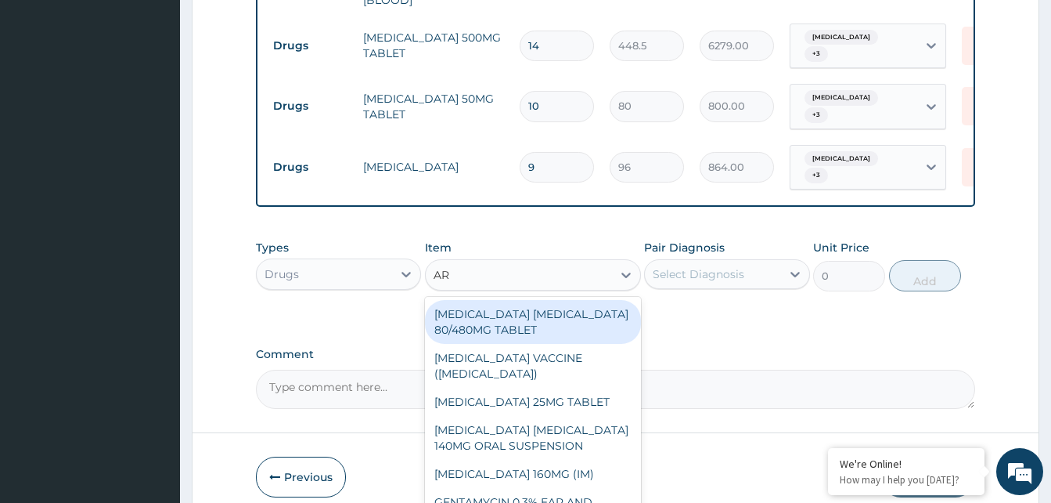
type input "ART"
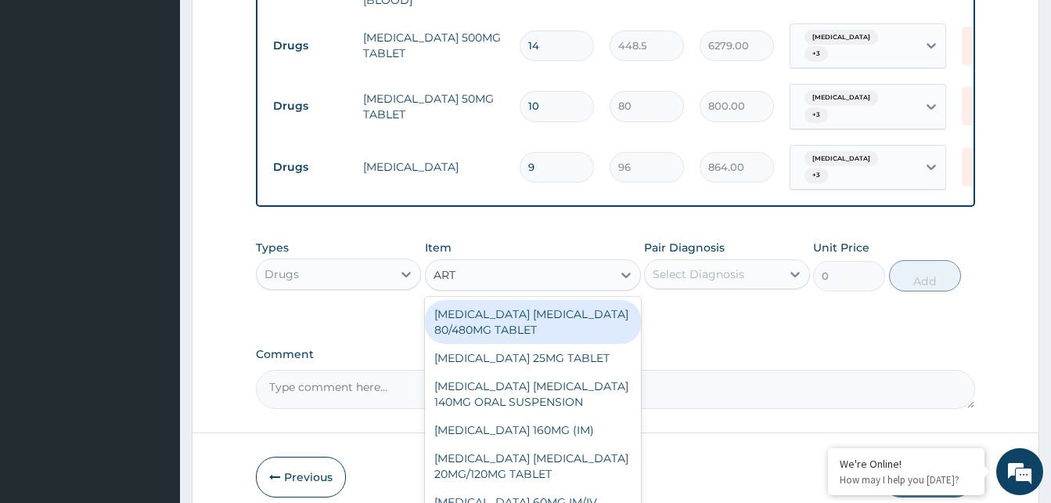
drag, startPoint x: 567, startPoint y: 306, endPoint x: 715, endPoint y: 276, distance: 151.1
click at [581, 303] on div "[MEDICAL_DATA] [MEDICAL_DATA] 80/480MG TABLET" at bounding box center [533, 322] width 216 height 44
type input "450"
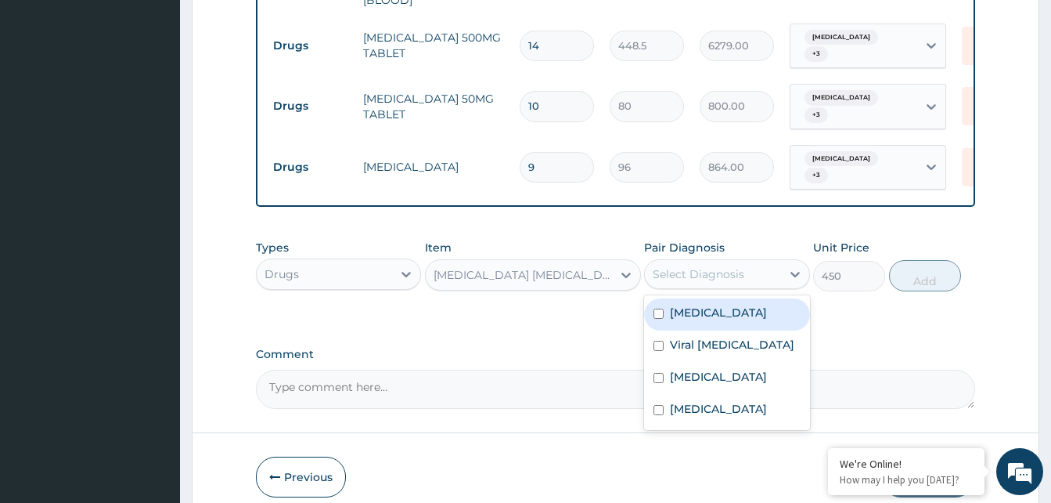
drag, startPoint x: 759, startPoint y: 259, endPoint x: 759, endPoint y: 278, distance: 18.8
click at [759, 261] on div "Select Diagnosis" at bounding box center [712, 273] width 135 height 25
drag, startPoint x: 757, startPoint y: 290, endPoint x: 751, endPoint y: 329, distance: 38.9
click at [757, 298] on div "Malaria" at bounding box center [726, 314] width 165 height 32
checkbox input "true"
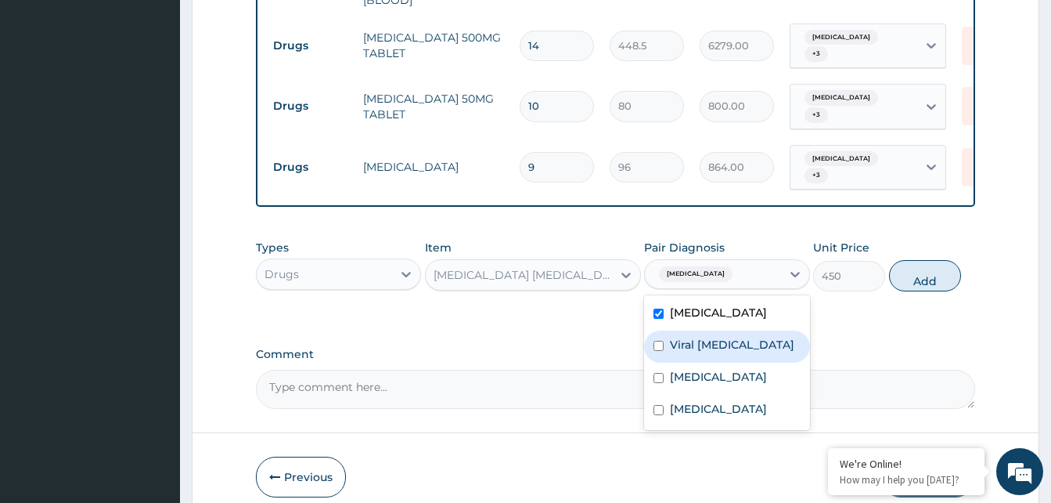
click at [751, 330] on div "Viral tonsillitis" at bounding box center [726, 346] width 165 height 32
checkbox input "true"
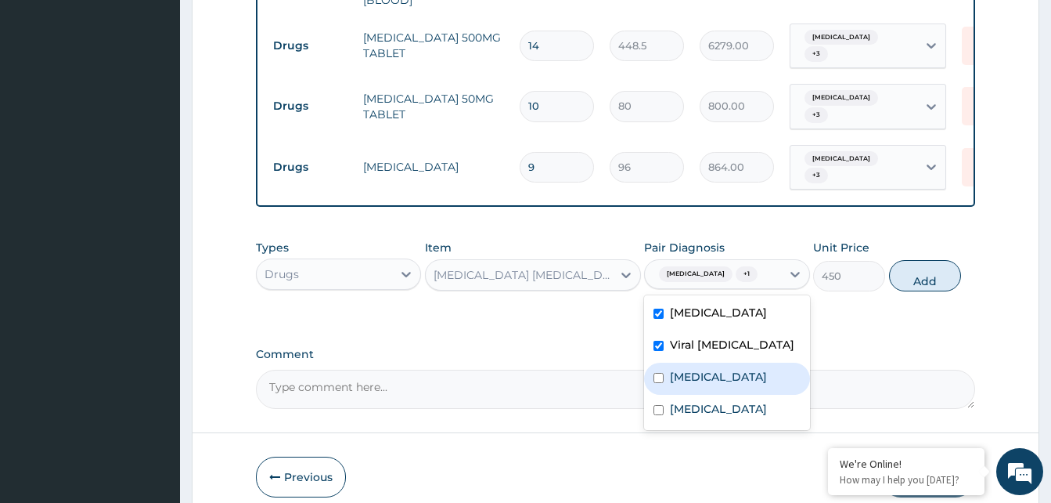
click at [741, 362] on div "Sepsis" at bounding box center [726, 378] width 165 height 32
checkbox input "true"
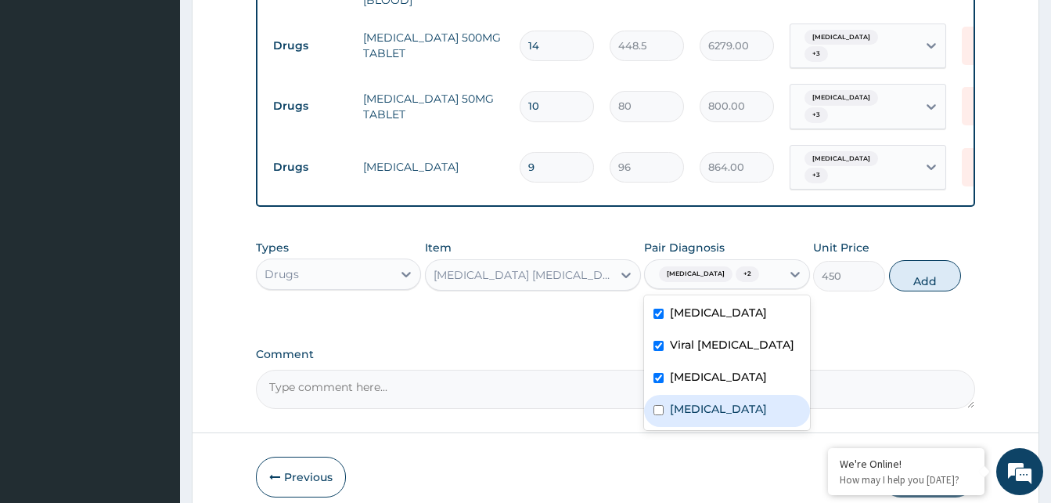
click at [734, 403] on div "Bacteremia" at bounding box center [726, 411] width 165 height 32
checkbox input "true"
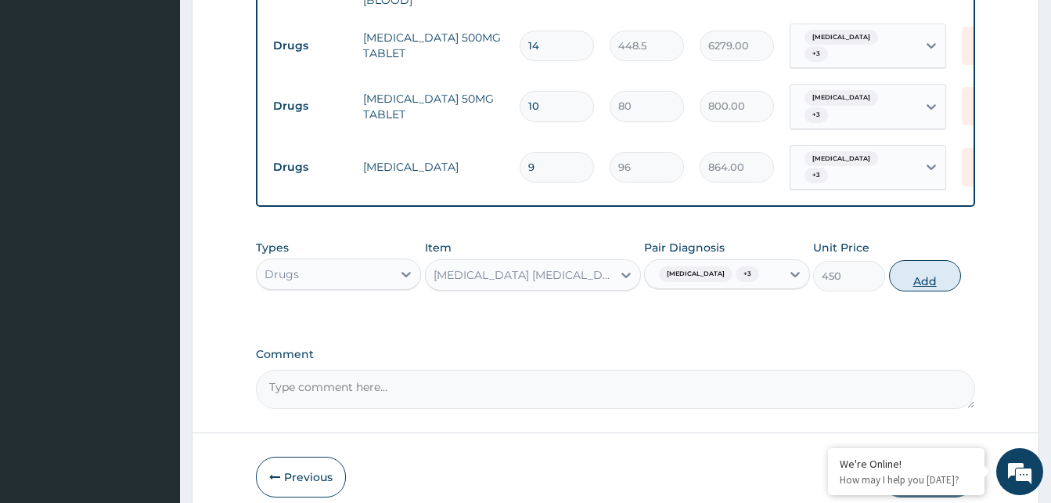
click at [917, 261] on button "Add" at bounding box center [925, 275] width 72 height 31
type input "0"
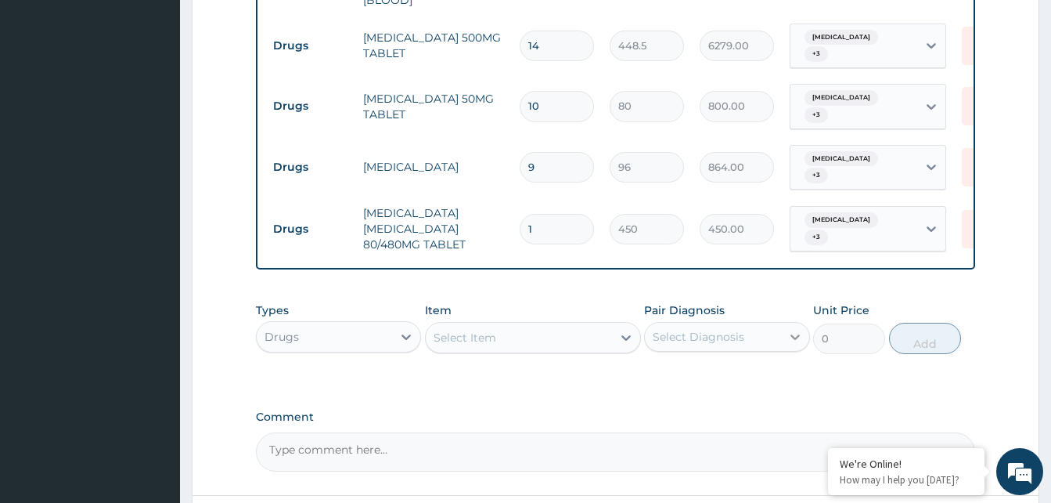
type input "0.00"
type input "6"
type input "2700.00"
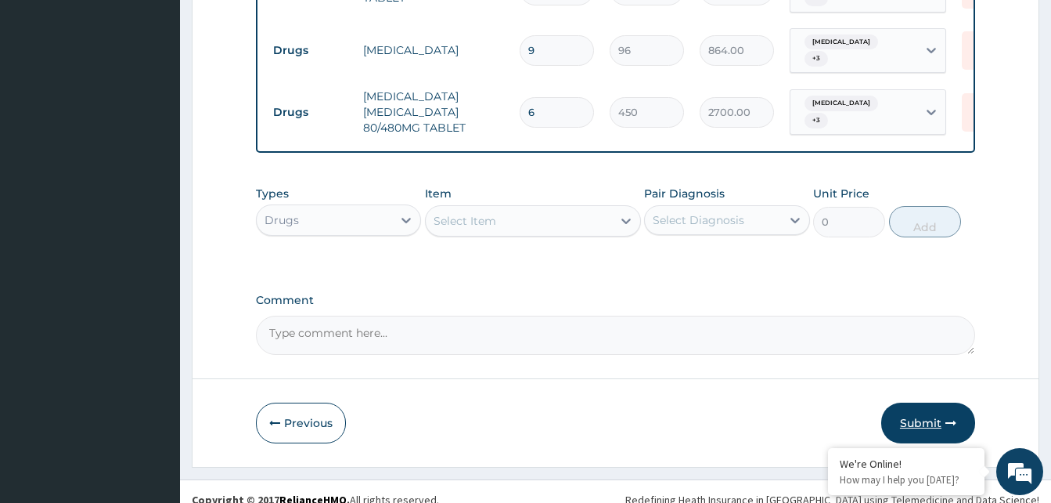
type input "6"
click at [925, 406] on button "Submit" at bounding box center [929, 422] width 94 height 41
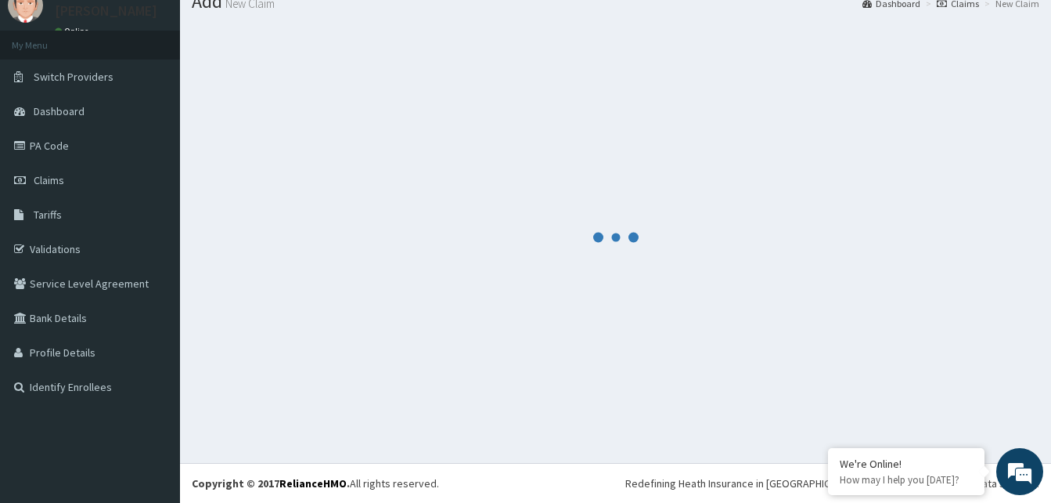
scroll to position [59, 0]
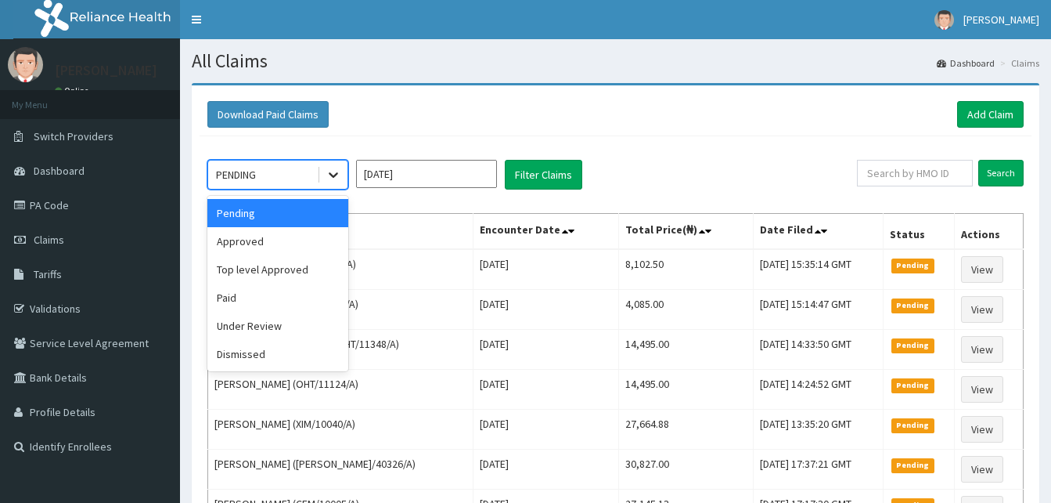
click at [328, 177] on icon at bounding box center [334, 175] width 16 height 16
click at [288, 232] on div "Approved" at bounding box center [277, 241] width 141 height 28
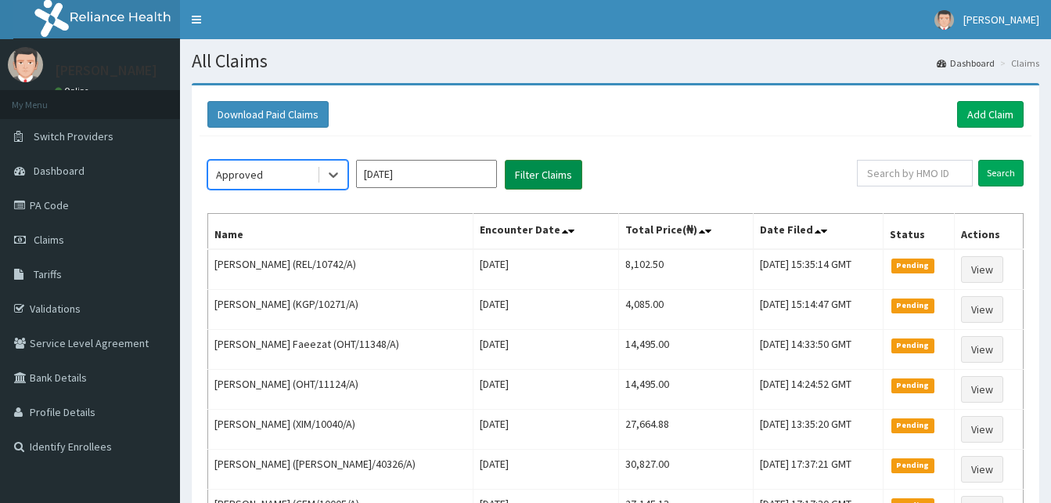
drag, startPoint x: 529, startPoint y: 179, endPoint x: 540, endPoint y: 176, distance: 11.4
click at [540, 176] on button "Filter Claims" at bounding box center [544, 175] width 78 height 30
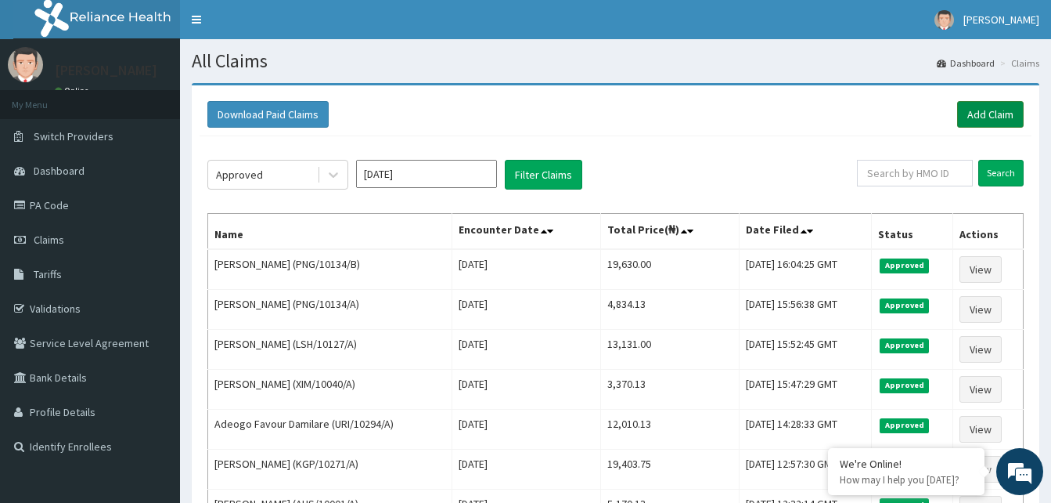
click at [974, 110] on link "Add Claim" at bounding box center [990, 114] width 67 height 27
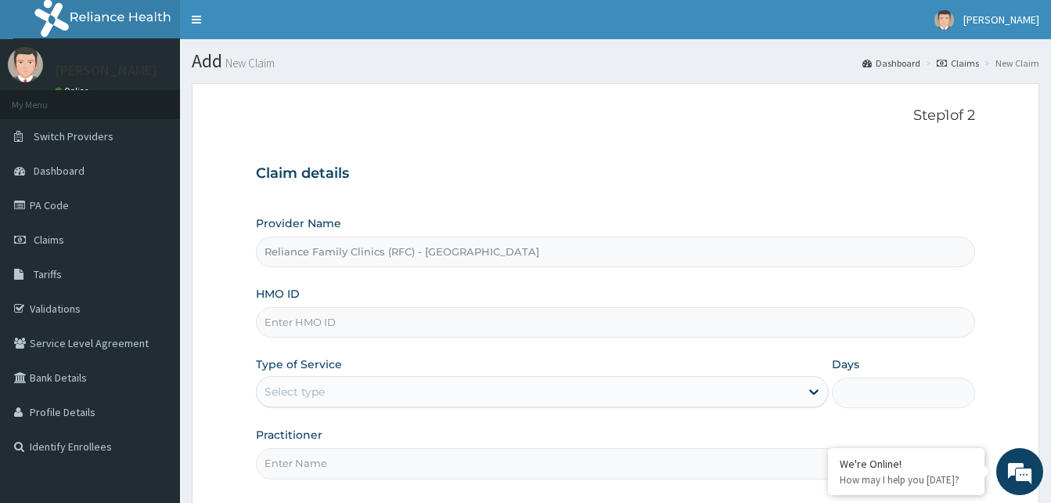
click at [303, 327] on input "HMO ID" at bounding box center [615, 322] width 719 height 31
paste input "QAO/10085/A"
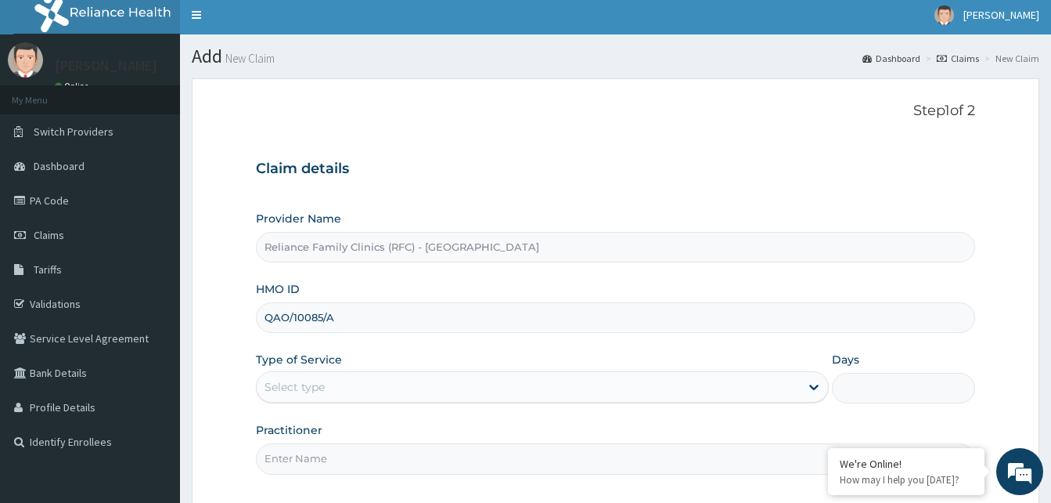
scroll to position [146, 0]
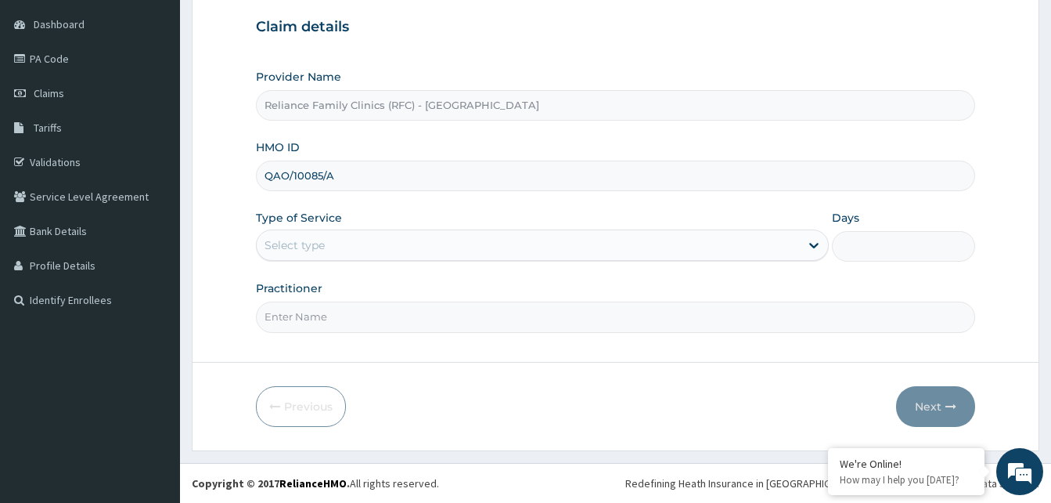
type input "QAO/10085/A"
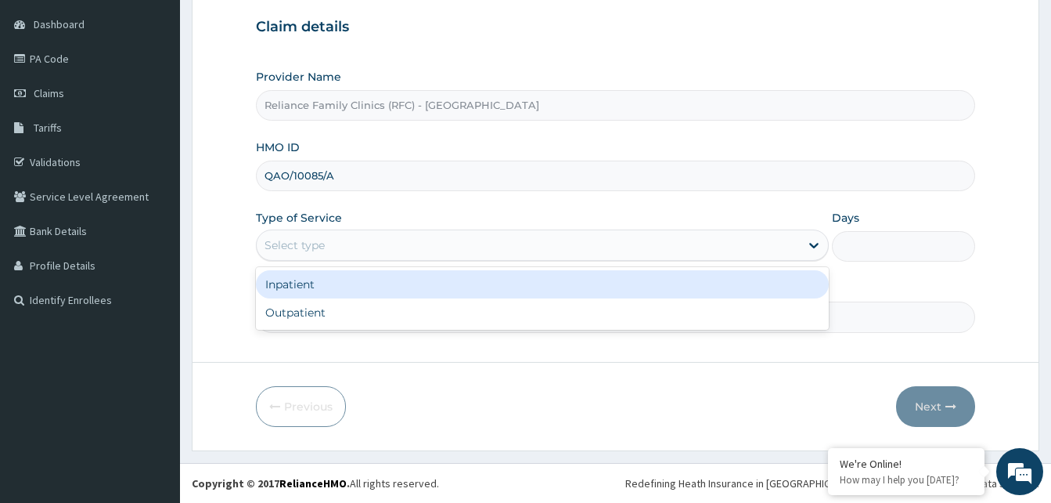
click at [388, 247] on div "Select type" at bounding box center [528, 245] width 543 height 25
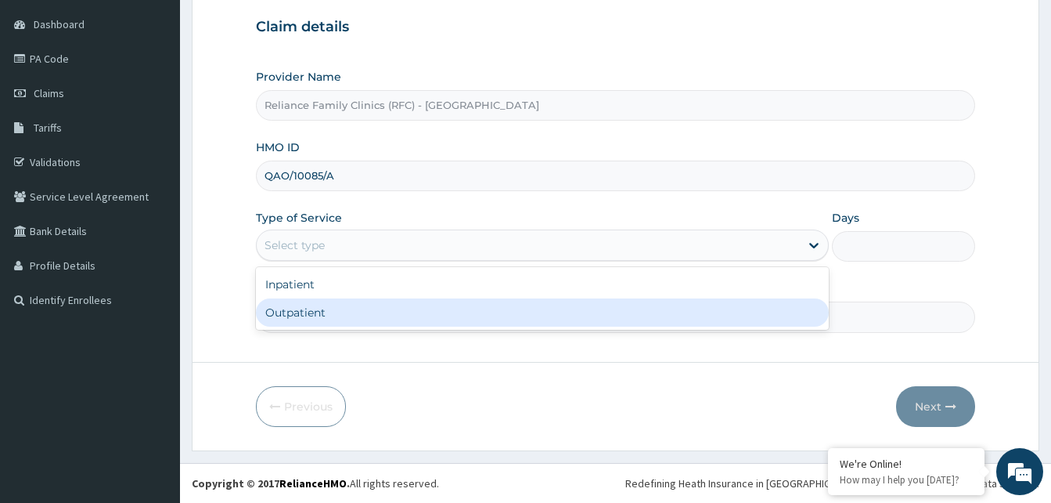
click at [352, 308] on div "Outpatient" at bounding box center [542, 312] width 573 height 28
type input "1"
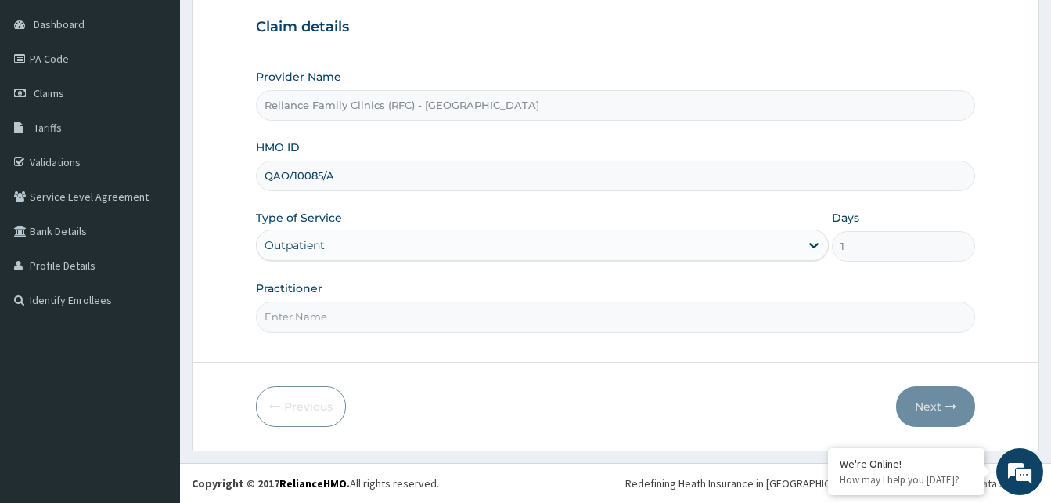
click at [352, 308] on input "Practitioner" at bounding box center [615, 316] width 719 height 31
type input "Faridat"
click at [941, 409] on button "Next" at bounding box center [935, 406] width 79 height 41
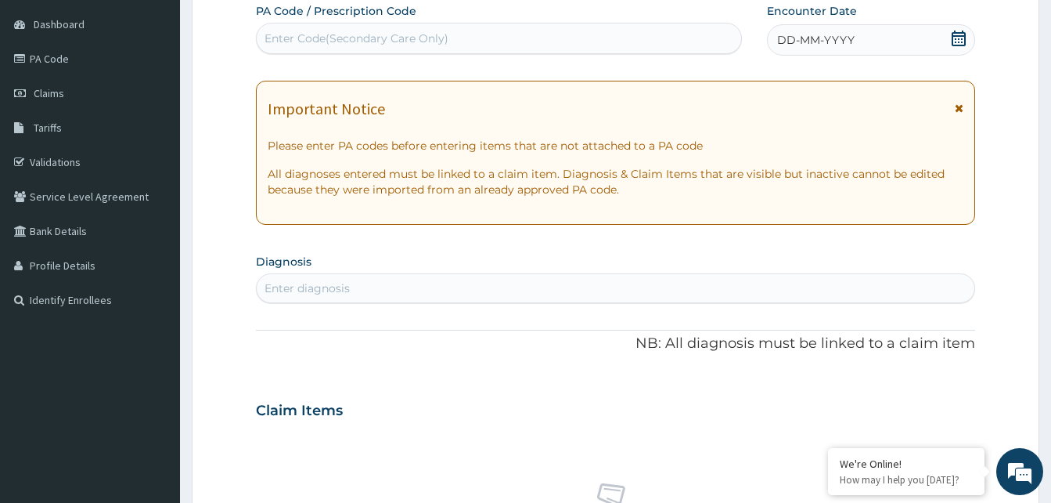
click at [957, 43] on icon at bounding box center [959, 39] width 16 height 16
click at [364, 287] on div "Enter diagnosis" at bounding box center [616, 288] width 718 height 25
type input "i"
type input "buttock ul"
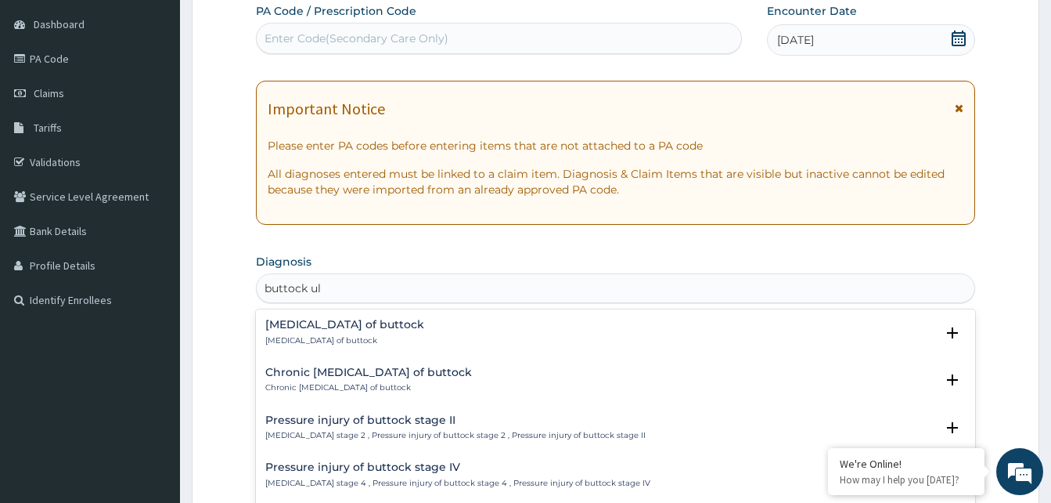
click at [294, 326] on h4 "[MEDICAL_DATA] of buttock" at bounding box center [344, 325] width 159 height 12
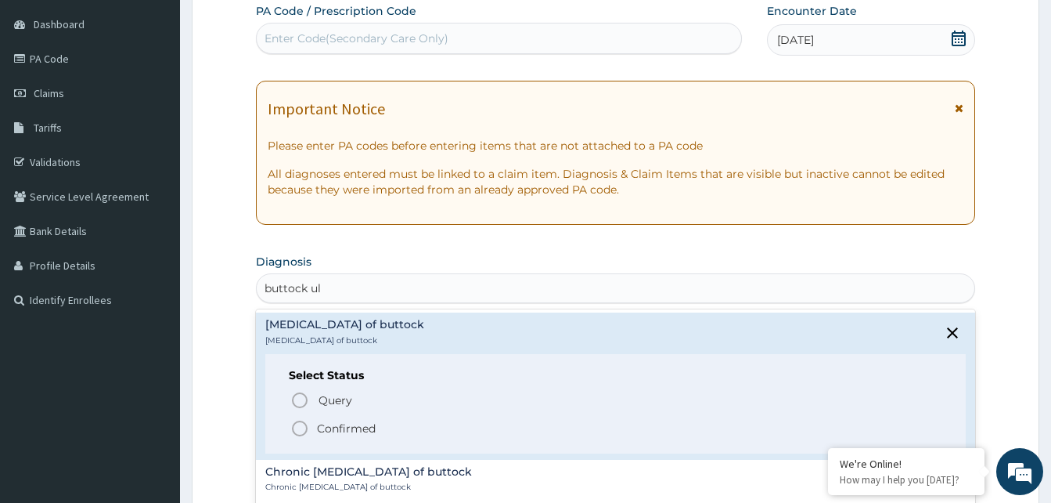
click at [297, 428] on icon "status option filled" at bounding box center [299, 428] width 19 height 19
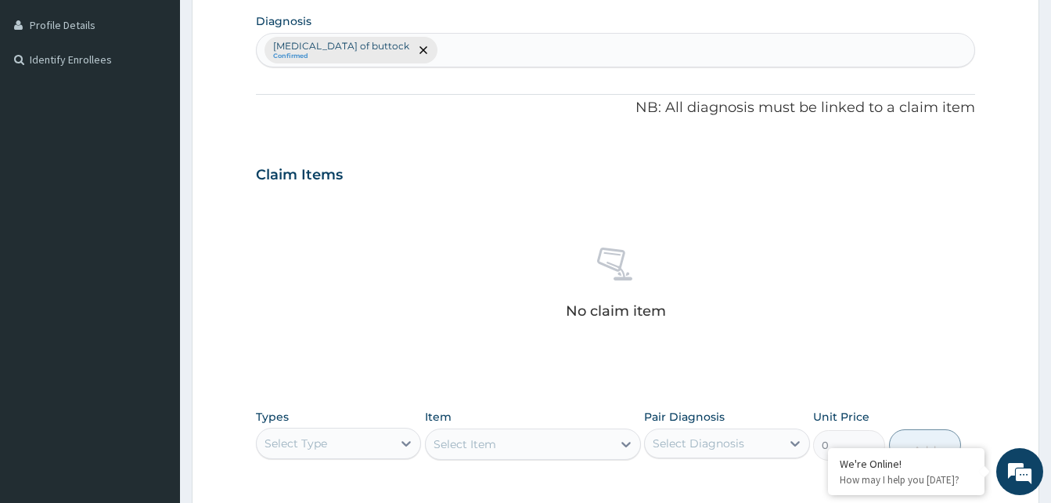
scroll to position [538, 0]
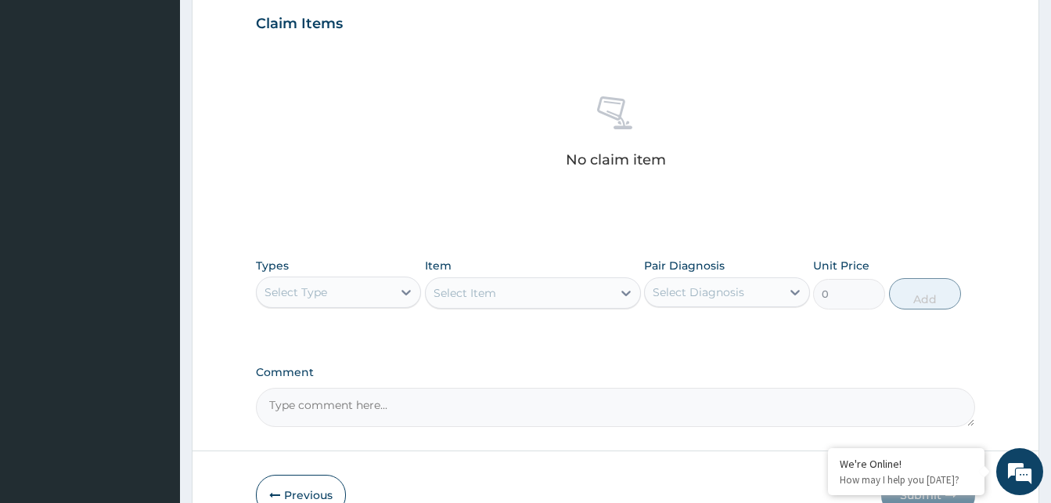
drag, startPoint x: 326, startPoint y: 287, endPoint x: 326, endPoint y: 311, distance: 23.5
click at [327, 288] on div "Select Type" at bounding box center [296, 292] width 63 height 16
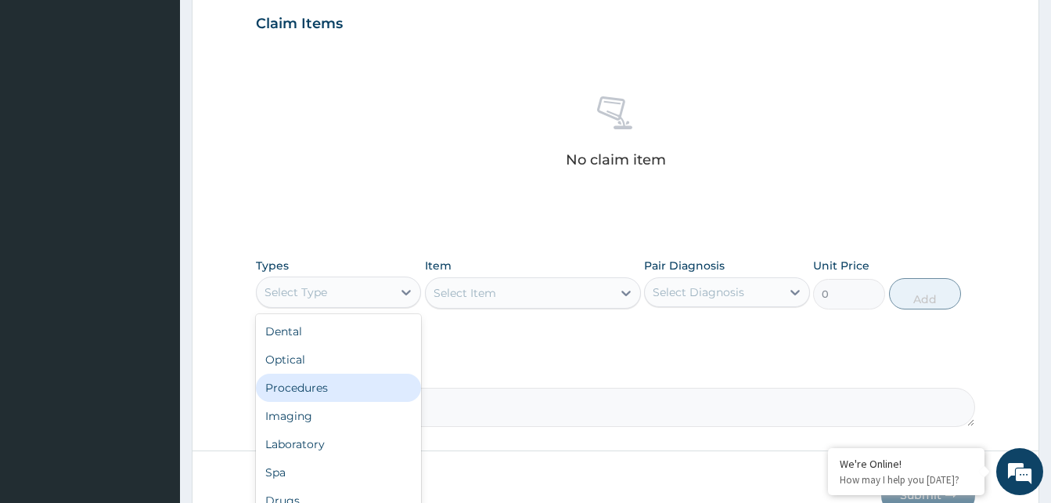
click at [319, 387] on div "Procedures" at bounding box center [338, 387] width 165 height 28
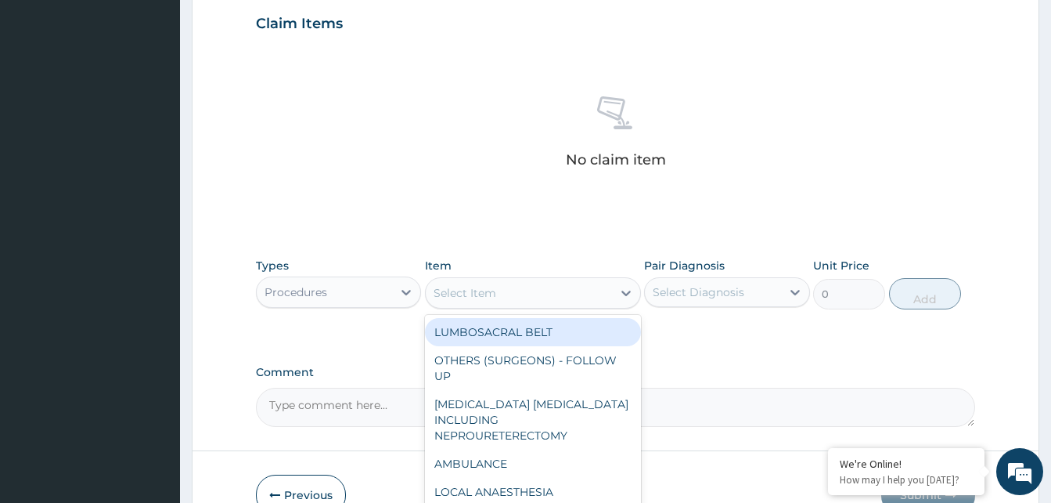
click at [516, 299] on div "Select Item" at bounding box center [519, 292] width 186 height 25
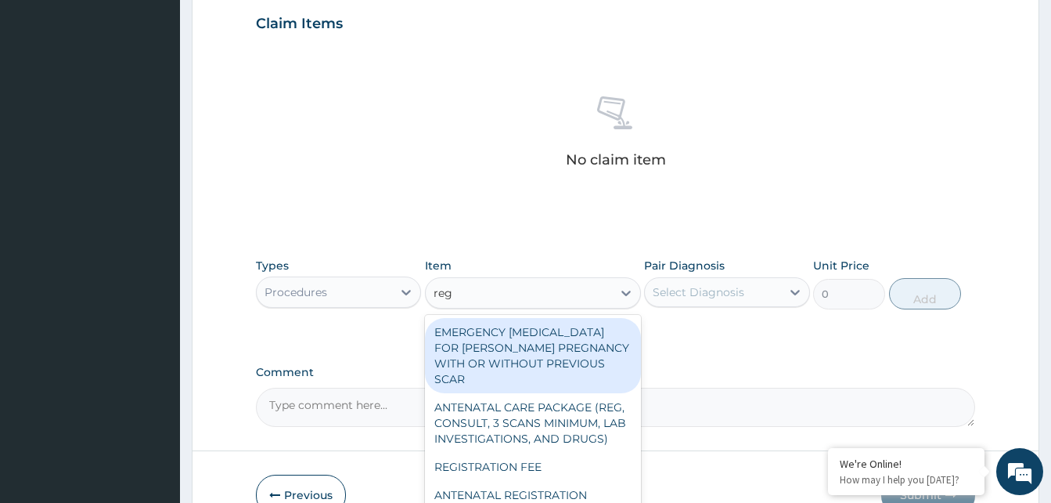
type input "regi"
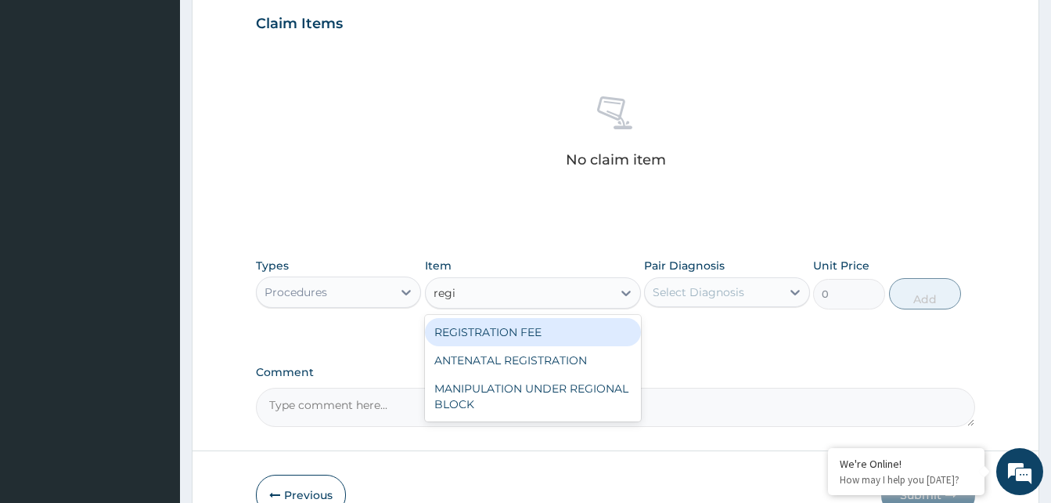
type input "2042.5"
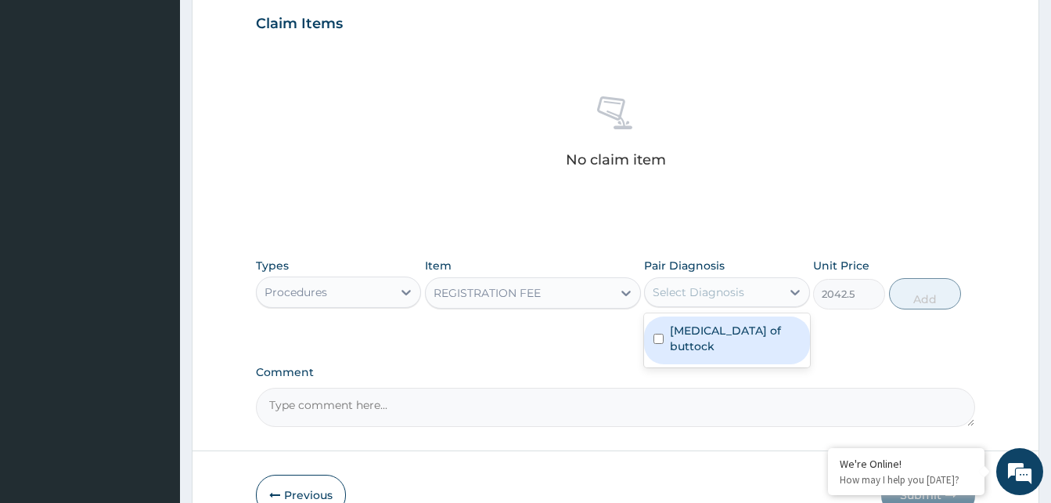
click at [694, 306] on div "Select Diagnosis" at bounding box center [726, 292] width 165 height 30
click at [703, 326] on label "[MEDICAL_DATA] of buttock" at bounding box center [735, 338] width 130 height 31
checkbox input "true"
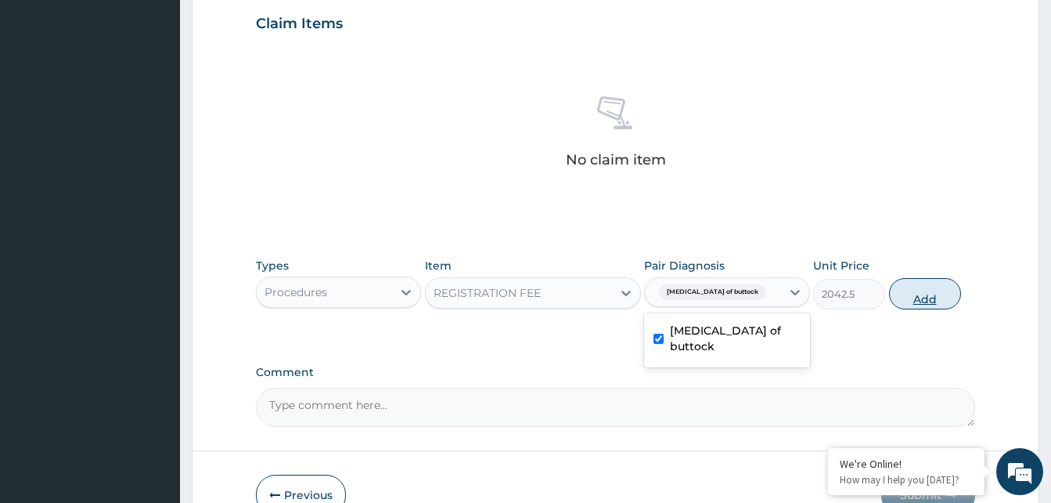
click at [915, 302] on button "Add" at bounding box center [925, 293] width 72 height 31
type input "0"
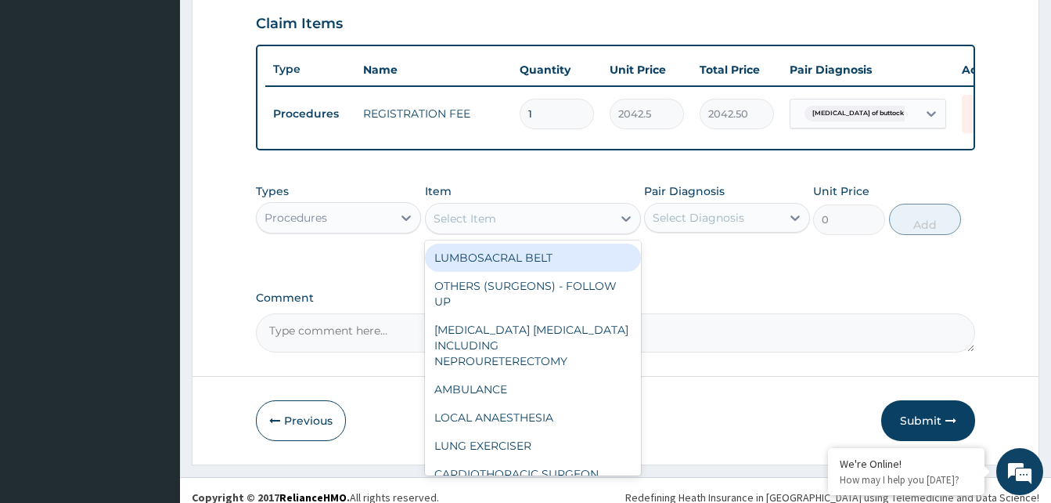
click at [577, 231] on div "Select Item" at bounding box center [519, 218] width 186 height 25
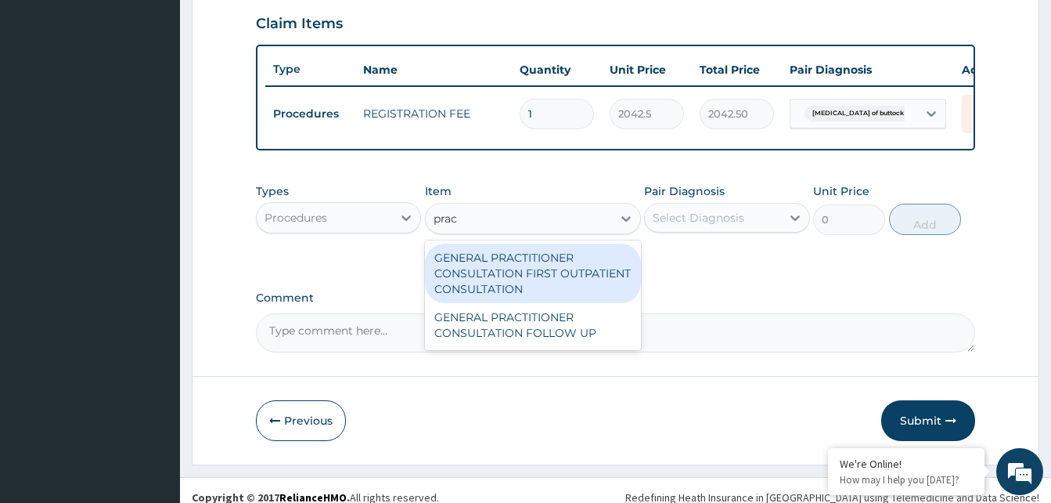
type input "pract"
type input "3370.125"
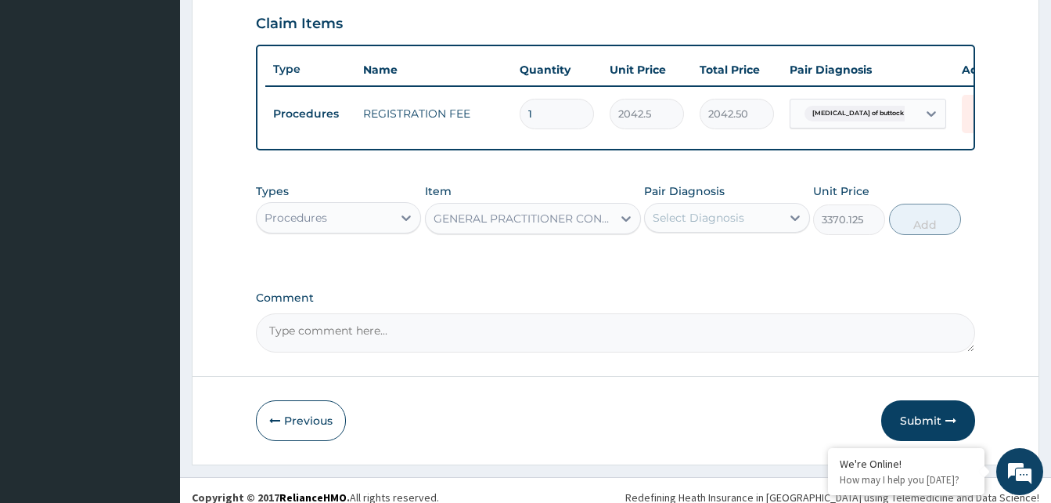
click at [745, 226] on div "Select Diagnosis" at bounding box center [712, 217] width 135 height 25
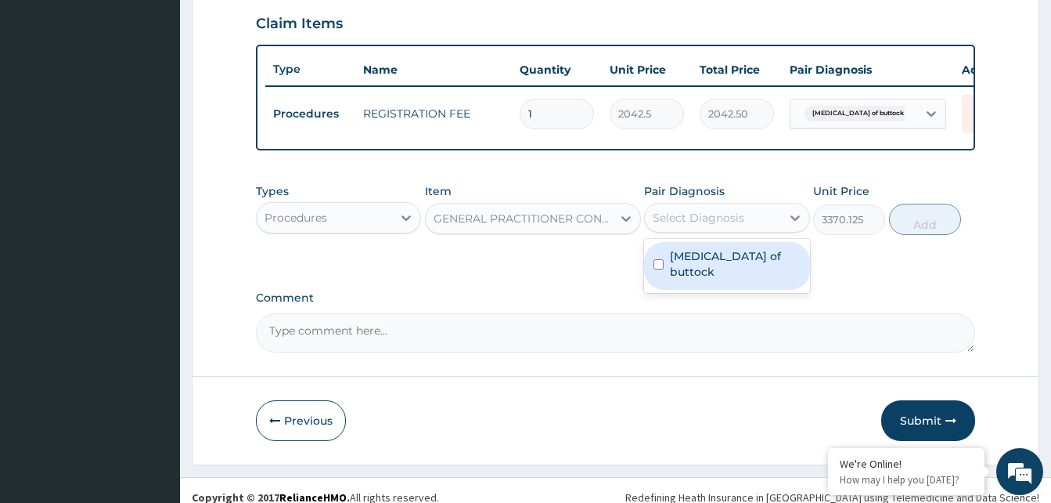
drag, startPoint x: 731, startPoint y: 276, endPoint x: 799, endPoint y: 247, distance: 73.0
click at [732, 276] on div "[MEDICAL_DATA] of buttock" at bounding box center [726, 266] width 165 height 48
checkbox input "true"
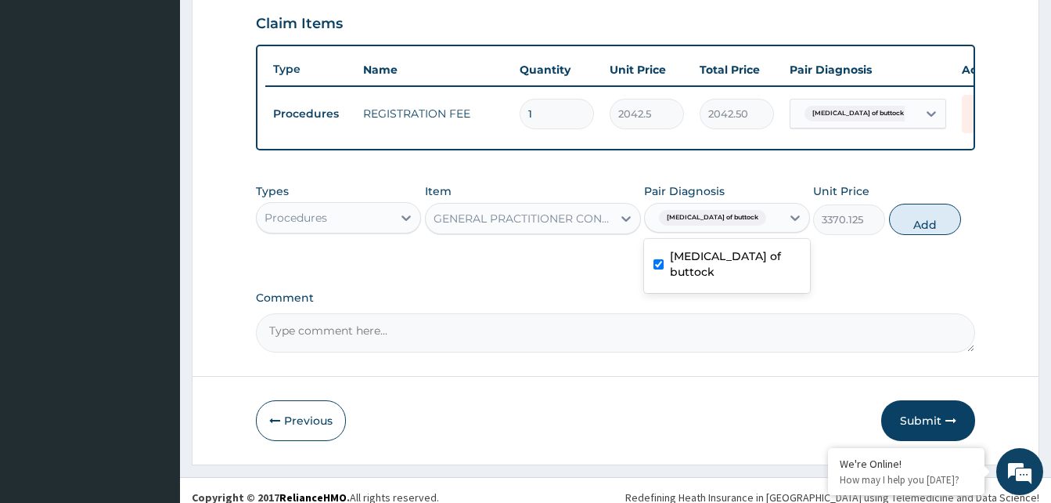
click at [932, 230] on button "Add" at bounding box center [925, 219] width 72 height 31
type input "0"
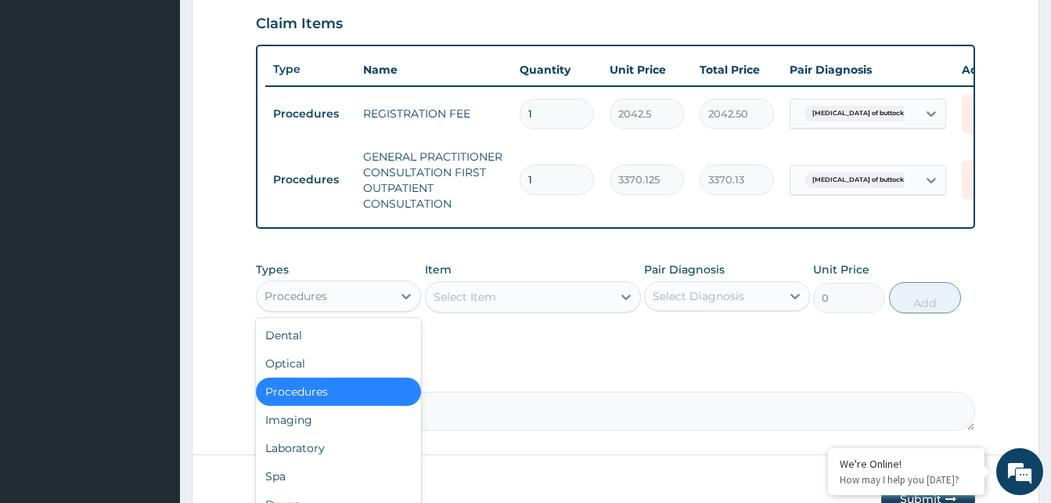
click at [364, 308] on div "Procedures" at bounding box center [324, 295] width 135 height 25
click at [304, 450] on div "Laboratory" at bounding box center [338, 448] width 165 height 28
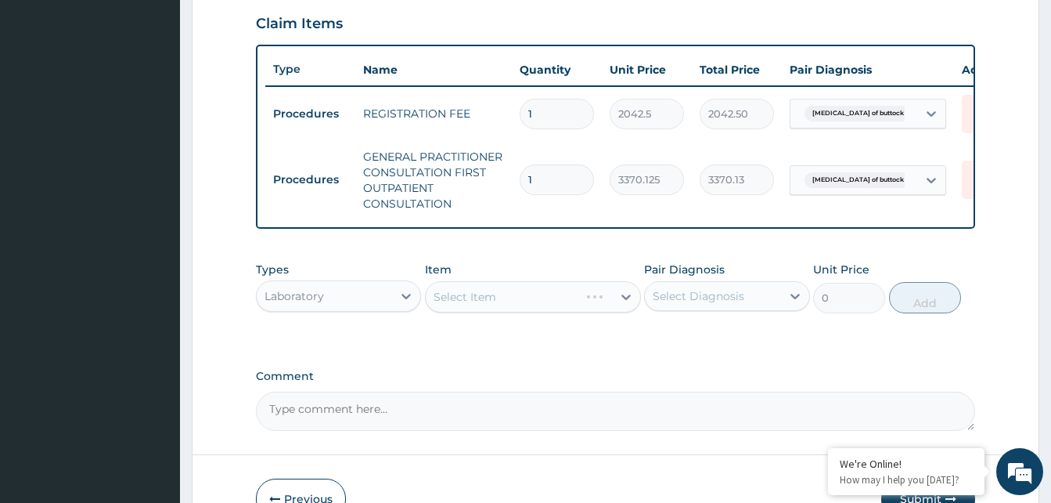
click at [566, 312] on div "Select Item" at bounding box center [533, 296] width 216 height 31
click at [513, 309] on div "Select Item" at bounding box center [519, 296] width 186 height 25
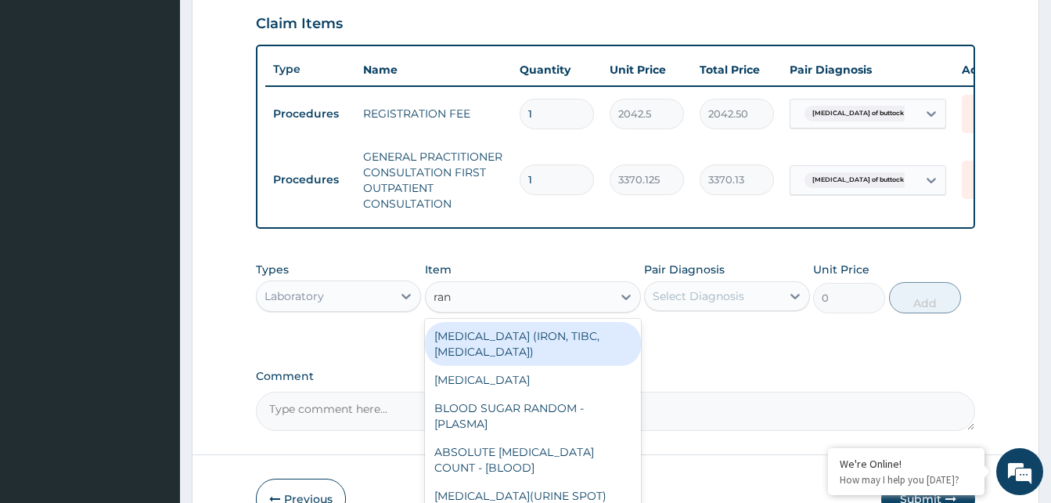
type input "rand"
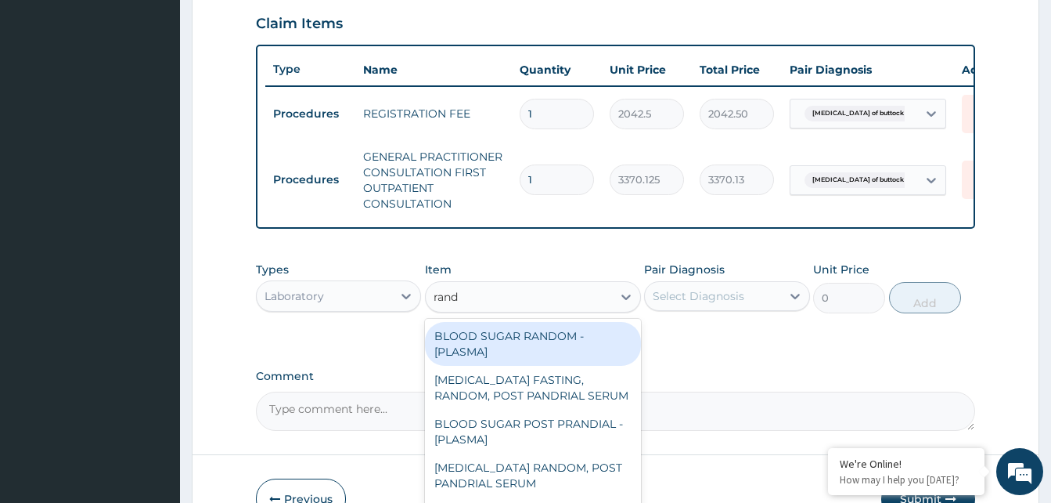
click at [546, 357] on div "BLOOD SUGAR RANDOM - [PLASMA]" at bounding box center [533, 344] width 216 height 44
type input "1800"
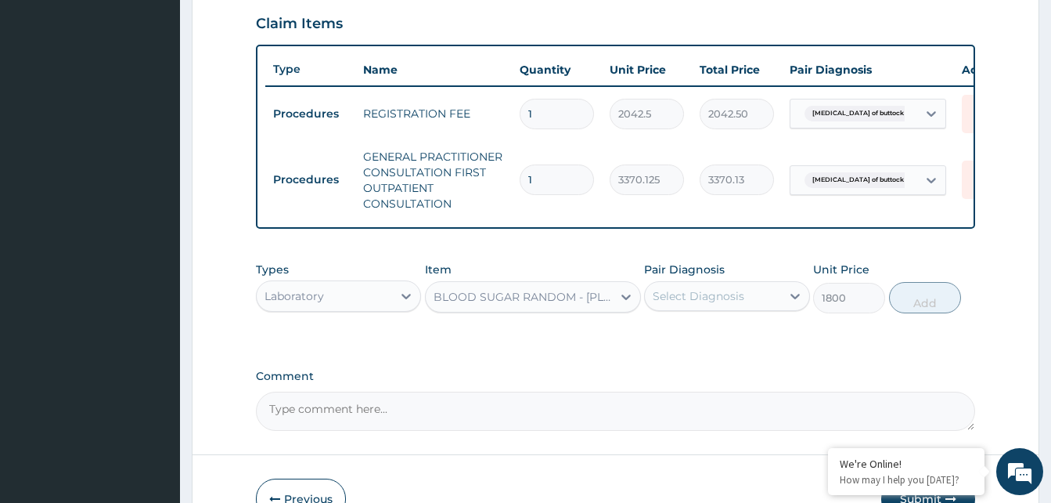
click at [748, 311] on div "Select Diagnosis" at bounding box center [726, 296] width 165 height 30
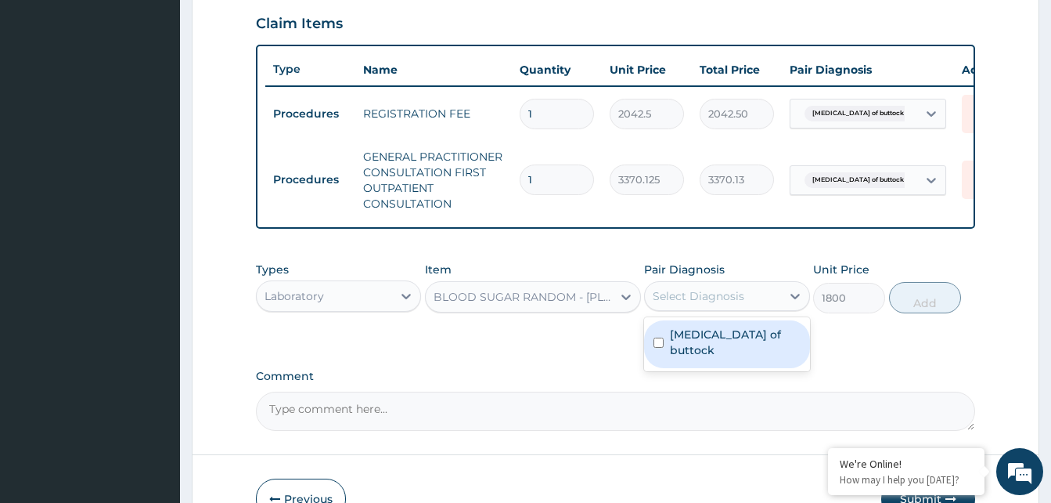
click at [748, 349] on label "[MEDICAL_DATA] of buttock" at bounding box center [735, 341] width 130 height 31
checkbox input "true"
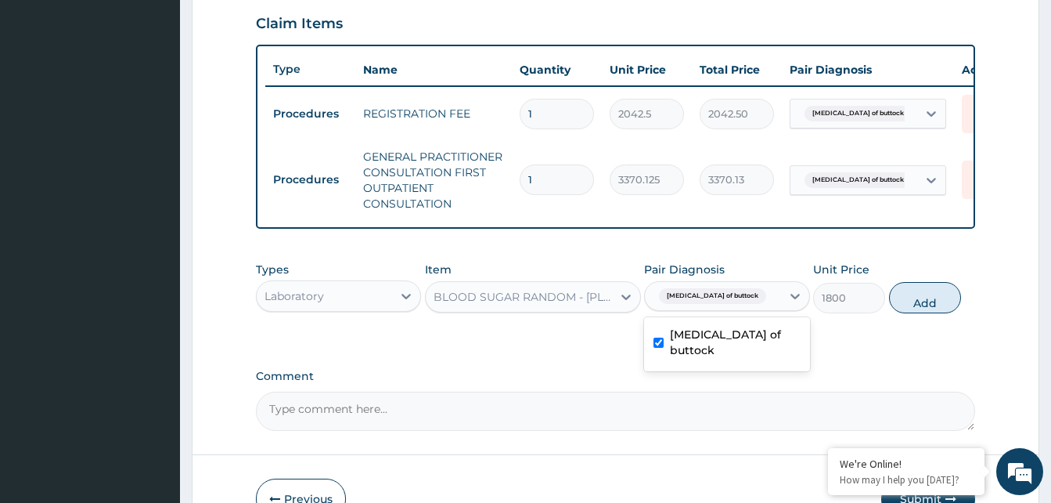
click at [899, 311] on button "Add" at bounding box center [925, 297] width 72 height 31
type input "0"
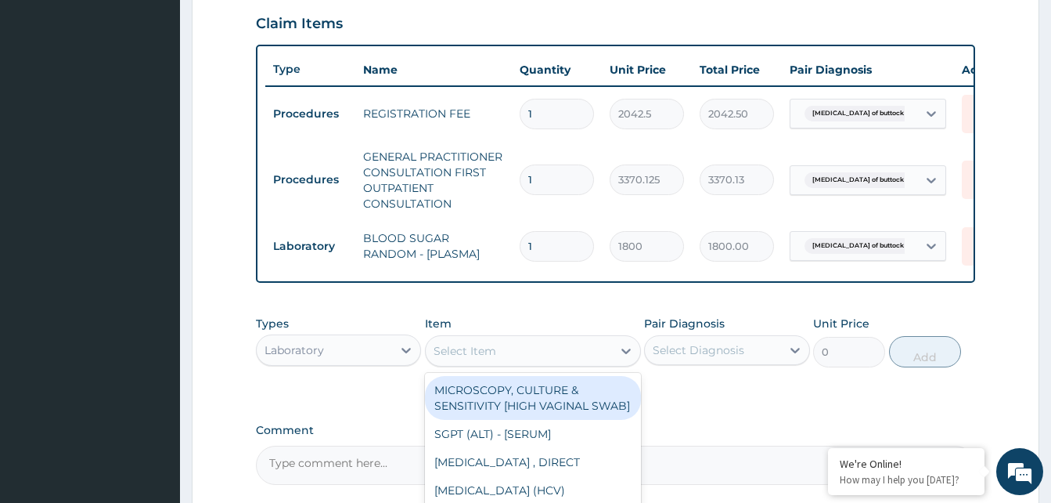
click at [549, 363] on div "Select Item" at bounding box center [519, 350] width 186 height 25
type input "fbc"
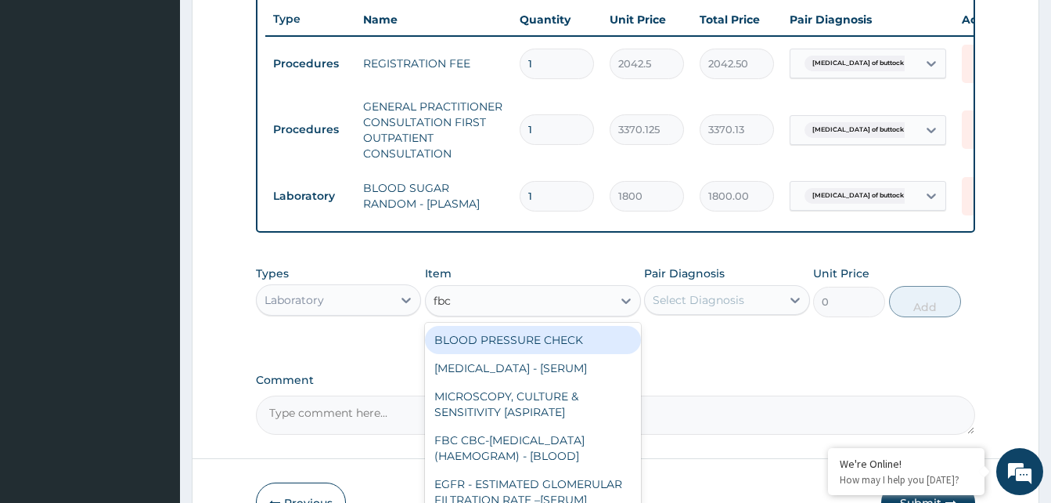
scroll to position [616, 0]
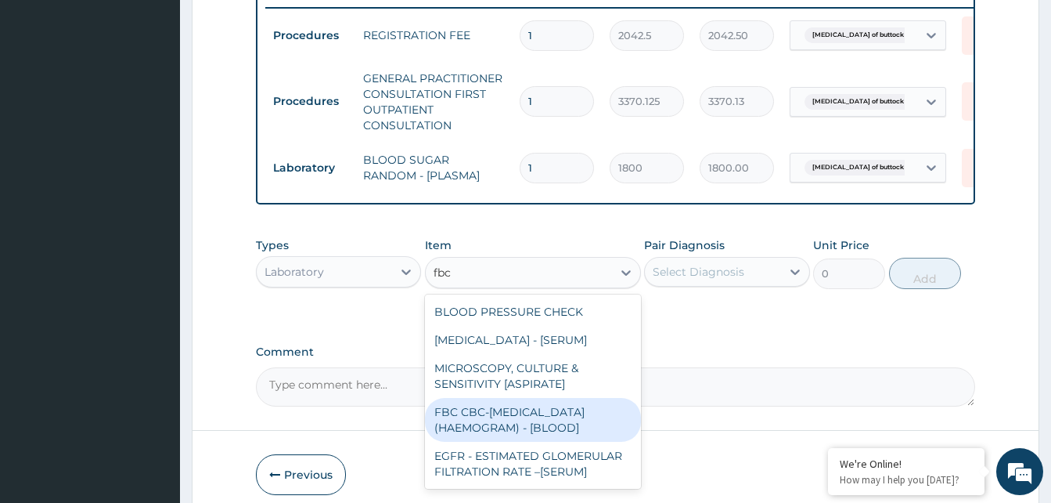
click at [550, 415] on div "FBC CBC-[MEDICAL_DATA] (HAEMOGRAM) - [BLOOD]" at bounding box center [533, 420] width 216 height 44
type input "4085"
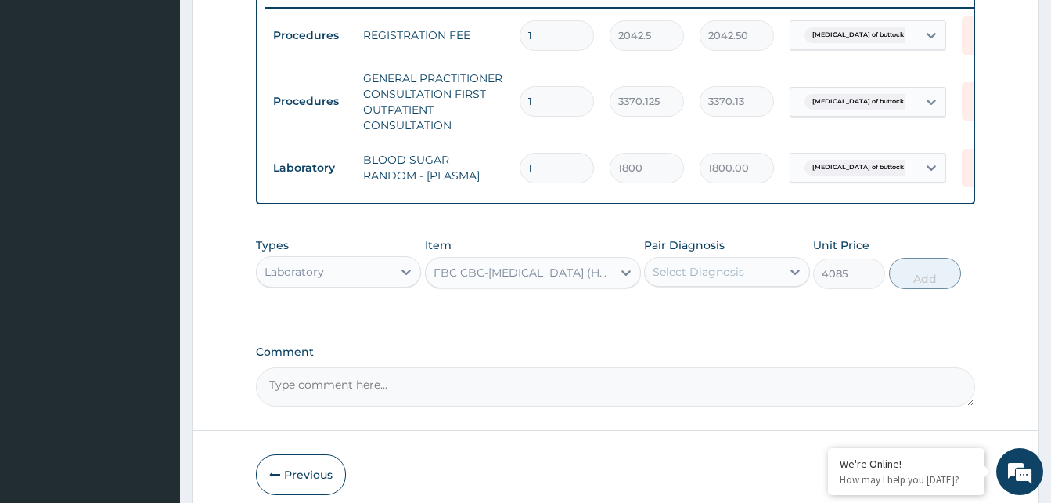
drag, startPoint x: 728, startPoint y: 288, endPoint x: 729, endPoint y: 301, distance: 13.3
click at [729, 279] on div "Select Diagnosis" at bounding box center [699, 272] width 92 height 16
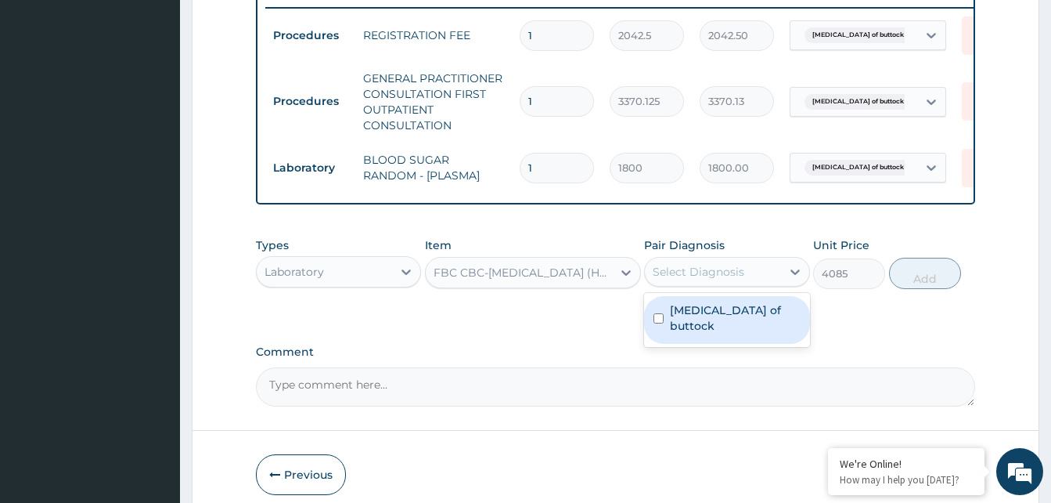
click at [729, 336] on div "[MEDICAL_DATA] of buttock" at bounding box center [726, 320] width 165 height 48
checkbox input "true"
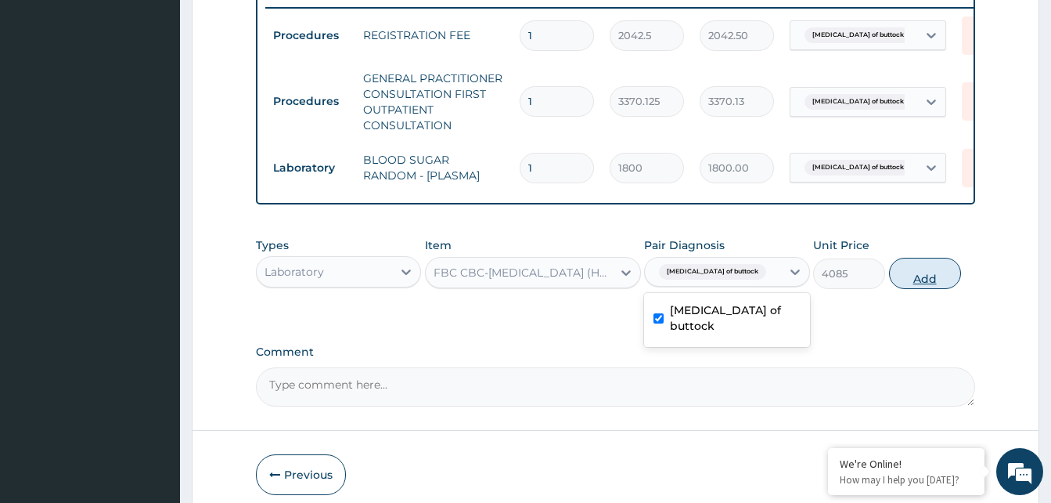
click at [921, 284] on button "Add" at bounding box center [925, 273] width 72 height 31
type input "0"
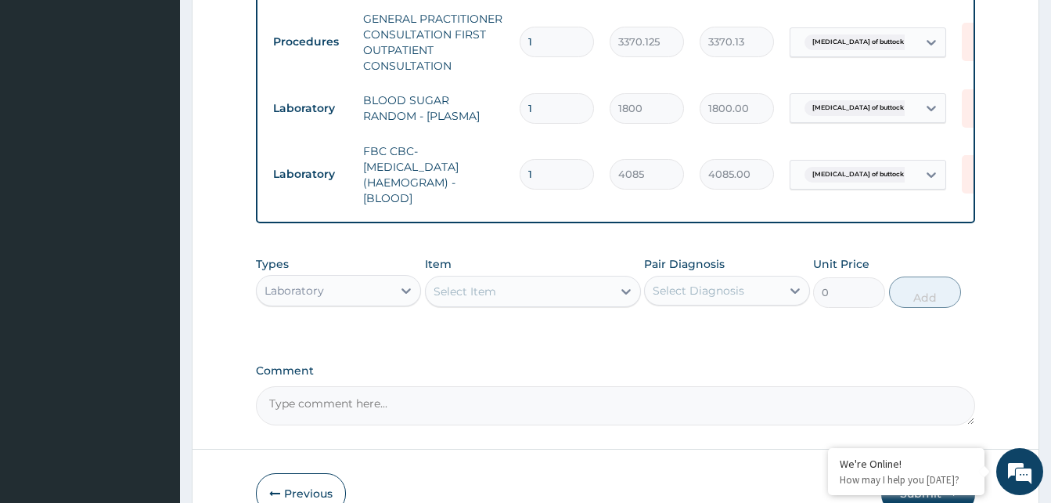
scroll to position [773, 0]
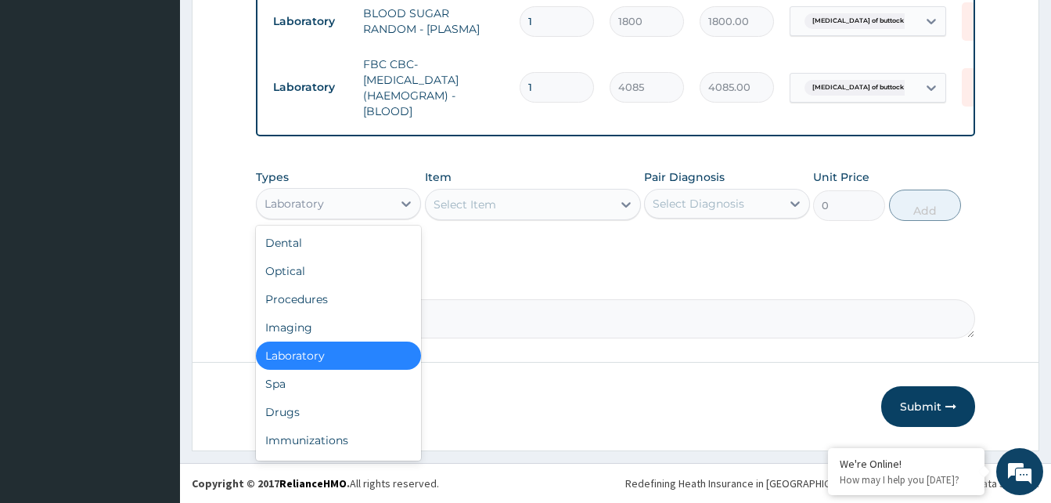
click at [375, 197] on div "Laboratory" at bounding box center [324, 203] width 135 height 25
click at [290, 415] on div "Drugs" at bounding box center [338, 412] width 165 height 28
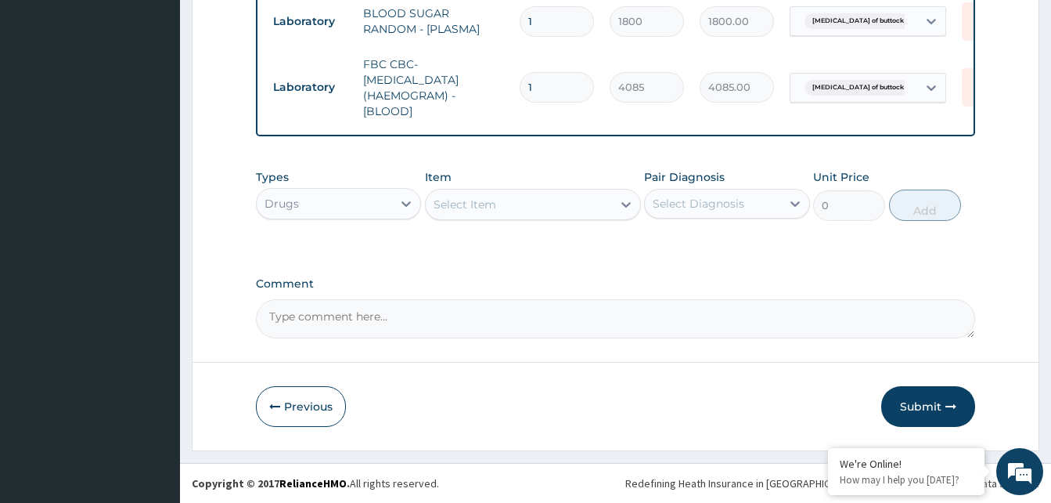
click at [546, 211] on div "Select Item" at bounding box center [519, 204] width 186 height 25
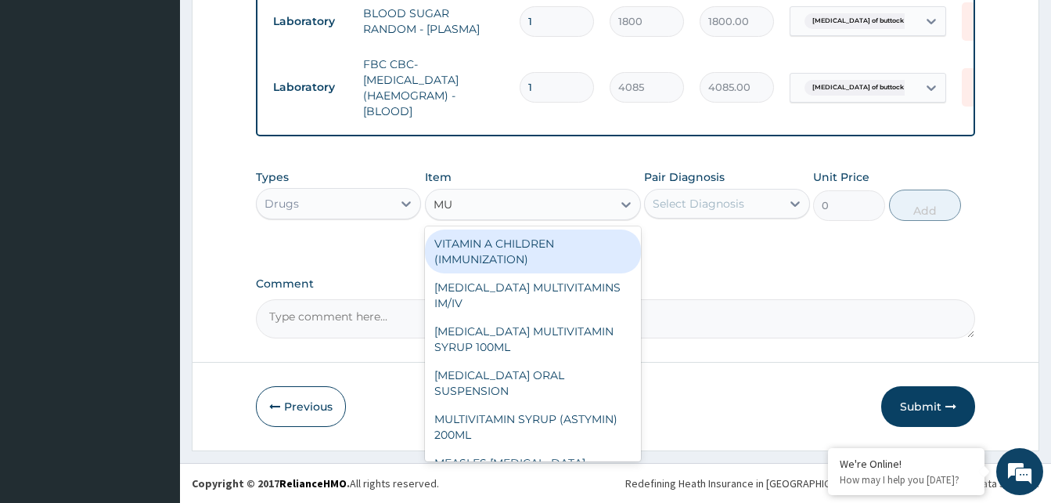
type input "MUP"
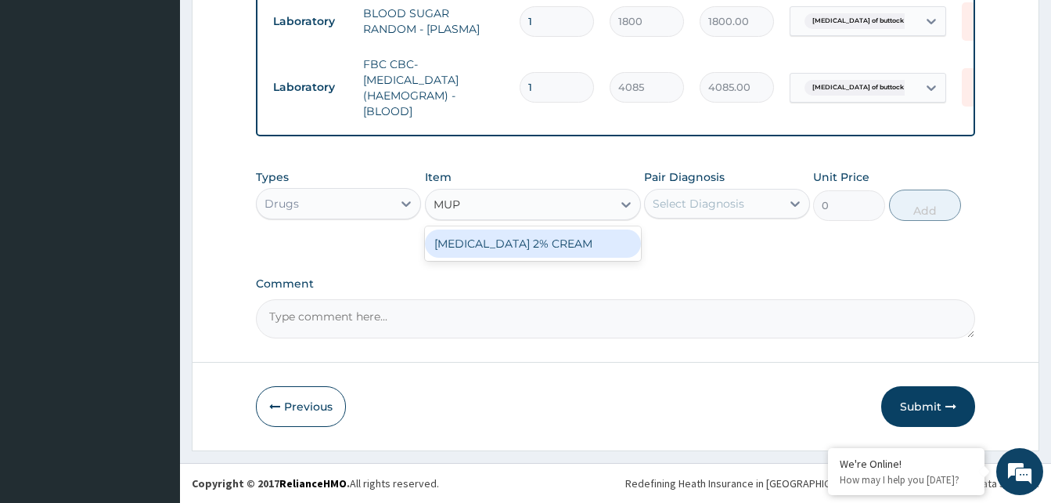
drag, startPoint x: 514, startPoint y: 244, endPoint x: 640, endPoint y: 220, distance: 128.4
click at [518, 244] on div "[MEDICAL_DATA] 2% CREAM" at bounding box center [533, 243] width 216 height 28
type input "5750"
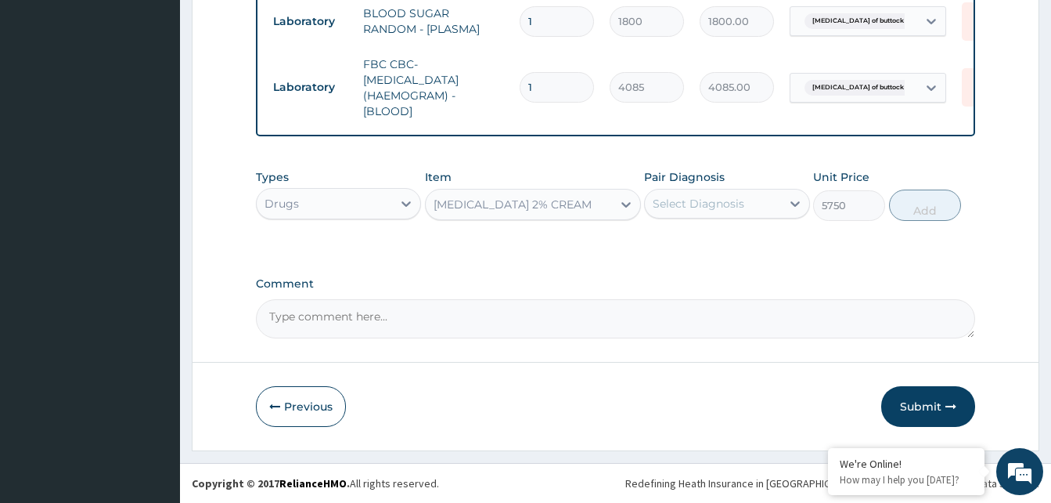
drag, startPoint x: 742, startPoint y: 211, endPoint x: 742, endPoint y: 223, distance: 12.5
click at [743, 211] on div "Select Diagnosis" at bounding box center [699, 204] width 92 height 16
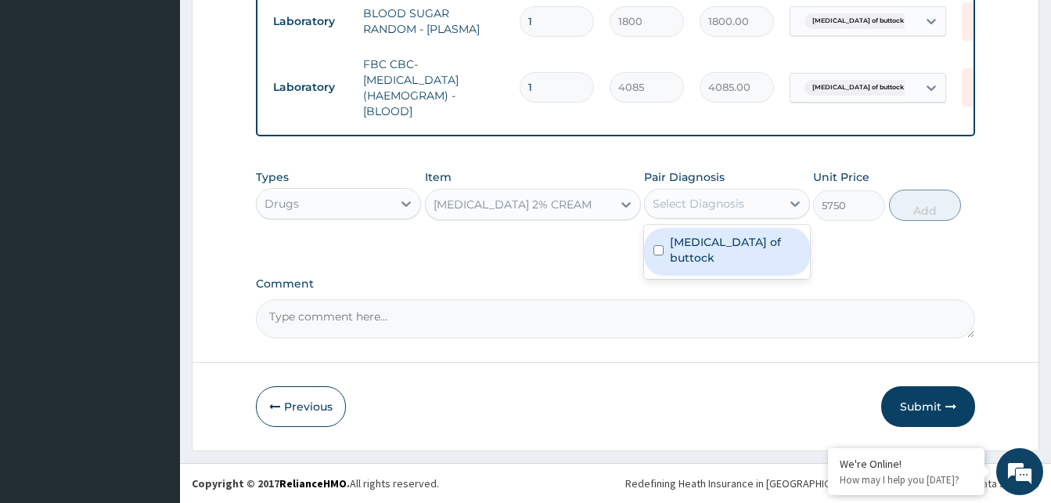
click at [734, 243] on label "[MEDICAL_DATA] of buttock" at bounding box center [735, 249] width 130 height 31
checkbox input "true"
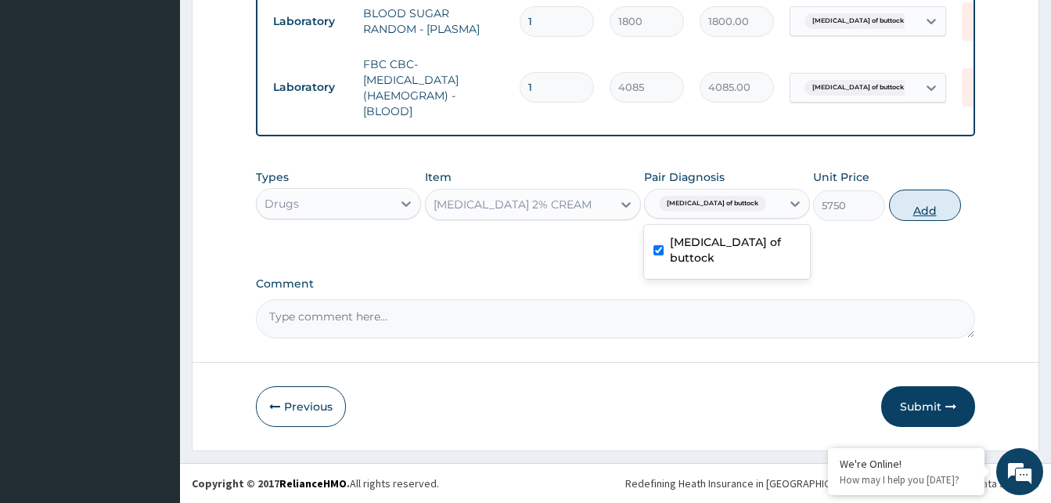
click at [918, 216] on button "Add" at bounding box center [925, 204] width 72 height 31
type input "0"
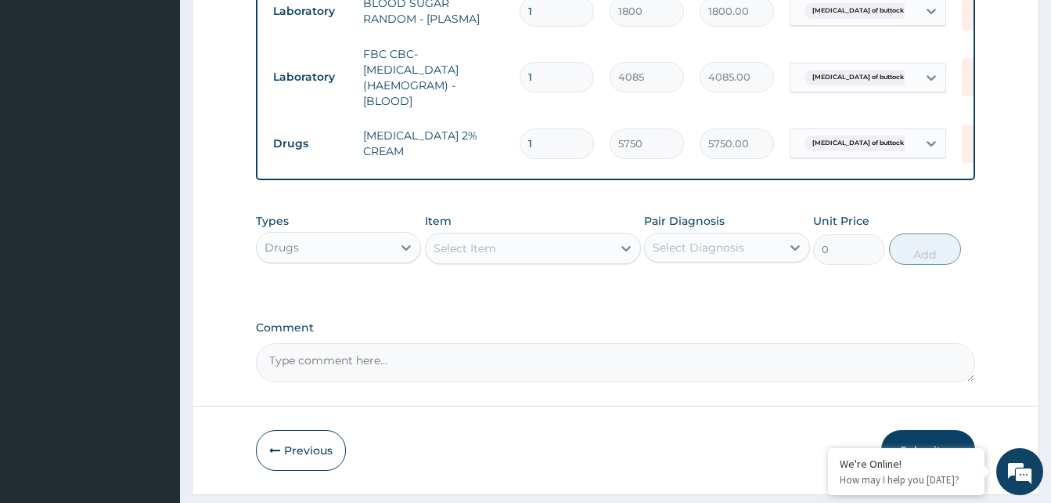
click at [370, 260] on div "Drugs" at bounding box center [324, 247] width 135 height 25
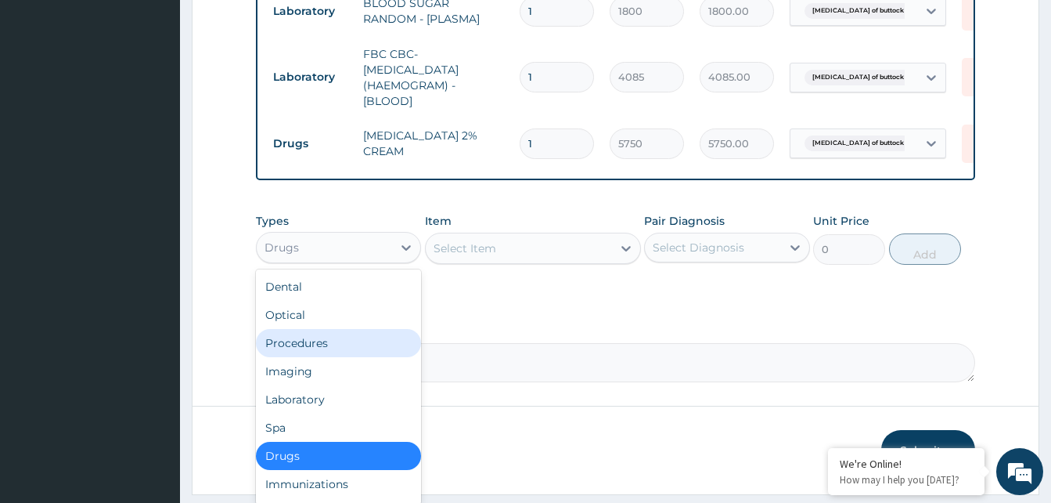
click at [335, 355] on div "Procedures" at bounding box center [338, 343] width 165 height 28
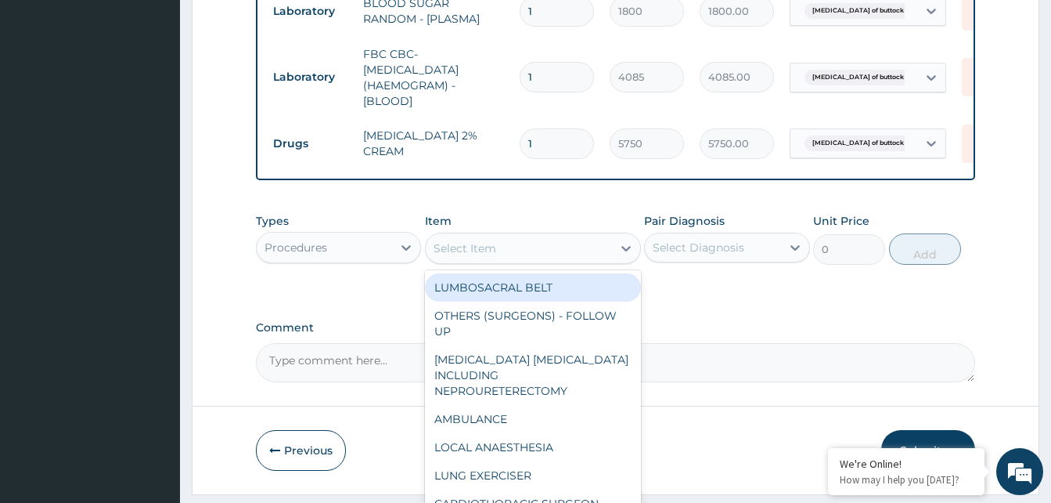
click at [560, 251] on div "Select Item" at bounding box center [519, 248] width 186 height 25
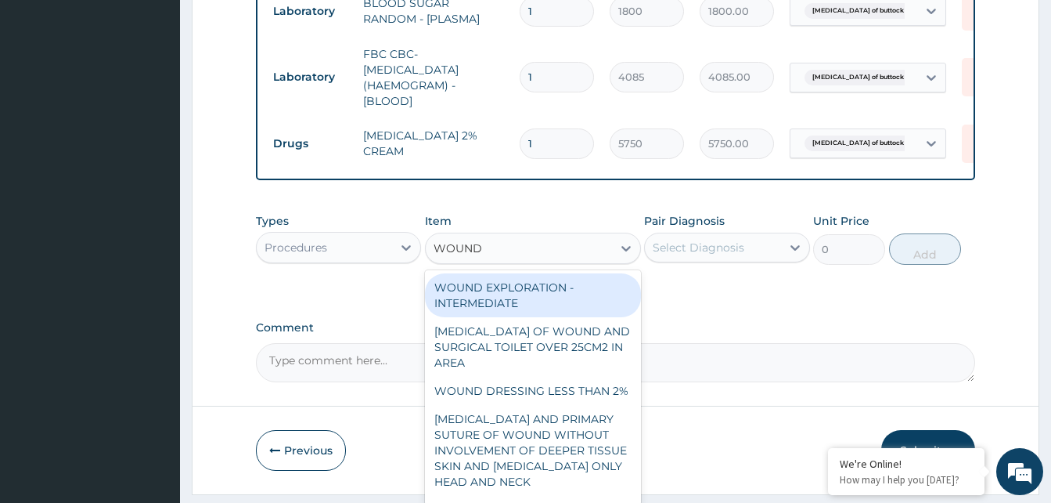
type input "WOUND"
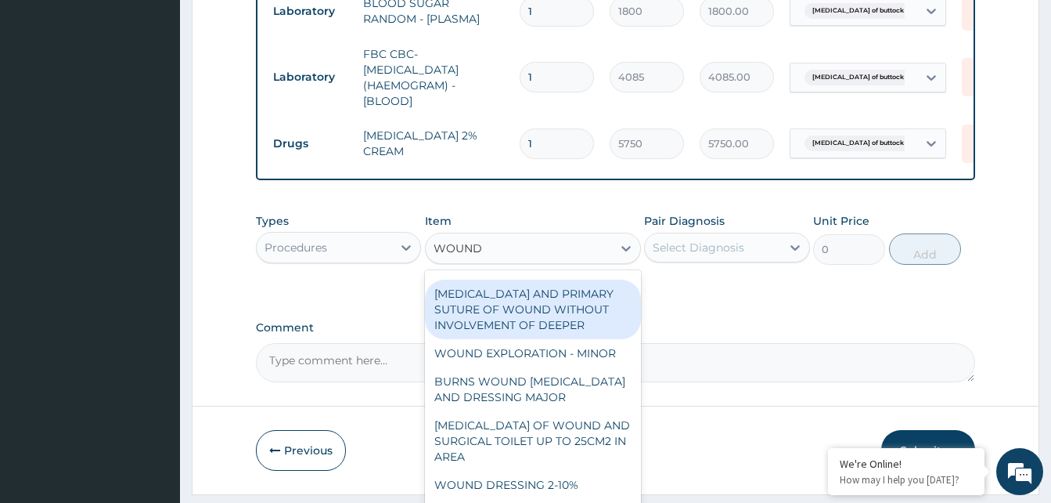
scroll to position [470, 0]
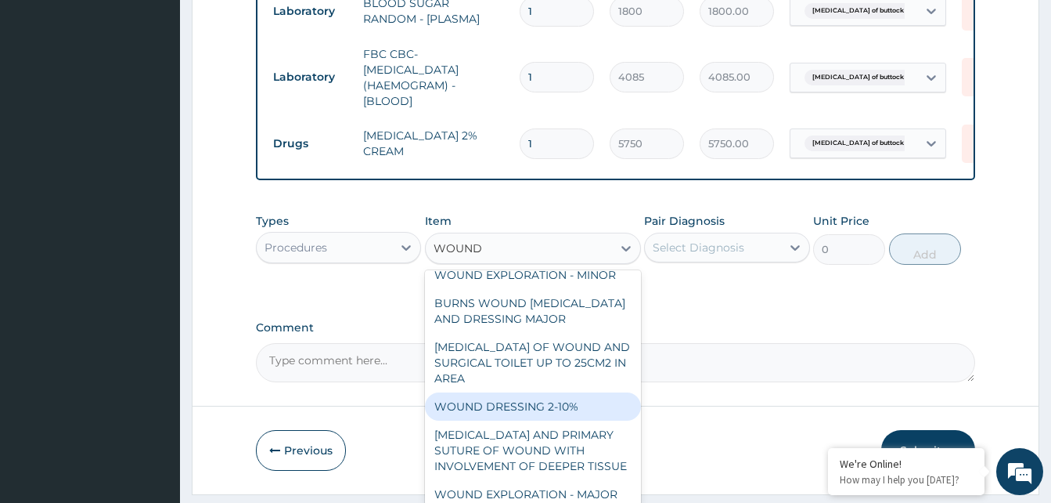
click at [543, 420] on div "WOUND DRESSING 2-10%" at bounding box center [533, 406] width 216 height 28
type input "3574.375"
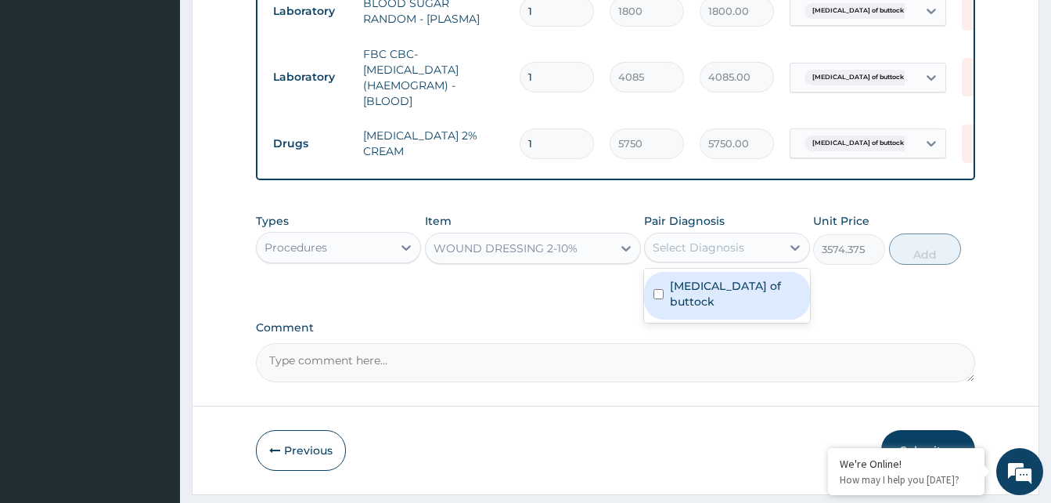
drag, startPoint x: 761, startPoint y: 258, endPoint x: 743, endPoint y: 297, distance: 43.1
click at [759, 260] on div "Select Diagnosis" at bounding box center [712, 247] width 135 height 25
click at [742, 298] on label "Ulcer of buttock" at bounding box center [735, 293] width 130 height 31
checkbox input "true"
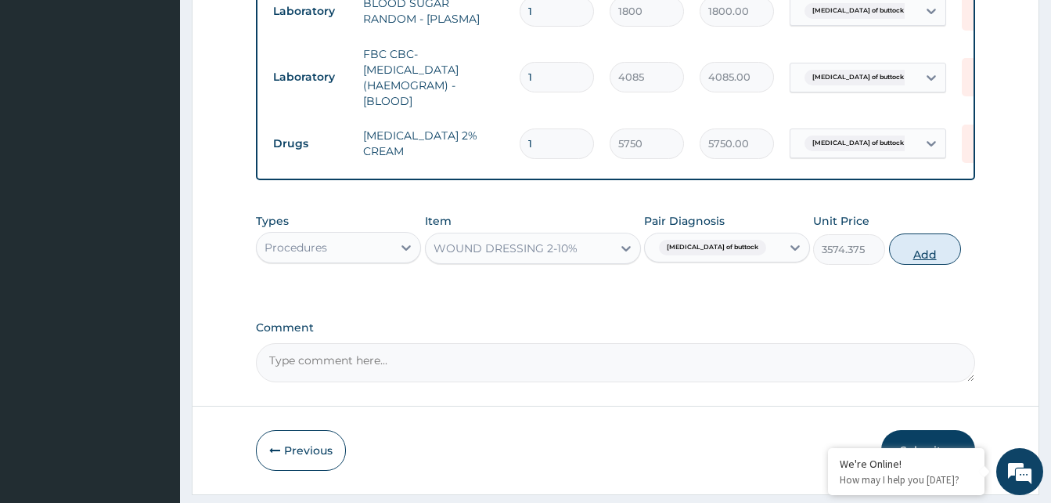
click at [924, 265] on button "Add" at bounding box center [925, 248] width 72 height 31
type input "0"
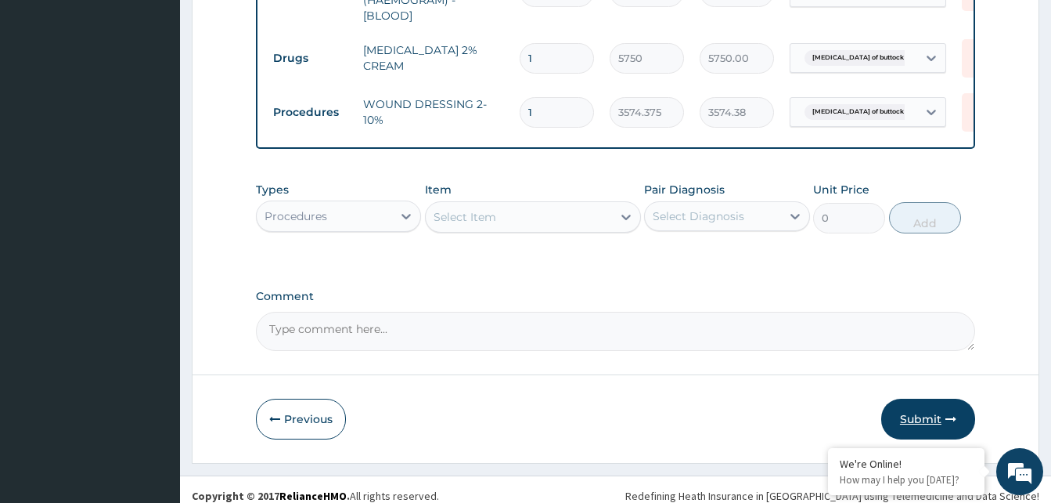
scroll to position [882, 0]
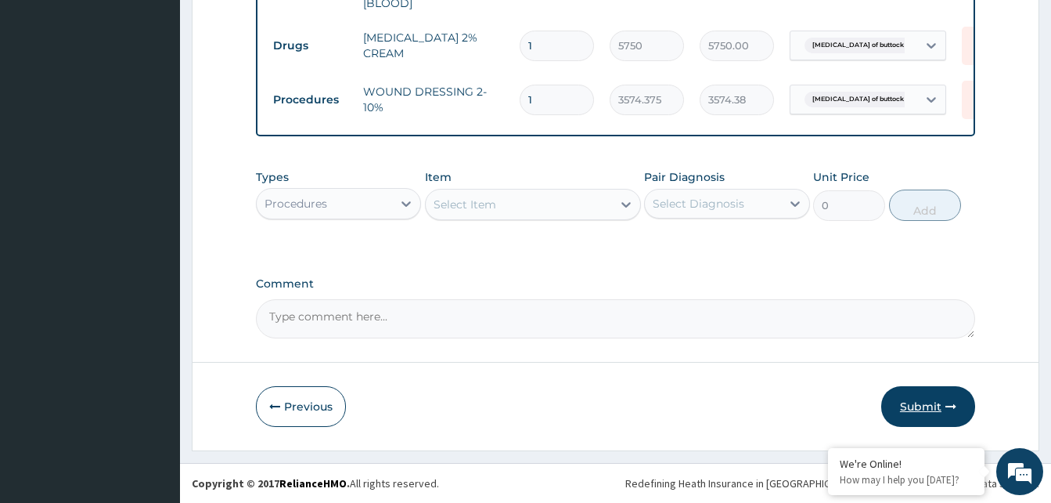
click at [928, 412] on button "Submit" at bounding box center [929, 406] width 94 height 41
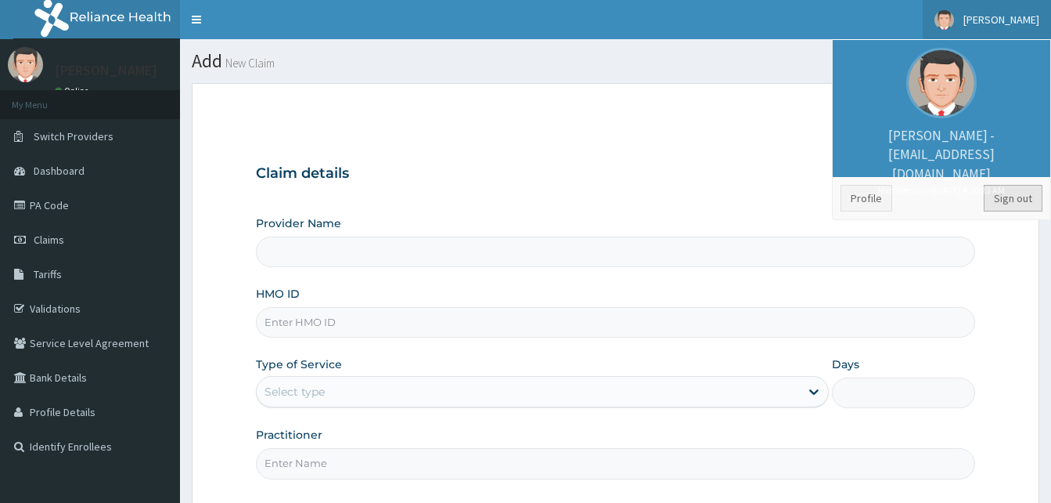
click at [1019, 198] on link "Sign out" at bounding box center [1013, 198] width 59 height 27
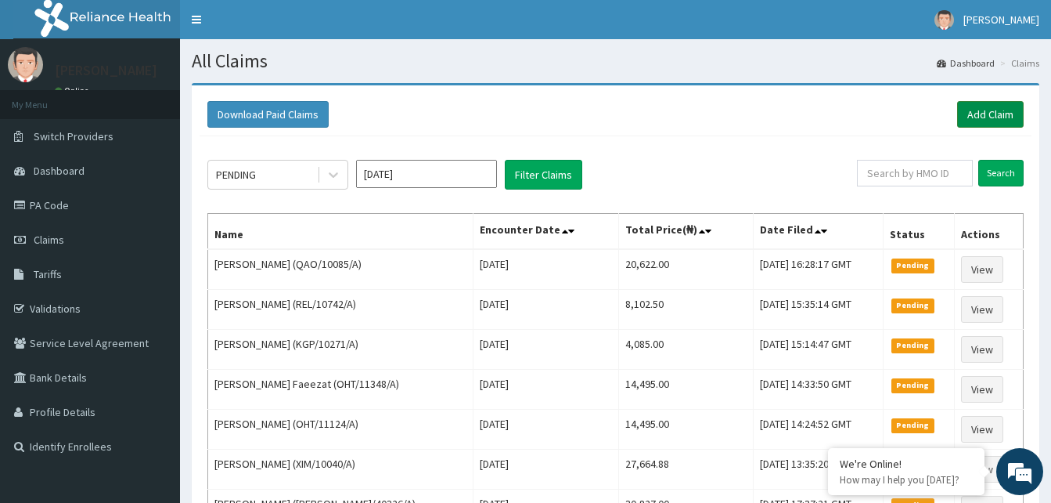
click at [997, 122] on link "Add Claim" at bounding box center [990, 114] width 67 height 27
click at [998, 120] on link "Add Claim" at bounding box center [990, 114] width 67 height 27
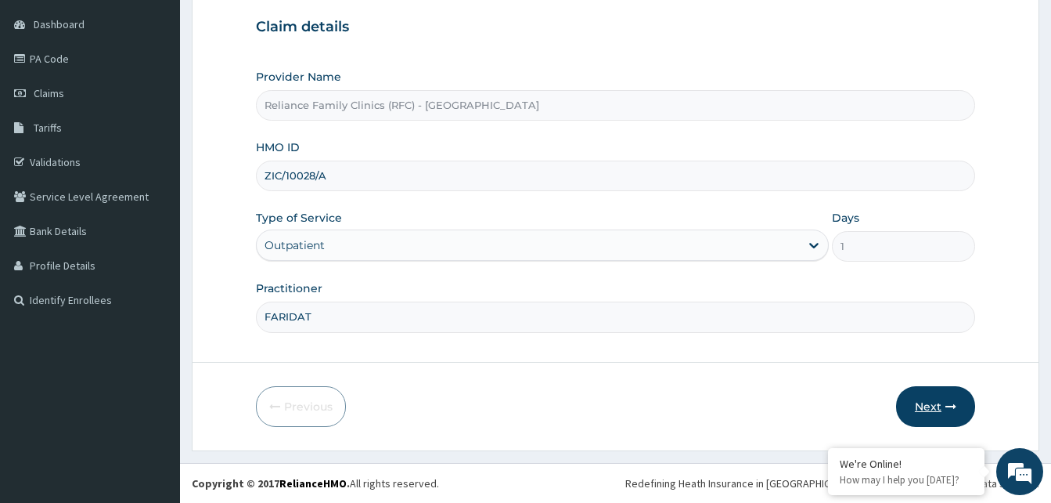
type input "FARIDAT"
click at [955, 406] on icon "button" at bounding box center [951, 406] width 11 height 11
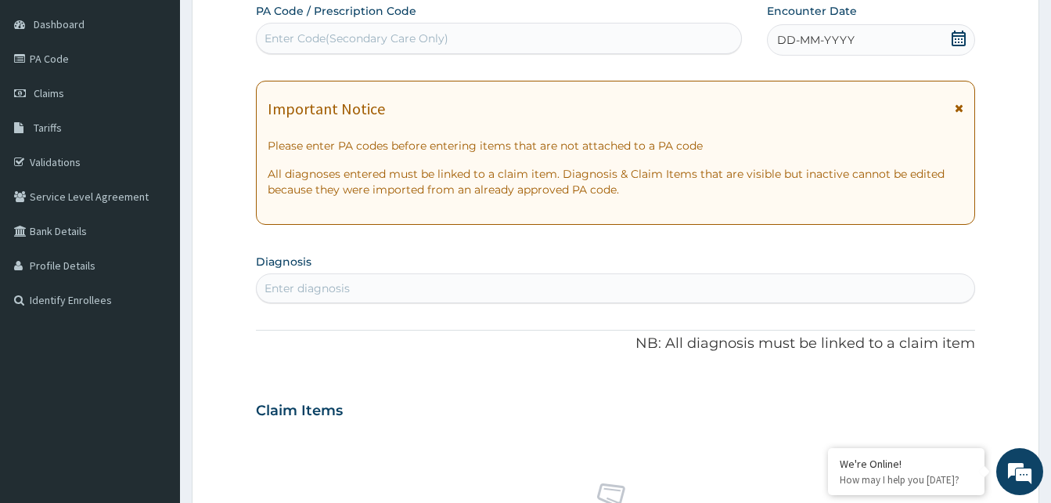
click at [956, 35] on icon at bounding box center [959, 39] width 14 height 16
click at [397, 289] on div "Enter diagnosis" at bounding box center [616, 288] width 718 height 25
type input "P"
type input "[PERSON_NAME]"
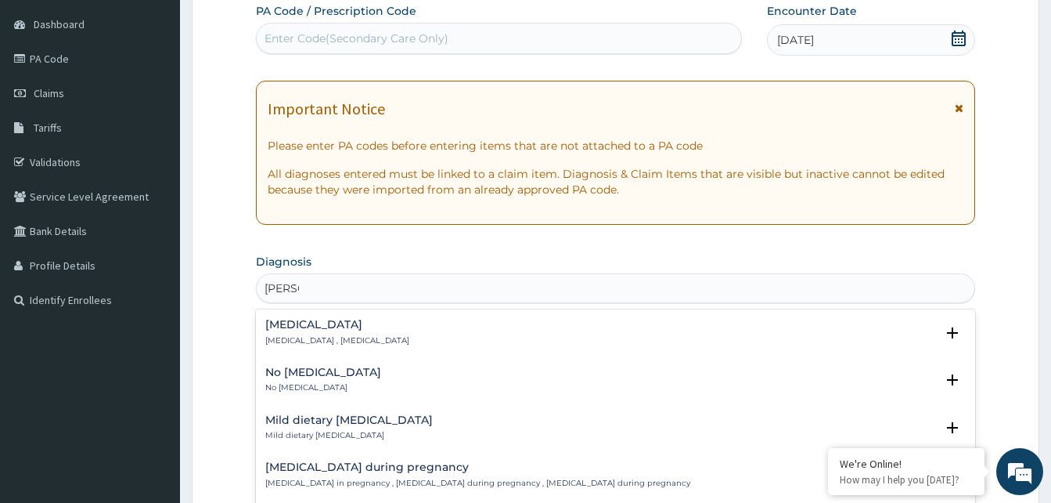
click at [305, 342] on p "[MEDICAL_DATA] , [MEDICAL_DATA]" at bounding box center [337, 340] width 144 height 11
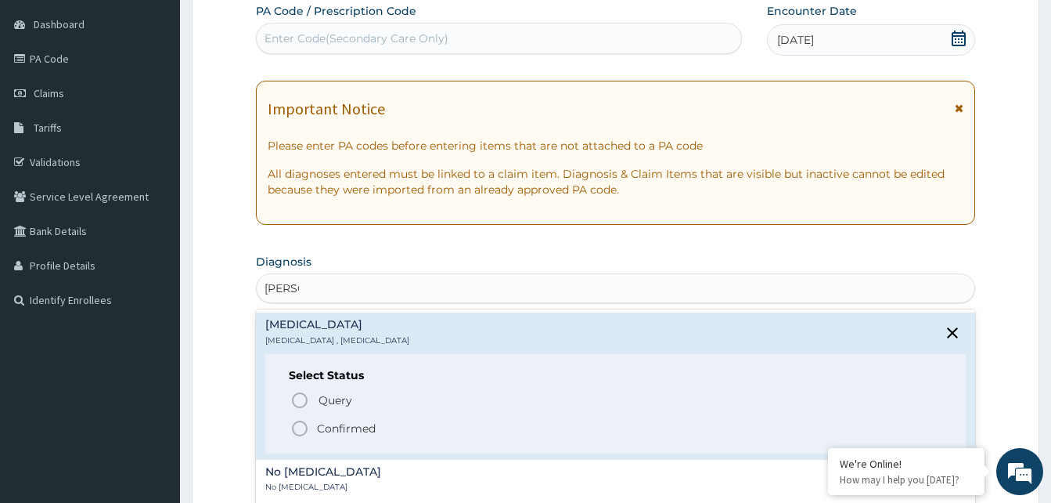
click at [292, 427] on icon "status option filled" at bounding box center [299, 428] width 19 height 19
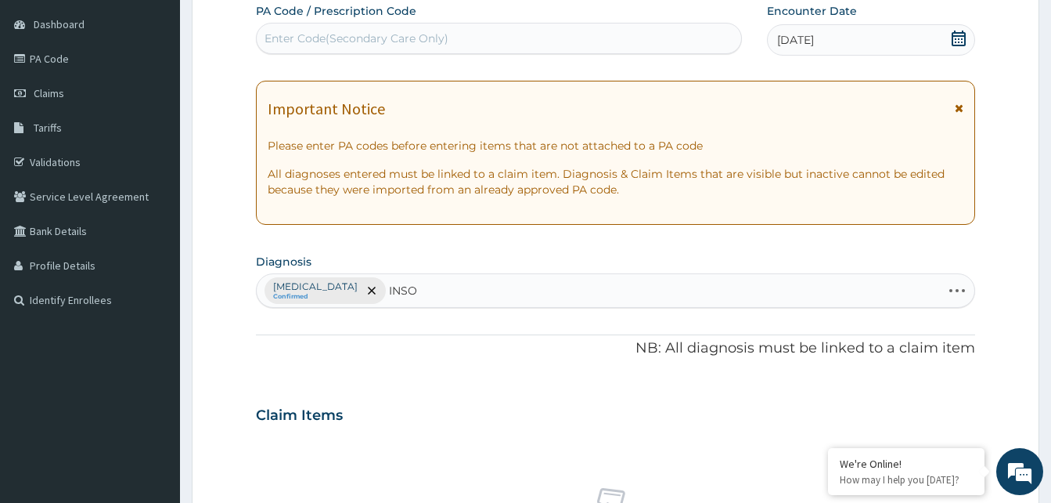
type input "INSOM"
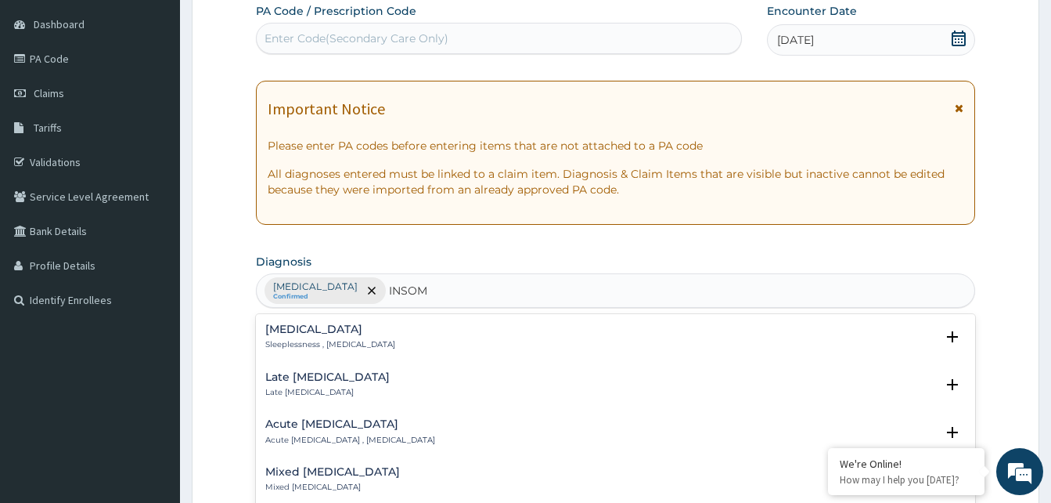
click at [308, 335] on h4 "[MEDICAL_DATA]" at bounding box center [330, 329] width 130 height 12
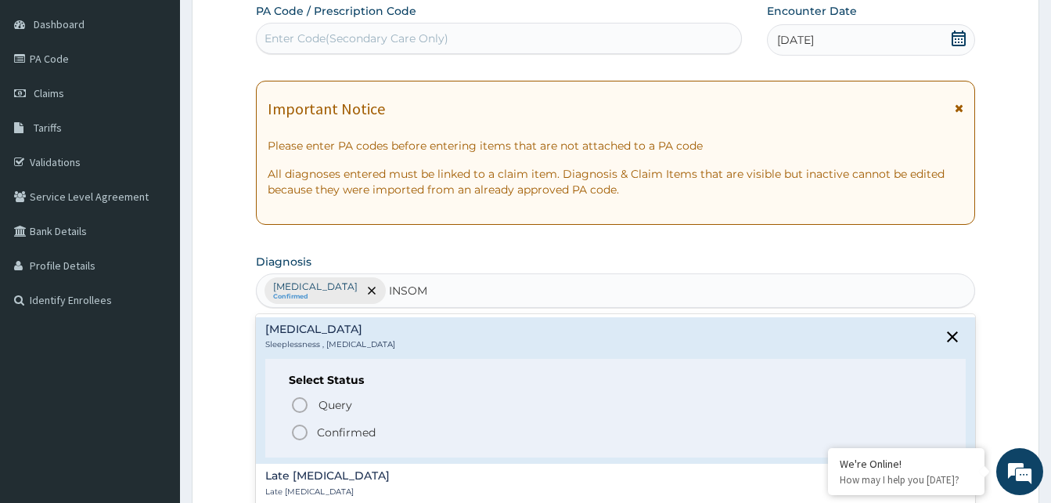
drag, startPoint x: 297, startPoint y: 427, endPoint x: 311, endPoint y: 425, distance: 14.3
click at [304, 428] on icon "status option filled" at bounding box center [299, 432] width 19 height 19
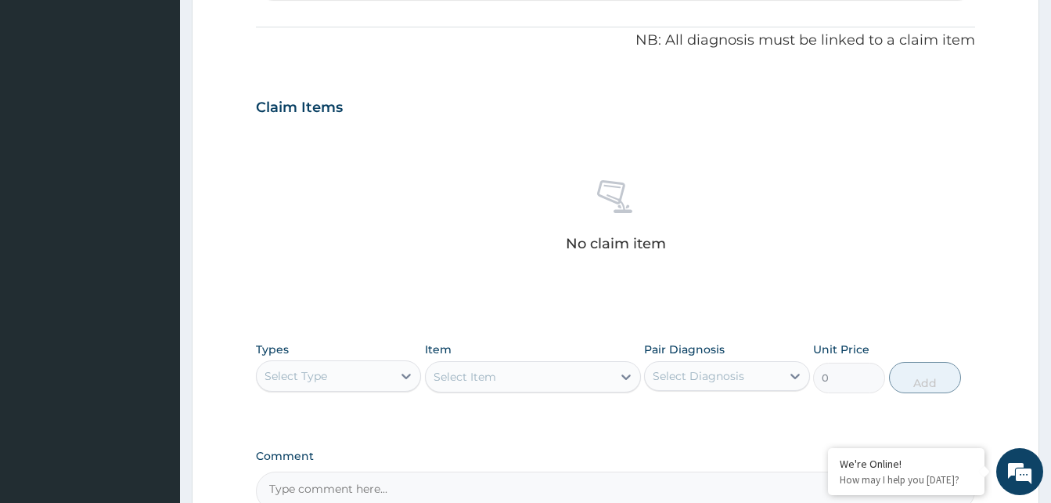
scroll to position [460, 0]
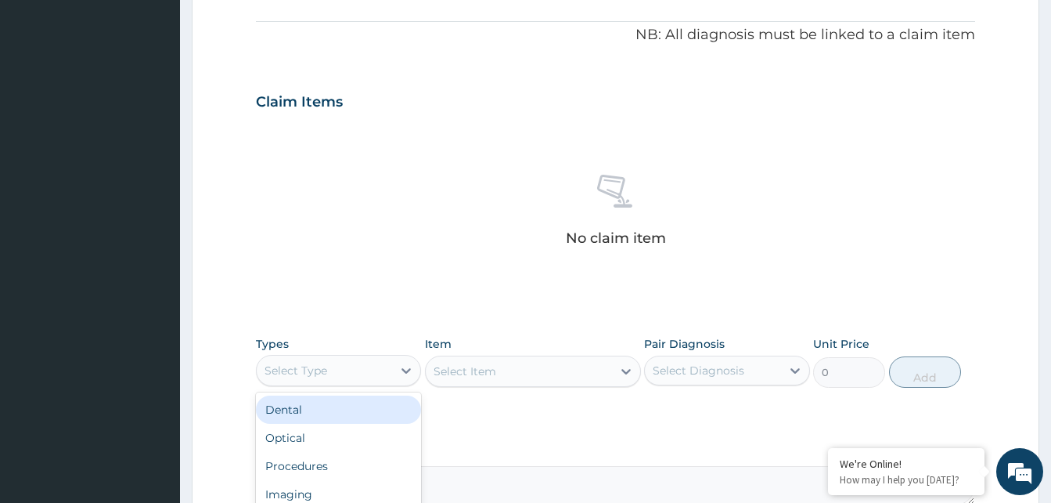
click at [359, 363] on div "Select Type" at bounding box center [324, 370] width 135 height 25
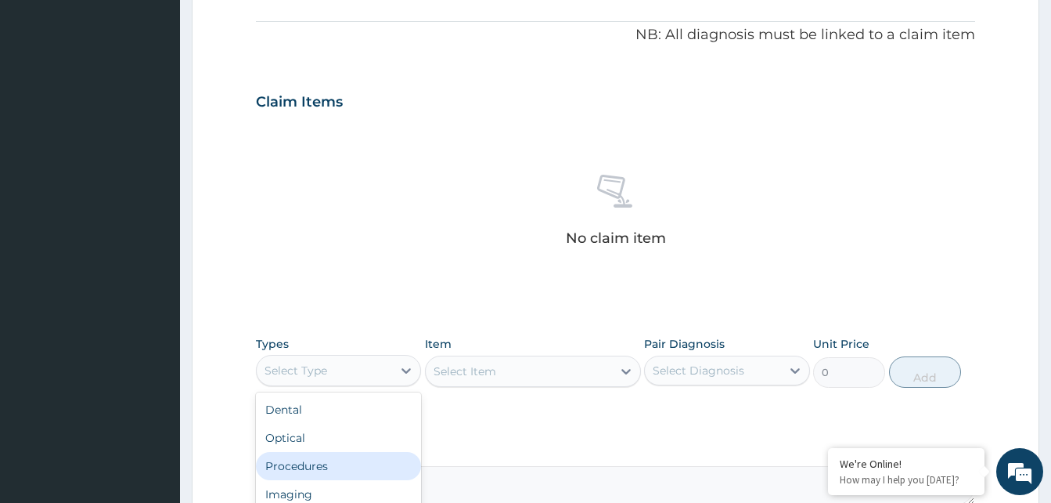
click at [341, 461] on div "Procedures" at bounding box center [338, 466] width 165 height 28
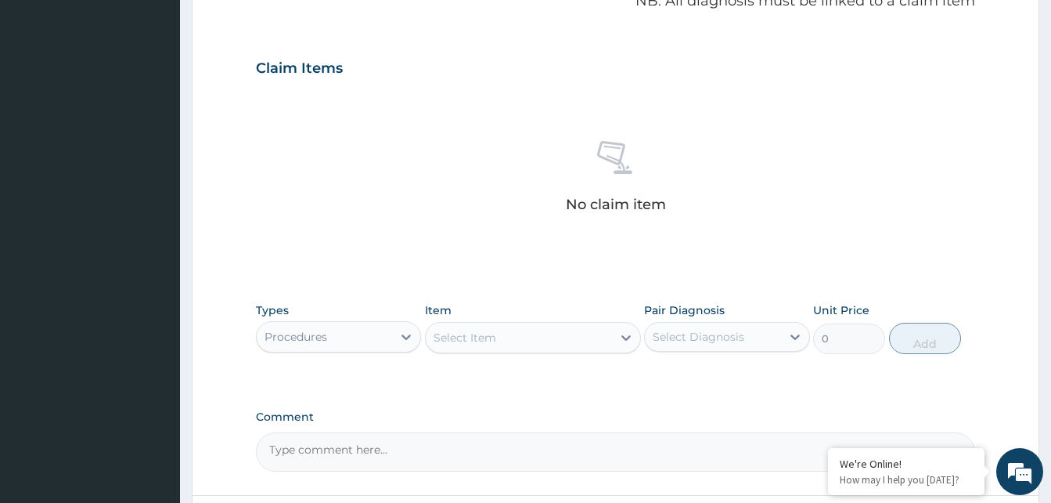
scroll to position [303, 0]
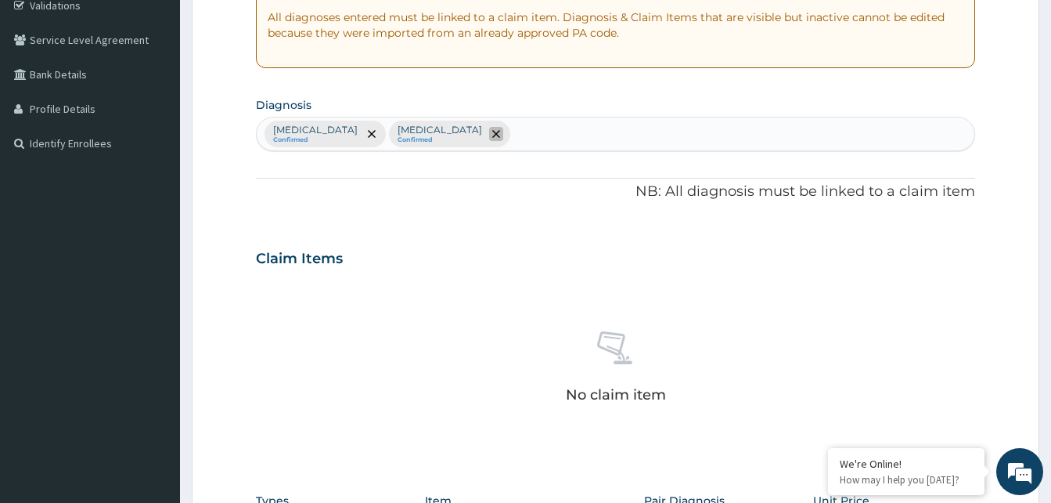
click at [489, 129] on span "remove selection option" at bounding box center [496, 134] width 14 height 14
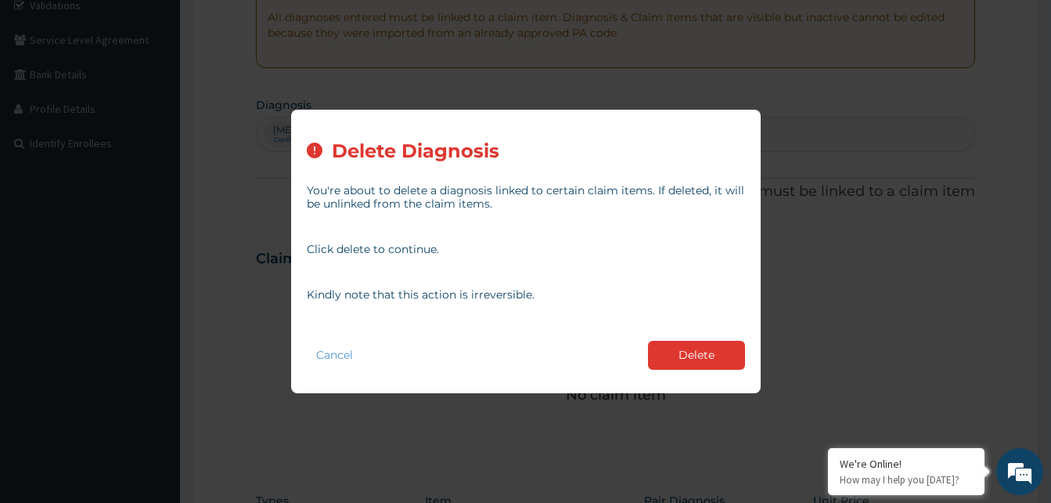
drag, startPoint x: 677, startPoint y: 356, endPoint x: 666, endPoint y: 352, distance: 11.9
click at [678, 356] on button "Delete" at bounding box center [696, 355] width 97 height 29
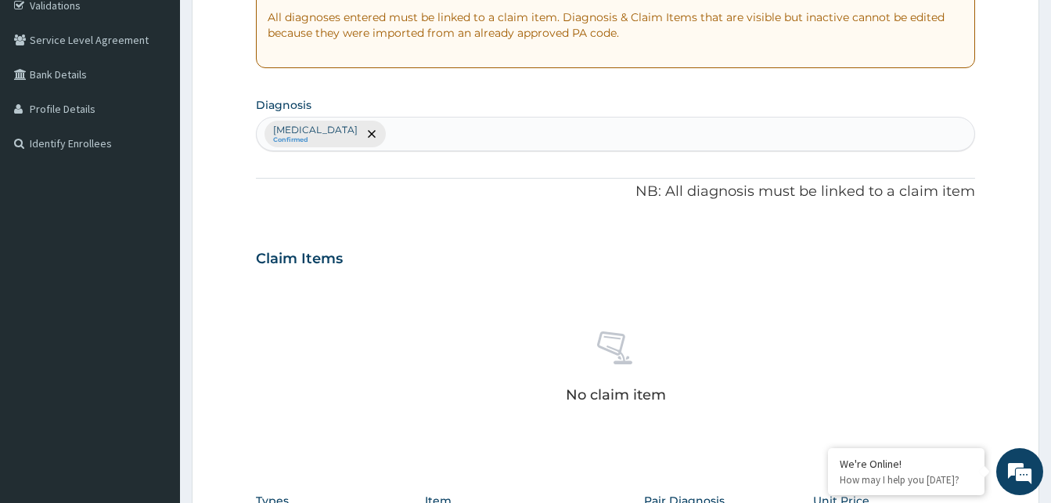
click at [398, 137] on div "[MEDICAL_DATA] Confirmed" at bounding box center [616, 133] width 718 height 33
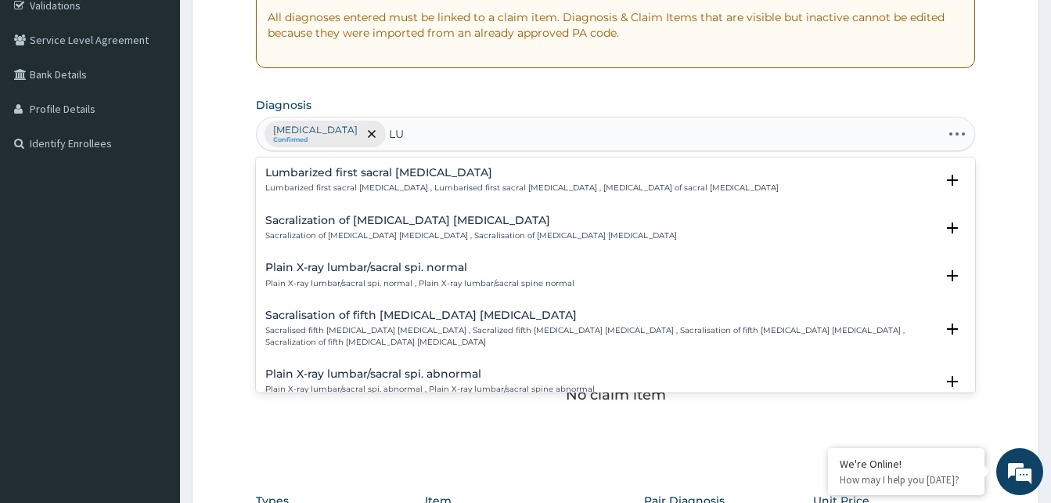
type input "L"
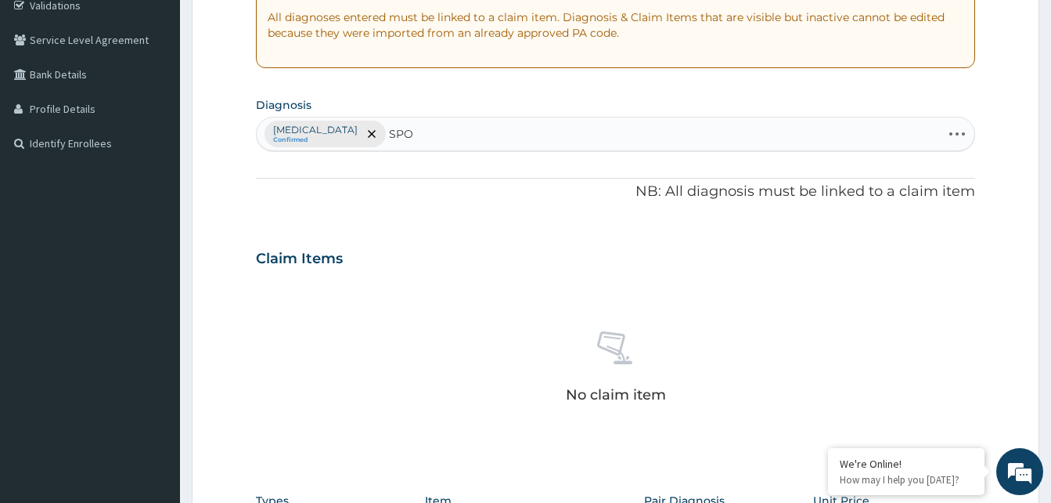
type input "SPON"
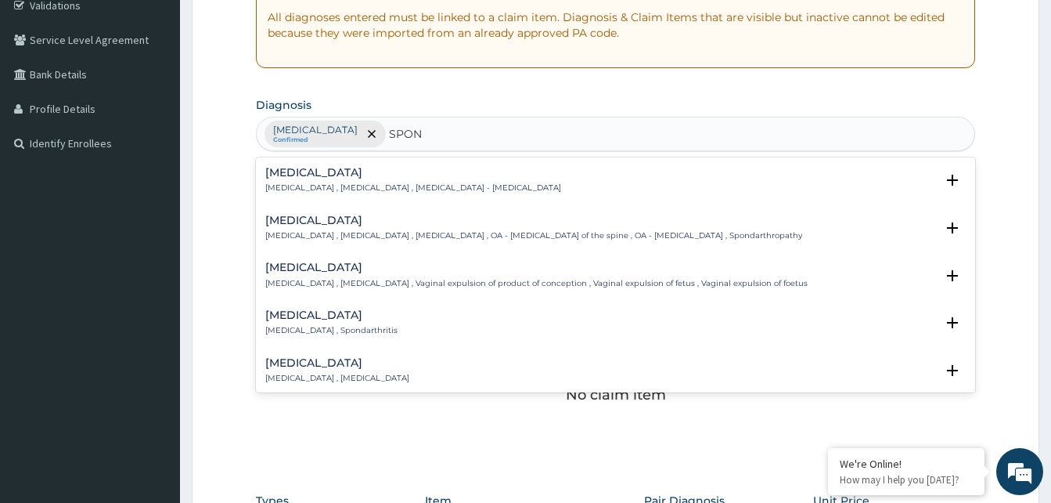
click at [413, 229] on div "[MEDICAL_DATA] [MEDICAL_DATA] , [MEDICAL_DATA] , [MEDICAL_DATA] , OA - [MEDICAL…" at bounding box center [533, 228] width 537 height 27
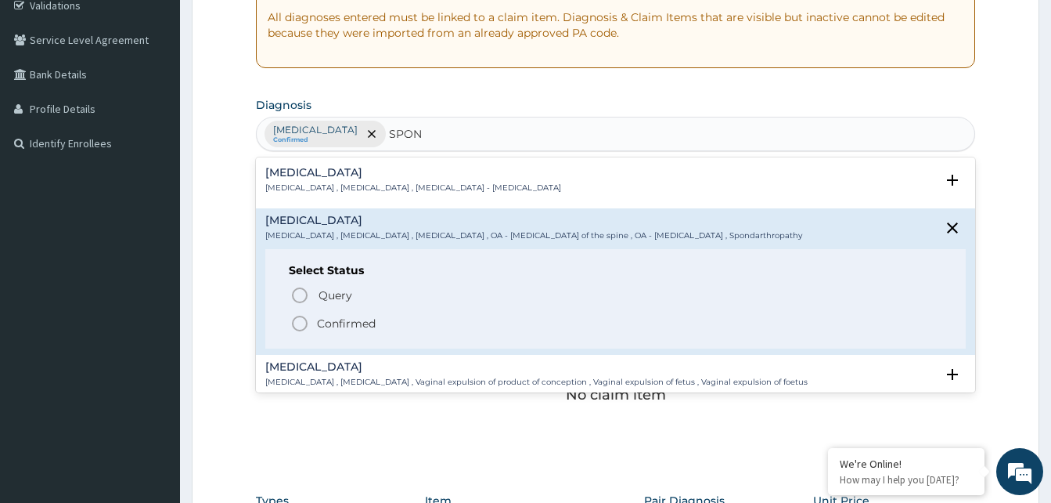
click at [300, 325] on icon "status option filled" at bounding box center [299, 323] width 19 height 19
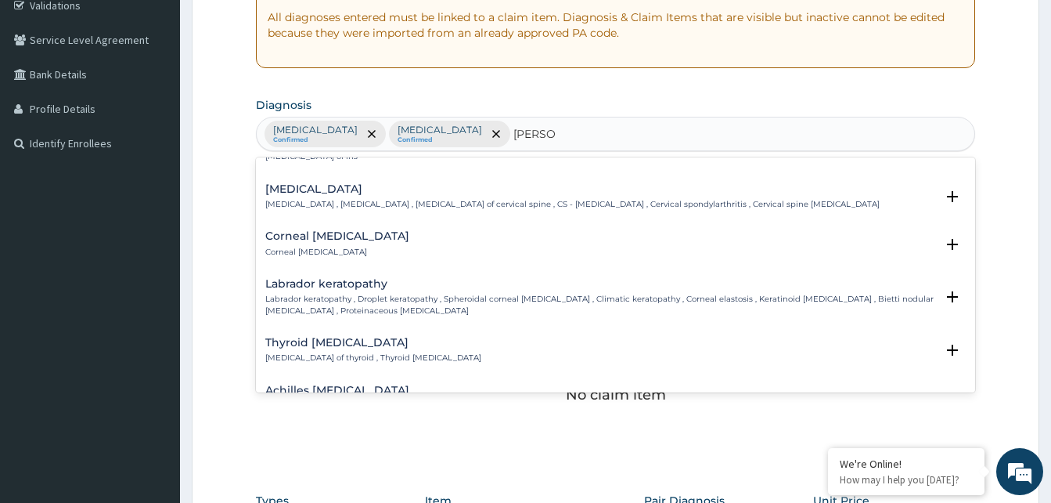
scroll to position [470, 0]
type input "[PERSON_NAME]"
click at [1007, 247] on form "Step 2 of 2 PA Code / Prescription Code Enter Code(Secondary Care Only) Encount…" at bounding box center [616, 276] width 848 height 993
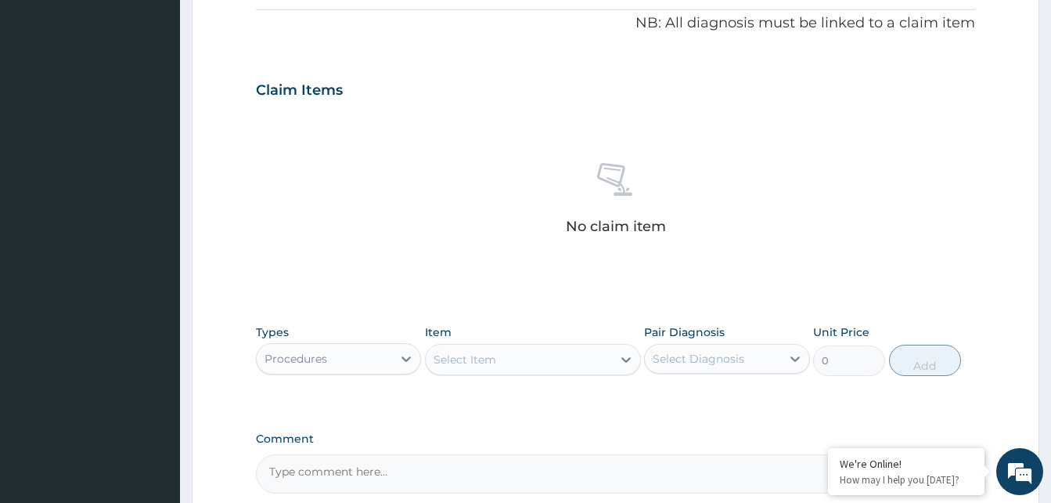
scroll to position [626, 0]
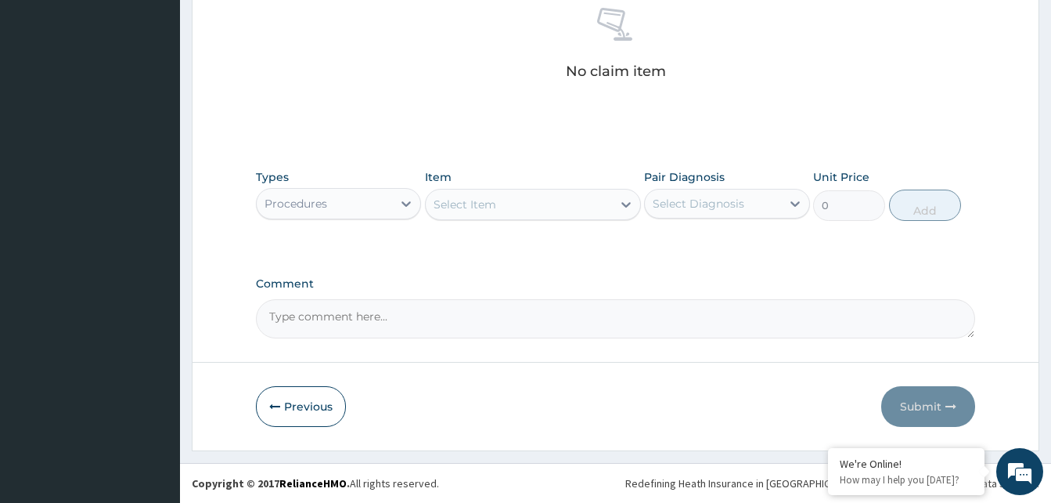
click at [372, 204] on div "Procedures" at bounding box center [324, 203] width 135 height 25
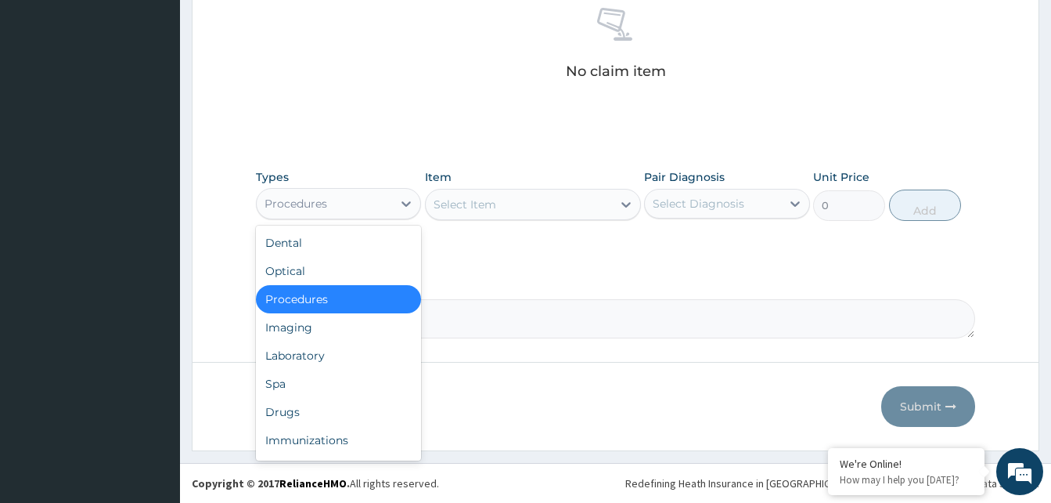
drag, startPoint x: 365, startPoint y: 295, endPoint x: 496, endPoint y: 211, distance: 155.3
click at [366, 295] on div "Procedures" at bounding box center [338, 299] width 165 height 28
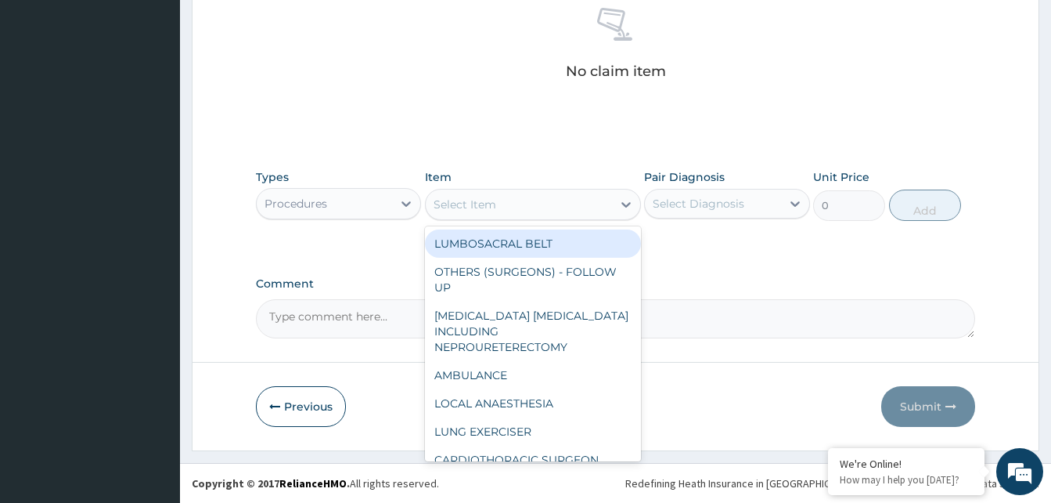
click at [525, 195] on div "Select Item" at bounding box center [519, 204] width 186 height 25
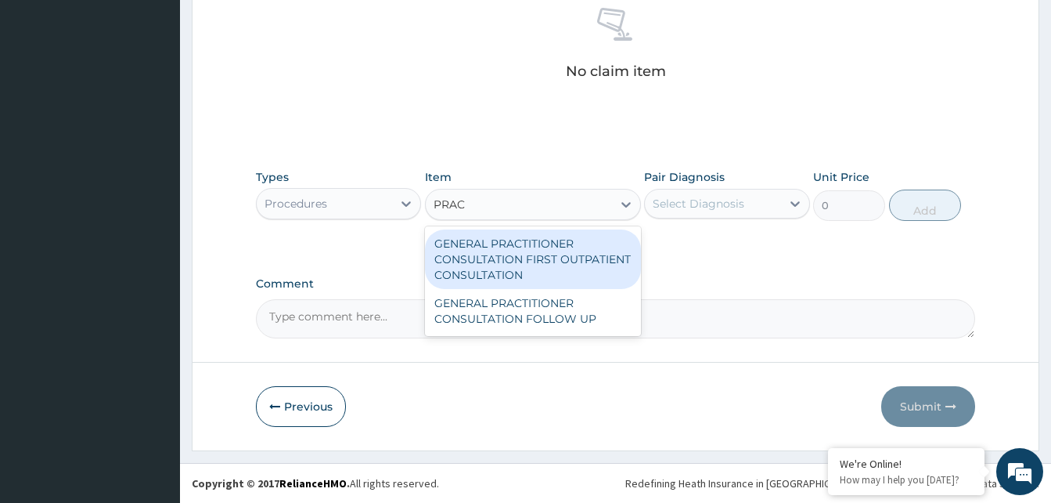
type input "PRACT"
type input "3370.125"
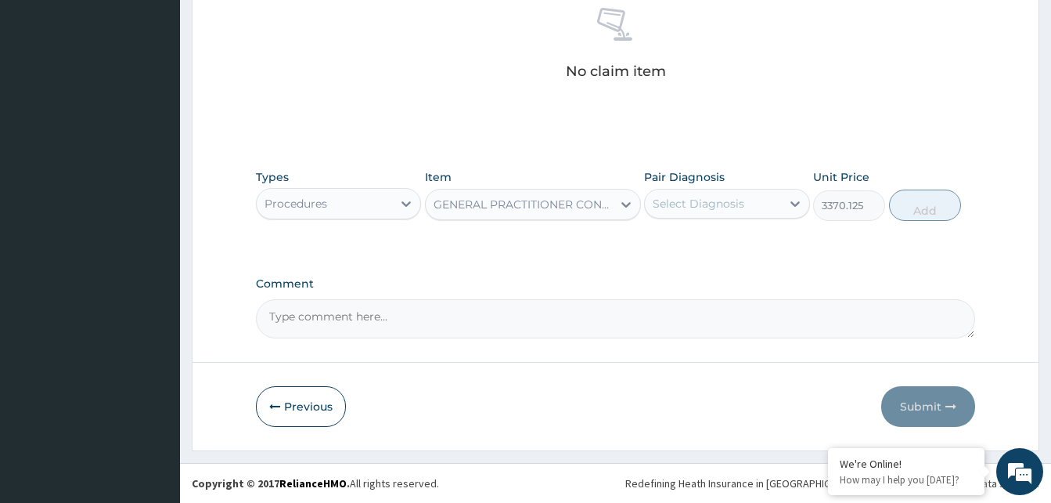
drag, startPoint x: 685, startPoint y: 208, endPoint x: 693, endPoint y: 223, distance: 16.8
click at [690, 204] on div "Select Diagnosis" at bounding box center [699, 204] width 92 height 16
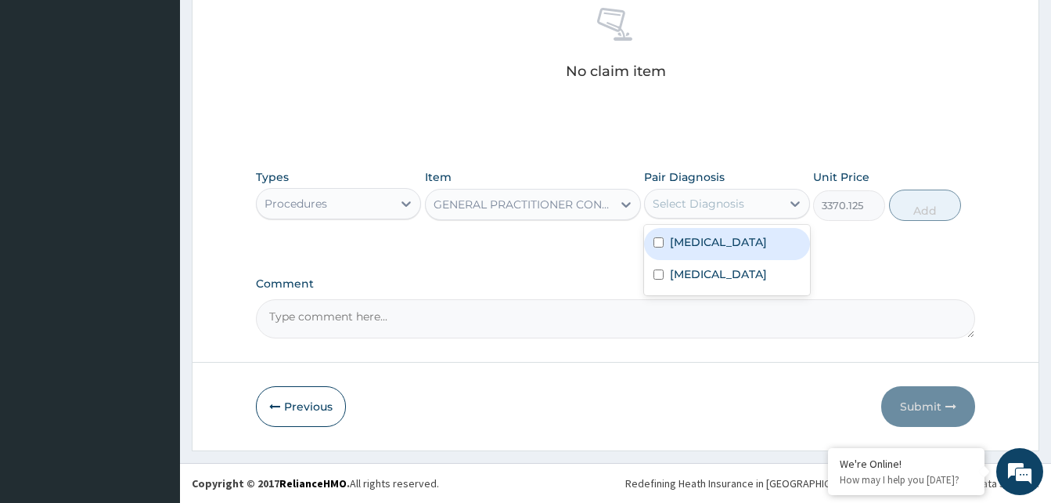
drag, startPoint x: 693, startPoint y: 225, endPoint x: 698, endPoint y: 264, distance: 38.6
click at [693, 236] on div "[MEDICAL_DATA] [MEDICAL_DATA]" at bounding box center [726, 260] width 165 height 70
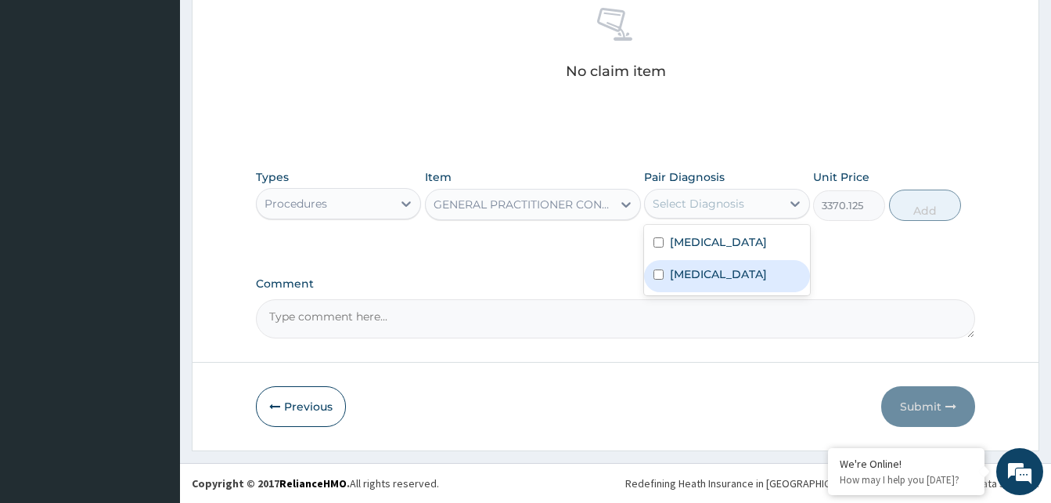
click at [696, 266] on label "[MEDICAL_DATA]" at bounding box center [718, 274] width 97 height 16
checkbox input "true"
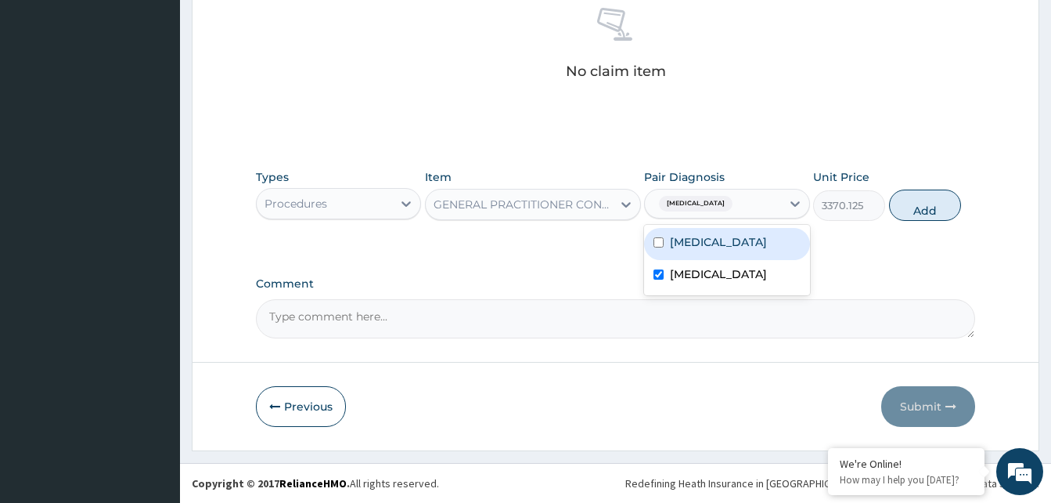
click at [711, 243] on label "[MEDICAL_DATA]" at bounding box center [718, 242] width 97 height 16
checkbox input "true"
click at [940, 210] on button "Add" at bounding box center [925, 204] width 72 height 31
type input "0"
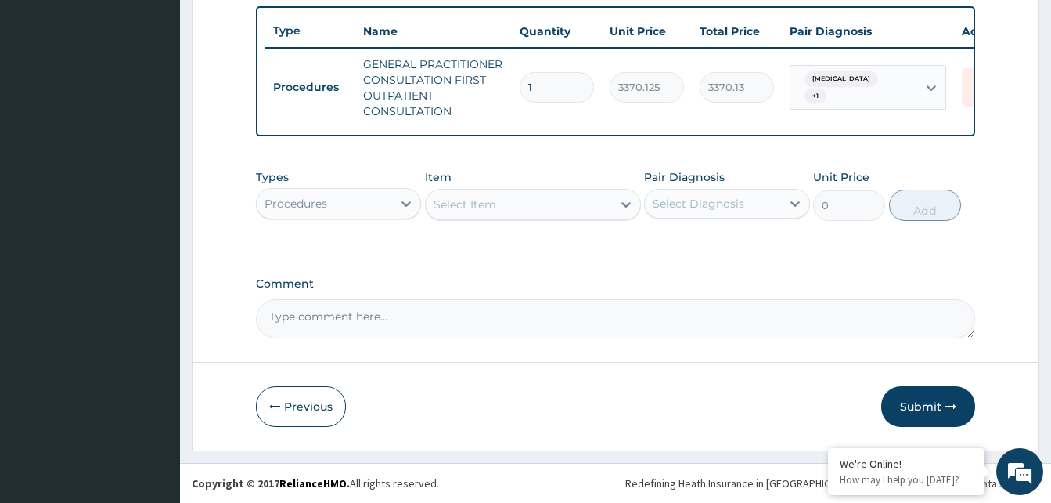
scroll to position [588, 0]
click at [362, 200] on div "Procedures" at bounding box center [324, 203] width 135 height 25
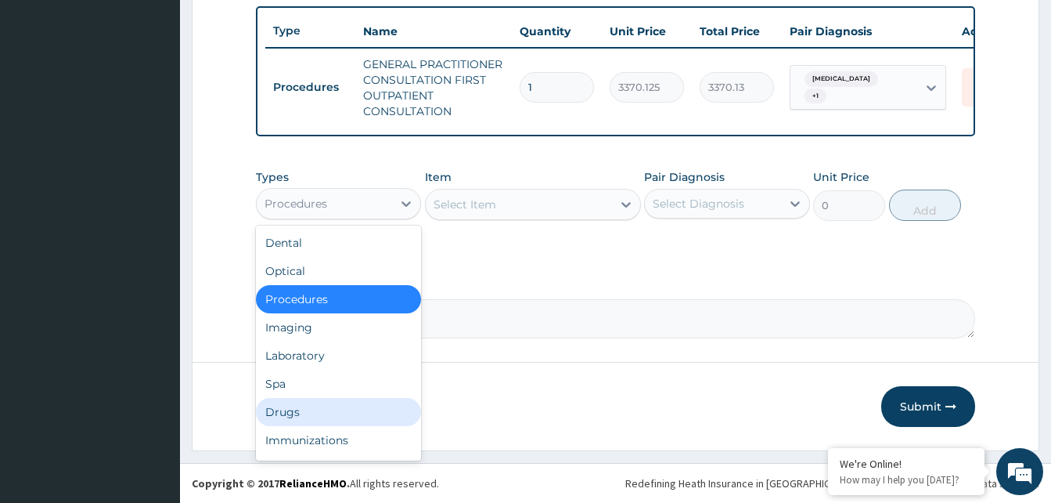
click at [308, 411] on div "Drugs" at bounding box center [338, 412] width 165 height 28
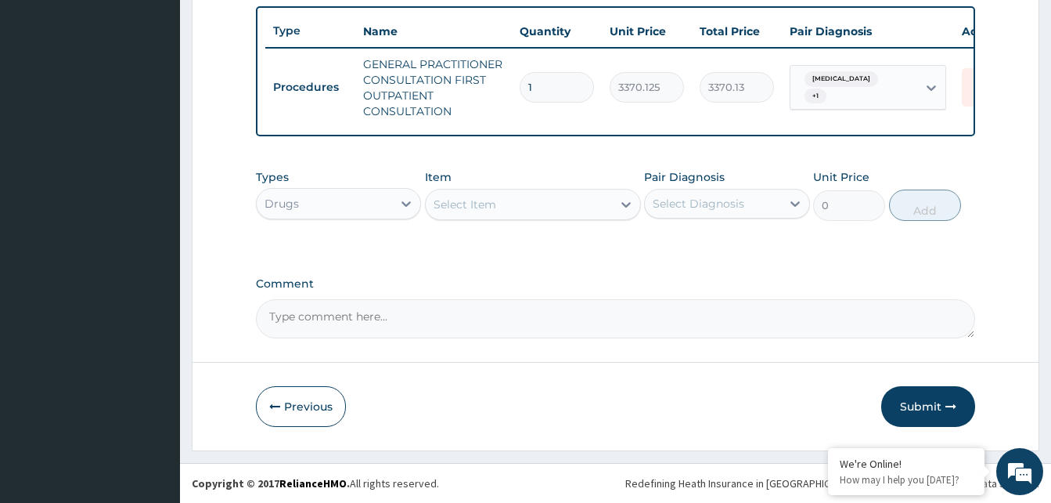
click at [538, 211] on div "Select Item" at bounding box center [519, 204] width 186 height 25
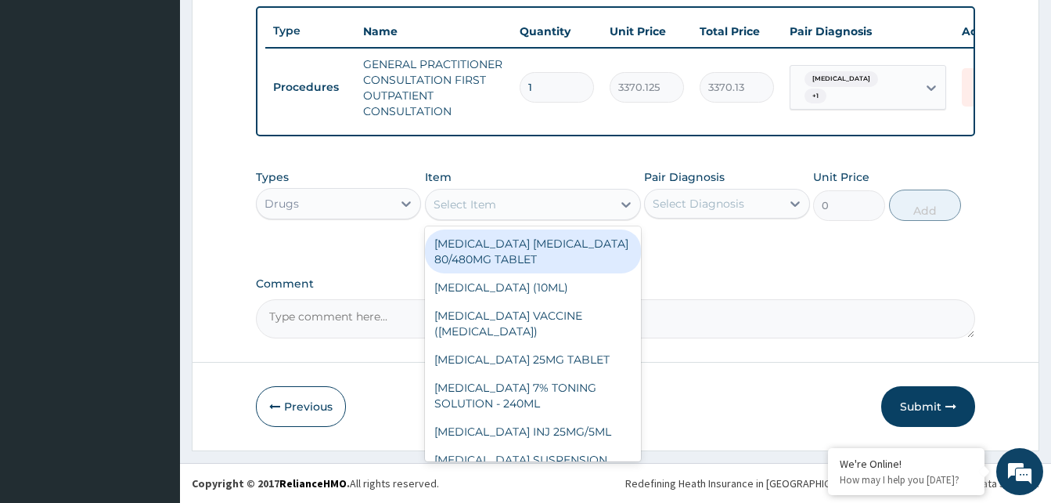
type input "A"
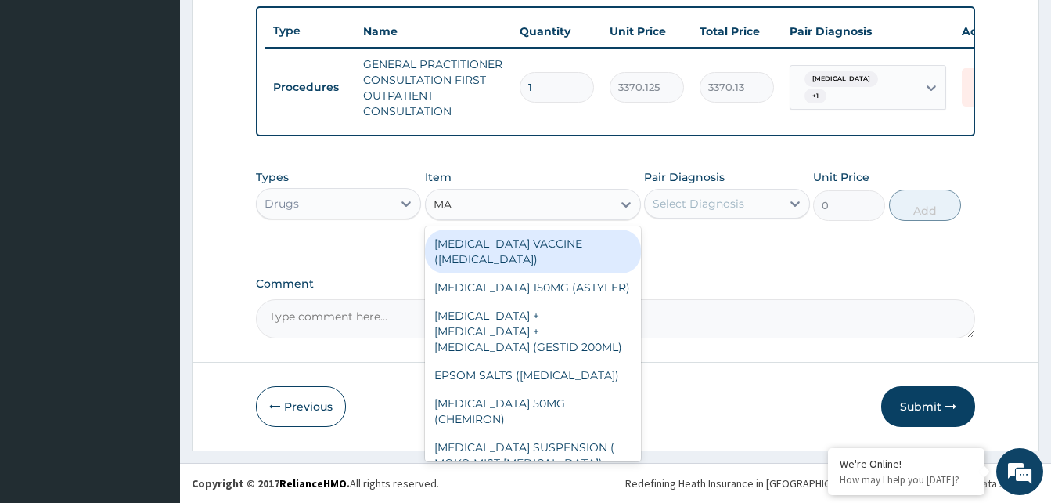
type input "MAG"
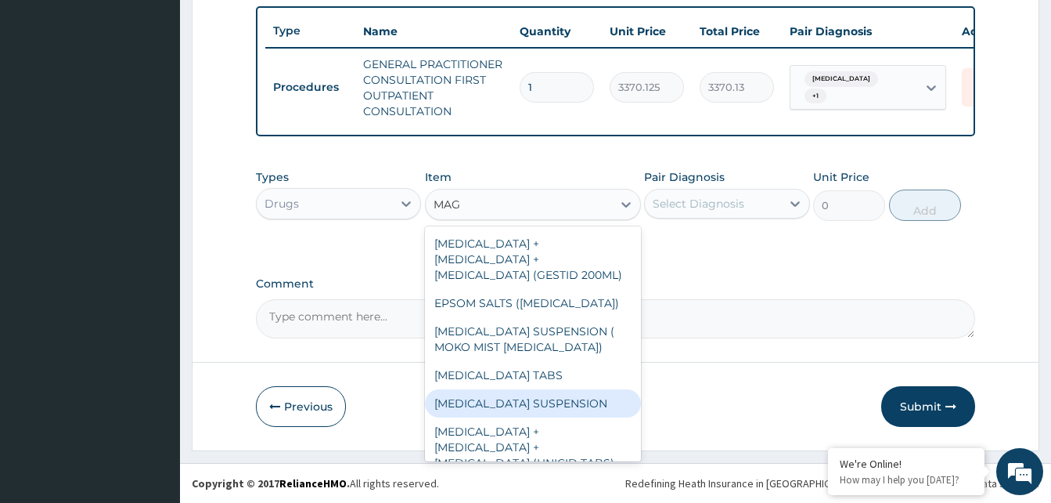
click at [520, 414] on div "[MEDICAL_DATA] SUSPENSION" at bounding box center [533, 403] width 216 height 28
type input "1495"
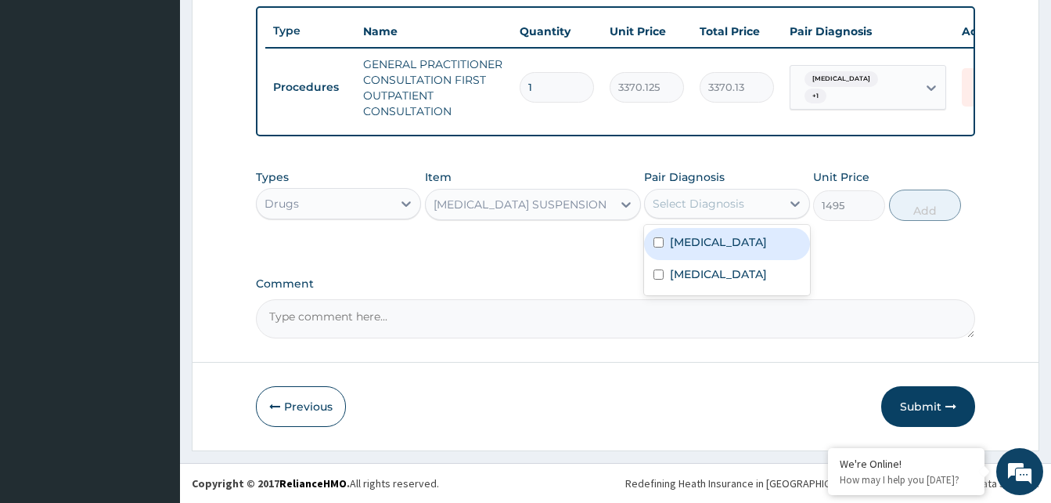
drag, startPoint x: 751, startPoint y: 189, endPoint x: 749, endPoint y: 209, distance: 19.6
click at [751, 201] on div "Select Diagnosis" at bounding box center [726, 204] width 165 height 30
click at [732, 247] on label "[MEDICAL_DATA]" at bounding box center [718, 242] width 97 height 16
checkbox input "true"
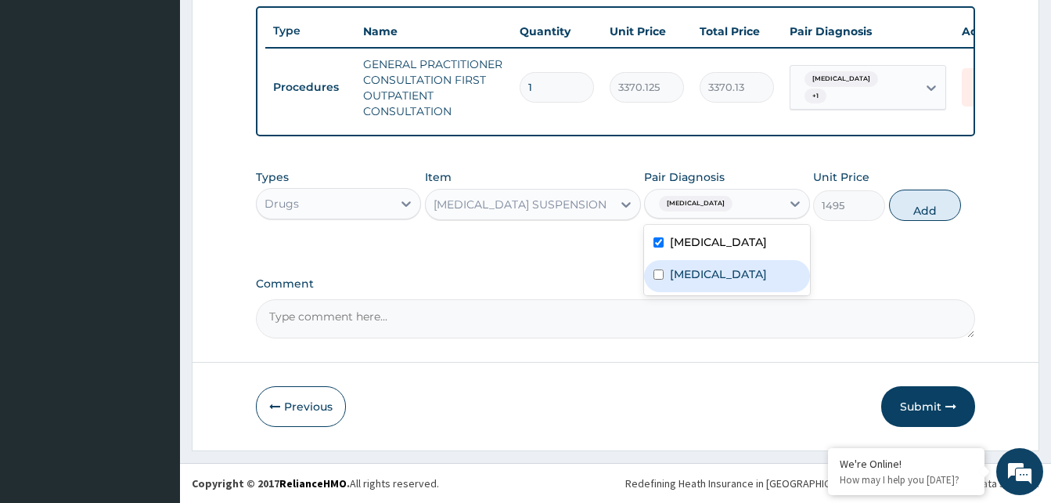
click at [723, 283] on div "[MEDICAL_DATA]" at bounding box center [726, 276] width 165 height 32
checkbox input "true"
drag, startPoint x: 935, startPoint y: 210, endPoint x: 912, endPoint y: 210, distance: 22.7
click at [937, 210] on button "Add" at bounding box center [925, 204] width 72 height 31
type input "0"
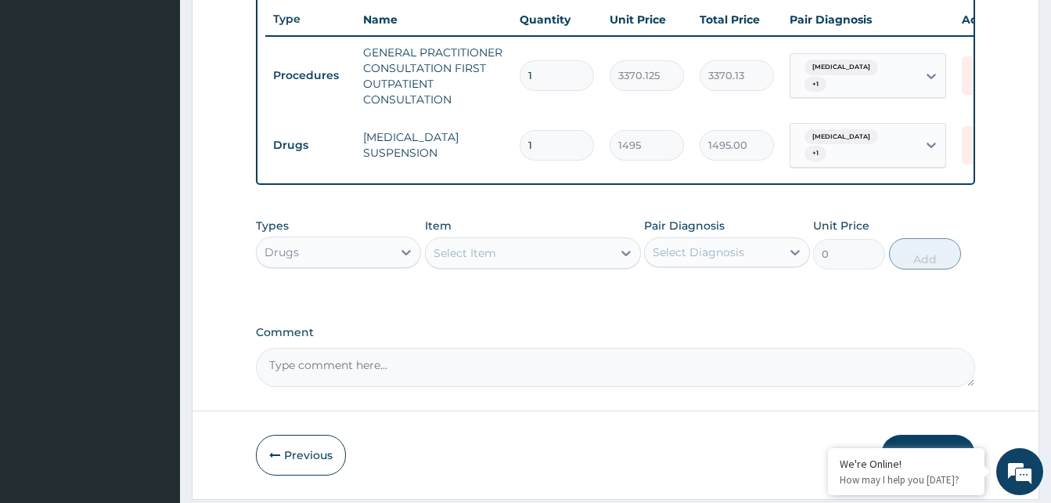
click at [501, 265] on div "Select Item" at bounding box center [519, 252] width 186 height 25
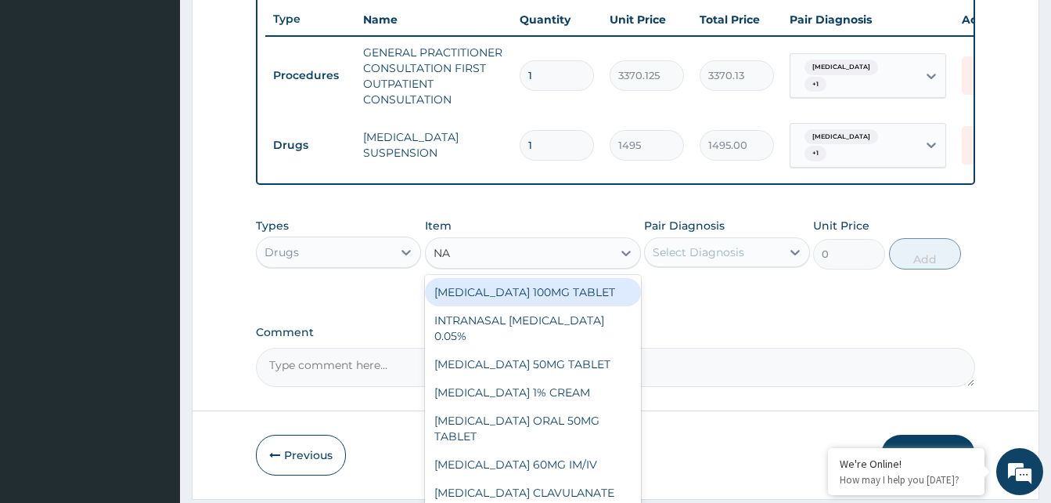
type input "NAP"
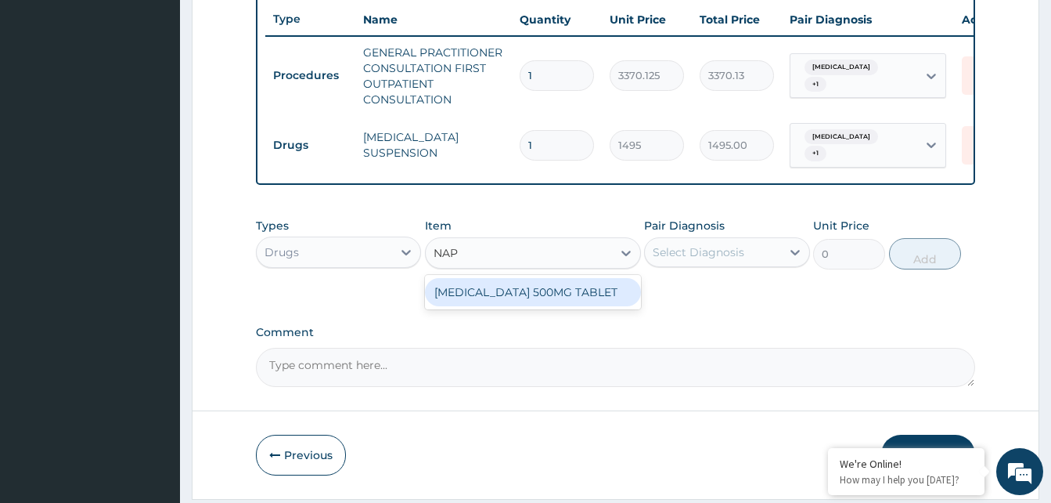
type input "161"
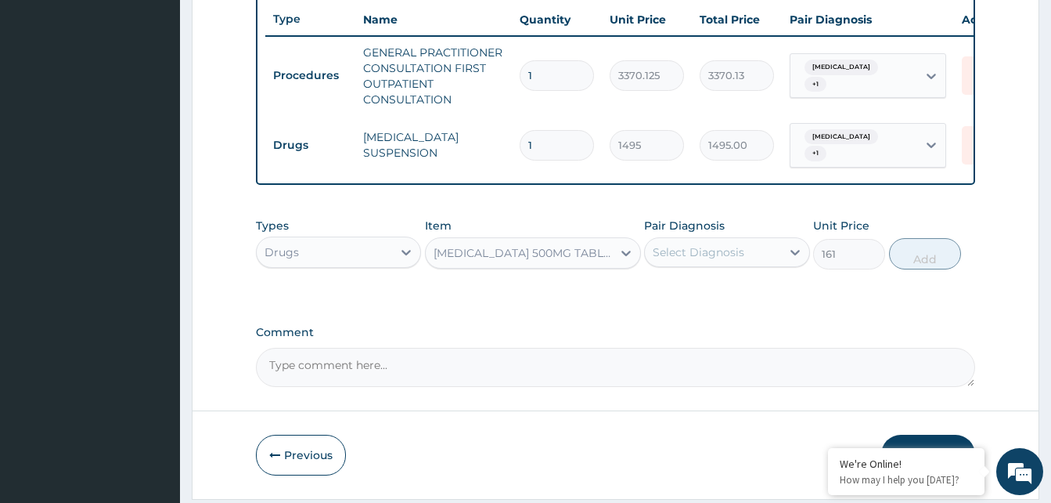
click at [719, 277] on div "Types Drugs Item option [MEDICAL_DATA] 500MG TABLET, selected. Select is focuse…" at bounding box center [615, 243] width 719 height 67
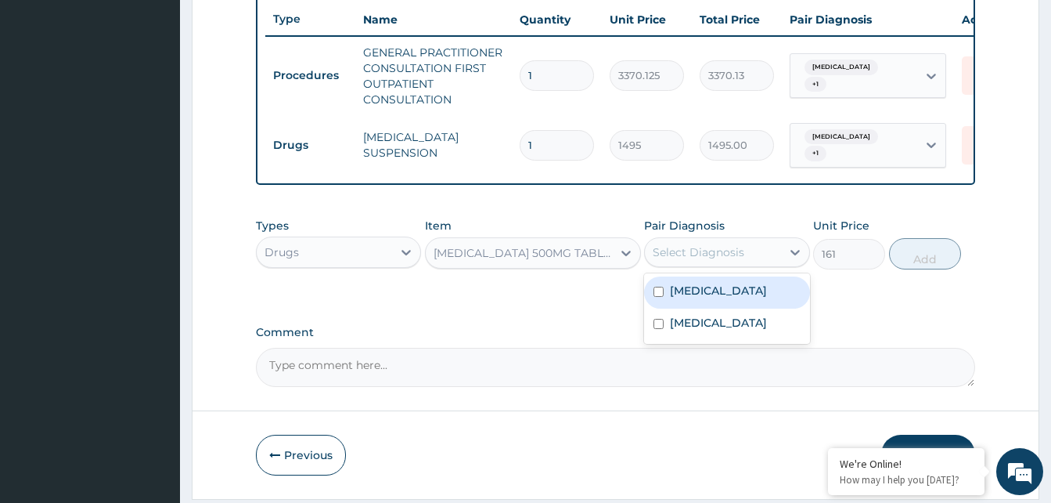
click at [737, 260] on div "Select Diagnosis" at bounding box center [699, 252] width 92 height 16
click at [717, 308] on div "[MEDICAL_DATA]" at bounding box center [726, 292] width 165 height 32
checkbox input "true"
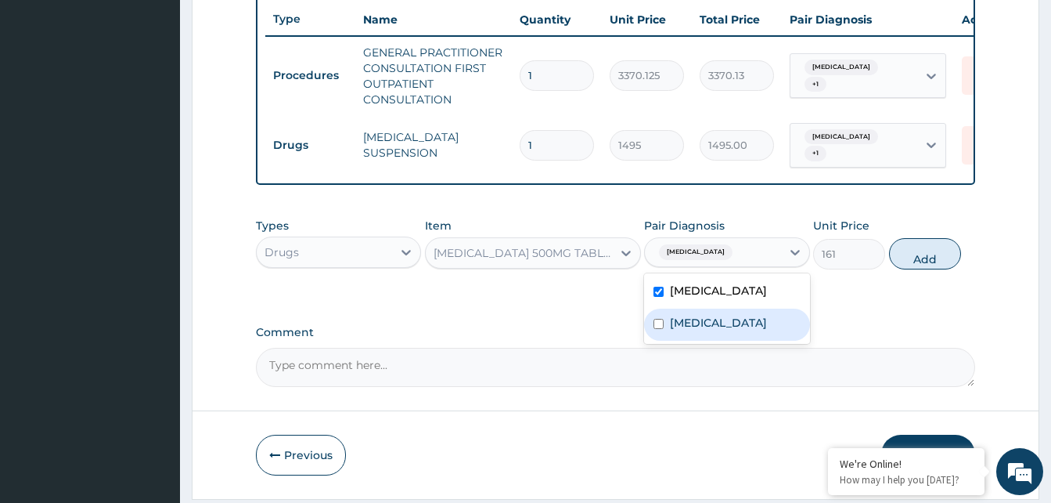
click at [715, 330] on label "[MEDICAL_DATA]" at bounding box center [718, 323] width 97 height 16
checkbox input "true"
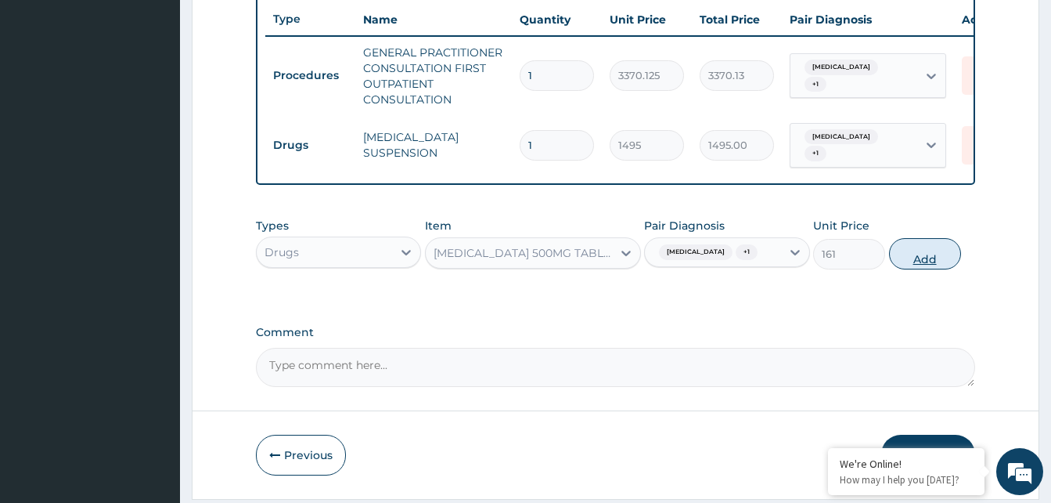
click at [907, 268] on button "Add" at bounding box center [925, 253] width 72 height 31
type input "0"
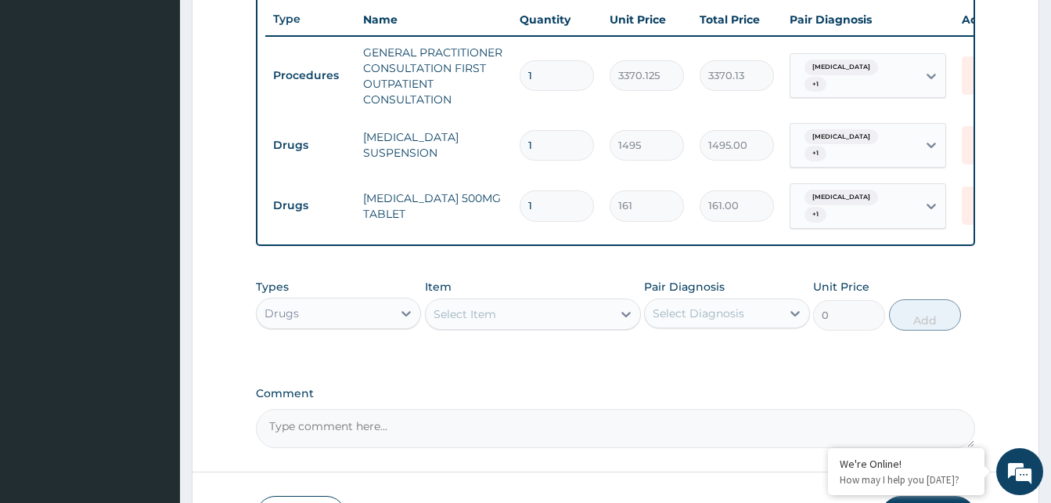
type input "0.00"
type input "5"
type input "805.00"
type input "5"
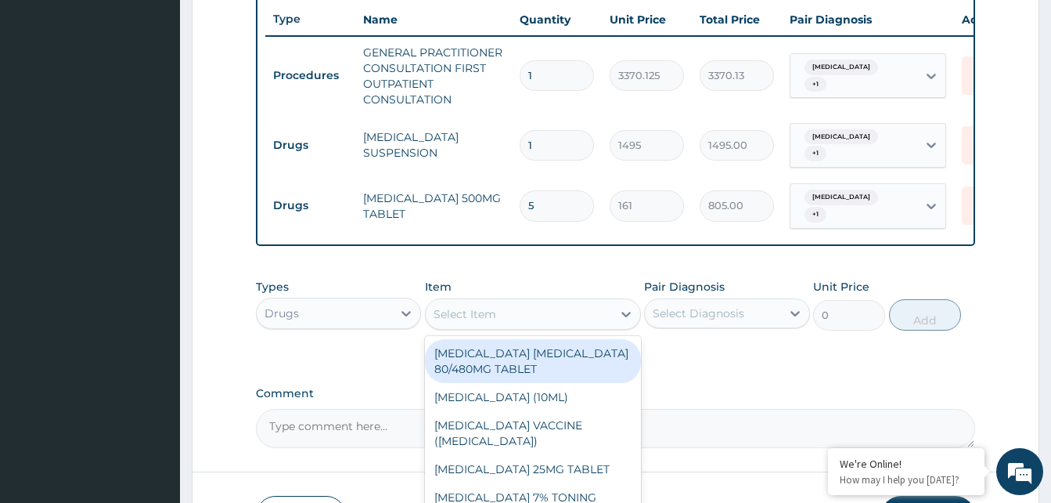
click at [495, 326] on div "Select Item" at bounding box center [519, 313] width 186 height 25
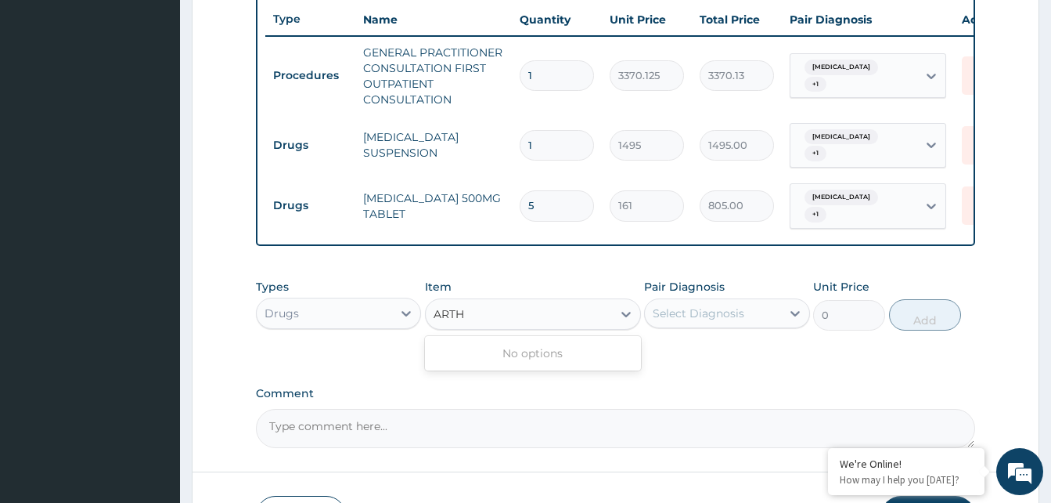
type input "ARTH"
click at [987, 280] on form "Step 2 of 2 PA Code / Prescription Code Enter Code(Secondary Care Only) Encount…" at bounding box center [616, 27] width 848 height 1065
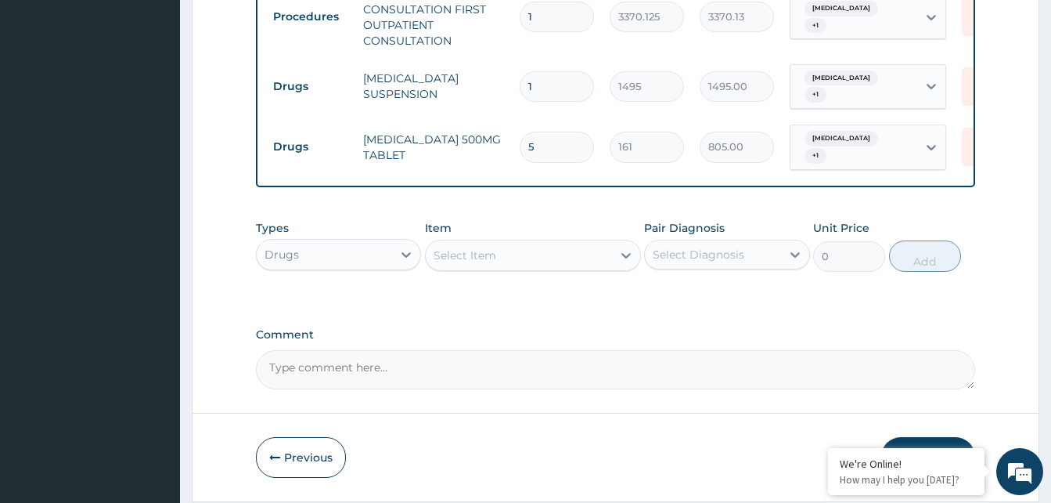
scroll to position [705, 0]
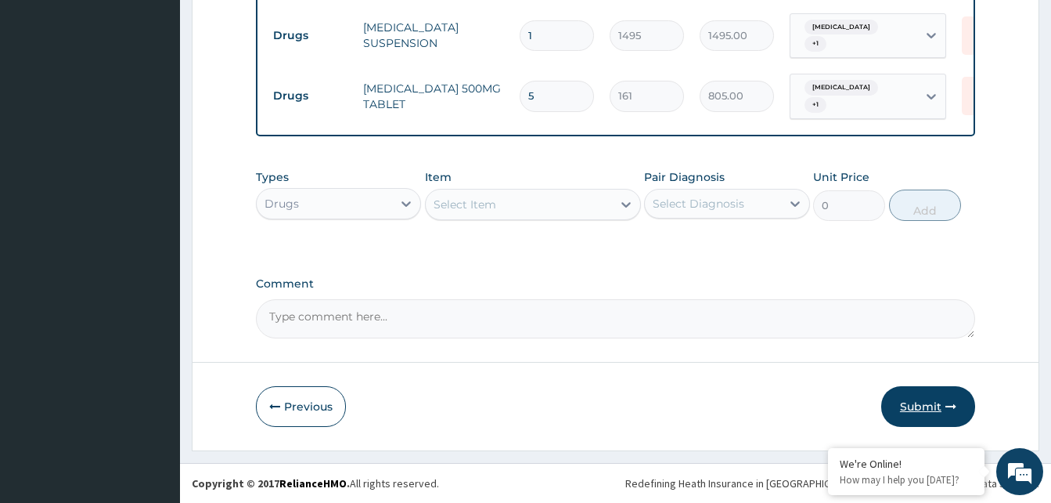
click at [906, 411] on button "Submit" at bounding box center [929, 406] width 94 height 41
